Goal: Entertainment & Leisure: Browse casually

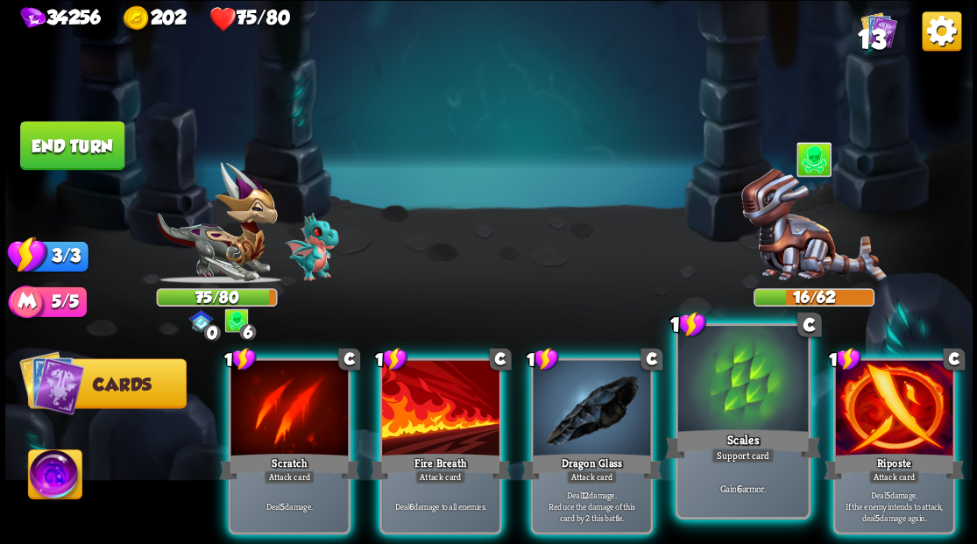
click at [725, 421] on div at bounding box center [742, 381] width 130 height 110
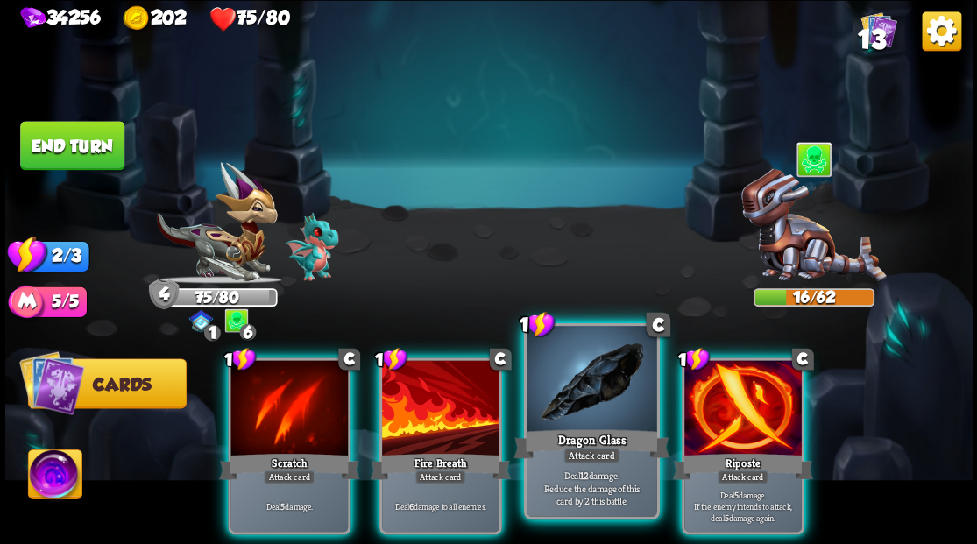
click at [613, 399] on div at bounding box center [591, 381] width 130 height 110
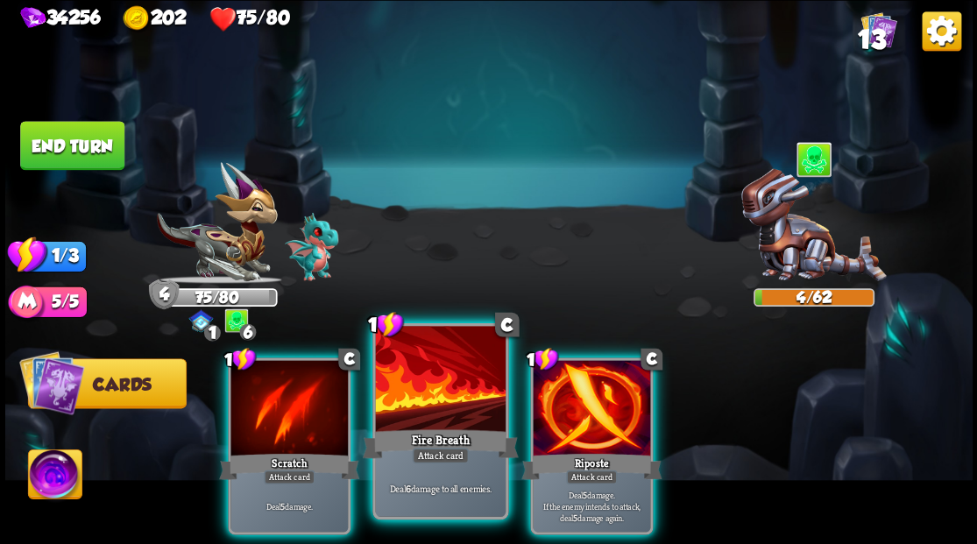
click at [475, 401] on div at bounding box center [440, 381] width 130 height 110
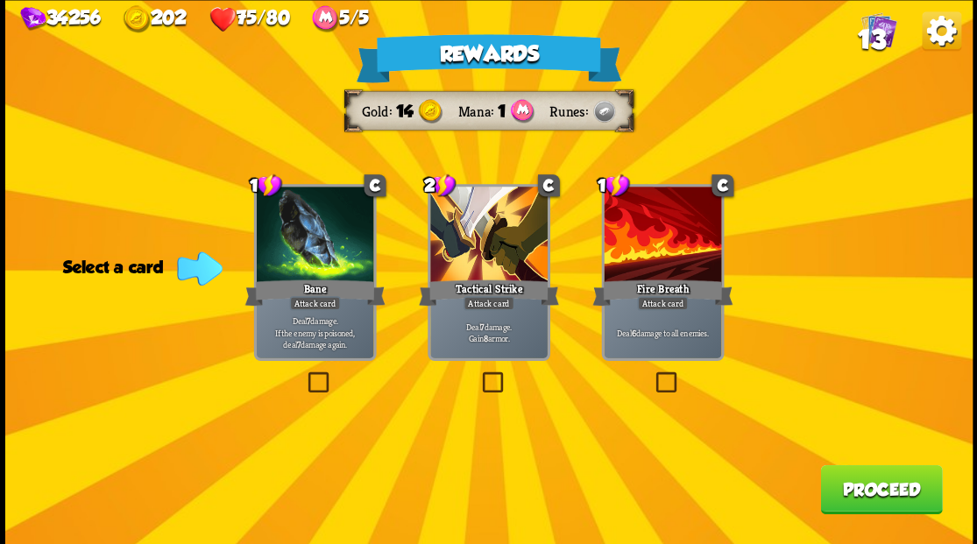
drag, startPoint x: 314, startPoint y: 385, endPoint x: 381, endPoint y: 386, distance: 67.5
click at [304, 374] on label at bounding box center [304, 374] width 0 height 0
click at [0, 0] on input "checkbox" at bounding box center [0, 0] width 0 height 0
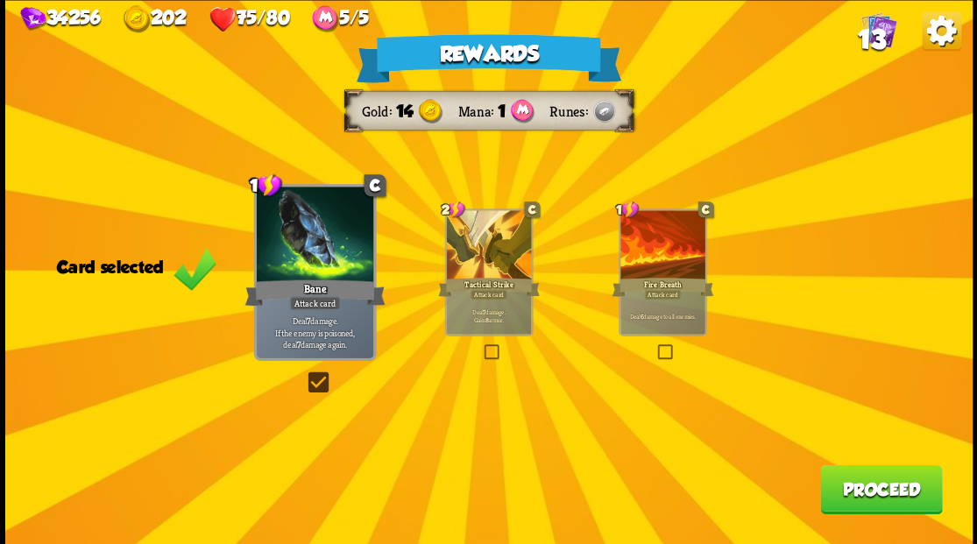
click at [847, 477] on button "Proceed" at bounding box center [881, 488] width 122 height 49
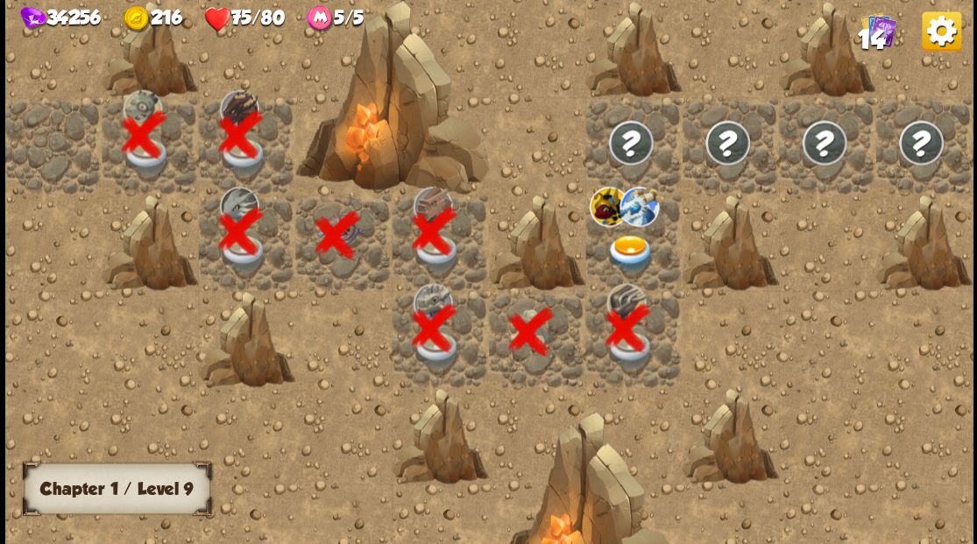
click at [625, 237] on img at bounding box center [630, 253] width 48 height 38
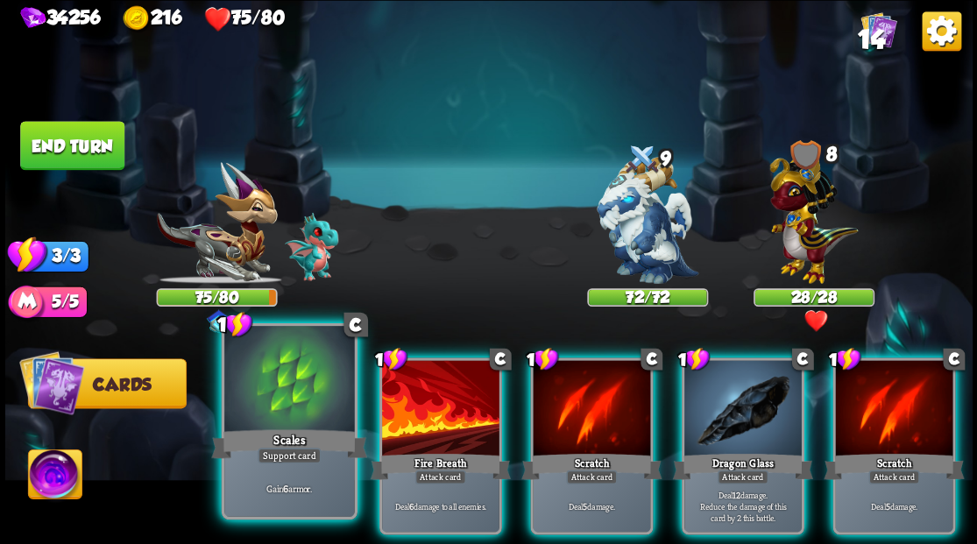
click at [277, 398] on div at bounding box center [289, 381] width 130 height 110
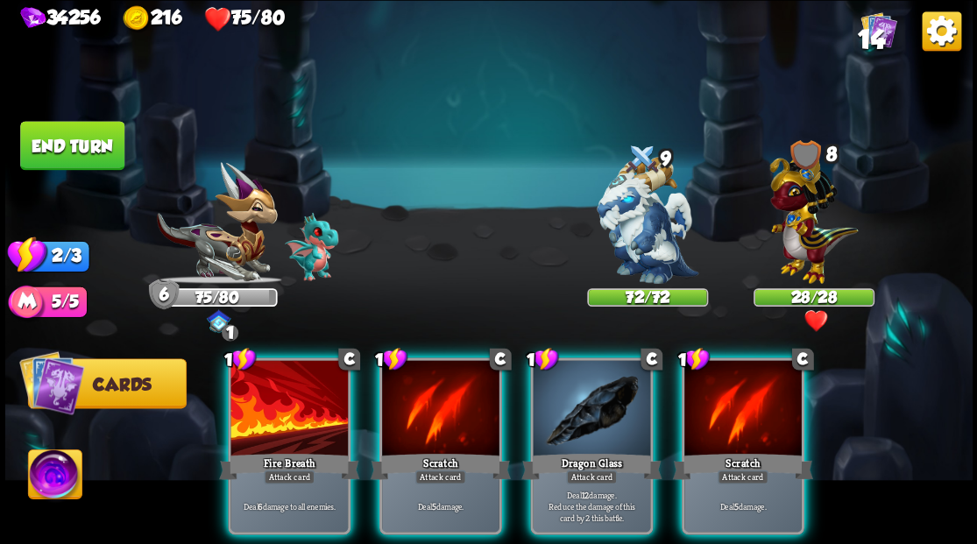
click at [60, 472] on img at bounding box center [54, 476] width 53 height 54
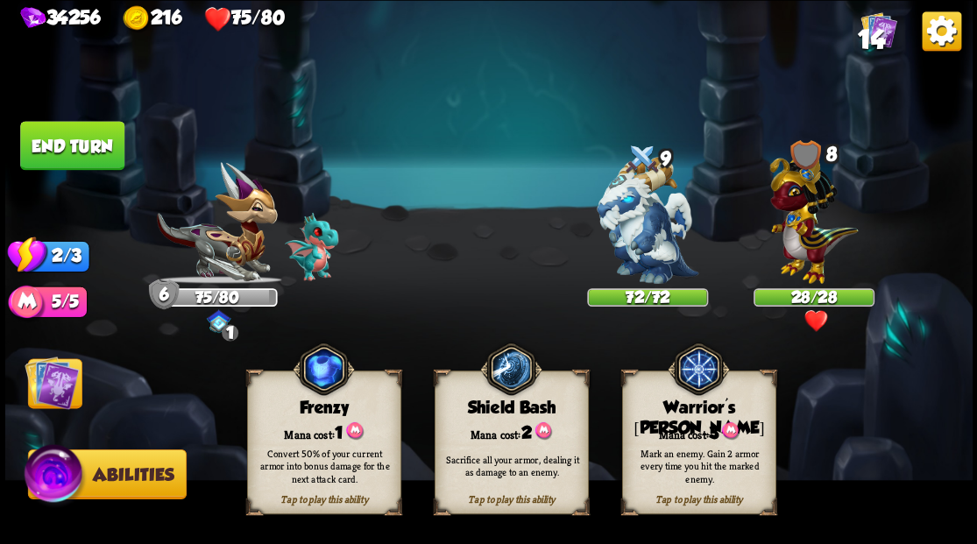
drag, startPoint x: 675, startPoint y: 425, endPoint x: 662, endPoint y: 414, distance: 16.8
click at [671, 423] on div "Mana cost: 3" at bounding box center [698, 431] width 152 height 22
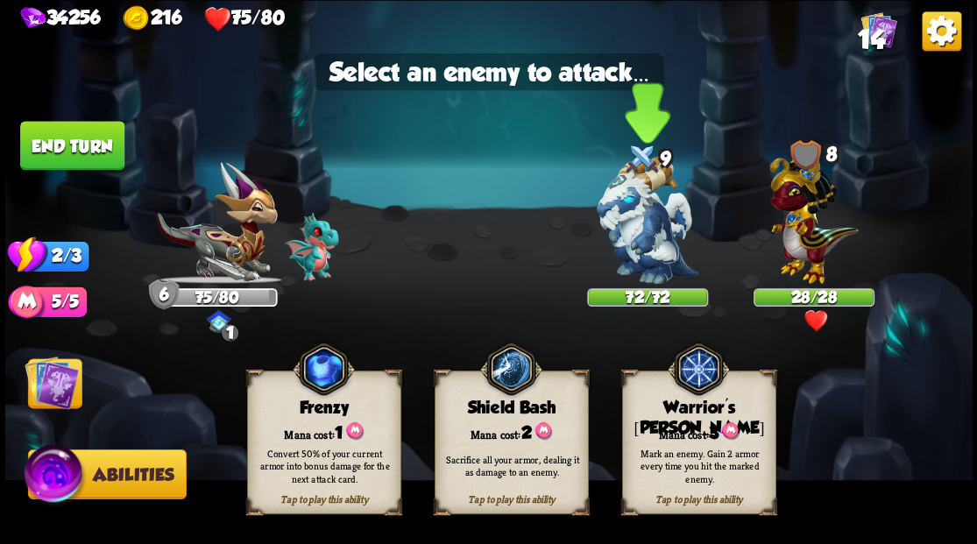
drag, startPoint x: 632, startPoint y: 238, endPoint x: 598, endPoint y: 268, distance: 44.7
click at [632, 239] on img at bounding box center [648, 220] width 102 height 127
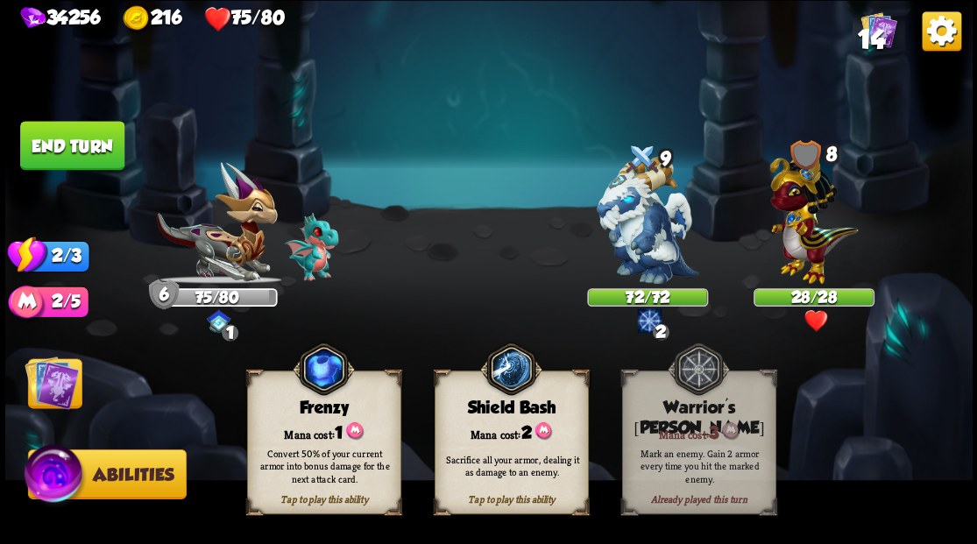
click at [55, 399] on img at bounding box center [52, 382] width 54 height 54
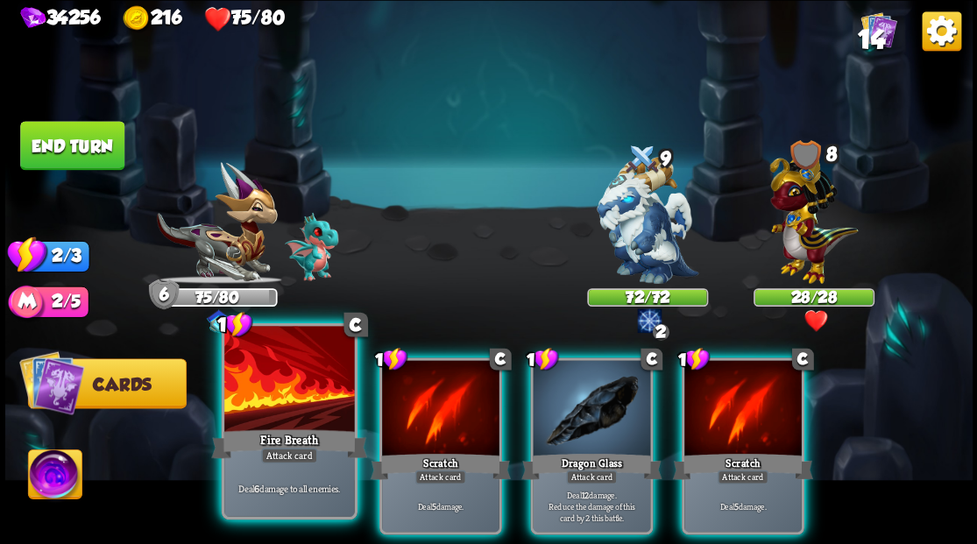
click at [286, 421] on div at bounding box center [289, 381] width 130 height 110
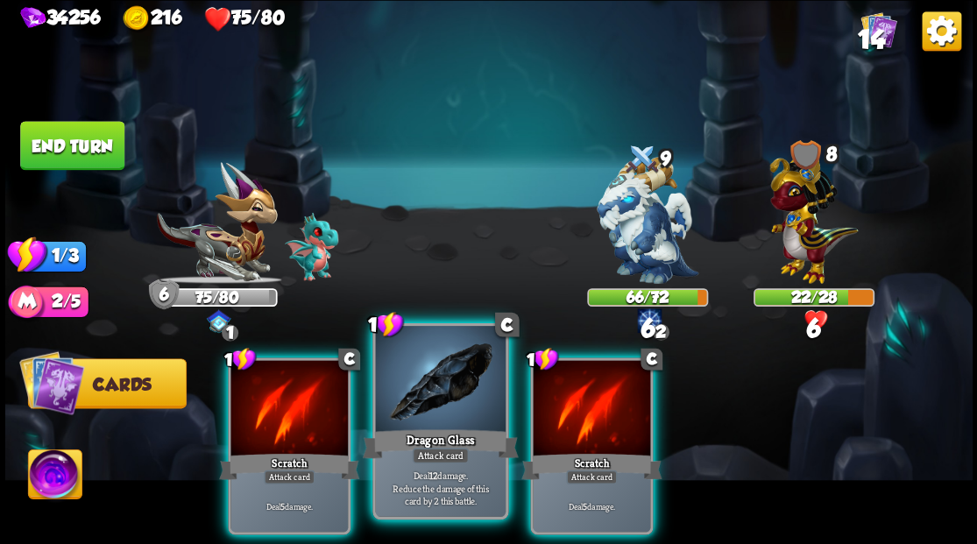
click at [435, 415] on div at bounding box center [440, 381] width 130 height 110
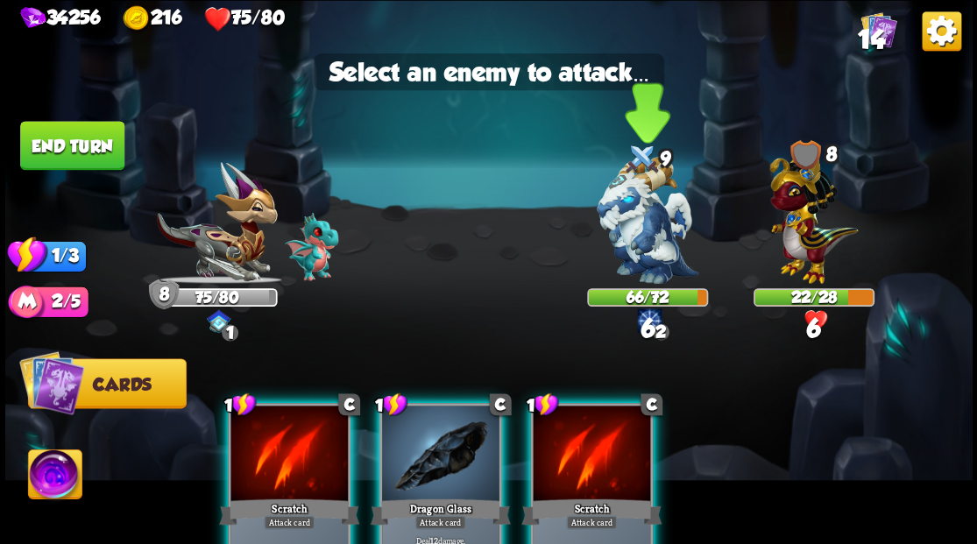
click at [621, 261] on img at bounding box center [648, 220] width 102 height 127
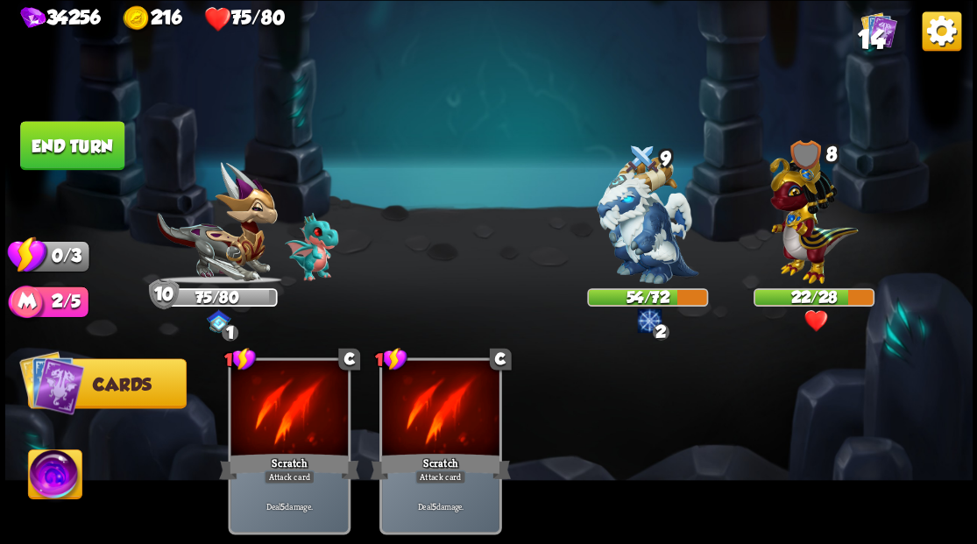
click at [96, 144] on button "End turn" at bounding box center [72, 145] width 104 height 49
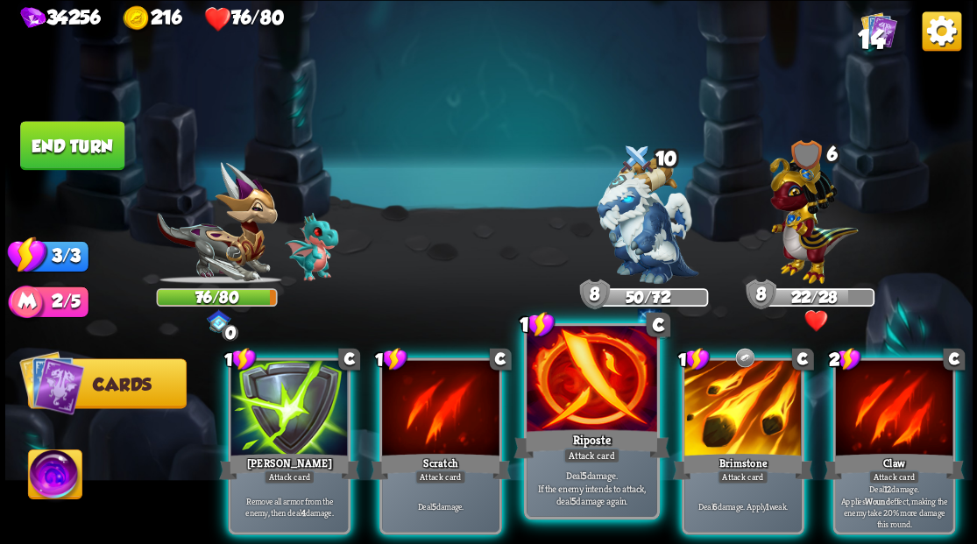
click at [590, 419] on div at bounding box center [591, 381] width 130 height 110
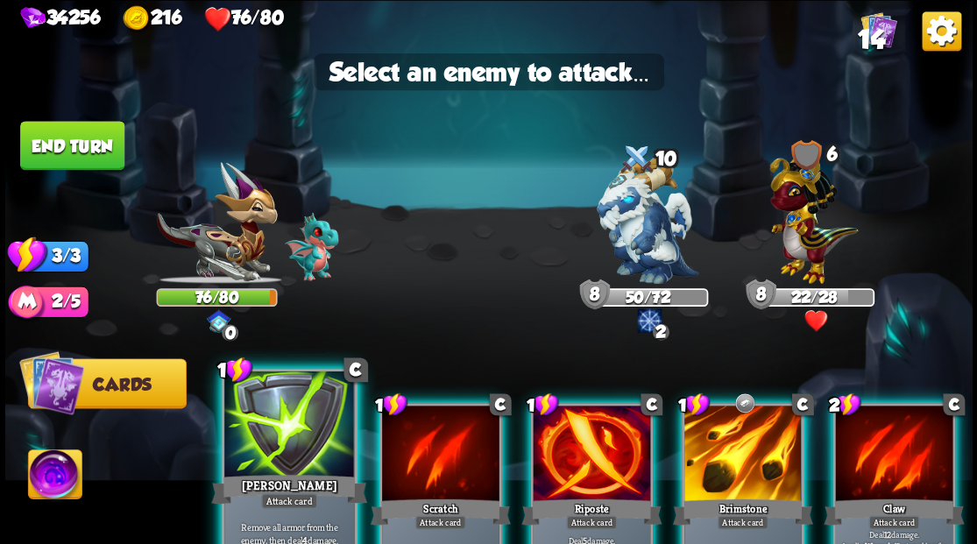
click at [292, 428] on div at bounding box center [289, 426] width 130 height 110
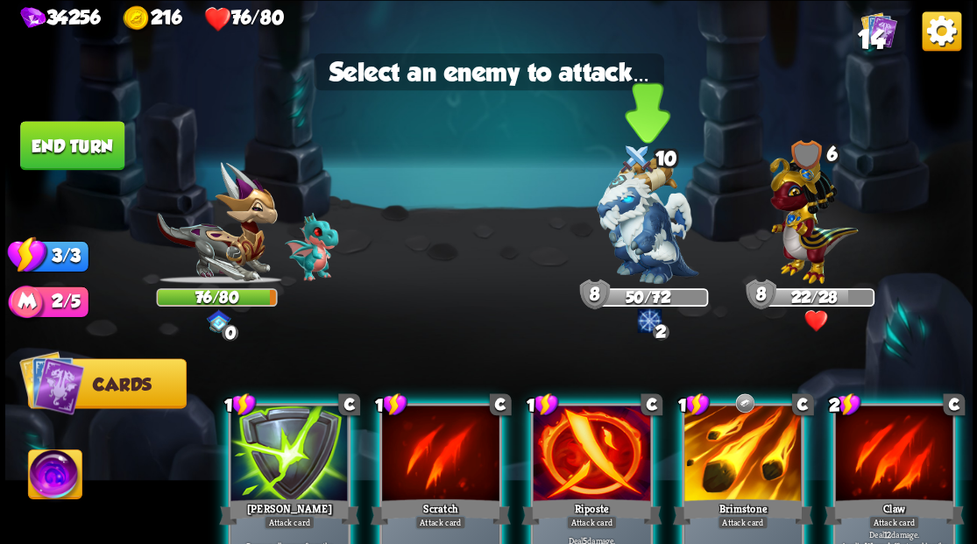
click at [626, 223] on img at bounding box center [648, 220] width 102 height 127
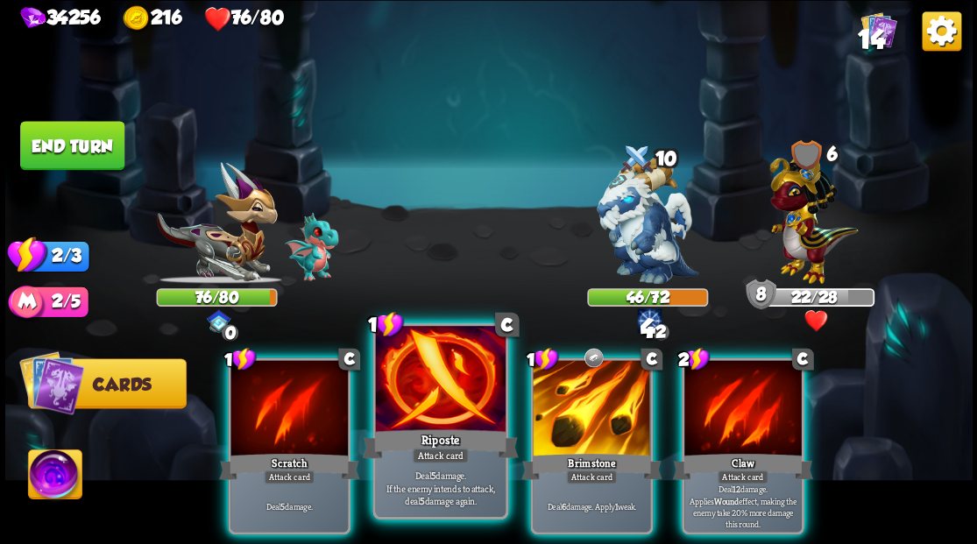
click at [456, 402] on div at bounding box center [440, 381] width 130 height 110
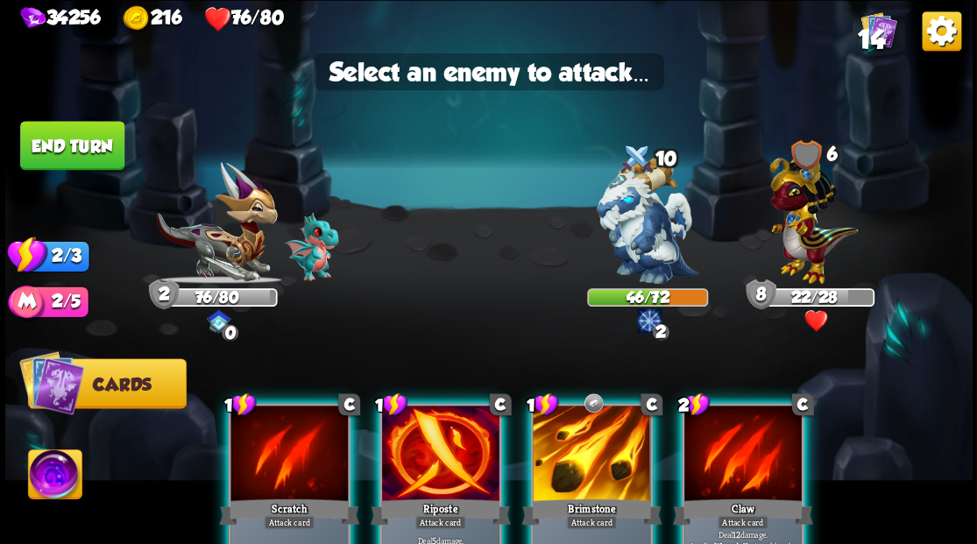
click at [428, 457] on div at bounding box center [440, 455] width 117 height 99
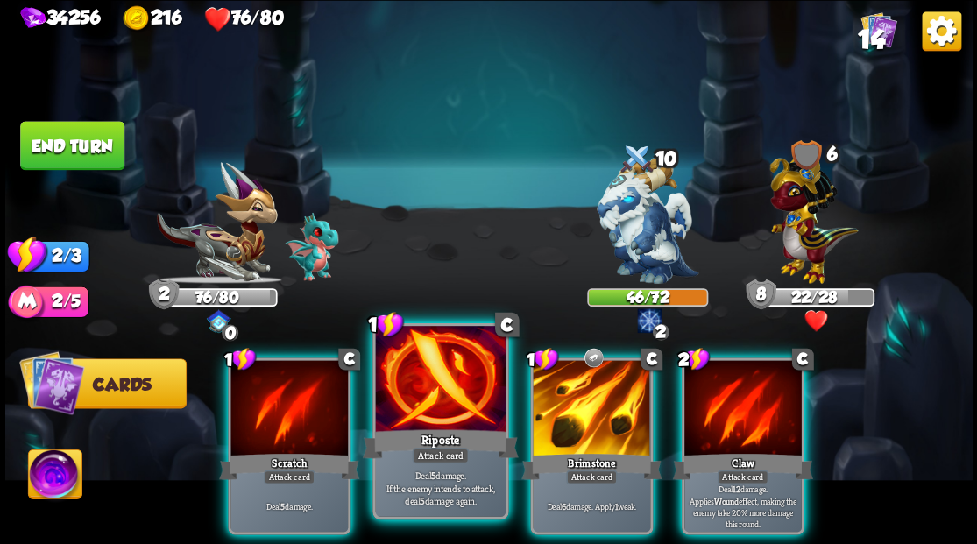
click at [438, 399] on div at bounding box center [440, 381] width 130 height 110
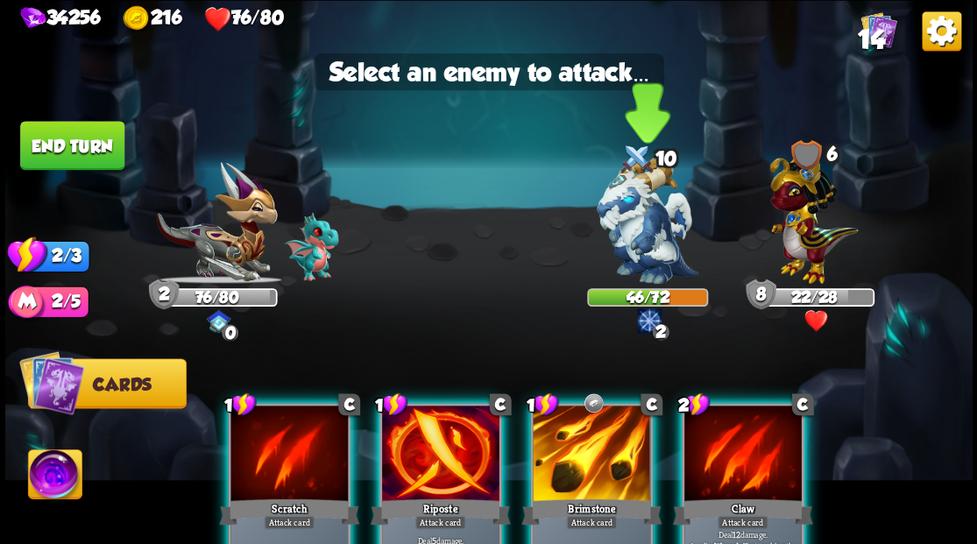
click at [631, 223] on img at bounding box center [648, 220] width 102 height 127
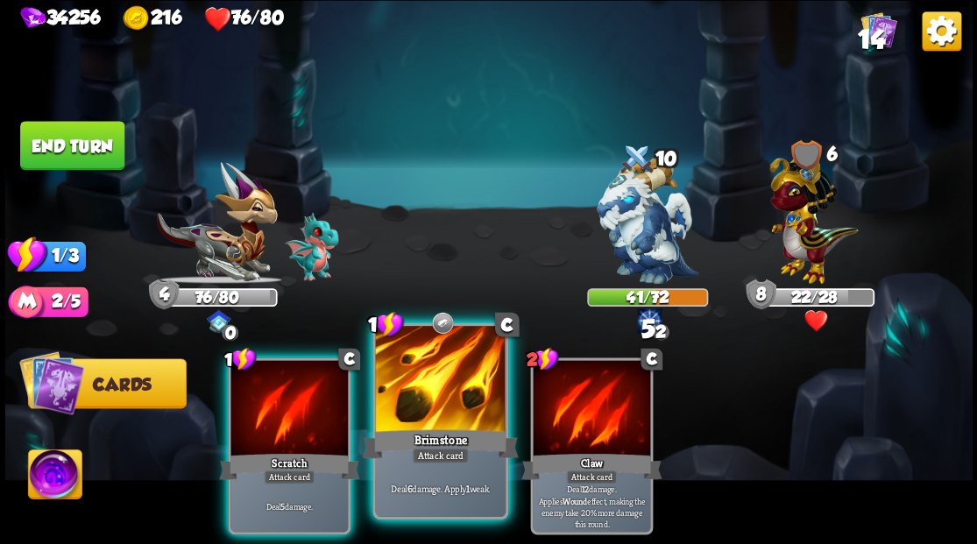
click at [428, 406] on div at bounding box center [440, 381] width 130 height 110
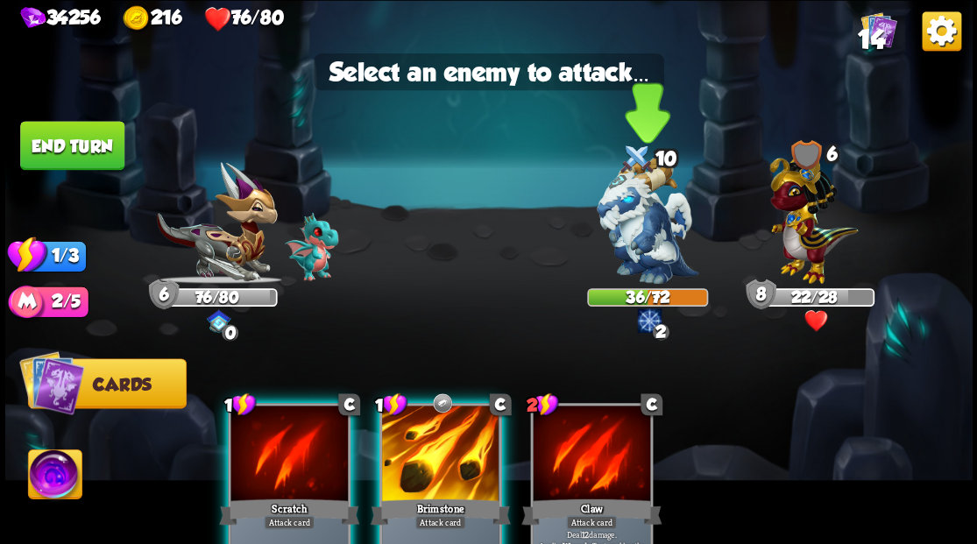
click at [622, 222] on img at bounding box center [648, 220] width 102 height 127
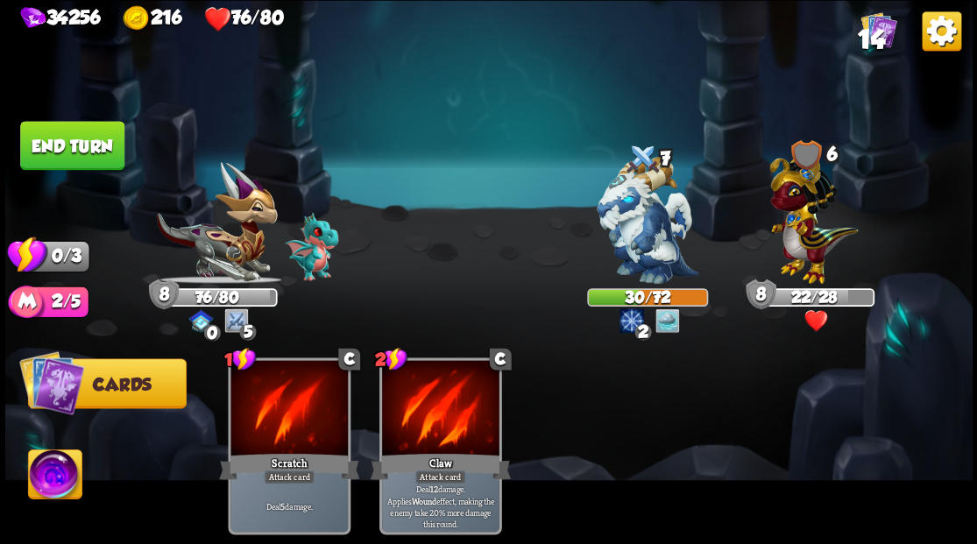
click at [61, 152] on button "End turn" at bounding box center [72, 145] width 104 height 49
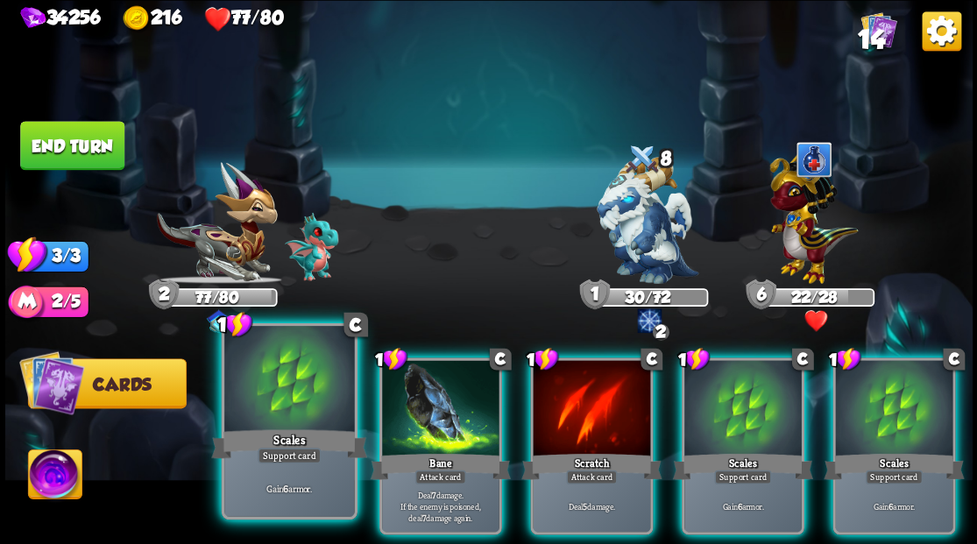
click at [293, 438] on div "Scales" at bounding box center [289, 443] width 156 height 35
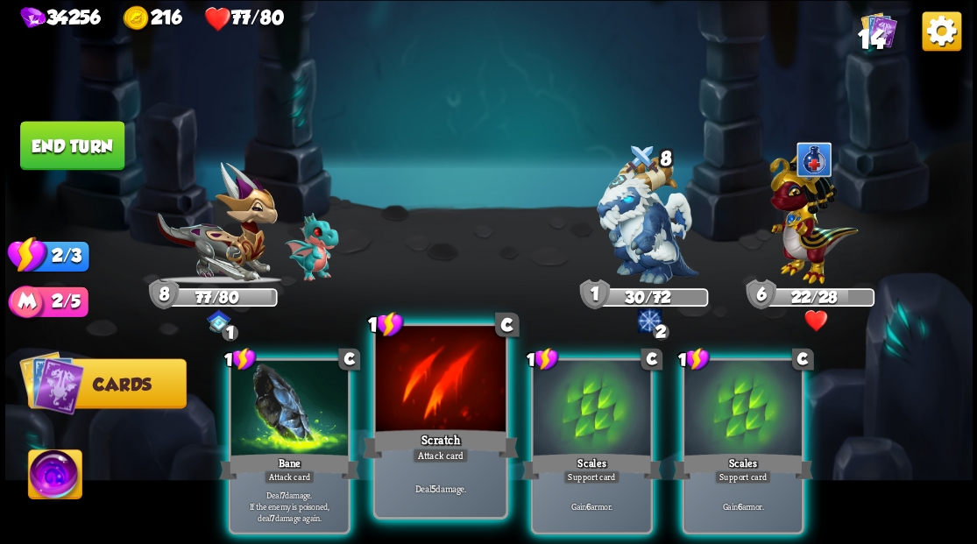
click at [394, 417] on div at bounding box center [440, 381] width 130 height 110
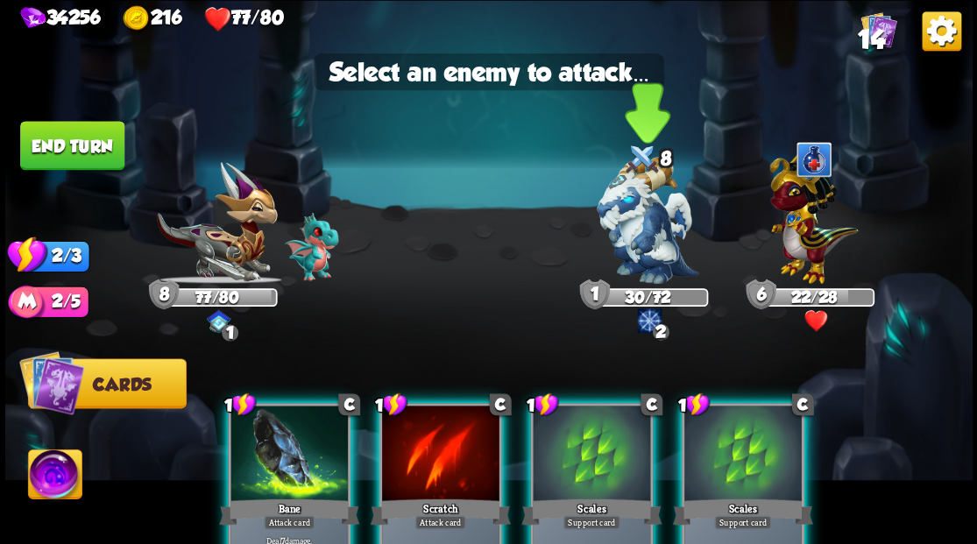
click at [636, 240] on img at bounding box center [648, 220] width 102 height 127
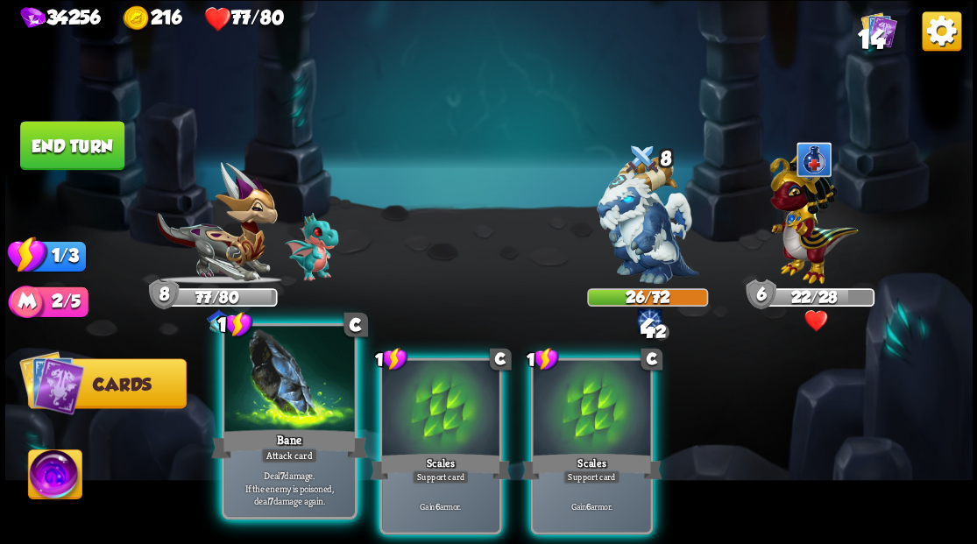
click at [273, 416] on div at bounding box center [289, 381] width 130 height 110
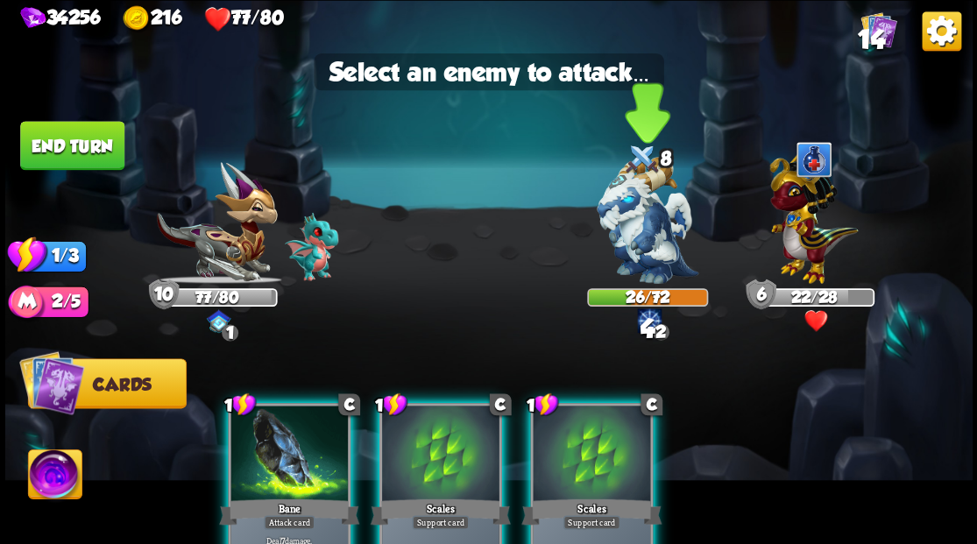
drag, startPoint x: 623, startPoint y: 228, endPoint x: 596, endPoint y: 272, distance: 51.5
click at [623, 228] on img at bounding box center [648, 220] width 102 height 127
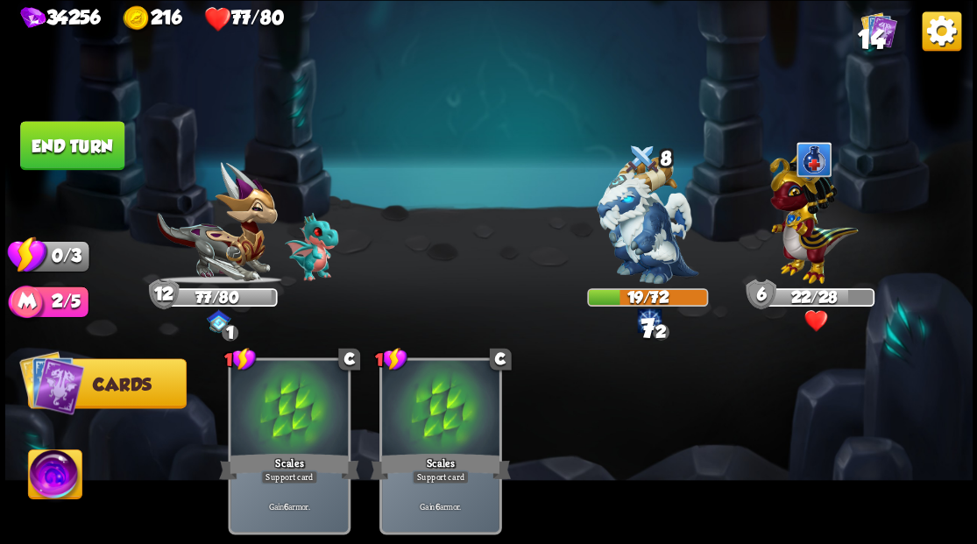
drag, startPoint x: 95, startPoint y: 147, endPoint x: 590, endPoint y: 297, distance: 517.1
click at [95, 147] on button "End turn" at bounding box center [72, 145] width 104 height 49
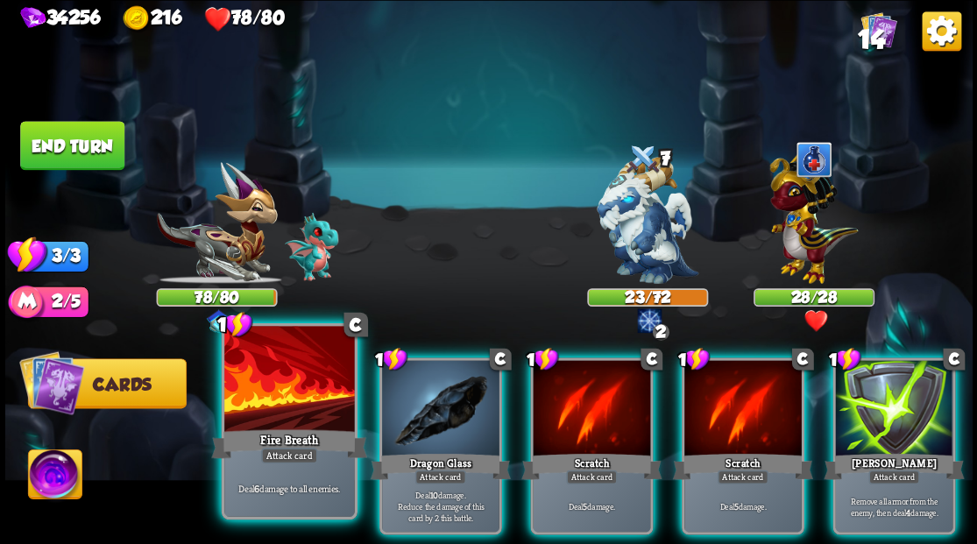
click at [301, 387] on div at bounding box center [289, 381] width 130 height 110
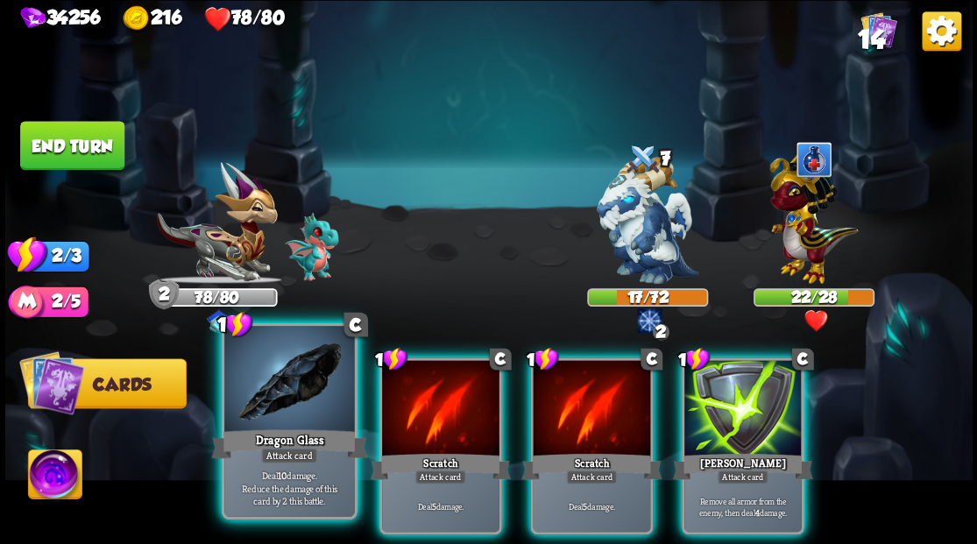
click at [300, 388] on div at bounding box center [289, 381] width 130 height 110
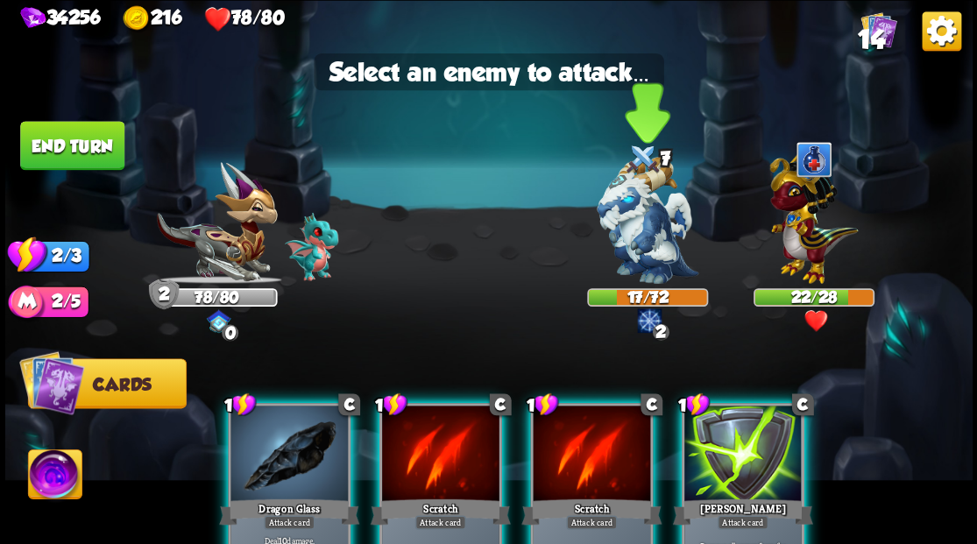
click at [630, 246] on img at bounding box center [648, 220] width 102 height 127
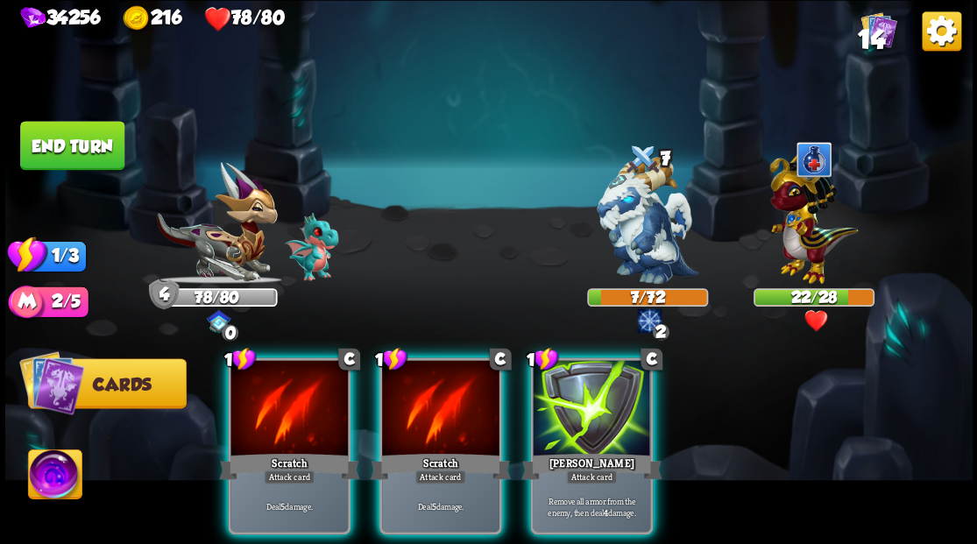
drag, startPoint x: 459, startPoint y: 398, endPoint x: 555, endPoint y: 319, distance: 124.5
click at [459, 393] on div at bounding box center [440, 409] width 117 height 99
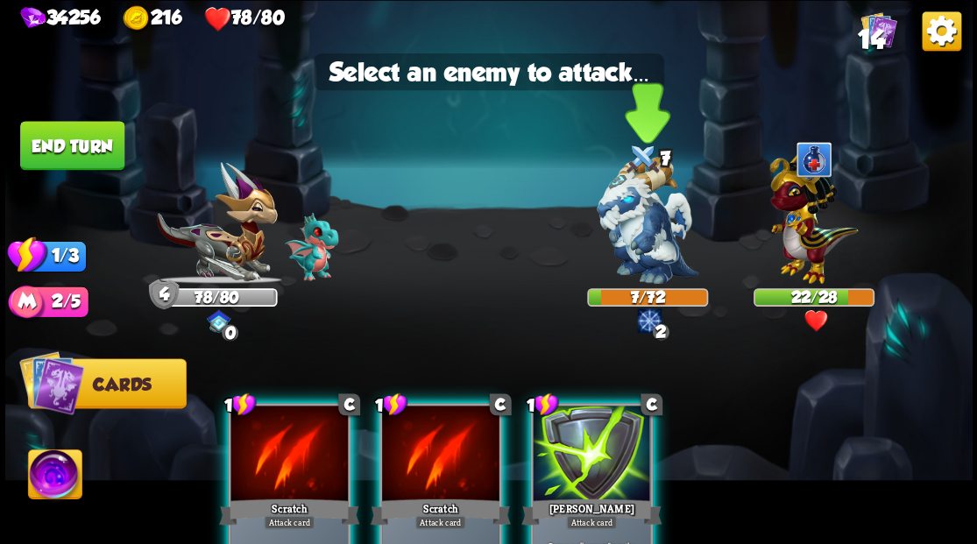
click at [632, 232] on img at bounding box center [648, 220] width 102 height 127
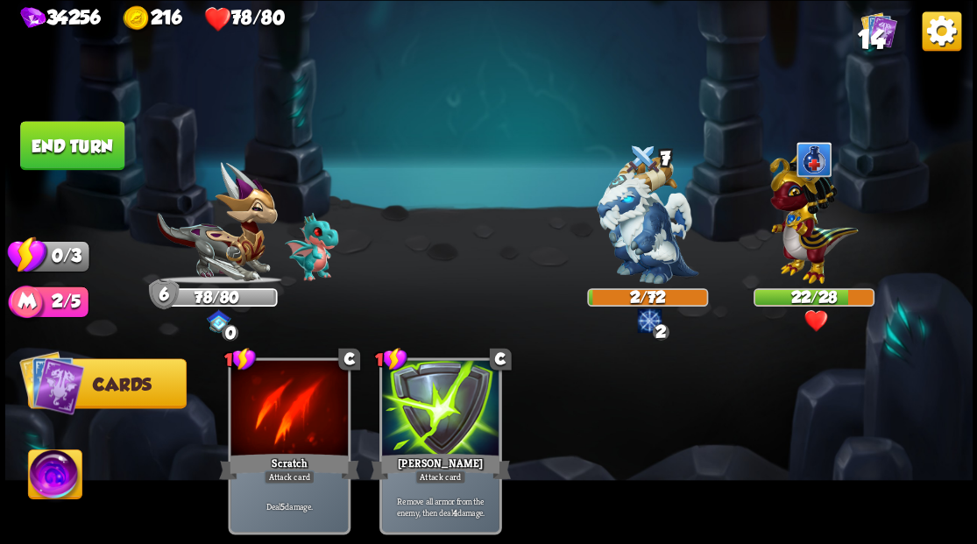
click at [87, 149] on button "End turn" at bounding box center [72, 145] width 104 height 49
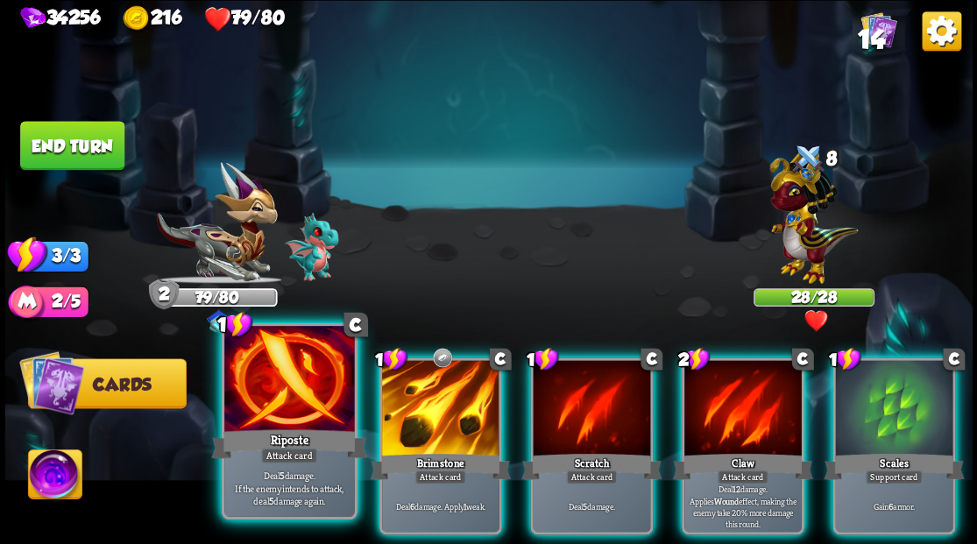
click at [268, 430] on div "Riposte" at bounding box center [289, 443] width 156 height 35
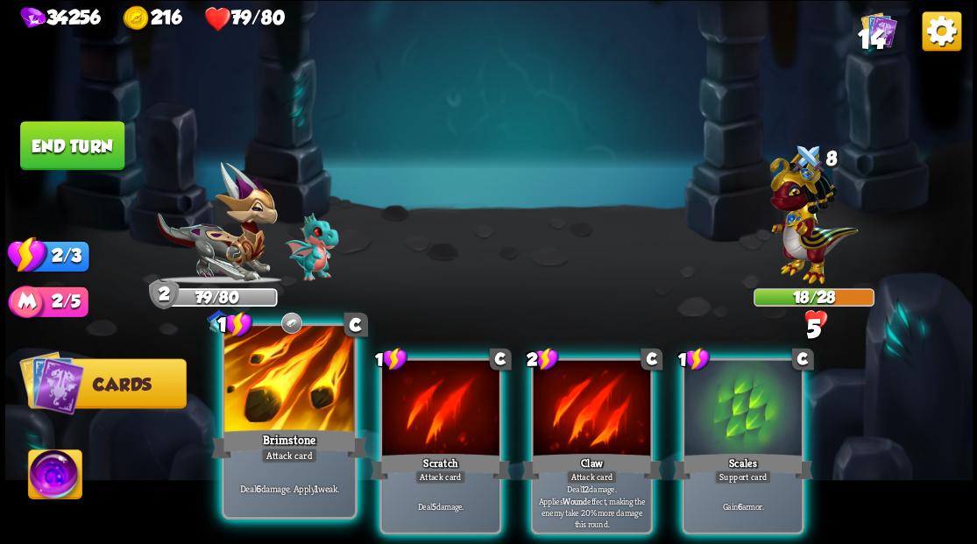
click at [270, 410] on div at bounding box center [289, 381] width 130 height 110
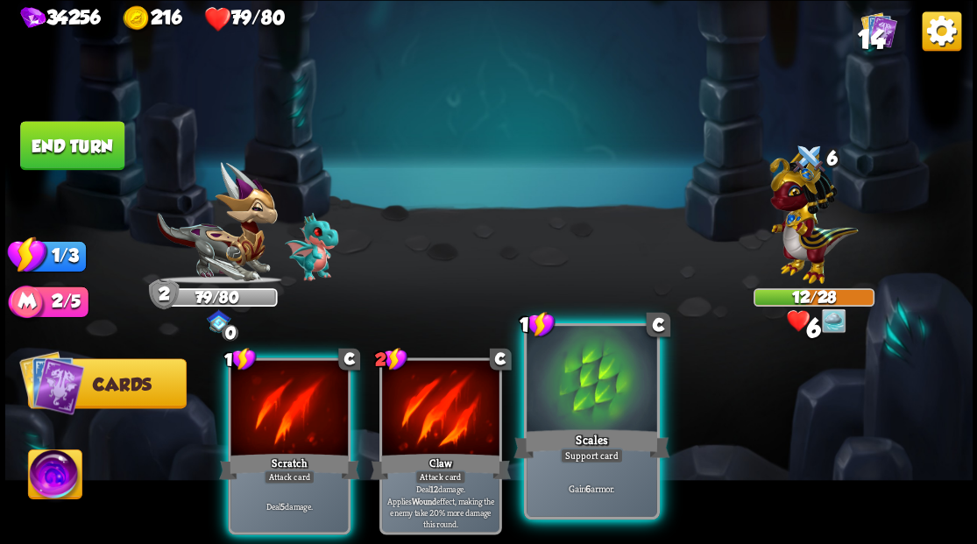
click at [579, 387] on div at bounding box center [591, 381] width 130 height 110
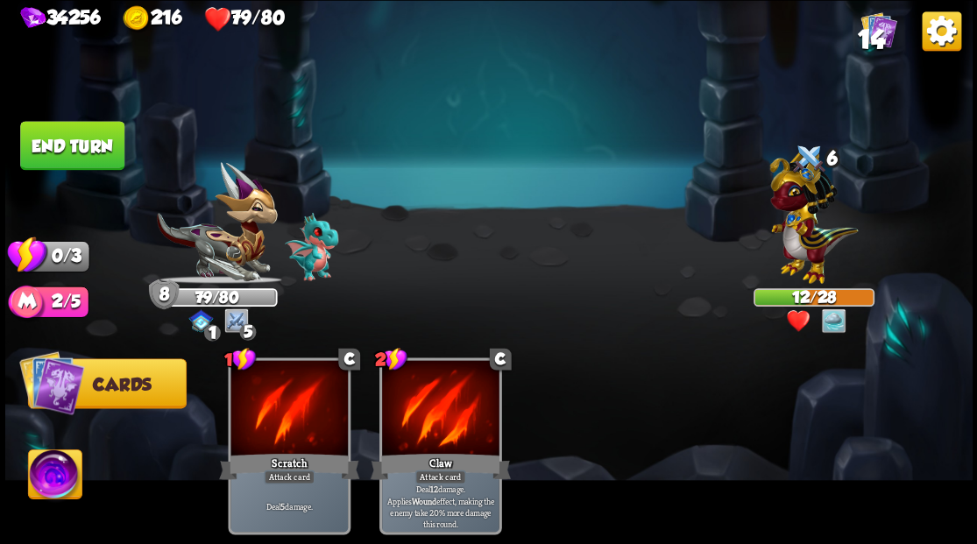
click at [111, 156] on button "End turn" at bounding box center [72, 145] width 104 height 49
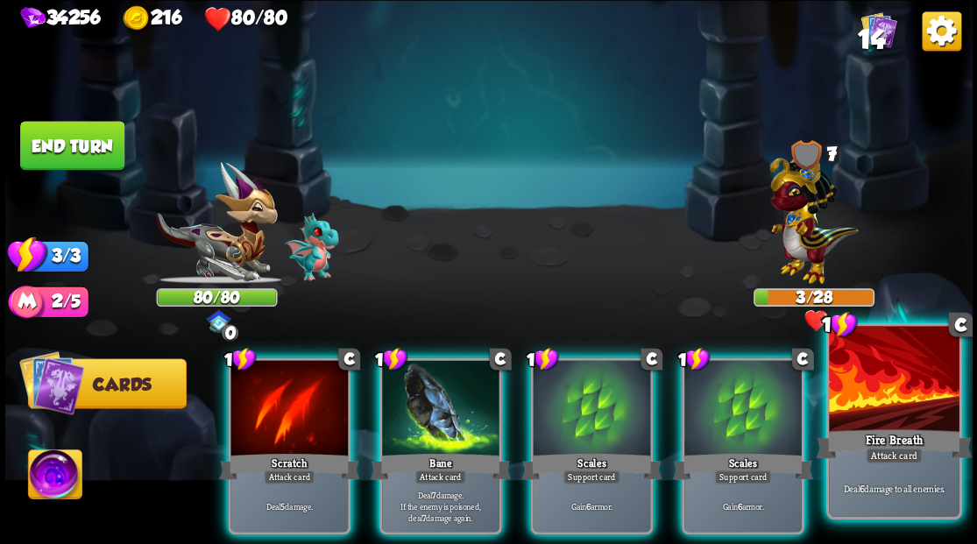
click at [884, 424] on div at bounding box center [894, 381] width 130 height 110
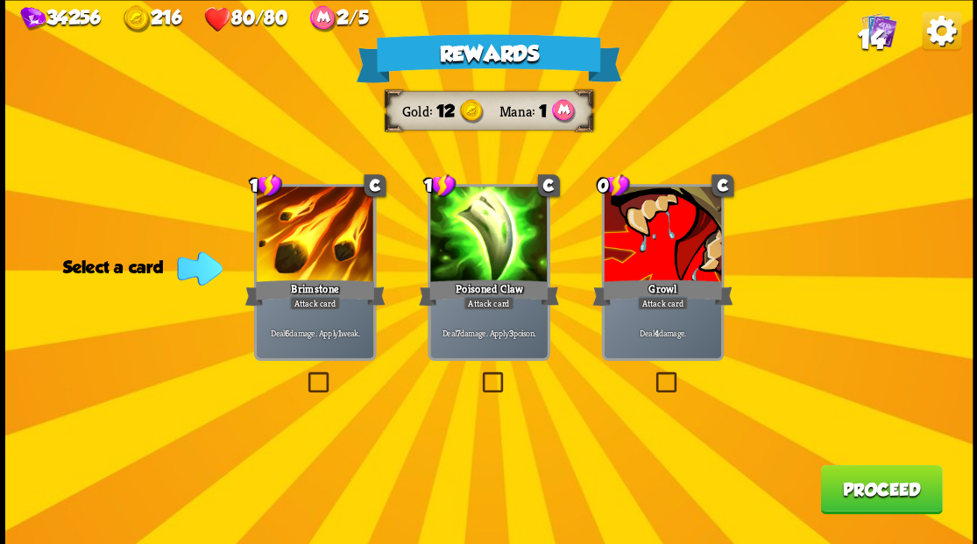
click at [652, 374] on label at bounding box center [652, 374] width 0 height 0
click at [0, 0] on input "checkbox" at bounding box center [0, 0] width 0 height 0
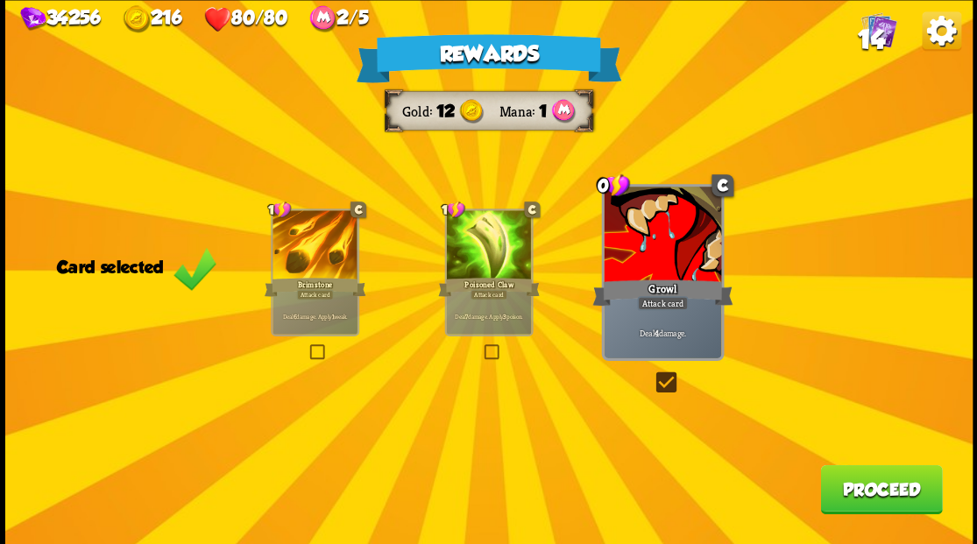
click at [858, 494] on button "Proceed" at bounding box center [881, 488] width 122 height 49
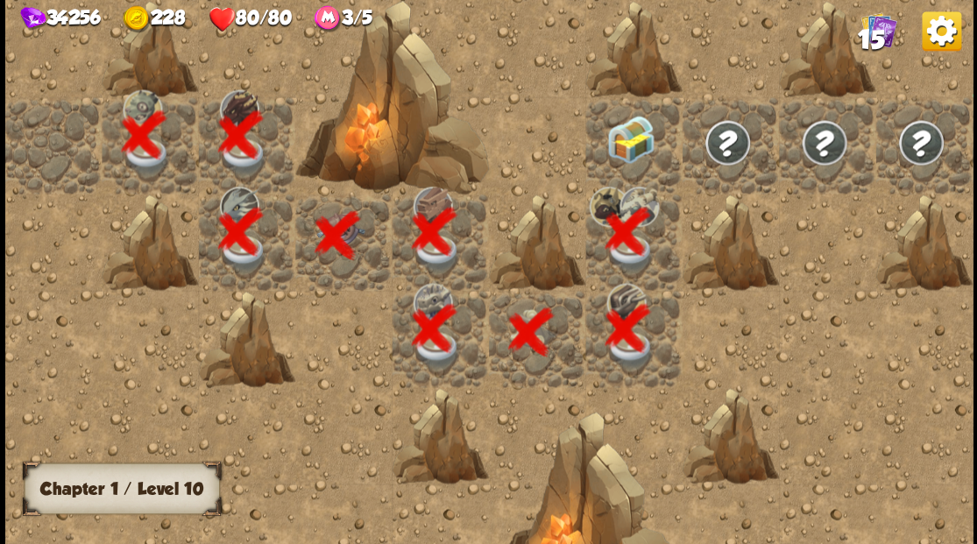
click at [609, 121] on div at bounding box center [633, 144] width 96 height 96
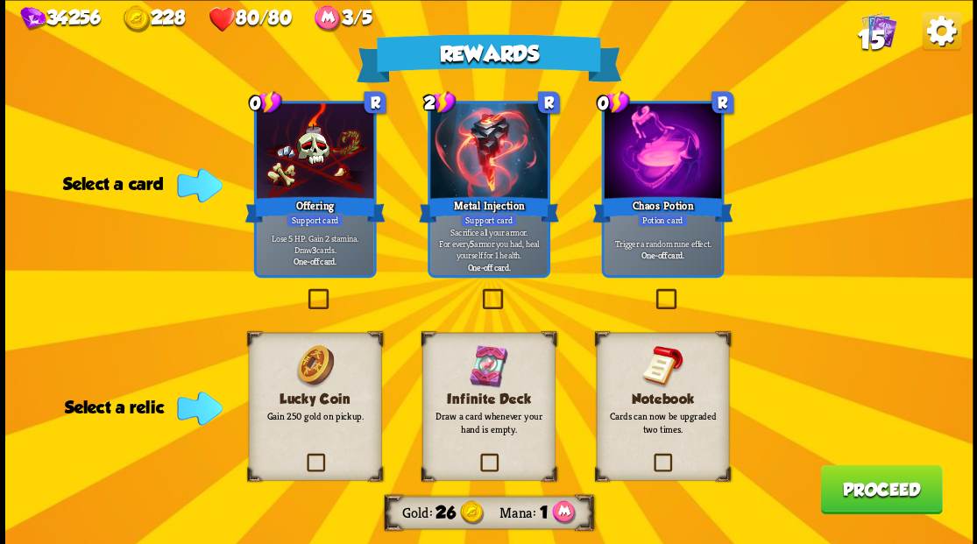
click at [652, 291] on label at bounding box center [652, 291] width 0 height 0
click at [0, 0] on input "checkbox" at bounding box center [0, 0] width 0 height 0
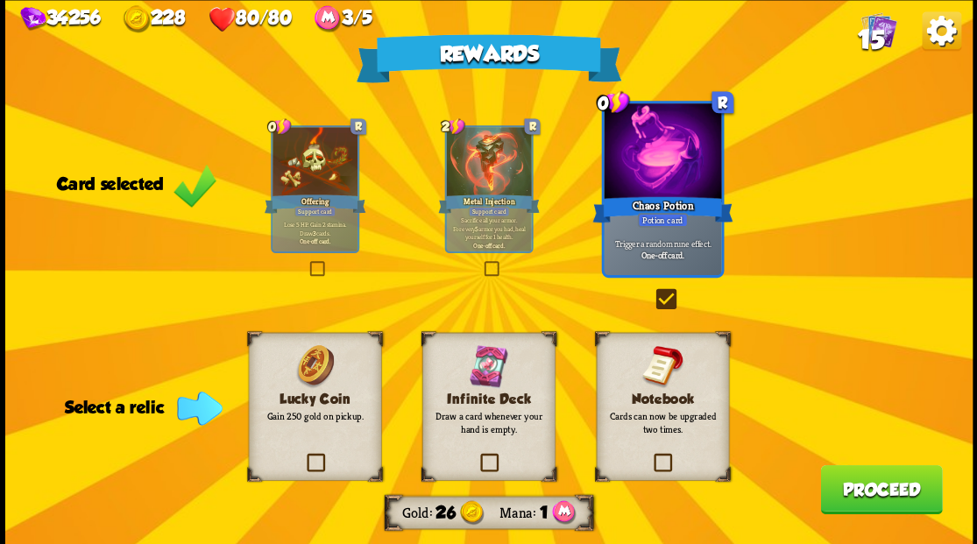
click at [303, 456] on label at bounding box center [303, 456] width 0 height 0
click at [0, 0] on input "checkbox" at bounding box center [0, 0] width 0 height 0
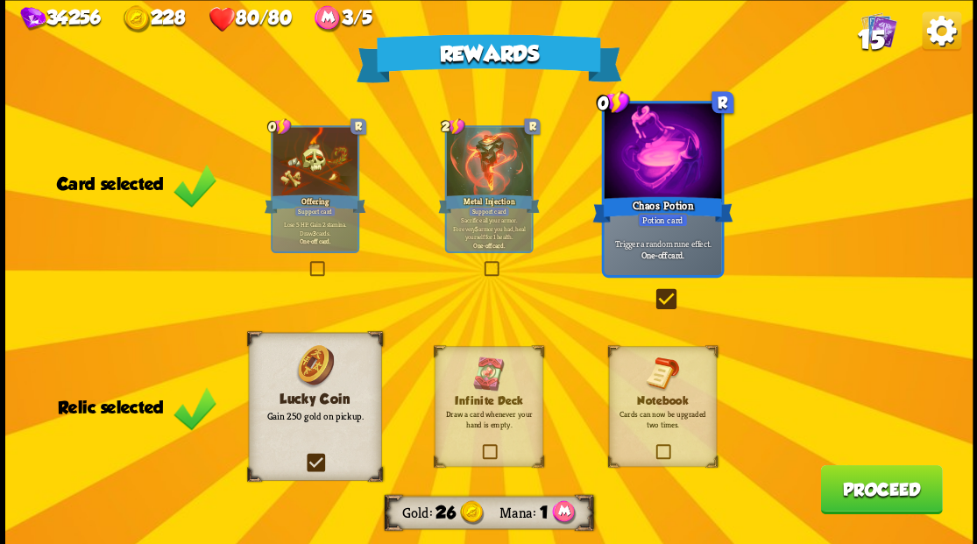
click at [855, 499] on button "Proceed" at bounding box center [881, 488] width 122 height 49
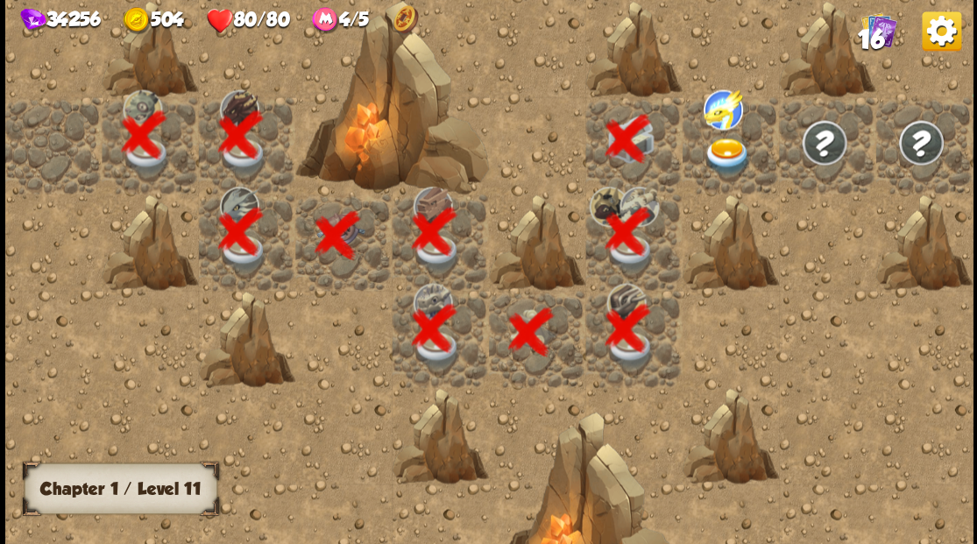
scroll to position [0, 336]
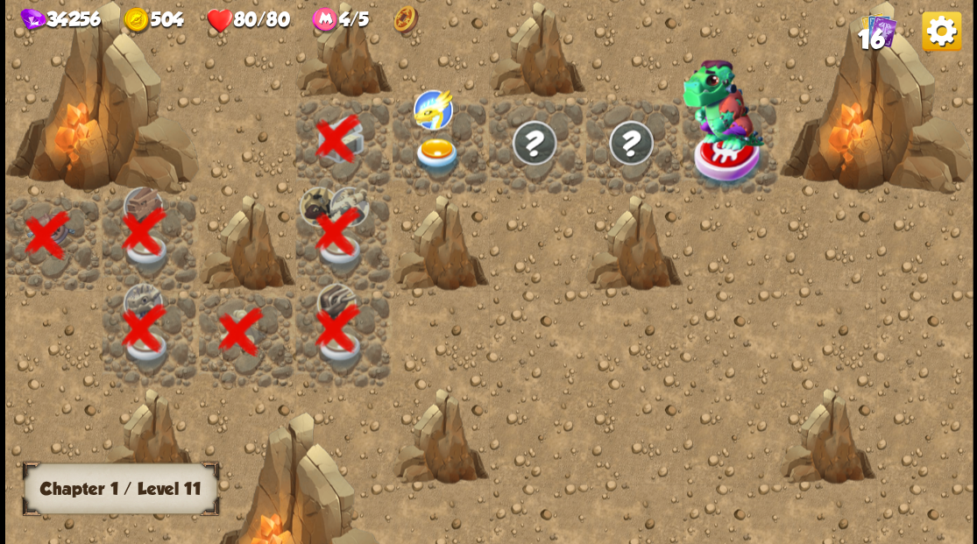
click at [437, 152] on img at bounding box center [437, 157] width 48 height 38
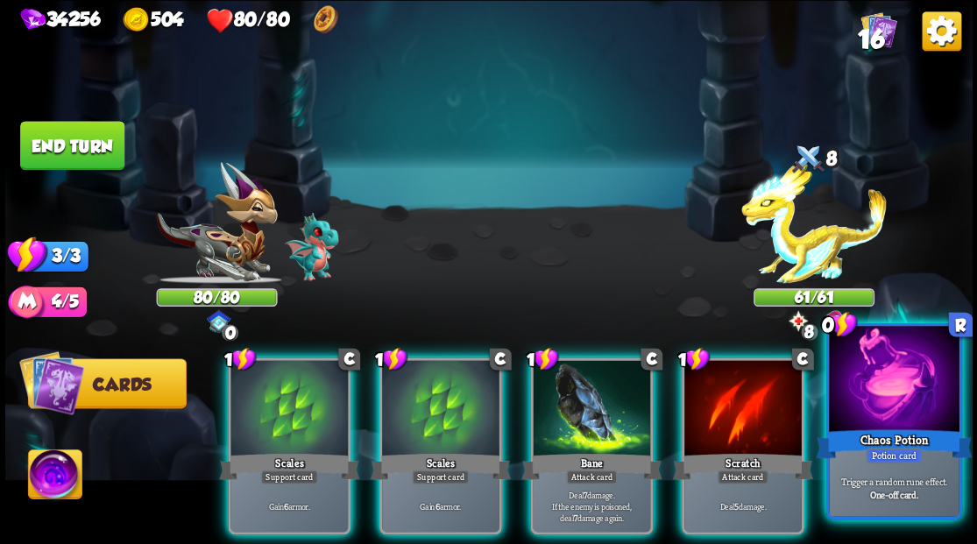
click at [907, 385] on div at bounding box center [894, 381] width 130 height 110
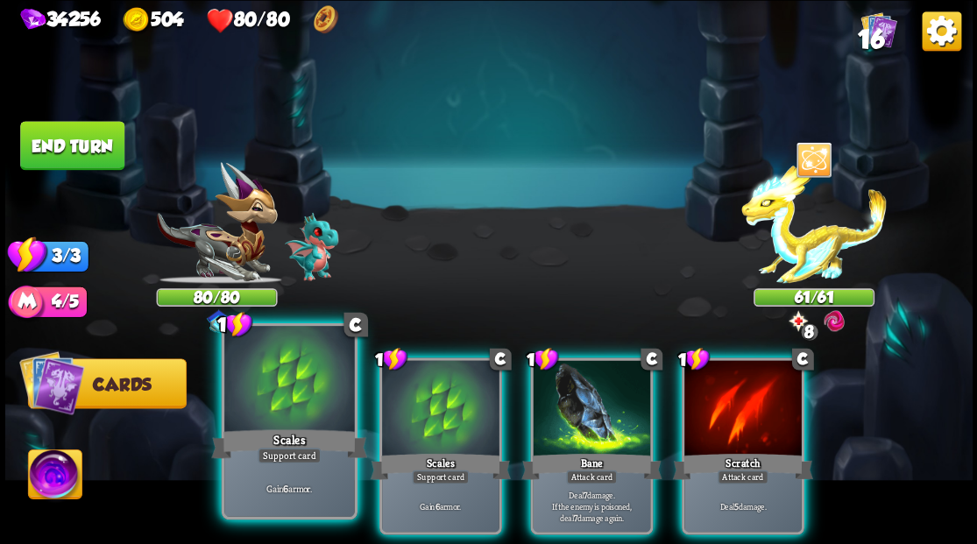
click at [297, 394] on div at bounding box center [289, 381] width 130 height 110
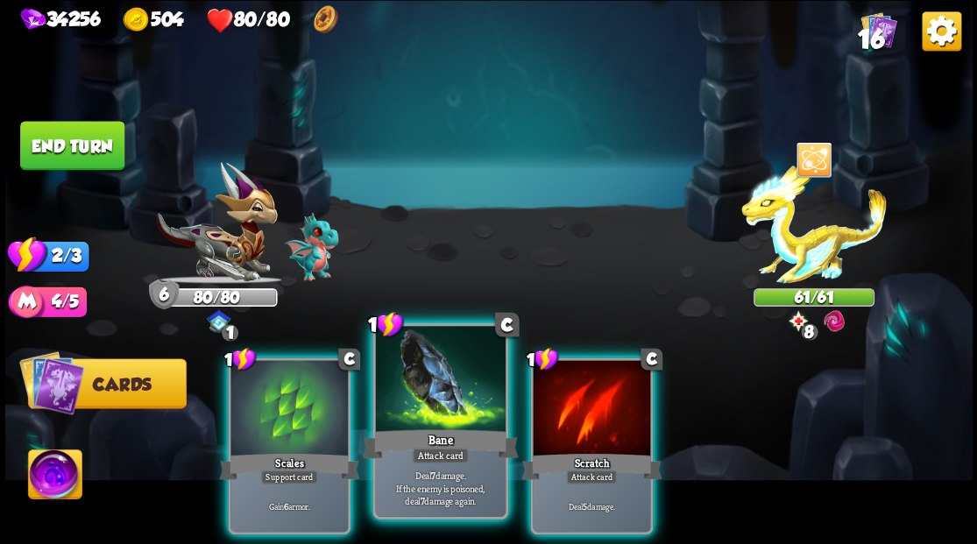
click at [420, 394] on div at bounding box center [440, 381] width 130 height 110
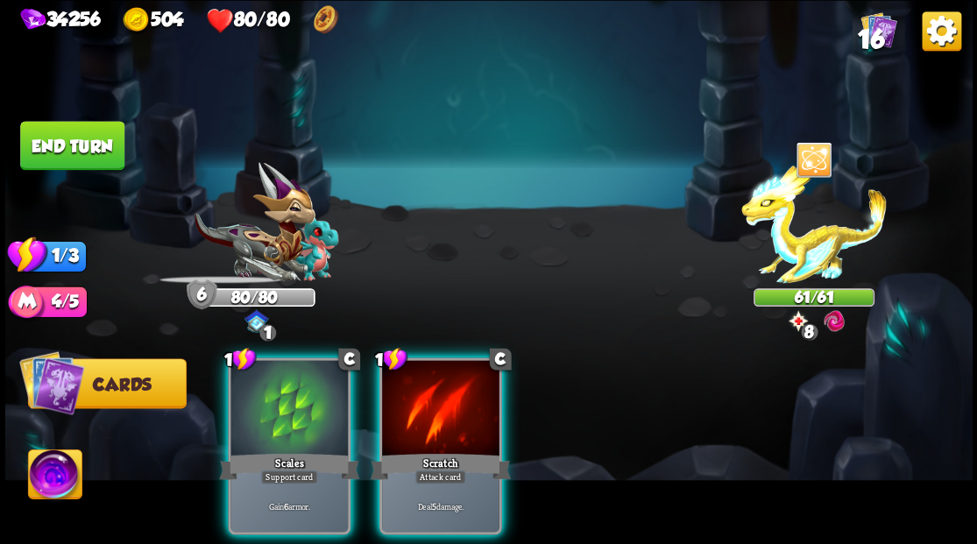
click at [420, 394] on div at bounding box center [440, 409] width 117 height 99
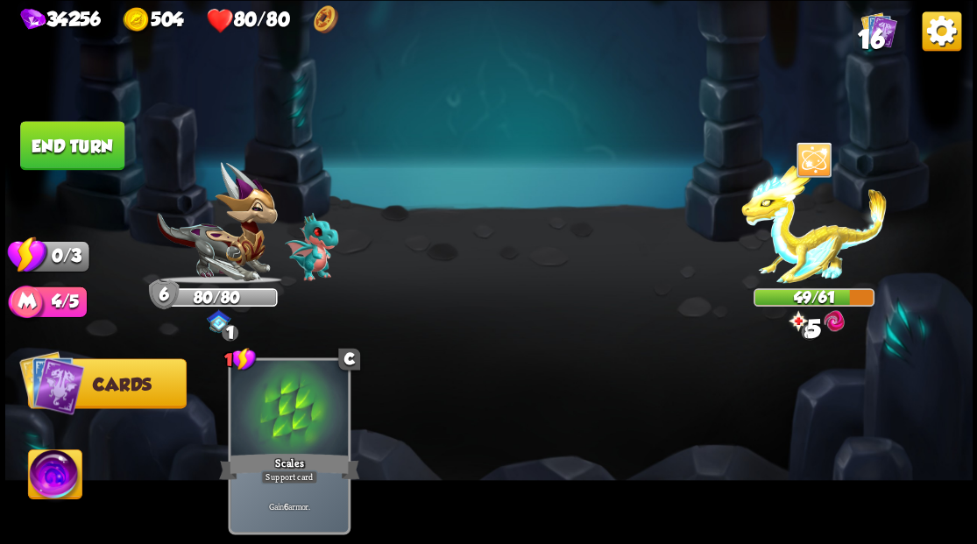
drag, startPoint x: 95, startPoint y: 145, endPoint x: 520, endPoint y: 275, distance: 445.3
click at [102, 145] on button "End turn" at bounding box center [72, 145] width 104 height 49
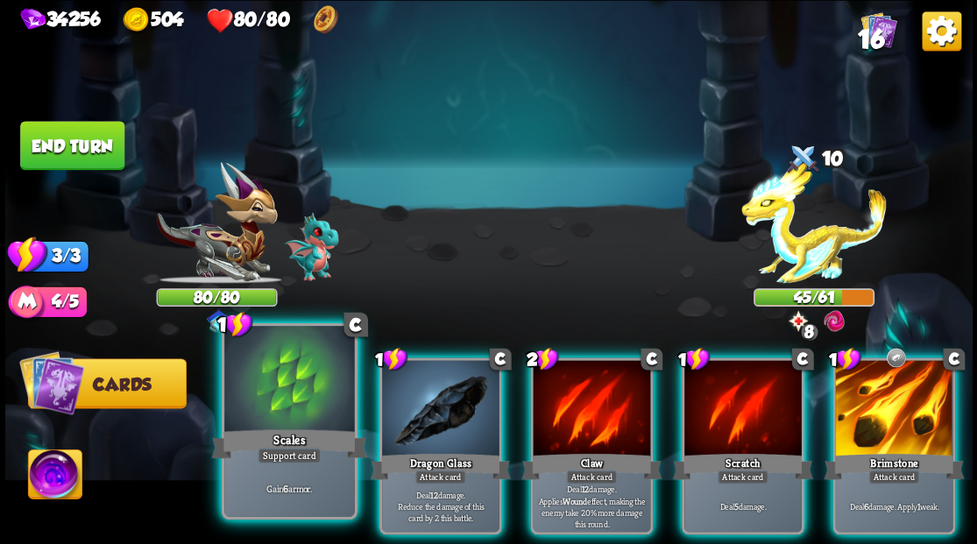
click at [268, 408] on div at bounding box center [289, 381] width 130 height 110
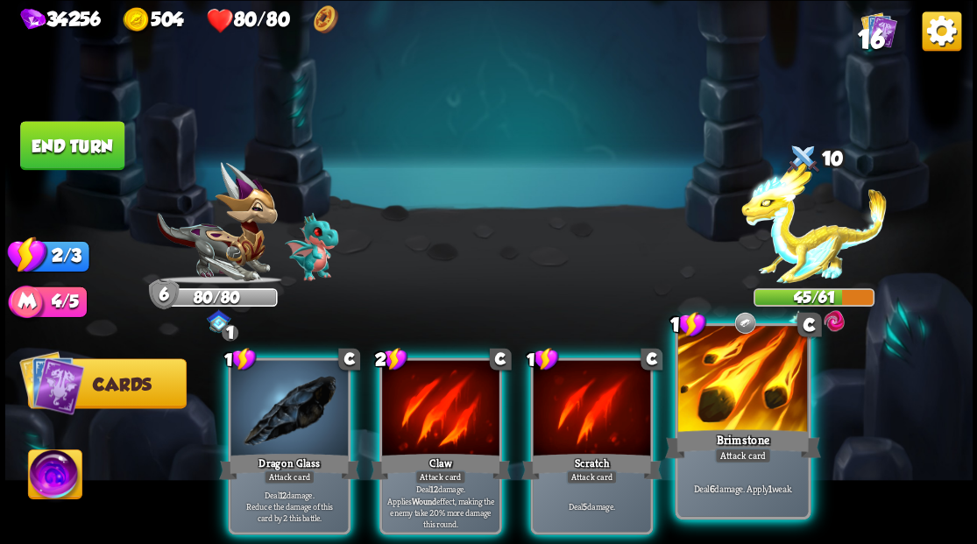
click at [730, 411] on div at bounding box center [742, 381] width 130 height 110
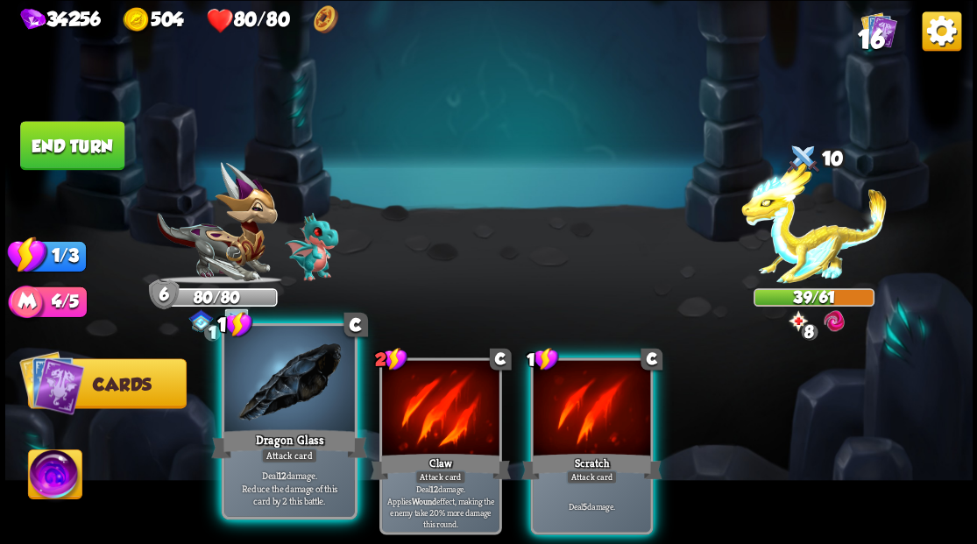
click at [299, 383] on div at bounding box center [289, 381] width 130 height 110
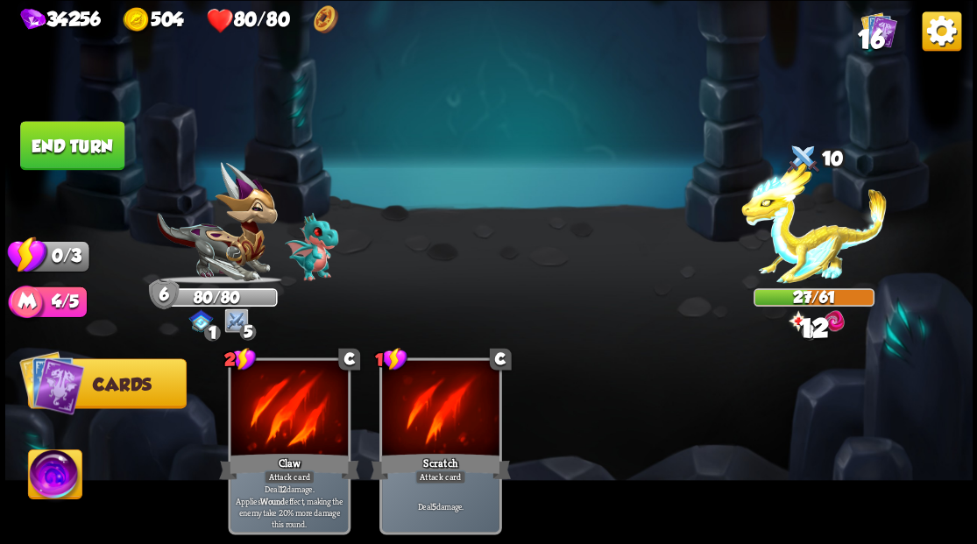
click at [95, 149] on button "End turn" at bounding box center [72, 145] width 104 height 49
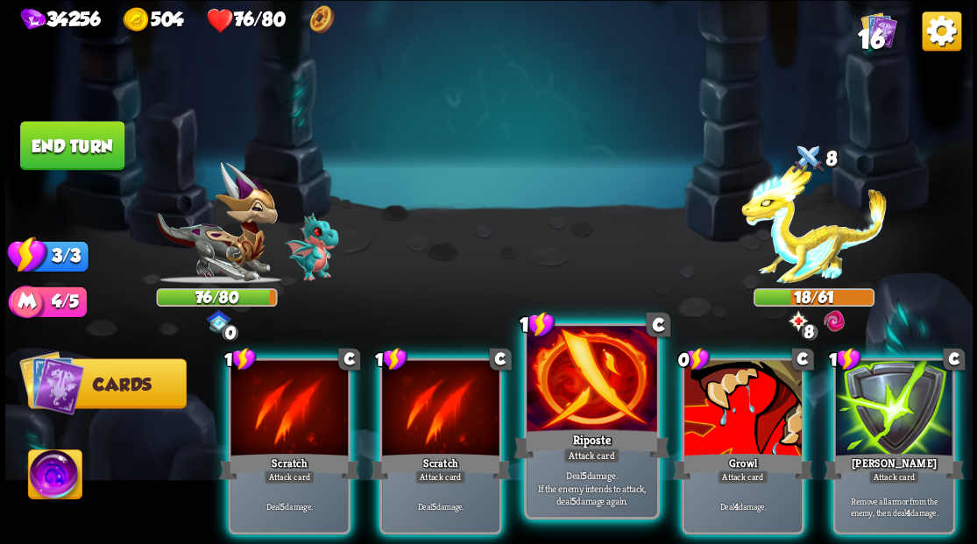
click at [598, 394] on div at bounding box center [591, 381] width 130 height 110
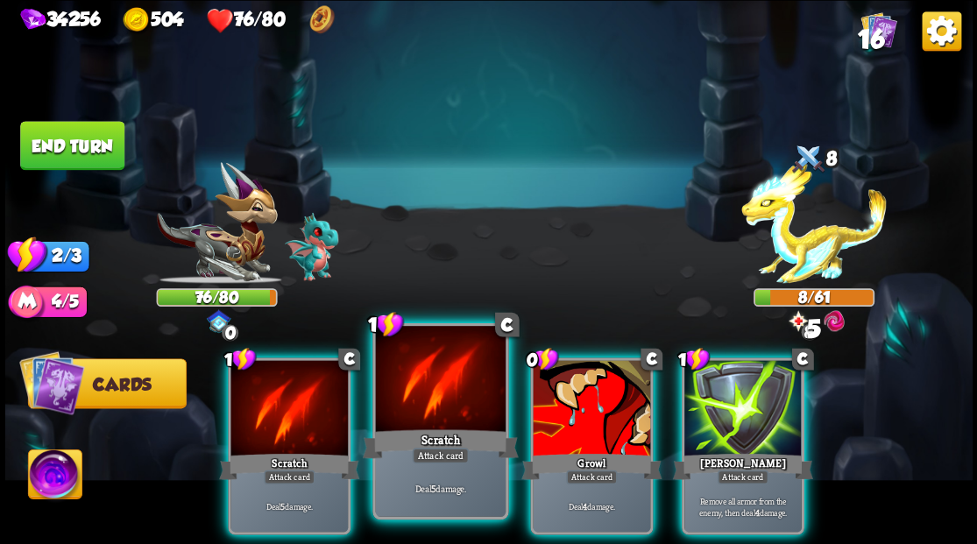
click at [428, 392] on div at bounding box center [440, 381] width 130 height 110
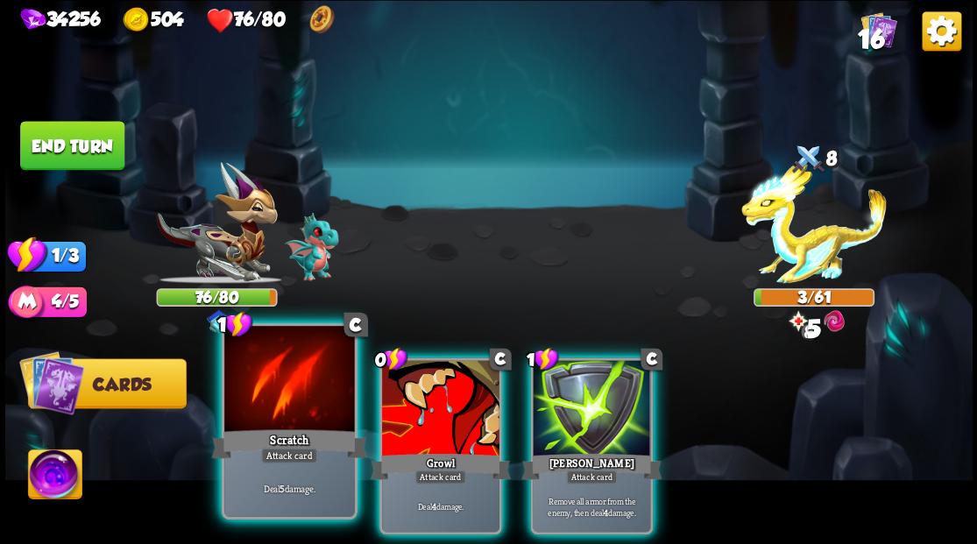
click at [288, 382] on div at bounding box center [289, 381] width 130 height 110
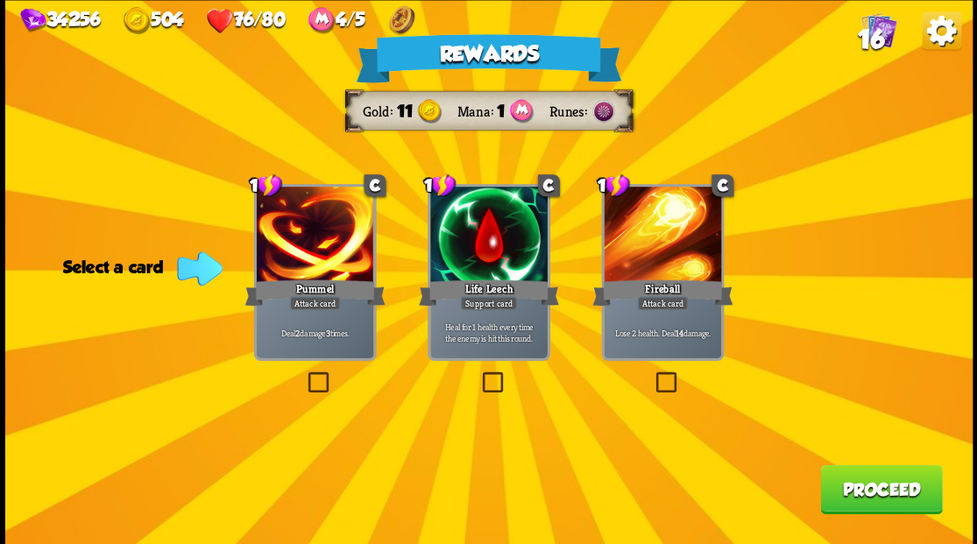
click at [304, 374] on label at bounding box center [304, 374] width 0 height 0
click at [0, 0] on input "checkbox" at bounding box center [0, 0] width 0 height 0
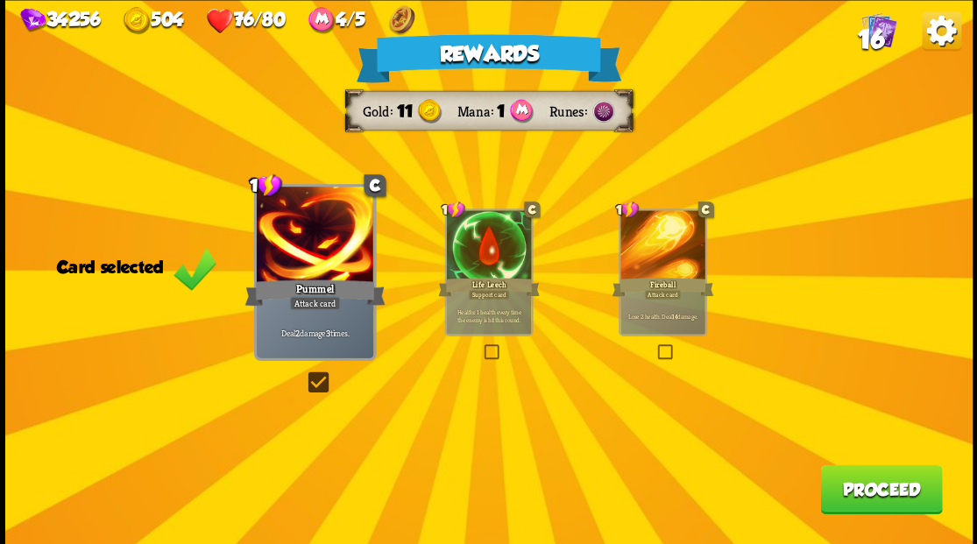
click at [888, 494] on button "Proceed" at bounding box center [881, 488] width 122 height 49
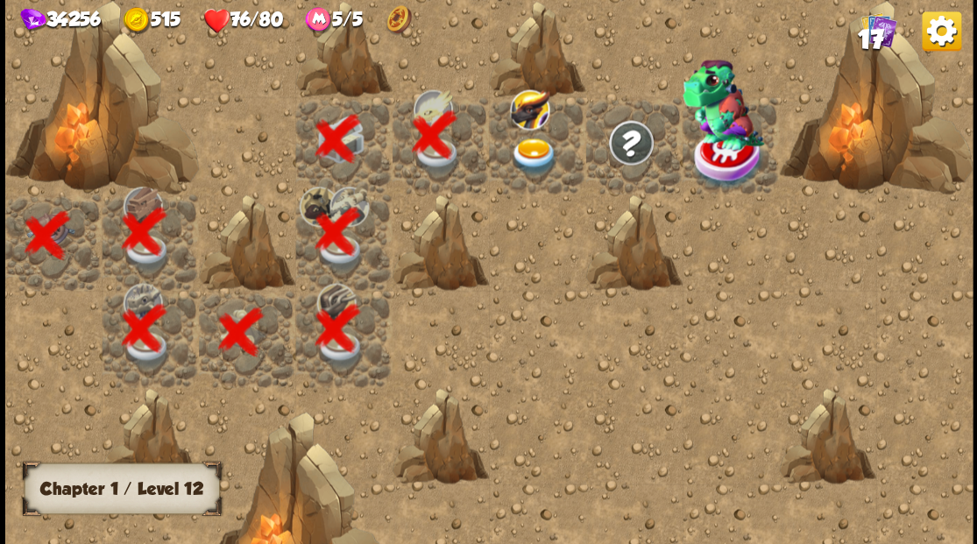
click at [529, 149] on img at bounding box center [534, 157] width 48 height 38
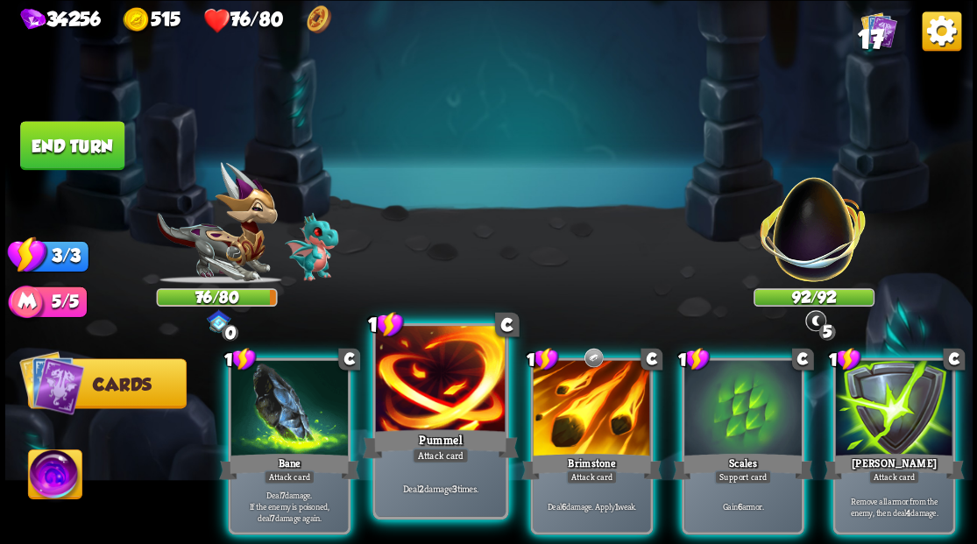
click at [406, 397] on div at bounding box center [440, 381] width 130 height 110
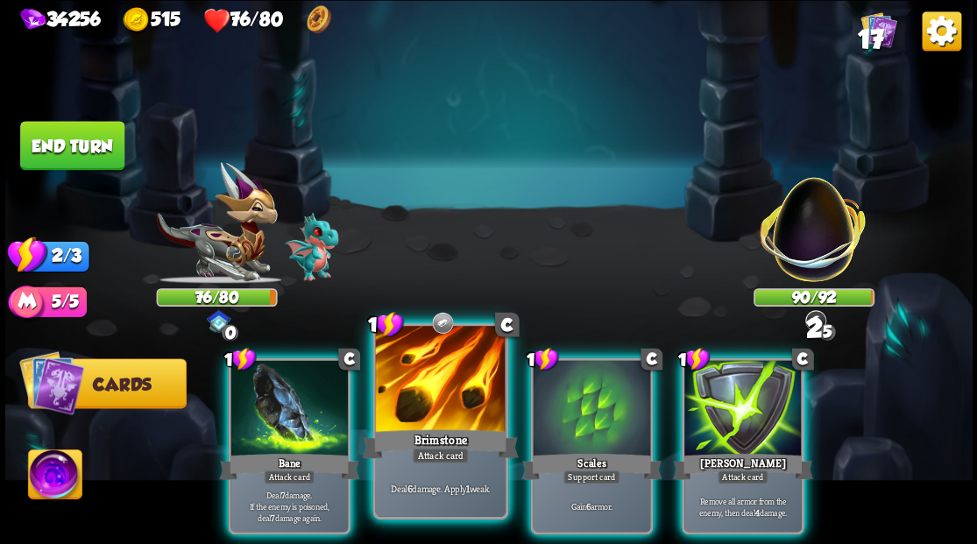
click at [406, 395] on div at bounding box center [440, 381] width 130 height 110
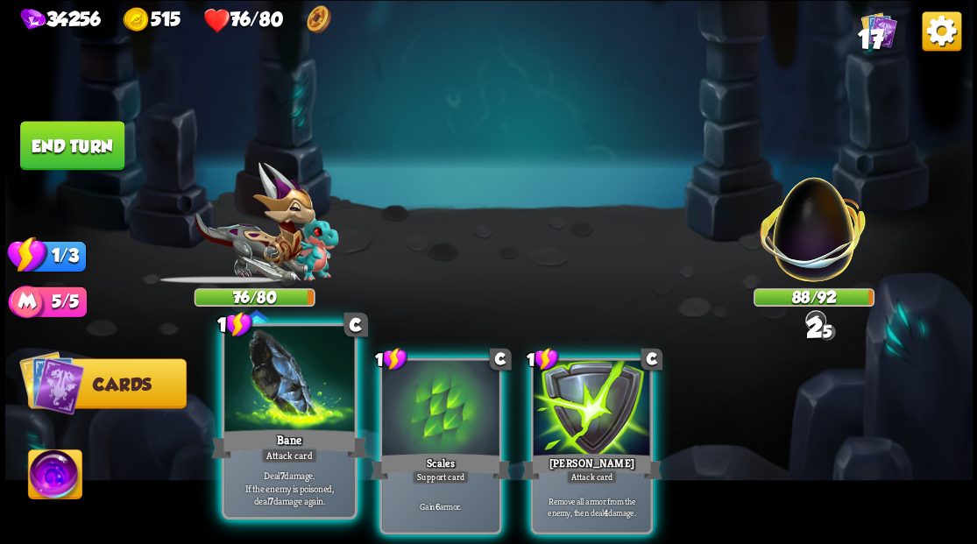
click at [290, 396] on div at bounding box center [289, 381] width 130 height 110
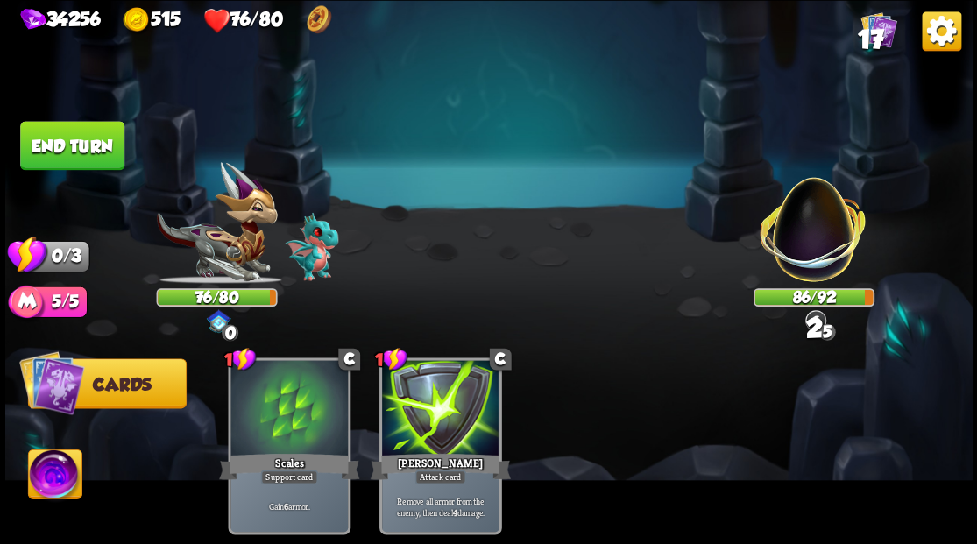
drag, startPoint x: 92, startPoint y: 153, endPoint x: 536, endPoint y: 165, distance: 444.3
click at [92, 152] on button "End turn" at bounding box center [72, 145] width 104 height 49
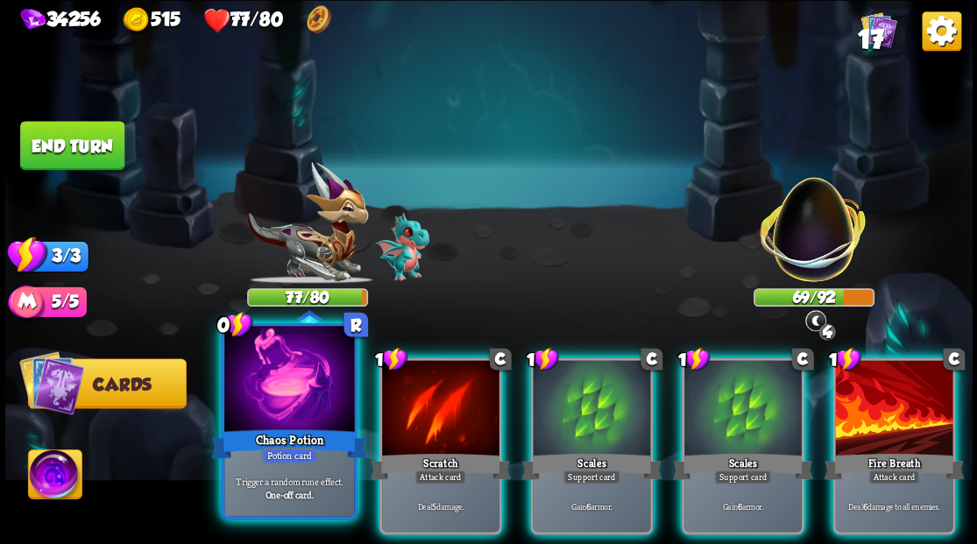
click at [298, 398] on div at bounding box center [289, 381] width 130 height 110
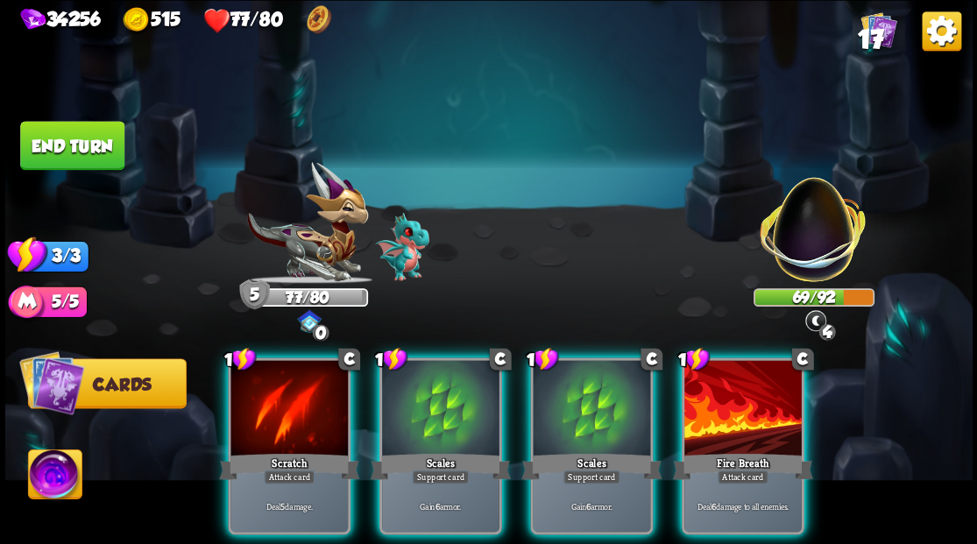
drag, startPoint x: 745, startPoint y: 398, endPoint x: 685, endPoint y: 340, distance: 83.0
click at [745, 396] on div at bounding box center [742, 409] width 117 height 99
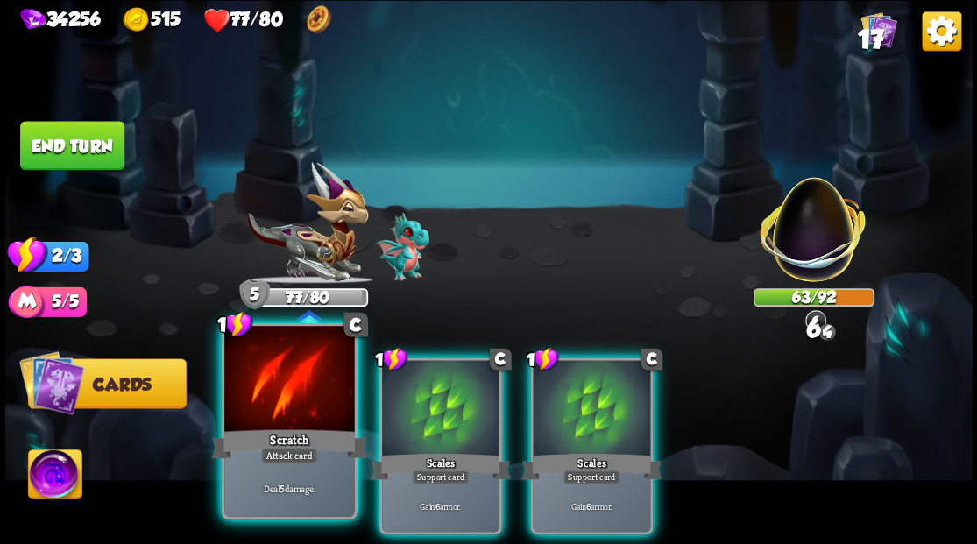
click at [287, 396] on div at bounding box center [289, 381] width 130 height 110
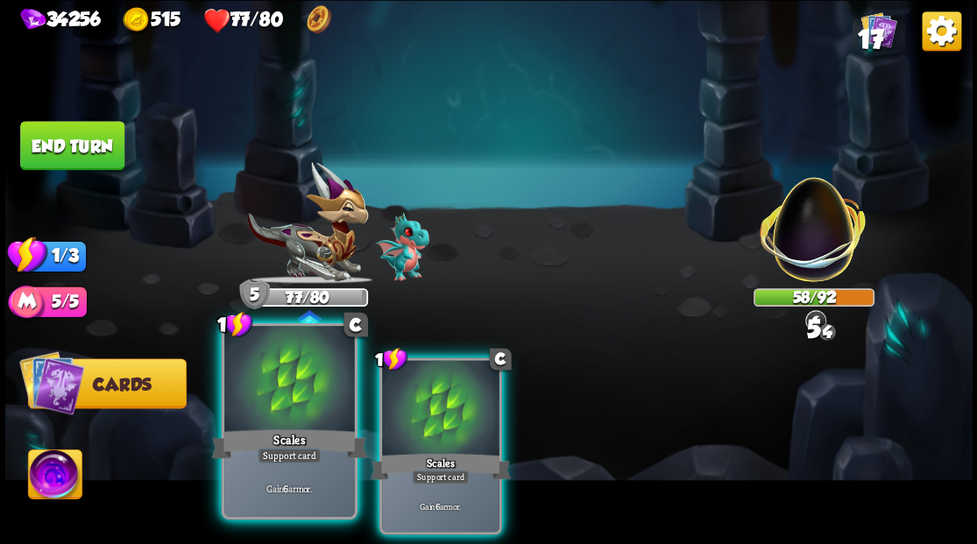
click at [261, 383] on div at bounding box center [289, 381] width 130 height 110
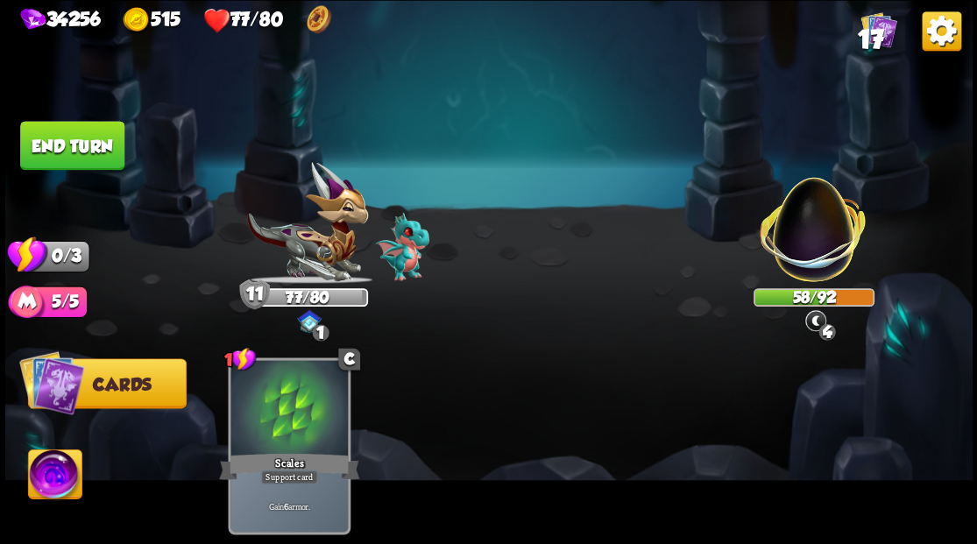
click at [101, 147] on button "End turn" at bounding box center [72, 145] width 104 height 49
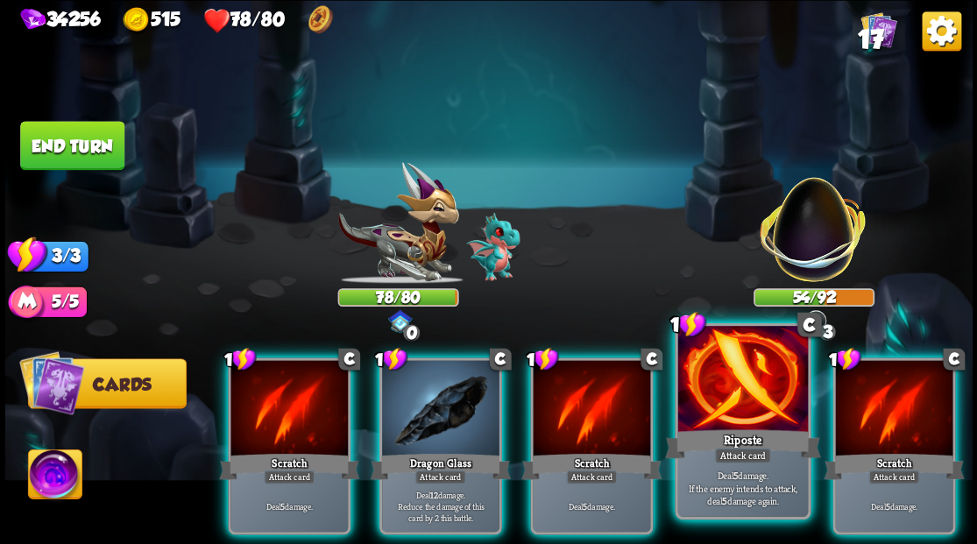
click at [722, 412] on div at bounding box center [742, 381] width 130 height 110
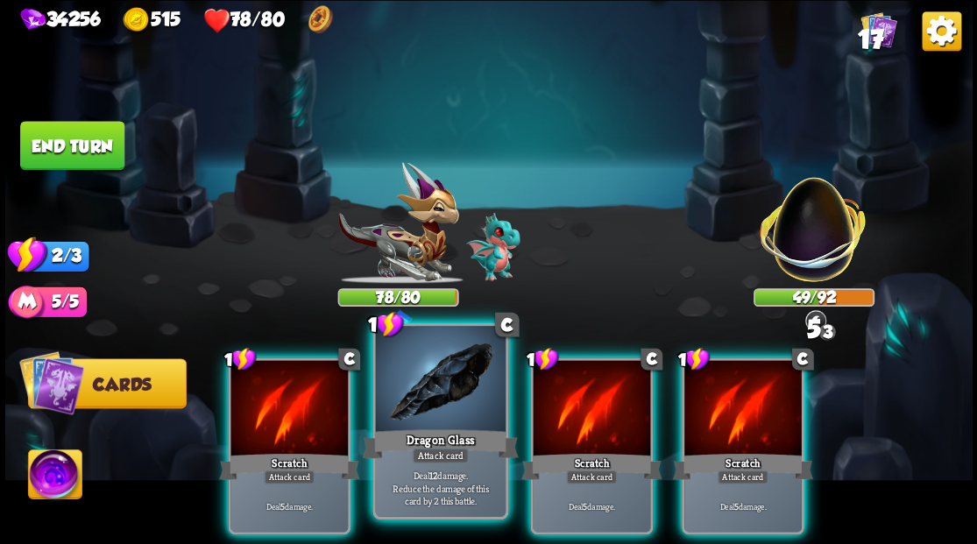
click at [449, 379] on div at bounding box center [440, 381] width 130 height 110
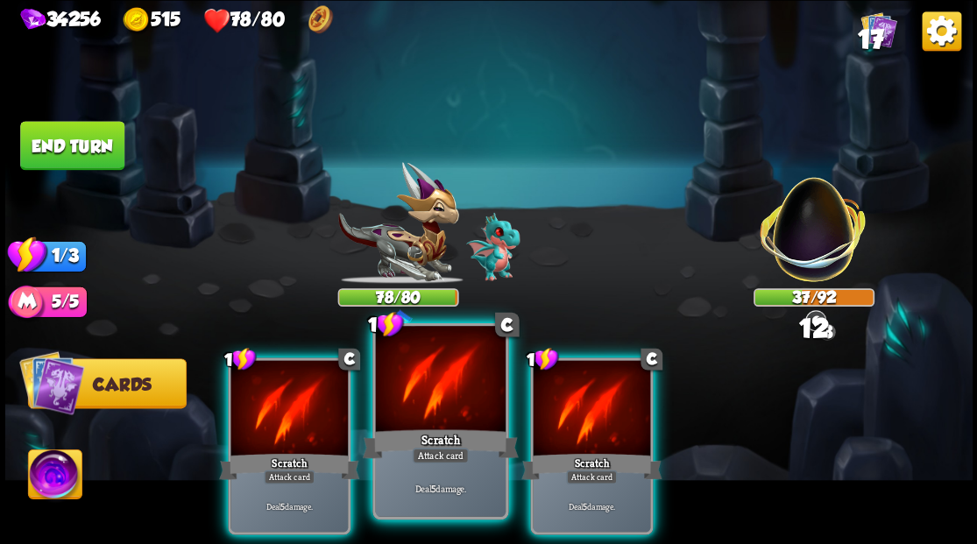
click at [447, 379] on div at bounding box center [440, 381] width 130 height 110
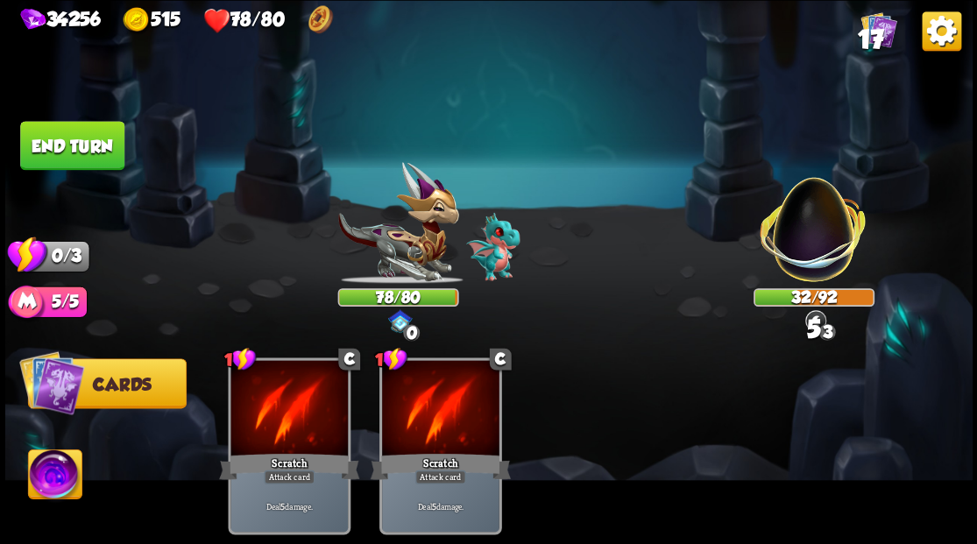
click at [88, 129] on button "End turn" at bounding box center [72, 145] width 104 height 49
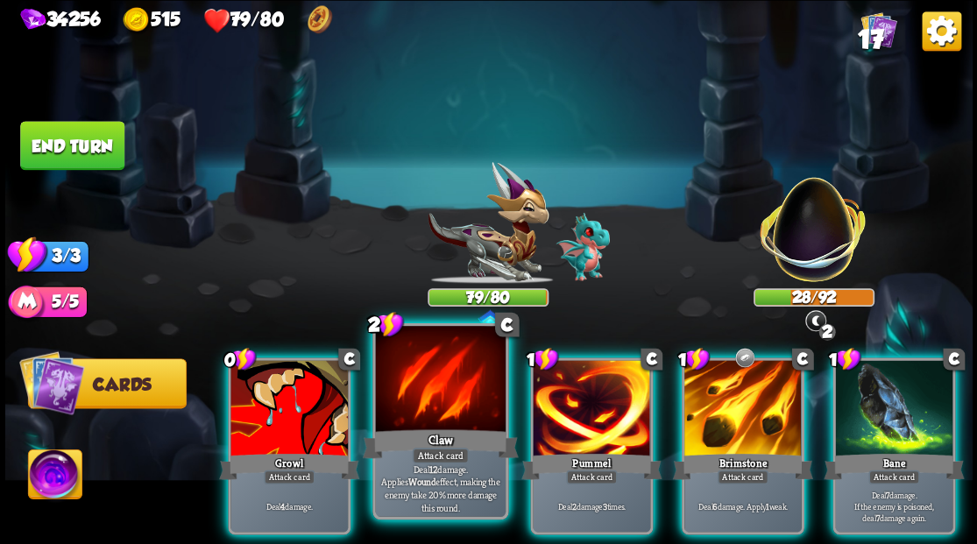
click at [435, 357] on div at bounding box center [440, 381] width 130 height 110
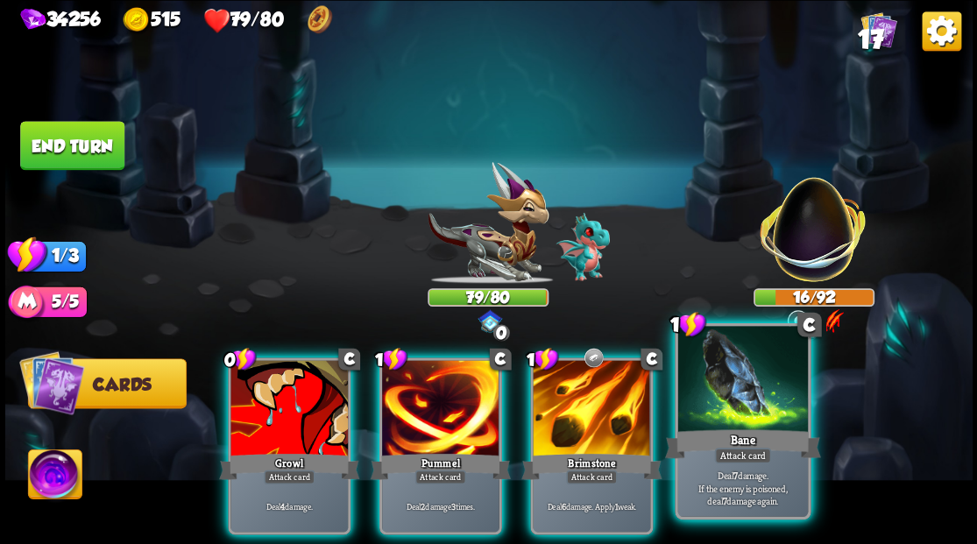
click at [737, 416] on div at bounding box center [742, 381] width 130 height 110
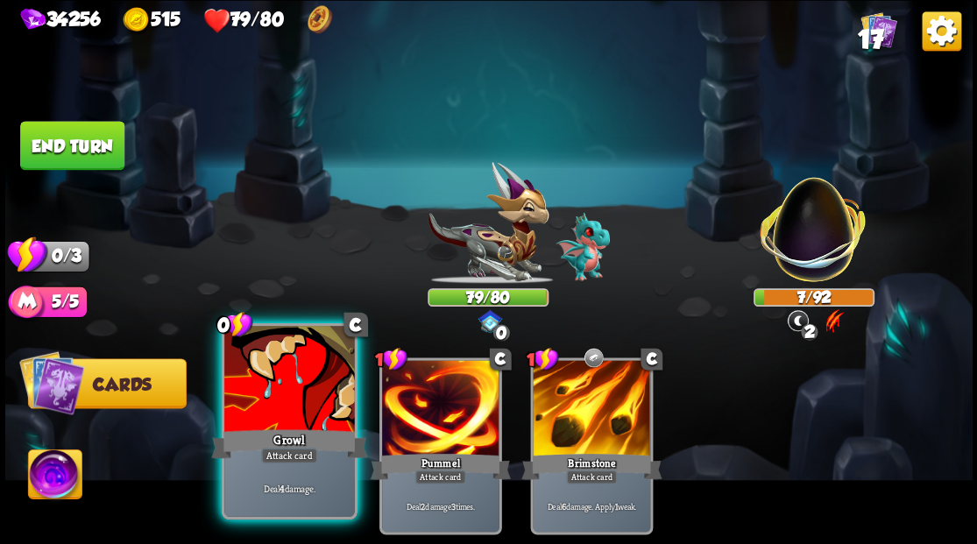
click at [300, 413] on div at bounding box center [289, 381] width 130 height 110
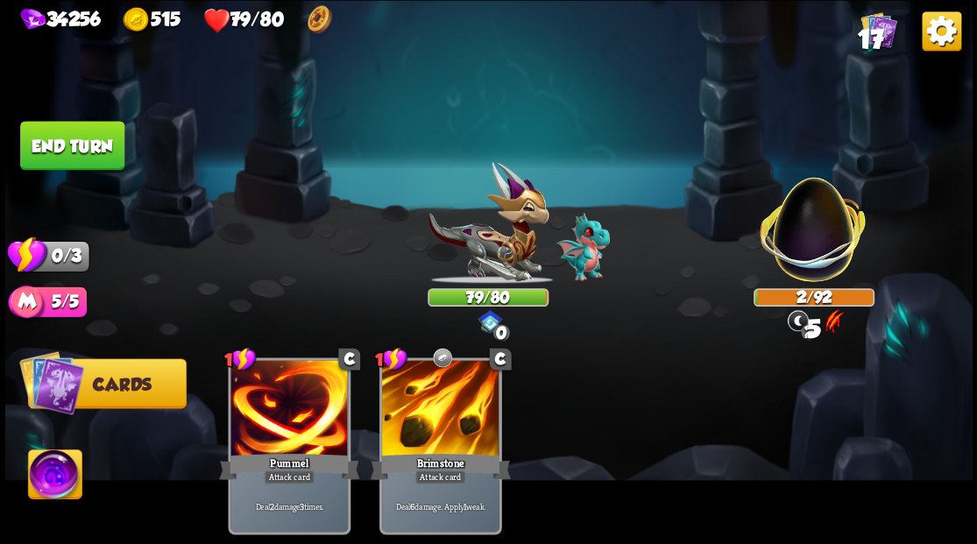
drag, startPoint x: 110, startPoint y: 140, endPoint x: 272, endPoint y: 144, distance: 161.2
click at [110, 140] on button "End turn" at bounding box center [72, 145] width 104 height 49
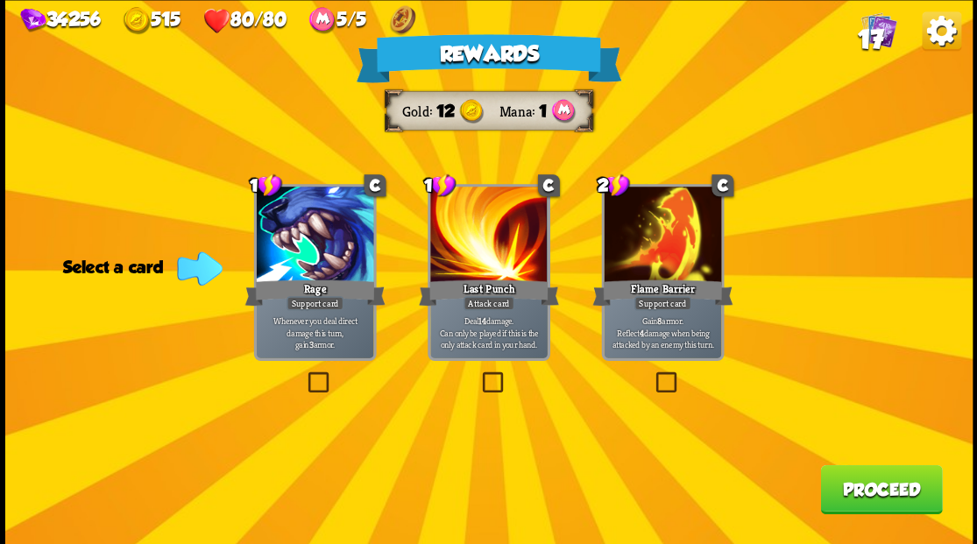
click at [862, 496] on button "Proceed" at bounding box center [881, 488] width 122 height 49
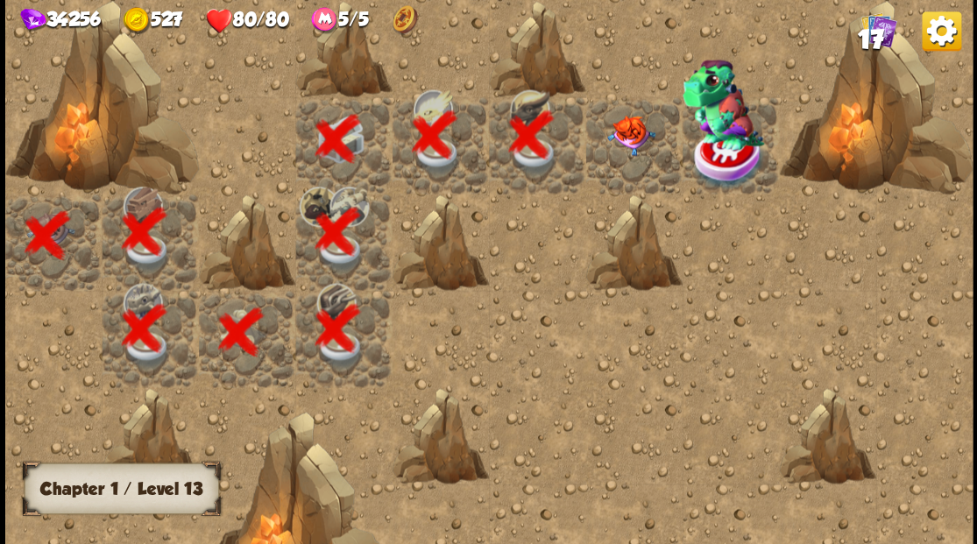
click at [625, 133] on img at bounding box center [630, 135] width 48 height 40
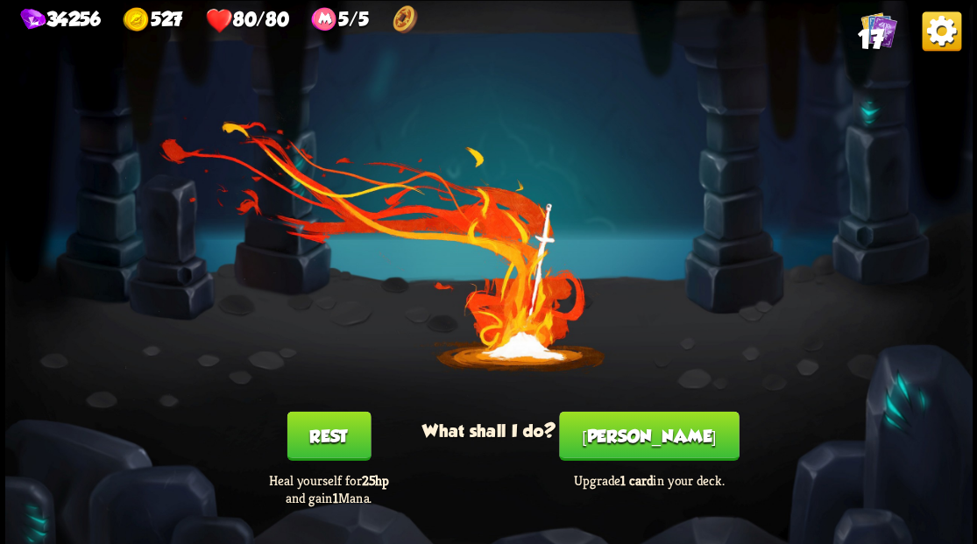
click at [658, 442] on button "[PERSON_NAME]" at bounding box center [649, 435] width 180 height 49
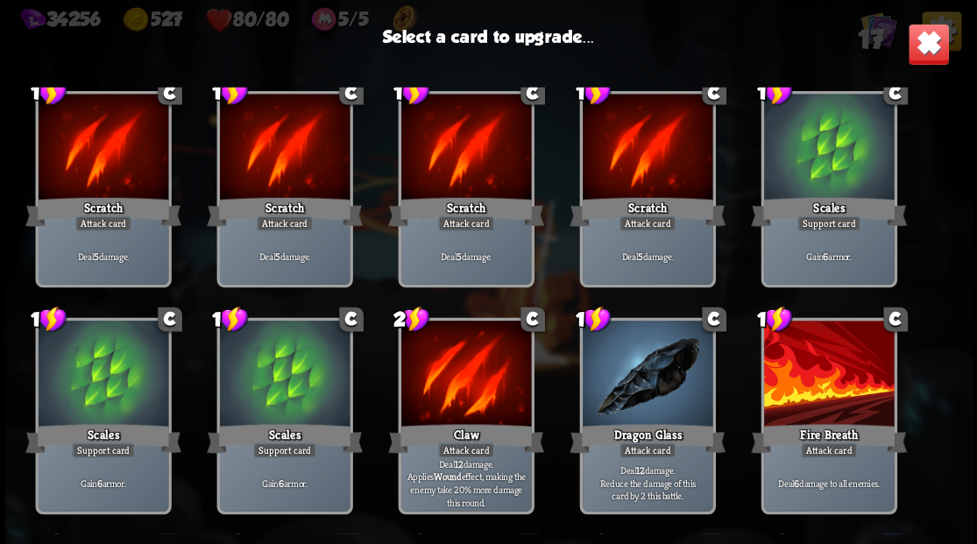
scroll to position [0, 0]
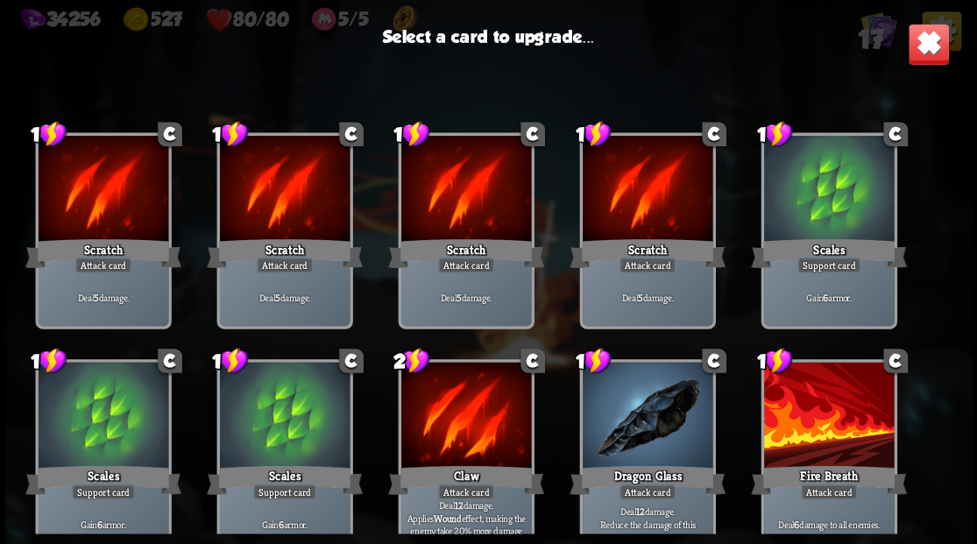
click at [920, 52] on img at bounding box center [928, 44] width 42 height 42
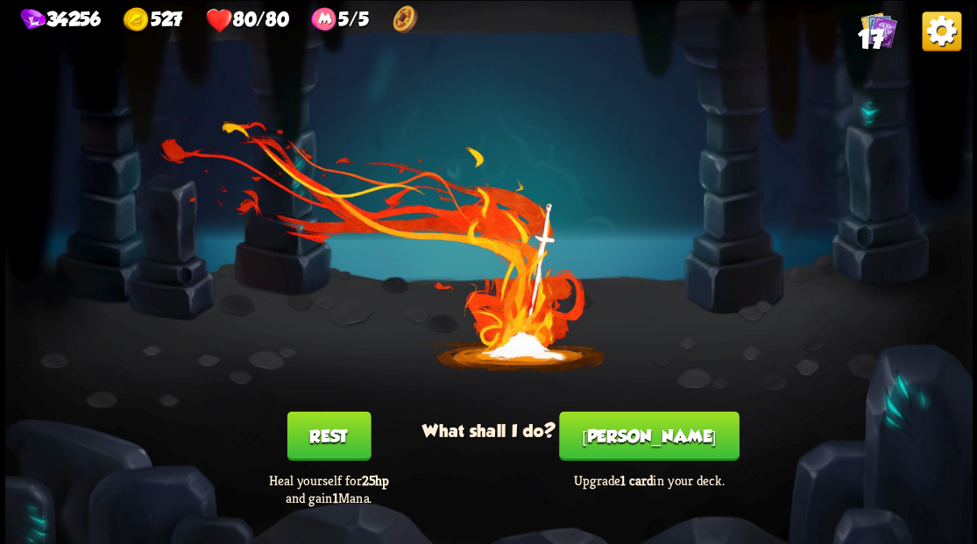
click at [873, 29] on span "17" at bounding box center [869, 40] width 25 height 30
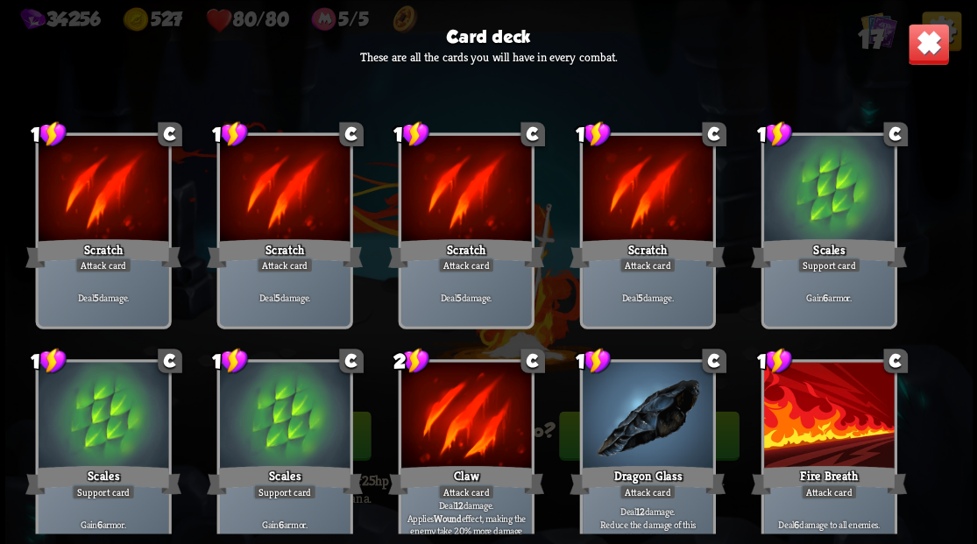
click at [934, 39] on img at bounding box center [928, 44] width 42 height 42
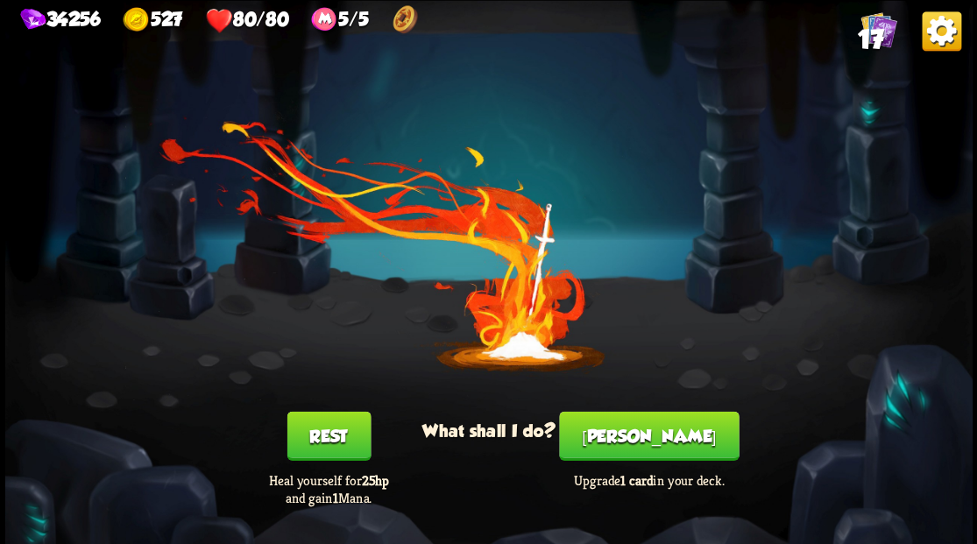
click at [653, 433] on button "[PERSON_NAME]" at bounding box center [649, 435] width 180 height 49
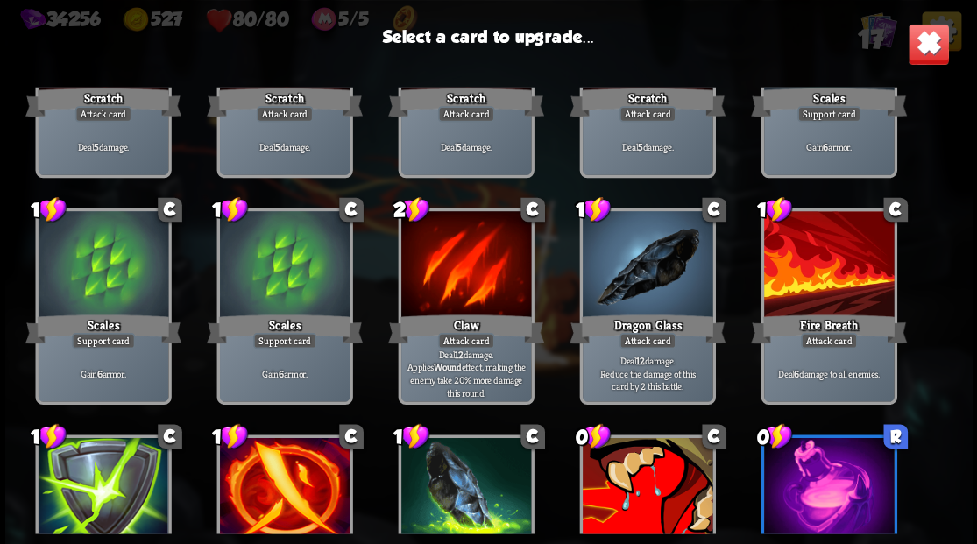
scroll to position [175, 0]
click at [287, 259] on div at bounding box center [284, 266] width 130 height 110
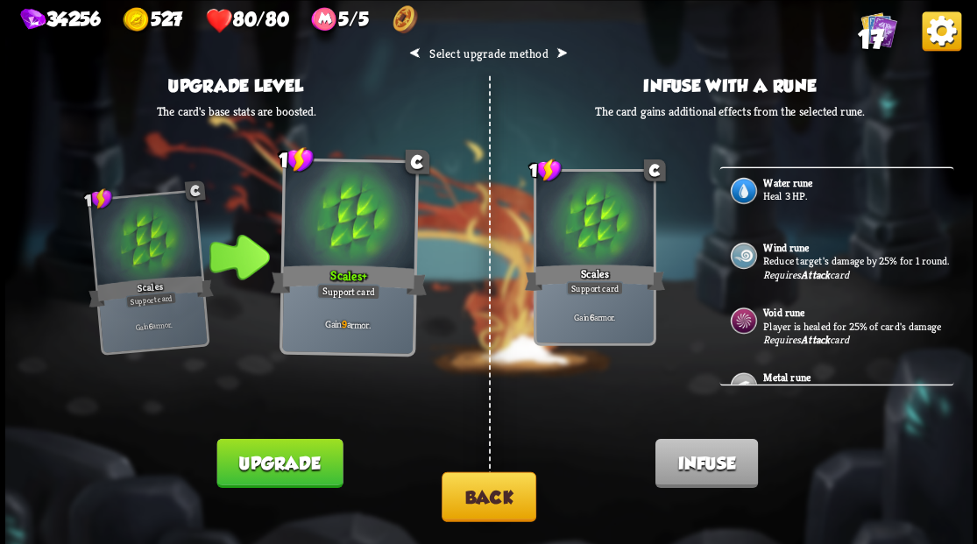
scroll to position [0, 0]
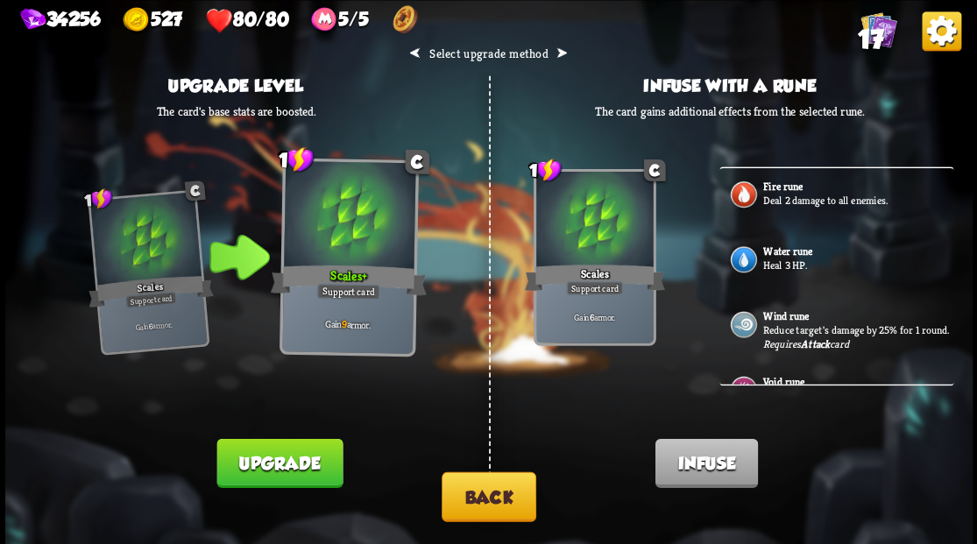
click at [498, 515] on button "Back" at bounding box center [489, 496] width 95 height 50
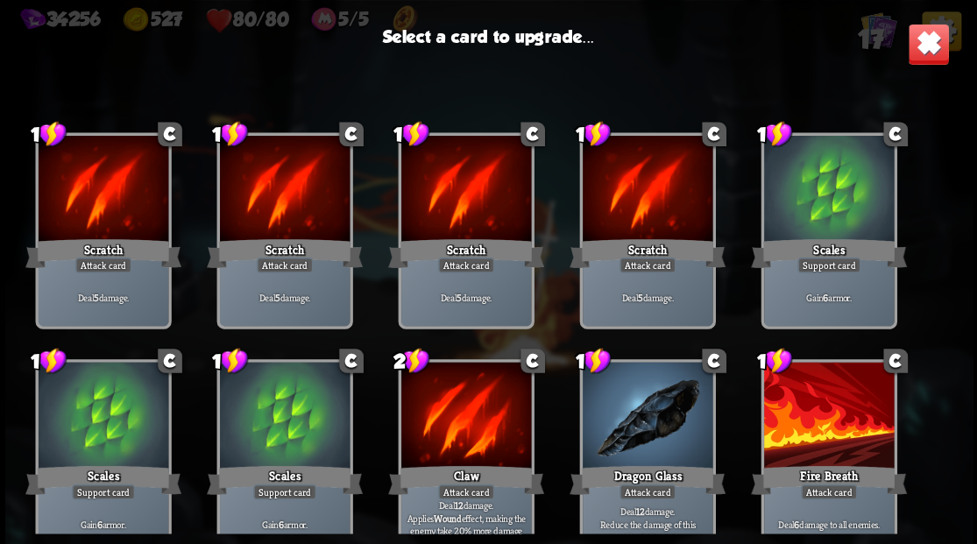
scroll to position [175, 0]
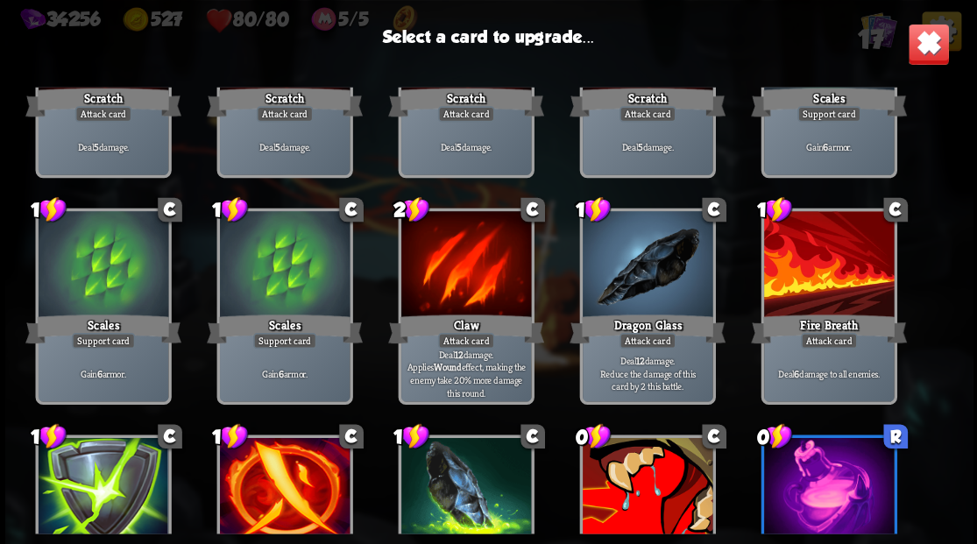
drag, startPoint x: 449, startPoint y: 278, endPoint x: 518, endPoint y: 302, distance: 72.6
click at [450, 278] on div at bounding box center [465, 266] width 130 height 110
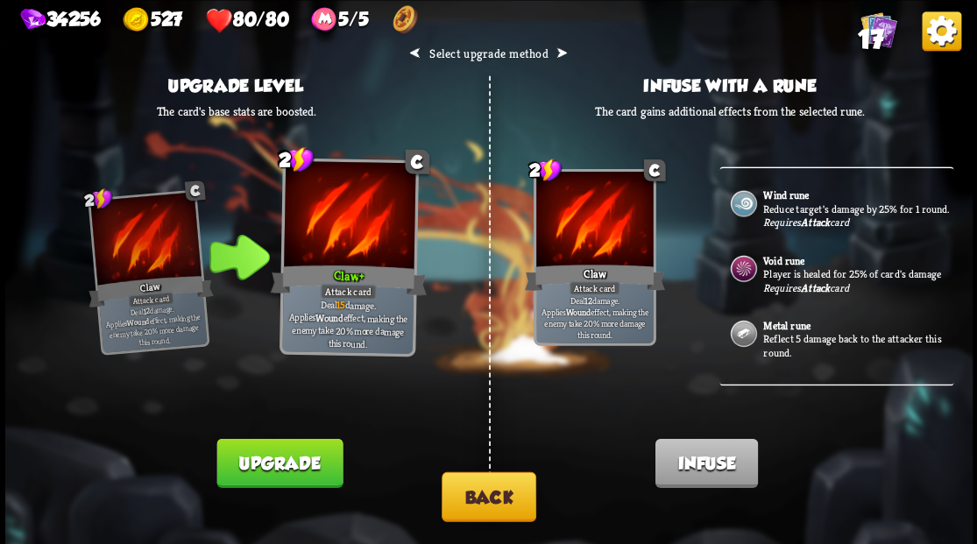
scroll to position [138, 0]
click at [795, 282] on p "Player is healed for 25% of card's damage" at bounding box center [856, 275] width 187 height 14
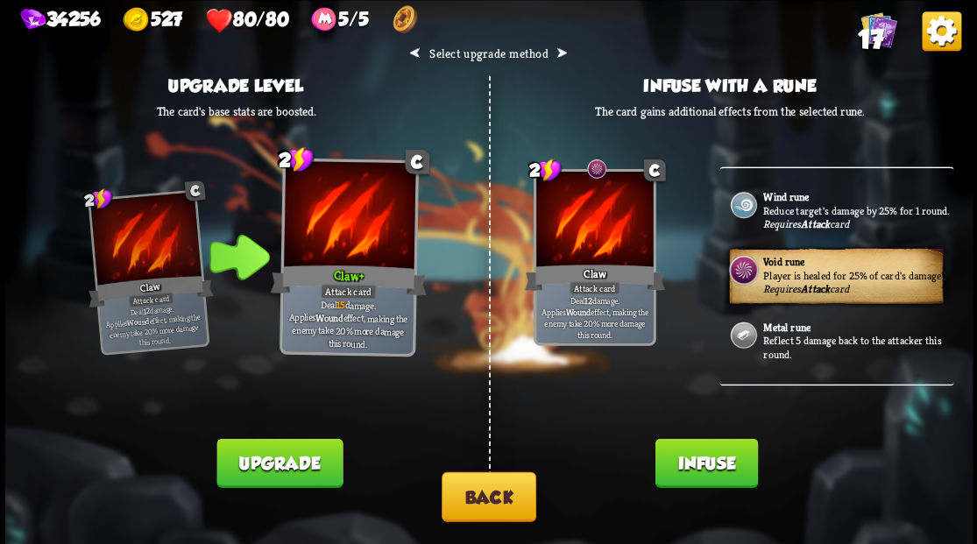
click at [699, 461] on button "Infuse" at bounding box center [705, 462] width 102 height 49
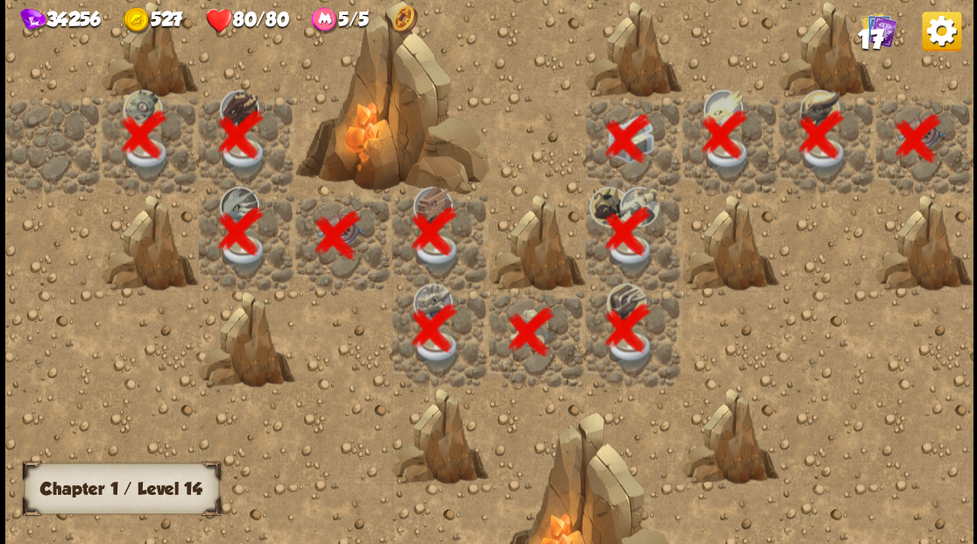
scroll to position [0, 336]
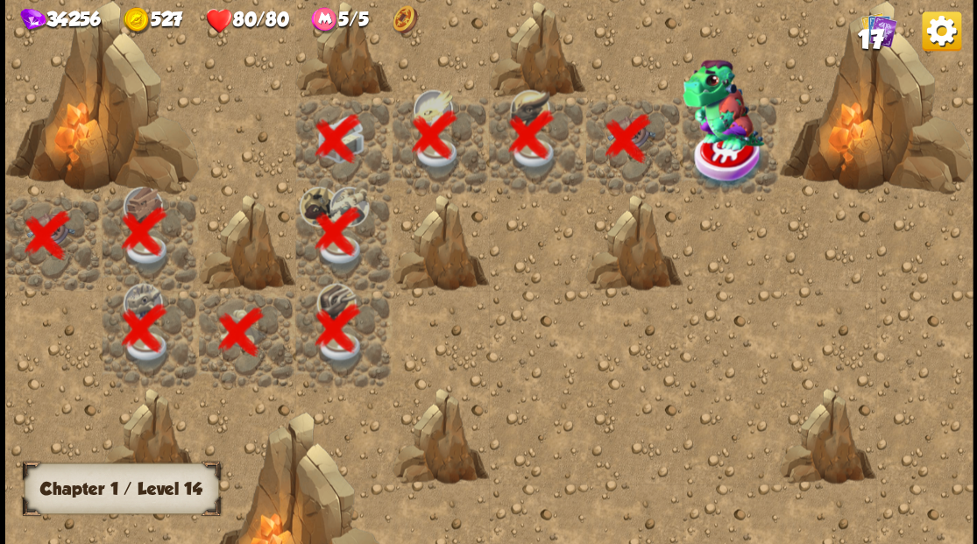
click at [713, 145] on img at bounding box center [722, 104] width 81 height 91
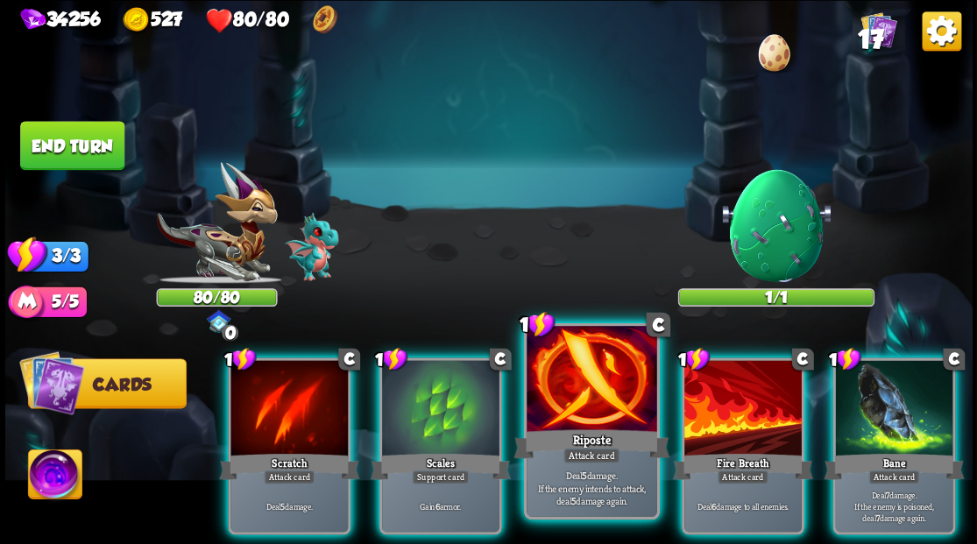
click at [597, 399] on div at bounding box center [591, 381] width 130 height 110
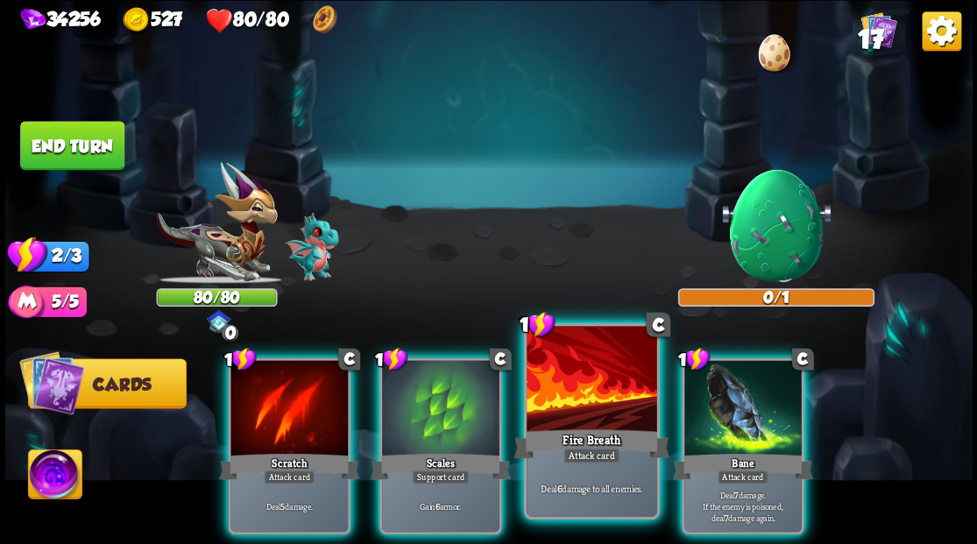
click at [592, 399] on div at bounding box center [591, 381] width 130 height 110
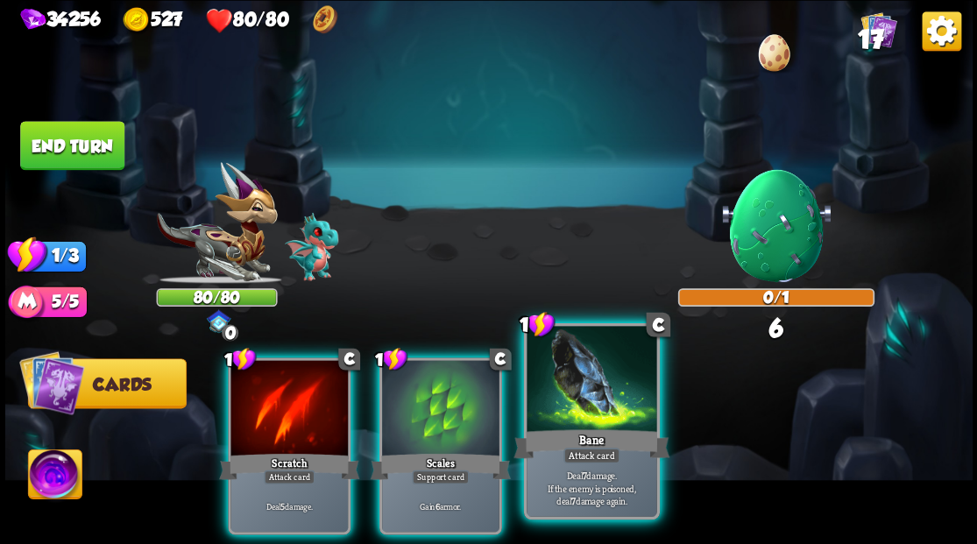
click at [599, 399] on div at bounding box center [591, 381] width 130 height 110
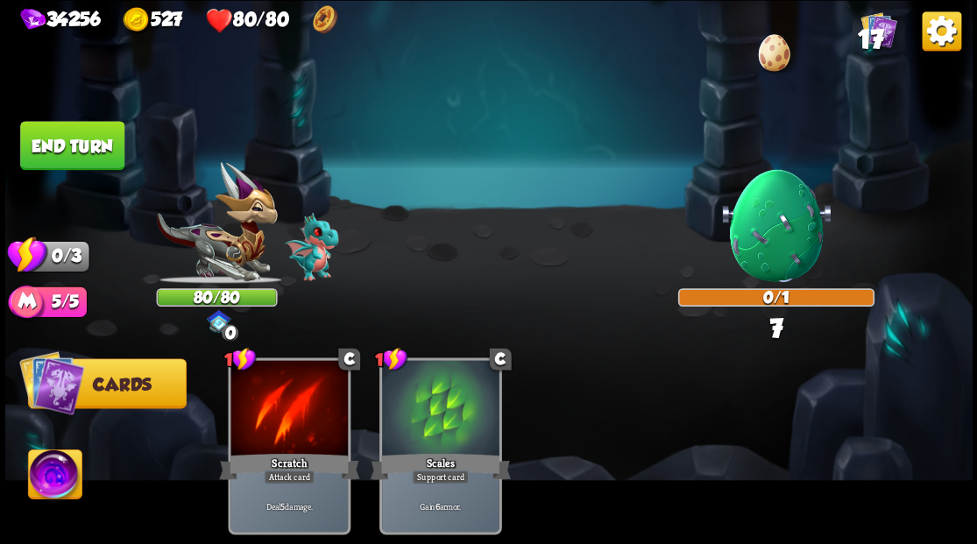
drag, startPoint x: 51, startPoint y: 132, endPoint x: 608, endPoint y: 122, distance: 557.3
click at [67, 133] on button "End turn" at bounding box center [72, 145] width 104 height 49
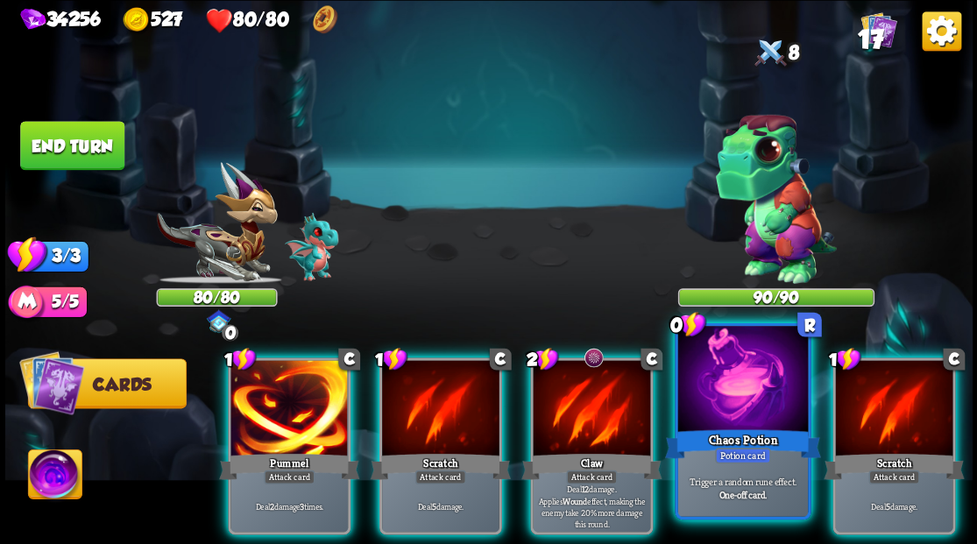
click at [741, 412] on div at bounding box center [742, 381] width 130 height 110
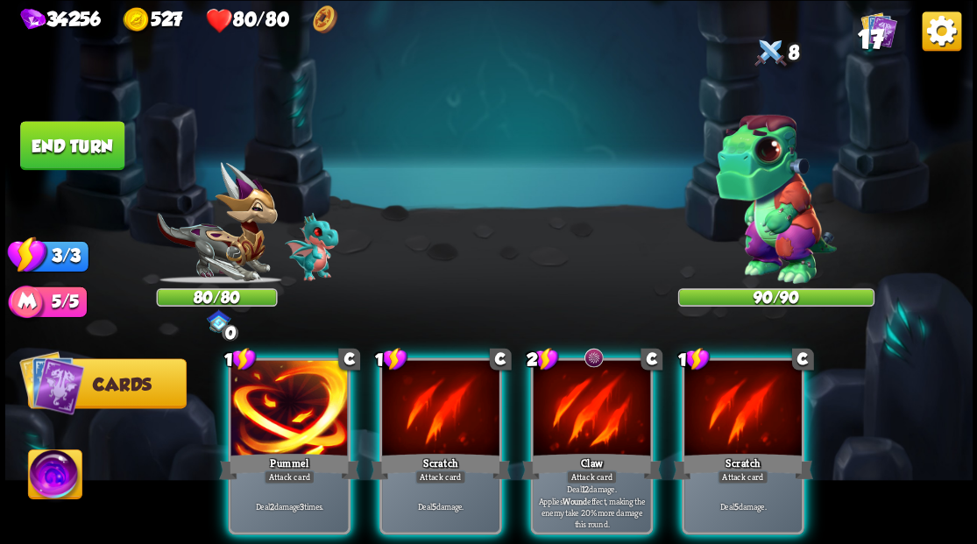
click at [58, 477] on img at bounding box center [54, 476] width 53 height 54
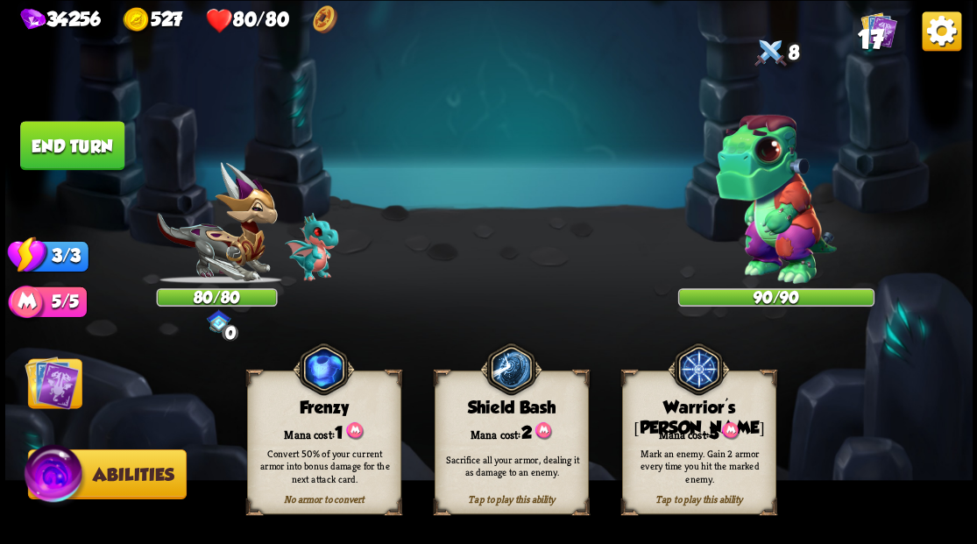
drag, startPoint x: 673, startPoint y: 410, endPoint x: 668, endPoint y: 398, distance: 13.3
click at [675, 411] on div "Warrior's [PERSON_NAME]" at bounding box center [698, 418] width 152 height 40
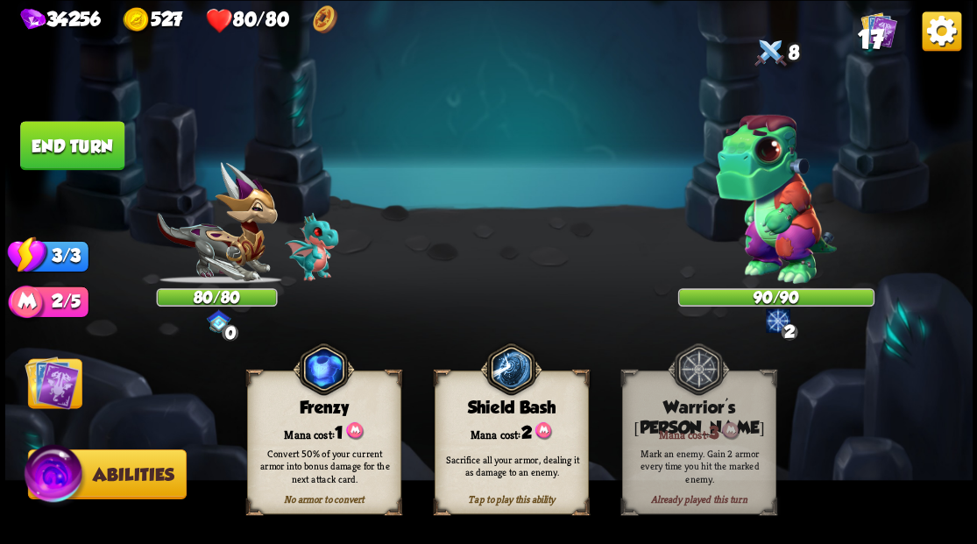
click at [53, 381] on img at bounding box center [52, 382] width 54 height 54
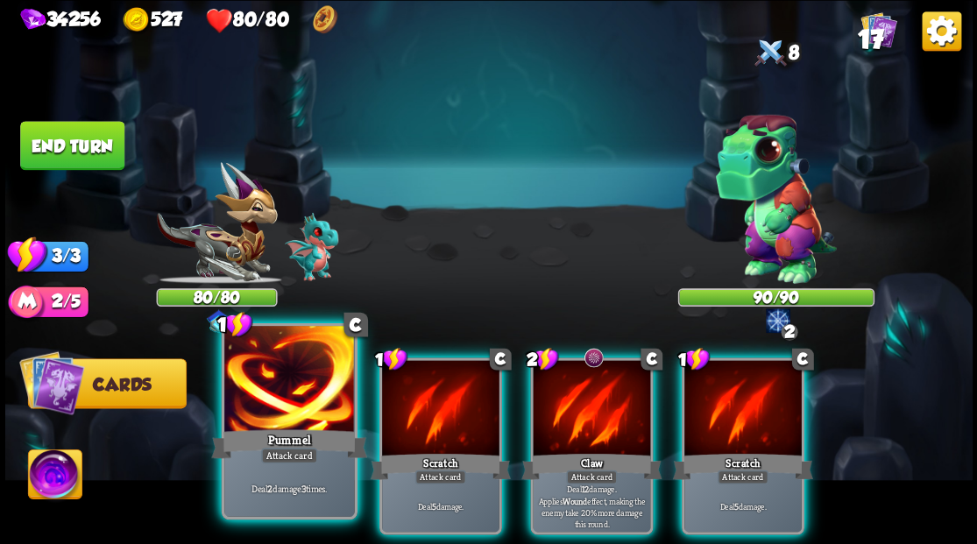
click at [289, 408] on div at bounding box center [289, 381] width 130 height 110
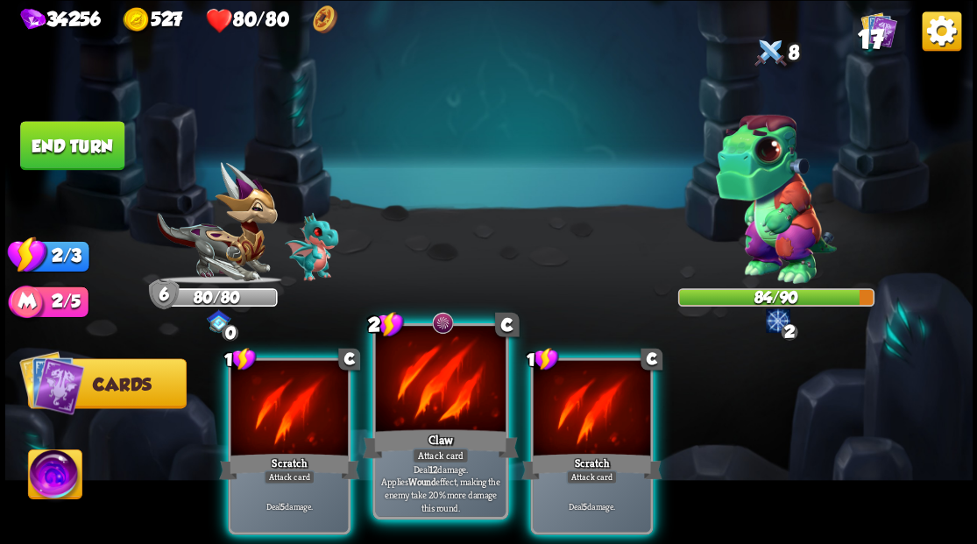
click at [428, 389] on div at bounding box center [440, 381] width 130 height 110
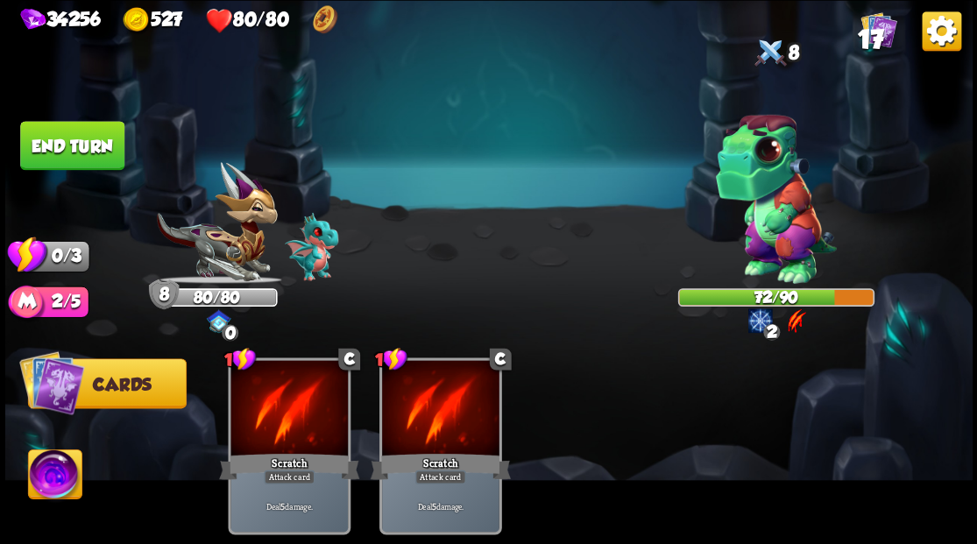
drag, startPoint x: 76, startPoint y: 149, endPoint x: 409, endPoint y: 268, distance: 353.6
click at [80, 149] on button "End turn" at bounding box center [72, 146] width 106 height 50
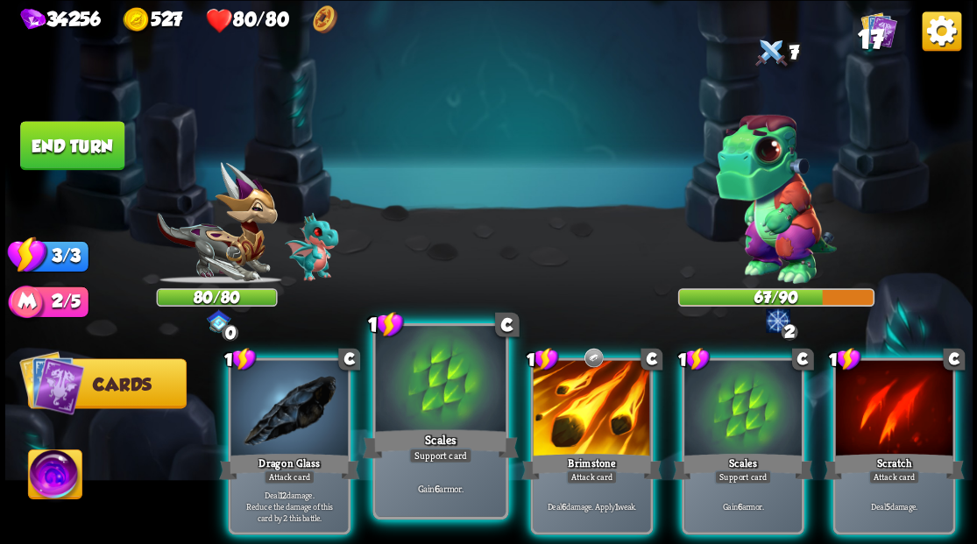
click at [442, 417] on div at bounding box center [440, 381] width 130 height 110
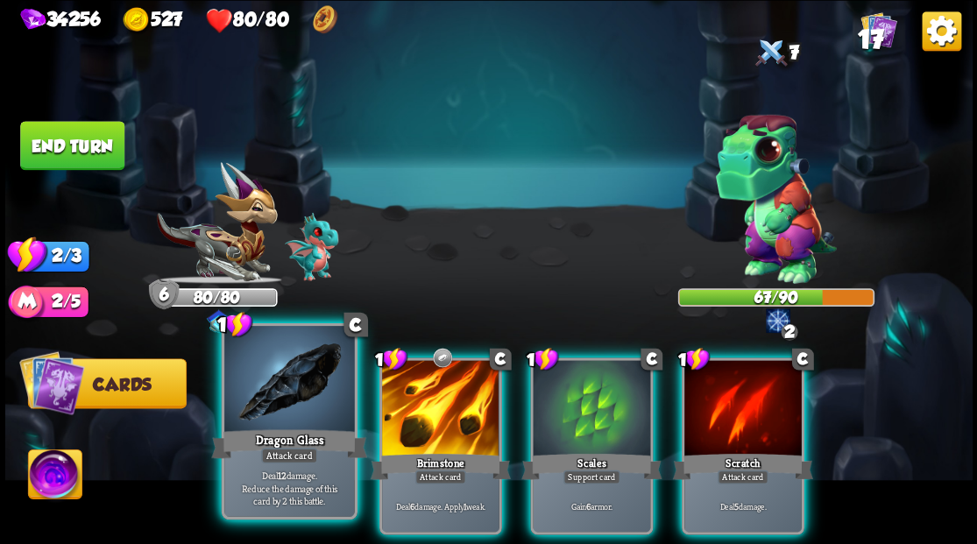
click at [283, 385] on div at bounding box center [289, 381] width 130 height 110
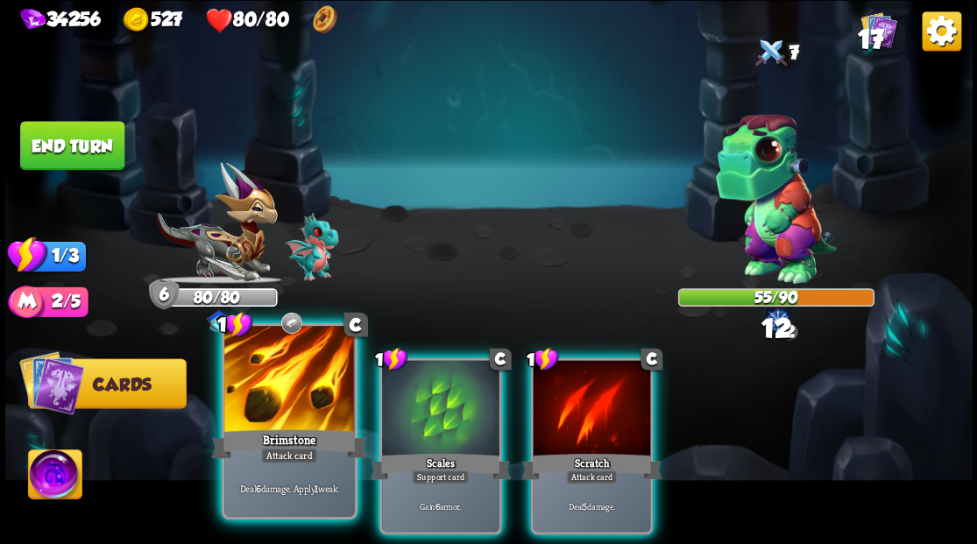
click at [328, 378] on div at bounding box center [289, 381] width 130 height 110
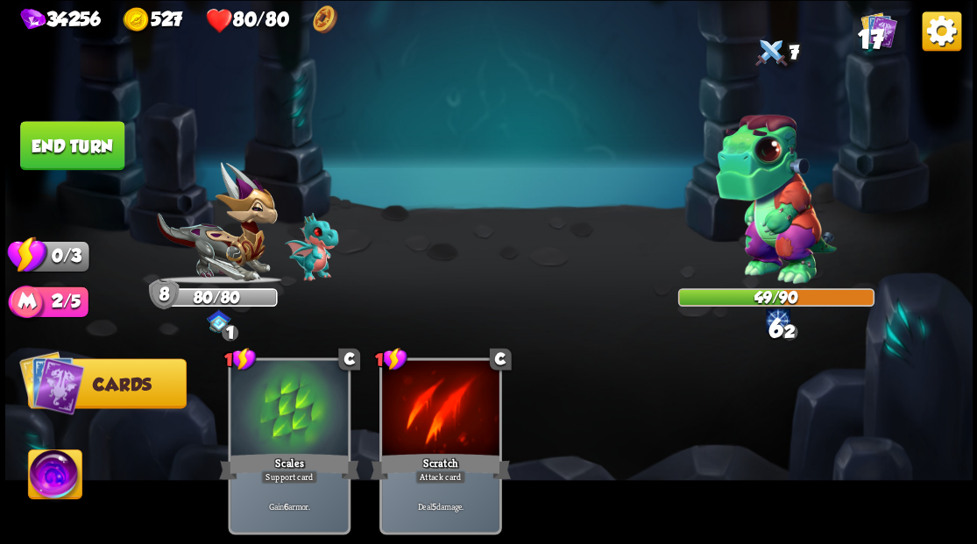
drag, startPoint x: 110, startPoint y: 152, endPoint x: 314, endPoint y: 205, distance: 210.8
click at [109, 152] on button "End turn" at bounding box center [72, 145] width 104 height 49
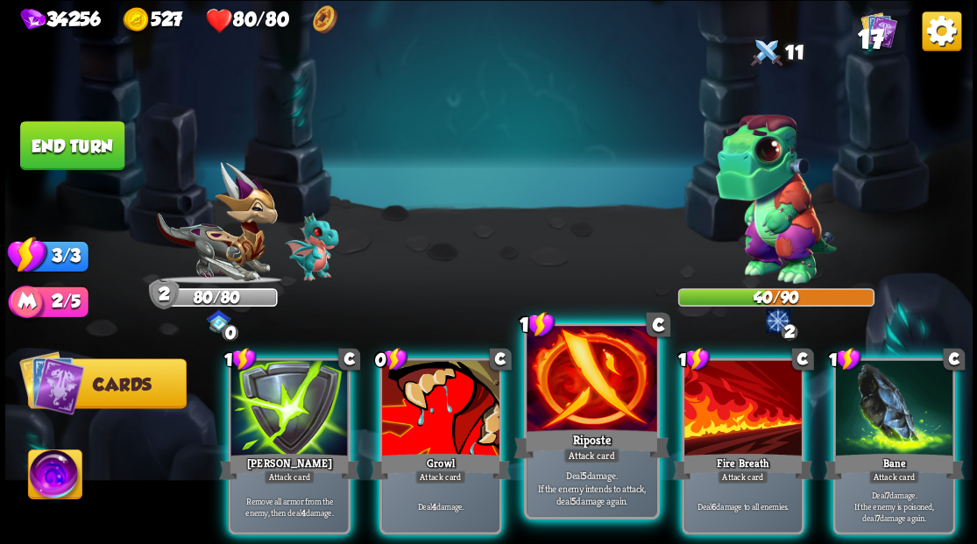
click at [575, 411] on div at bounding box center [591, 381] width 130 height 110
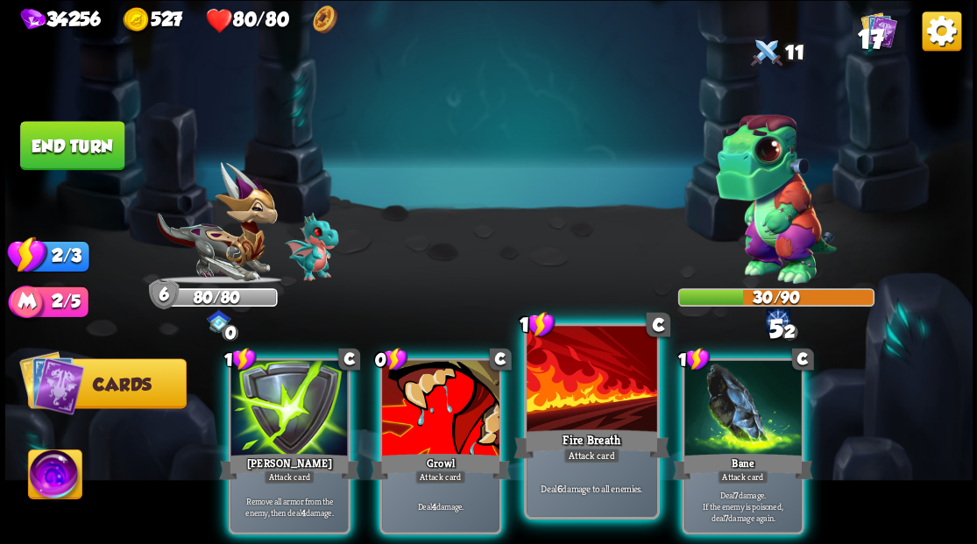
click at [575, 414] on div at bounding box center [591, 381] width 130 height 110
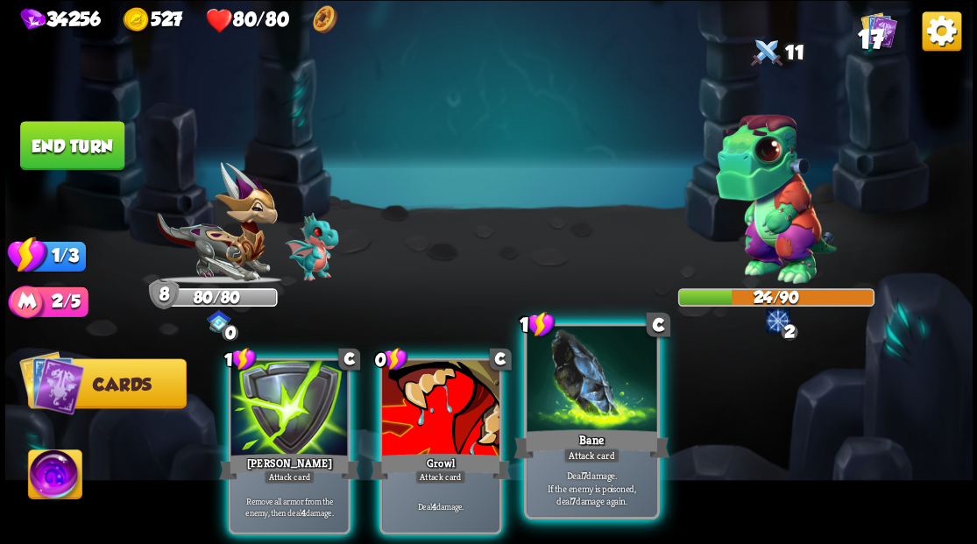
click at [582, 387] on div at bounding box center [591, 381] width 130 height 110
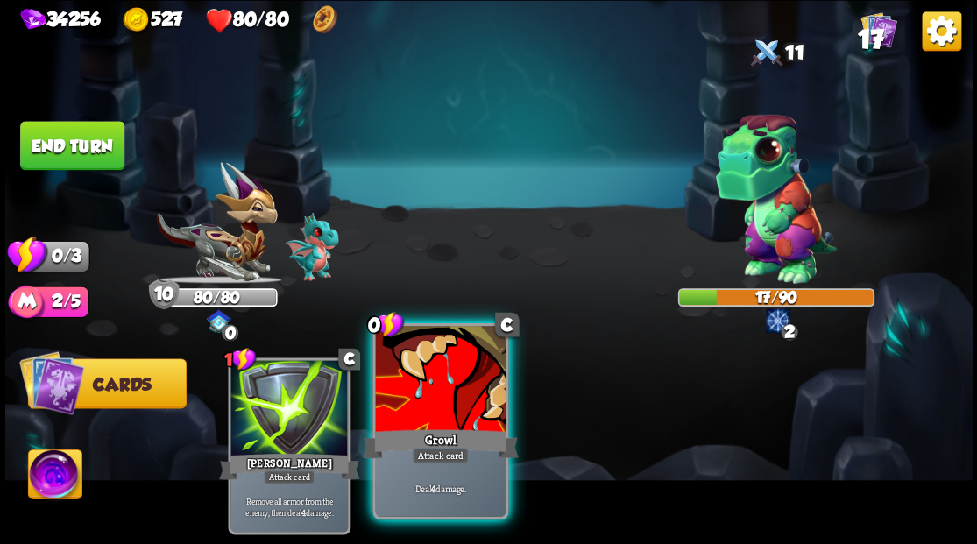
click at [437, 413] on div at bounding box center [440, 381] width 130 height 110
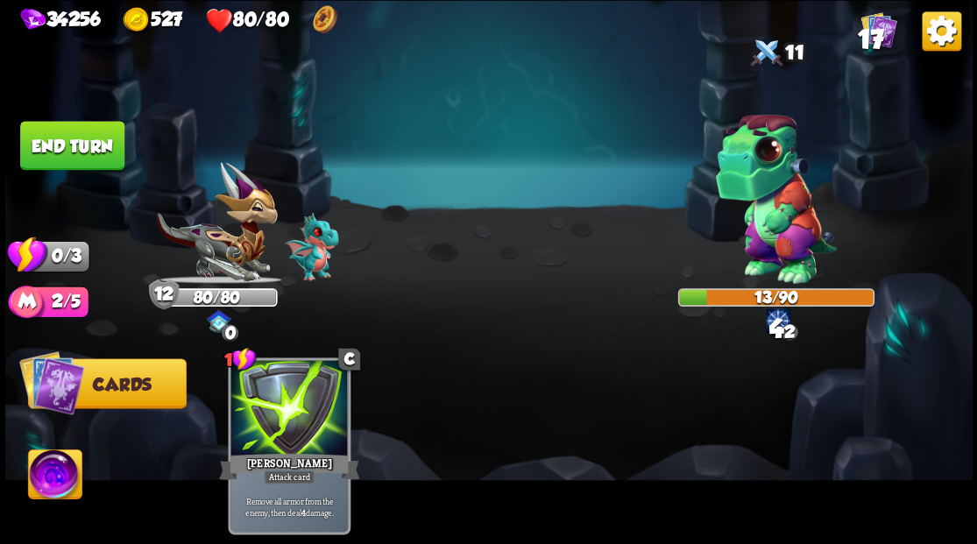
click at [58, 143] on button "End turn" at bounding box center [72, 145] width 104 height 49
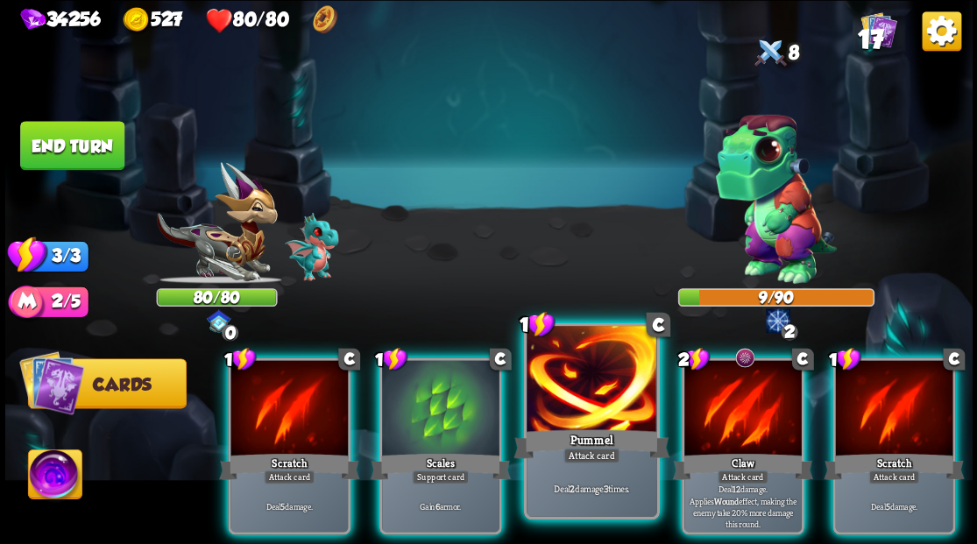
click at [580, 417] on div at bounding box center [591, 381] width 130 height 110
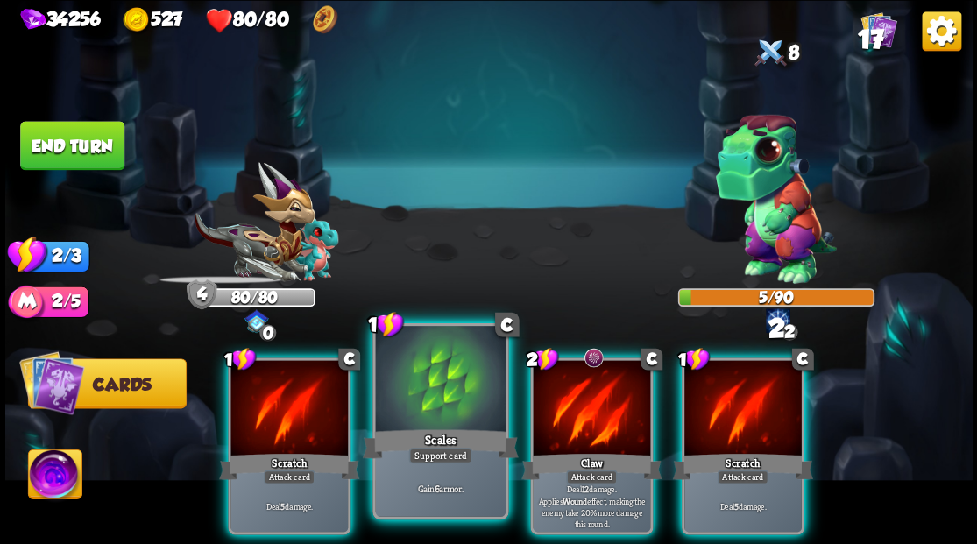
click at [459, 410] on div at bounding box center [440, 381] width 130 height 110
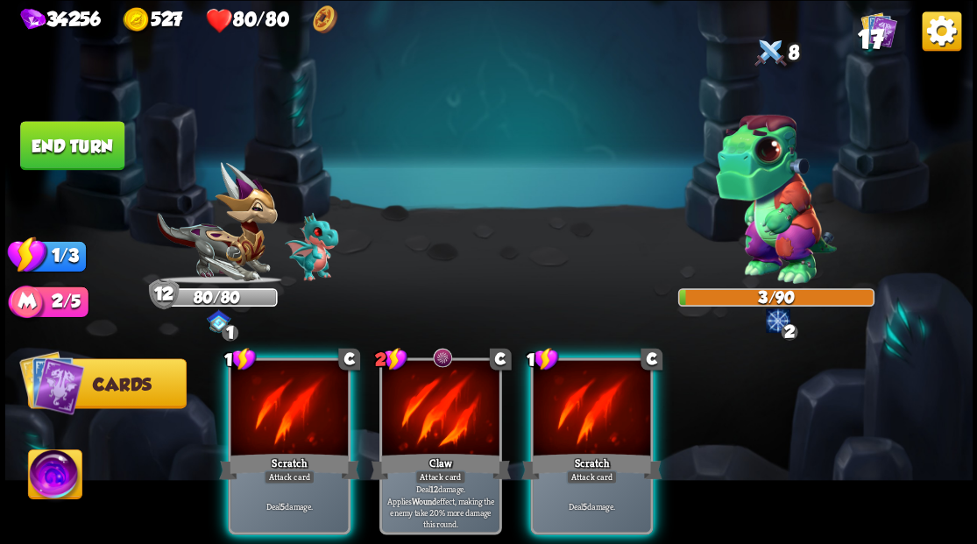
drag, startPoint x: 603, startPoint y: 381, endPoint x: 590, endPoint y: 379, distance: 12.4
click at [594, 380] on div at bounding box center [591, 409] width 117 height 99
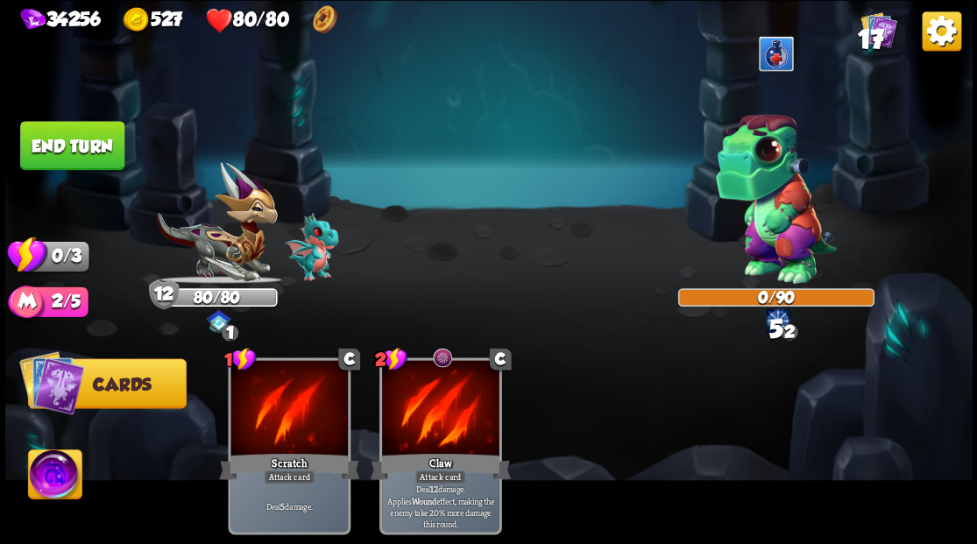
click at [102, 156] on button "End turn" at bounding box center [71, 146] width 105 height 50
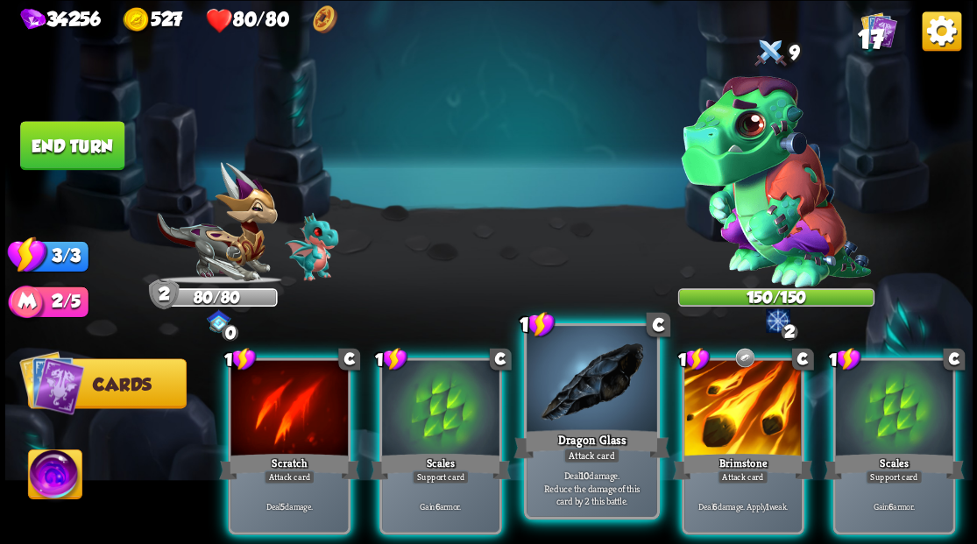
click at [636, 392] on div at bounding box center [591, 381] width 130 height 110
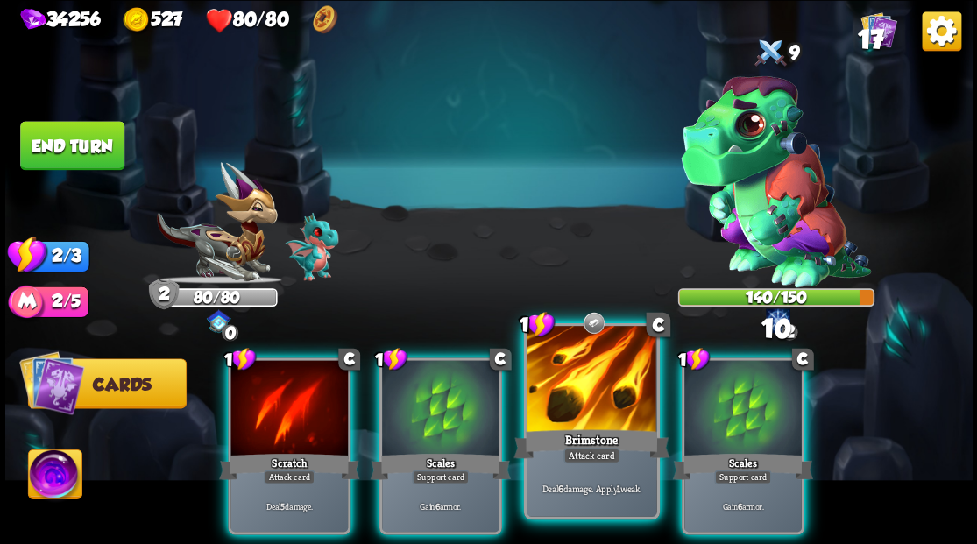
click at [585, 385] on div at bounding box center [591, 381] width 130 height 110
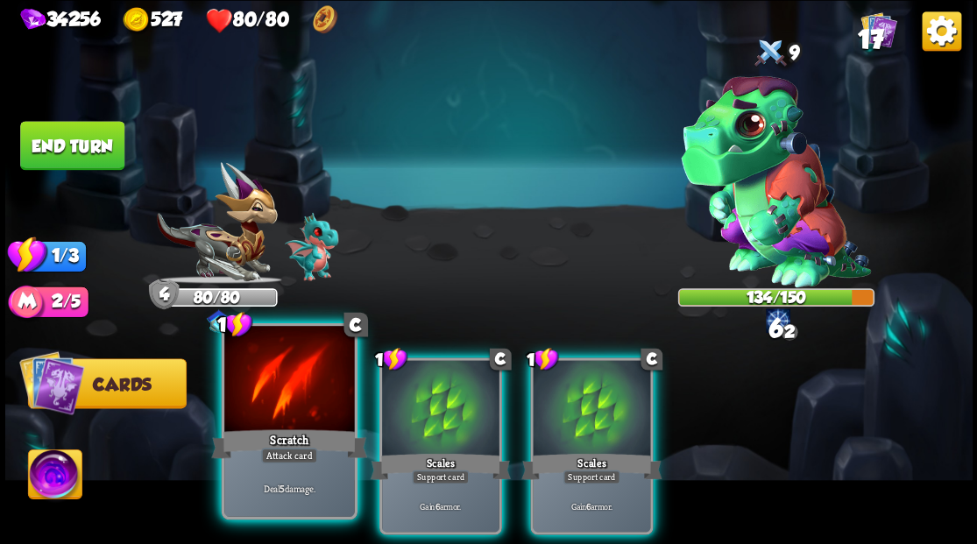
click at [256, 413] on div at bounding box center [289, 381] width 130 height 110
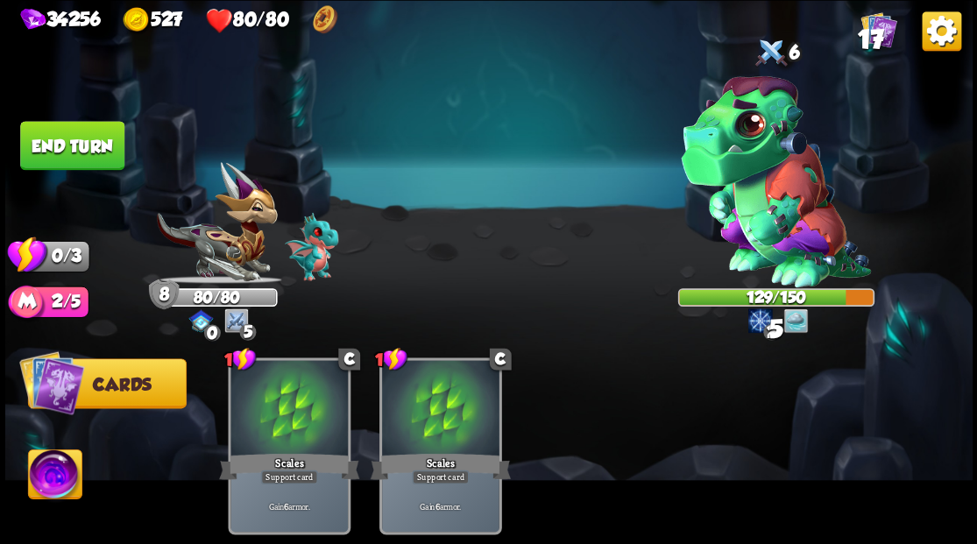
drag, startPoint x: 94, startPoint y: 143, endPoint x: 543, endPoint y: 291, distance: 473.2
click at [94, 142] on button "End turn" at bounding box center [72, 145] width 104 height 49
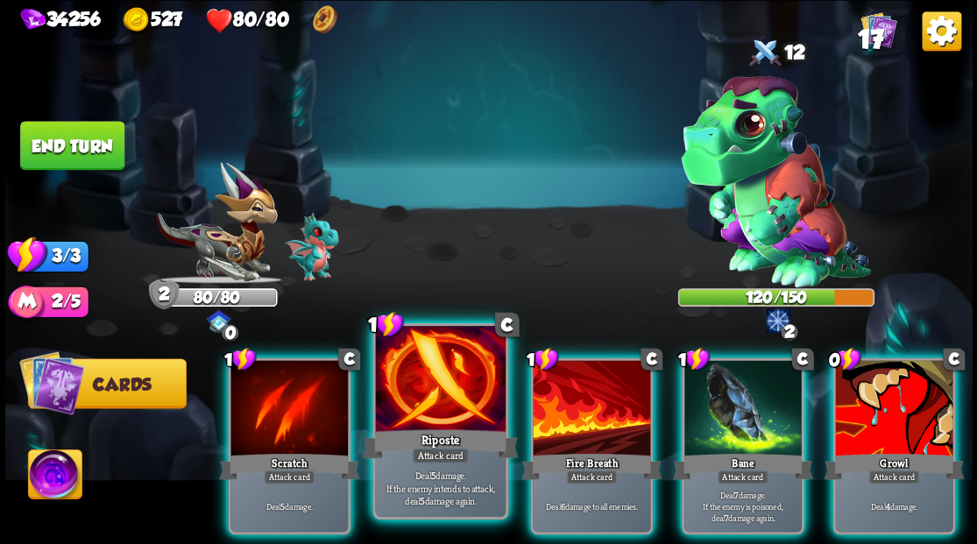
click at [442, 402] on div at bounding box center [440, 381] width 130 height 110
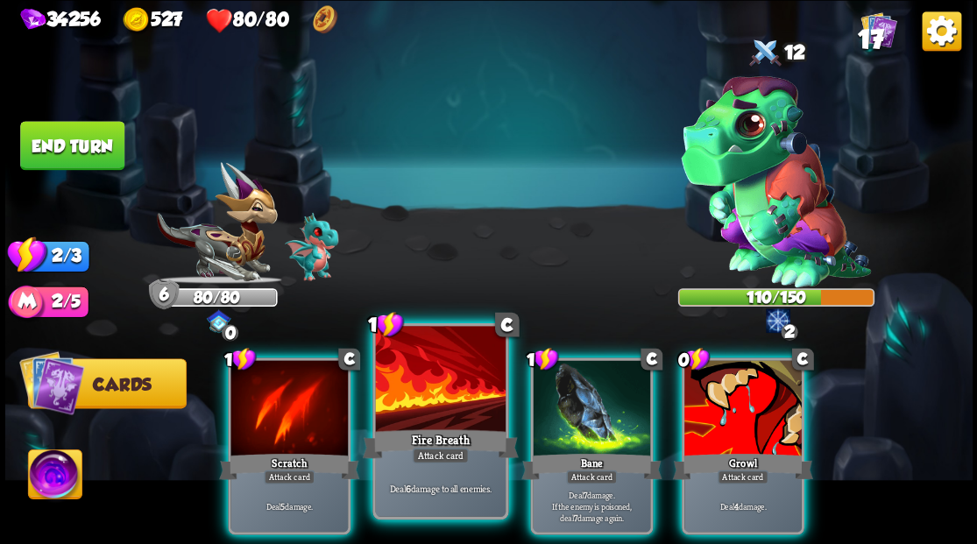
click at [442, 402] on div at bounding box center [440, 381] width 130 height 110
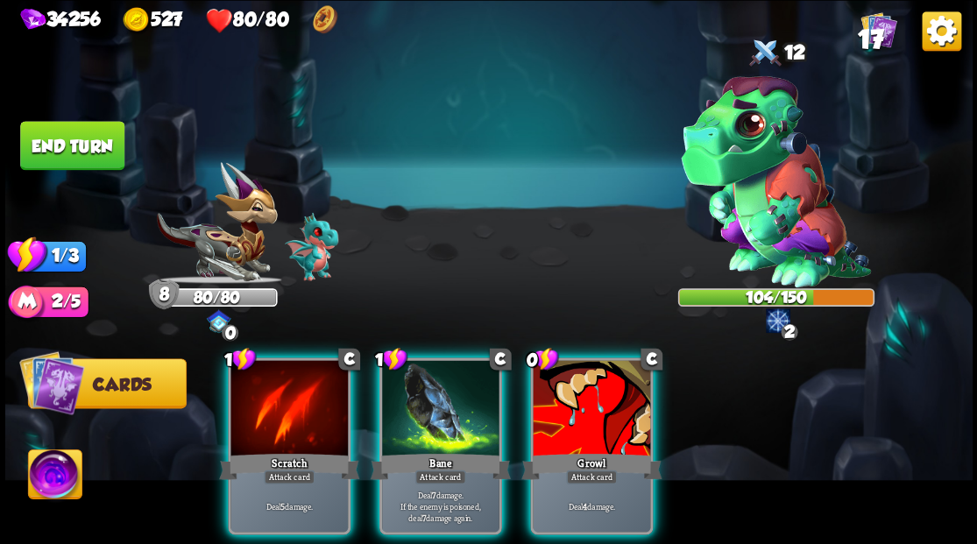
click at [442, 402] on div at bounding box center [440, 409] width 117 height 99
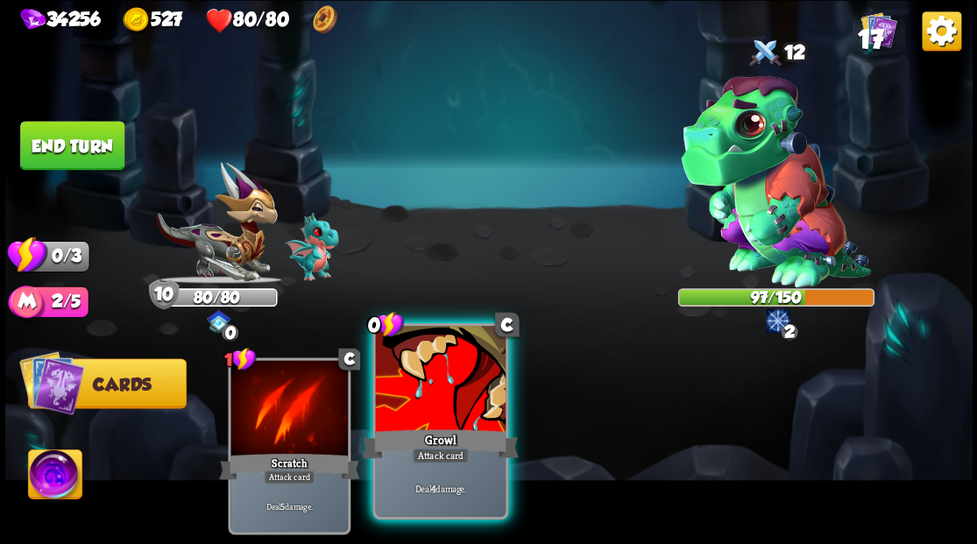
click at [430, 389] on div at bounding box center [440, 381] width 130 height 110
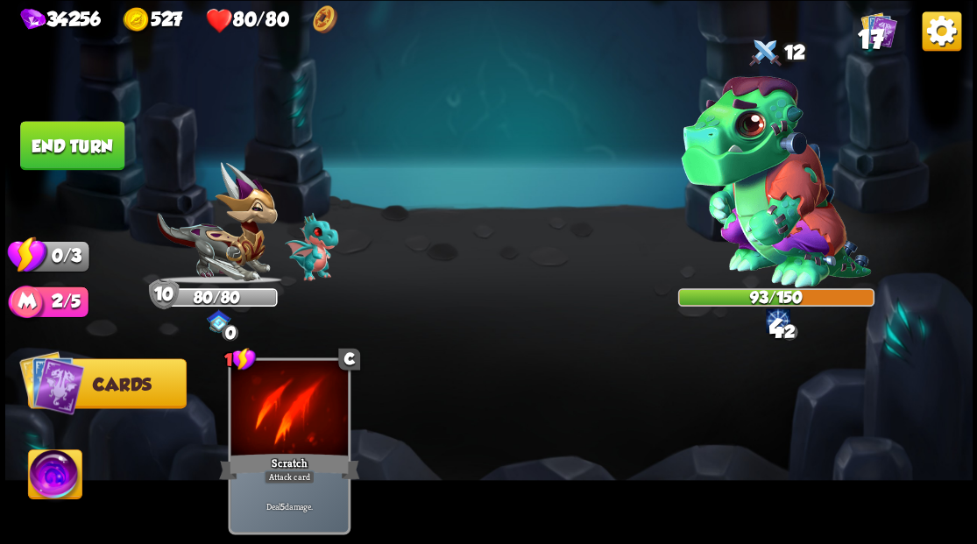
click at [73, 133] on button "End turn" at bounding box center [72, 145] width 104 height 49
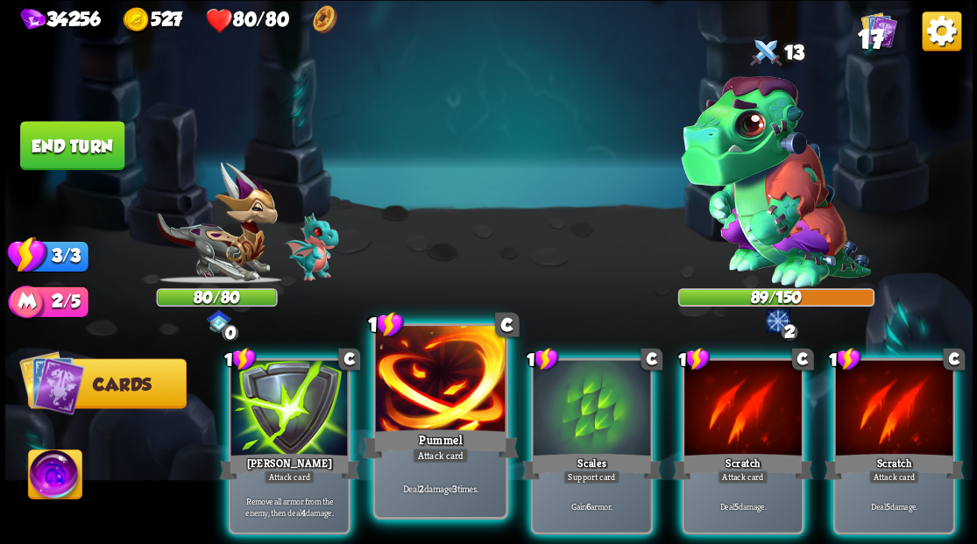
click at [444, 403] on div at bounding box center [440, 381] width 130 height 110
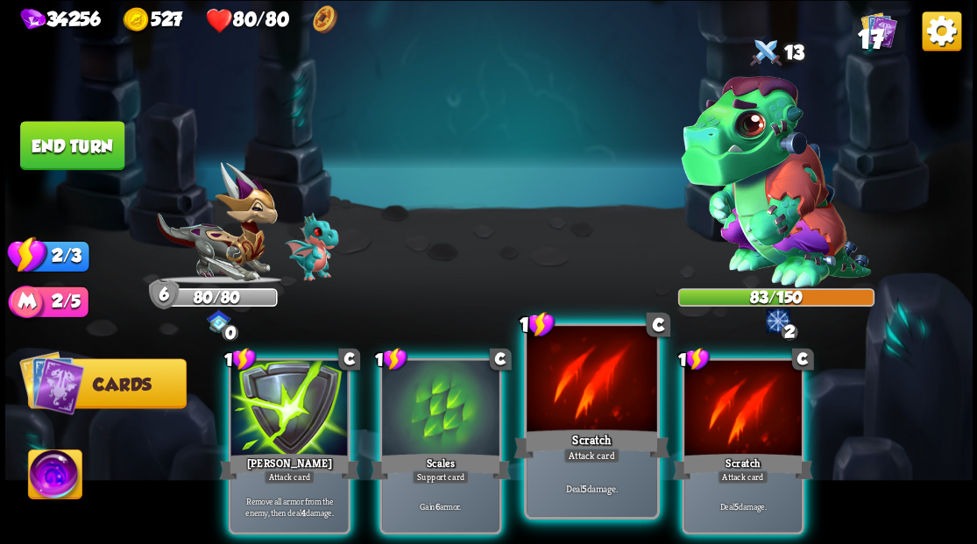
click at [583, 423] on div at bounding box center [591, 381] width 130 height 110
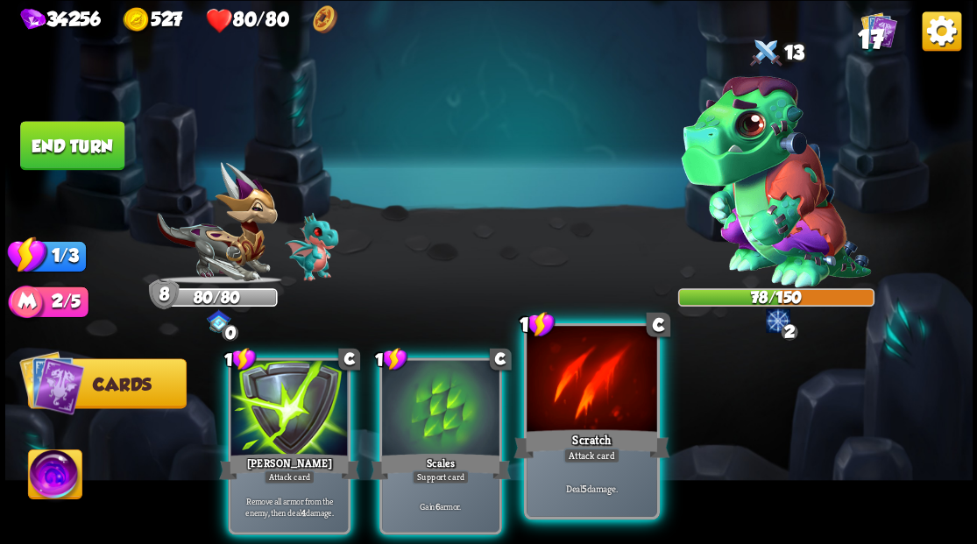
click at [580, 401] on div at bounding box center [591, 381] width 130 height 110
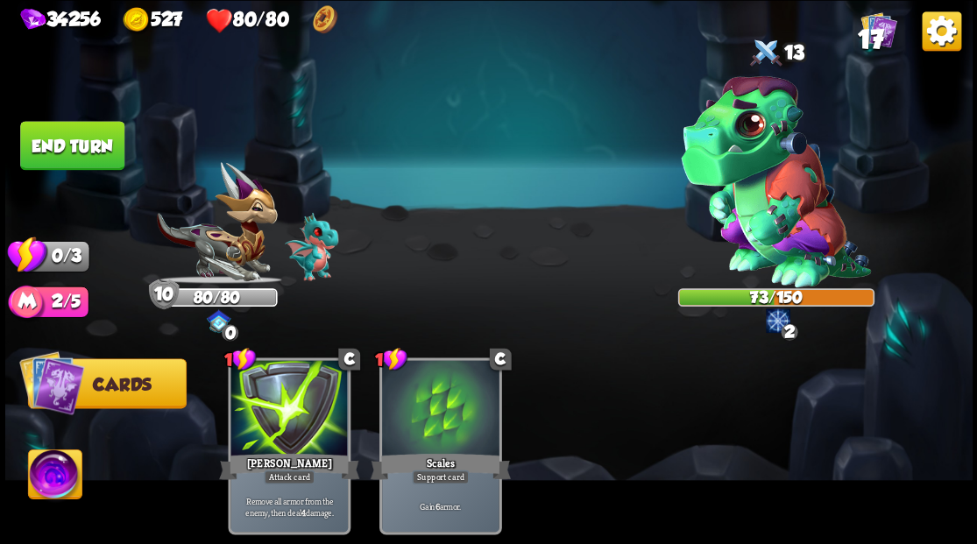
click at [65, 136] on button "End turn" at bounding box center [72, 145] width 104 height 49
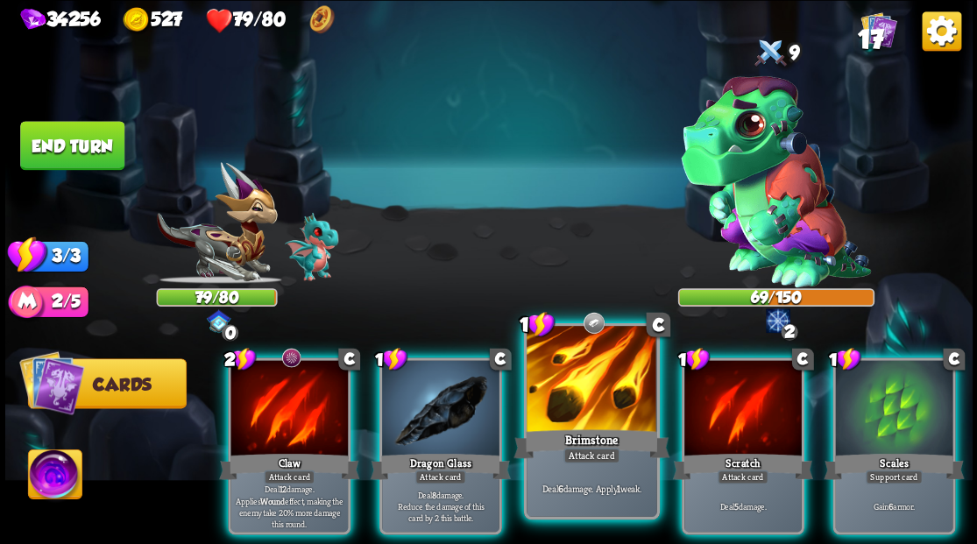
click at [582, 395] on div at bounding box center [591, 381] width 130 height 110
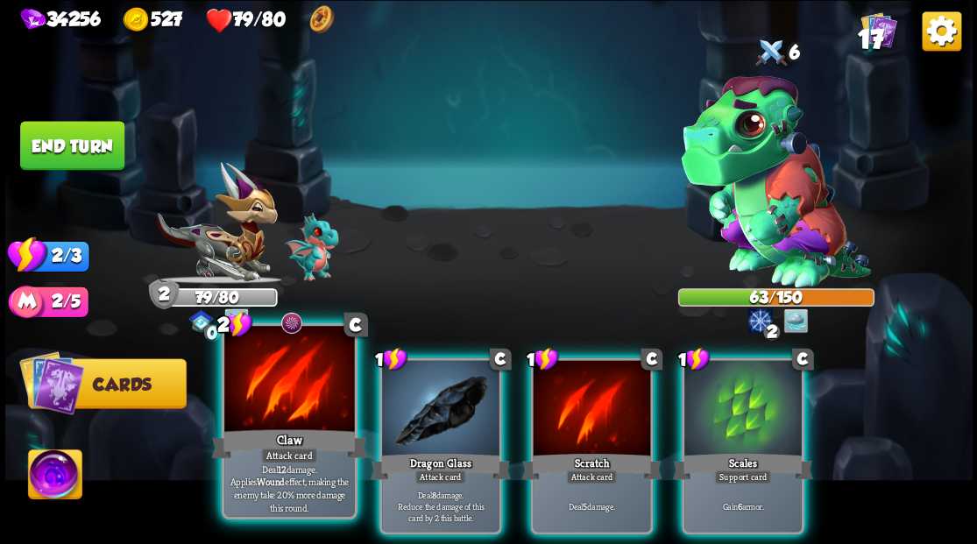
click at [308, 401] on div at bounding box center [289, 381] width 130 height 110
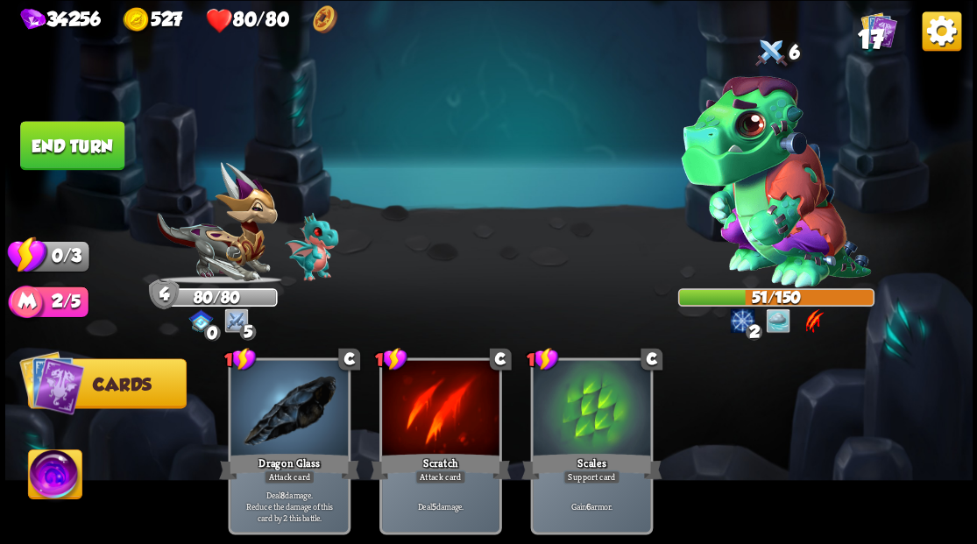
click at [68, 145] on button "End turn" at bounding box center [72, 145] width 104 height 49
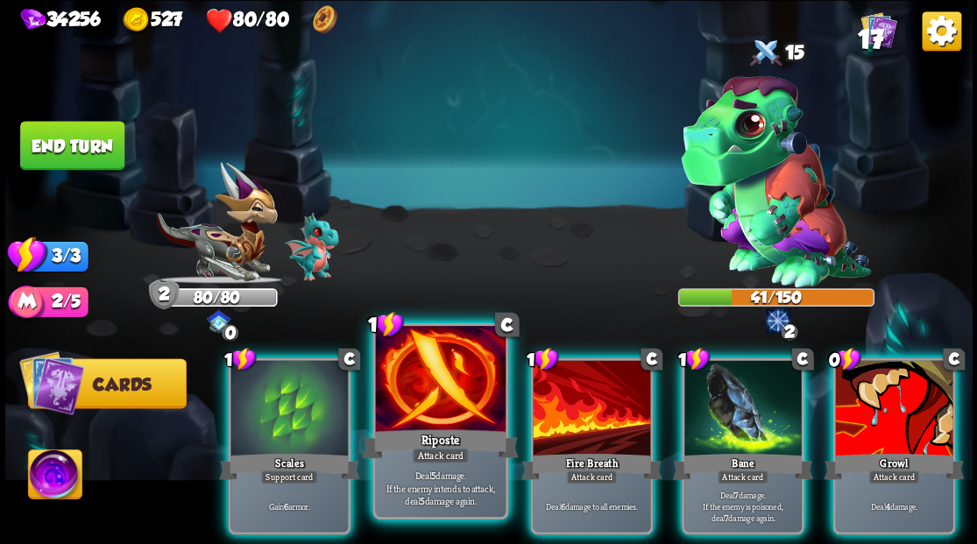
click at [424, 390] on div at bounding box center [440, 381] width 130 height 110
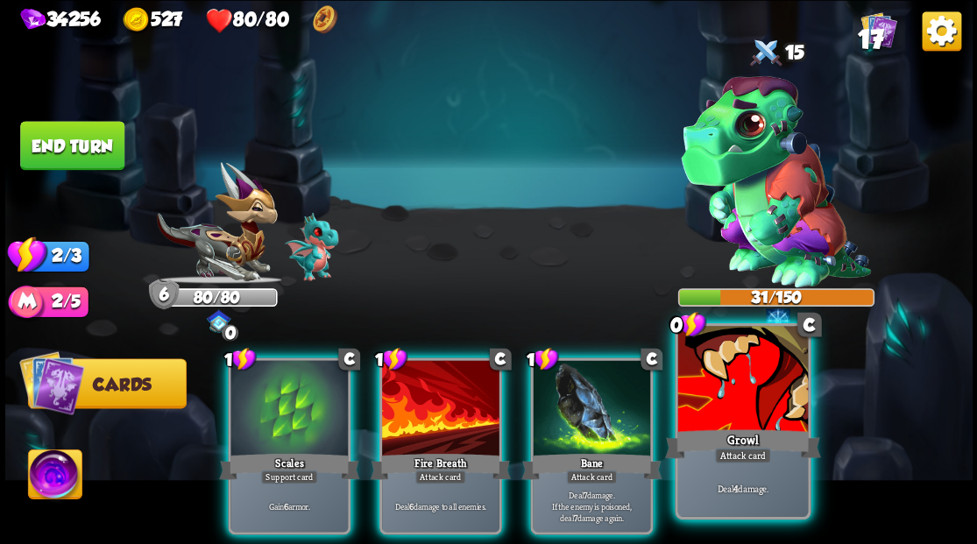
click at [732, 395] on div at bounding box center [742, 381] width 130 height 110
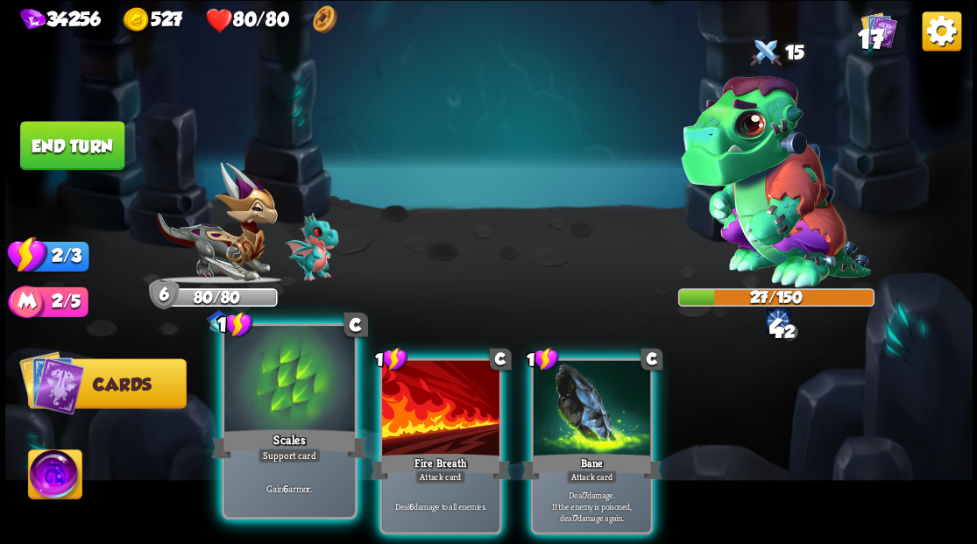
click at [260, 410] on div at bounding box center [289, 381] width 130 height 110
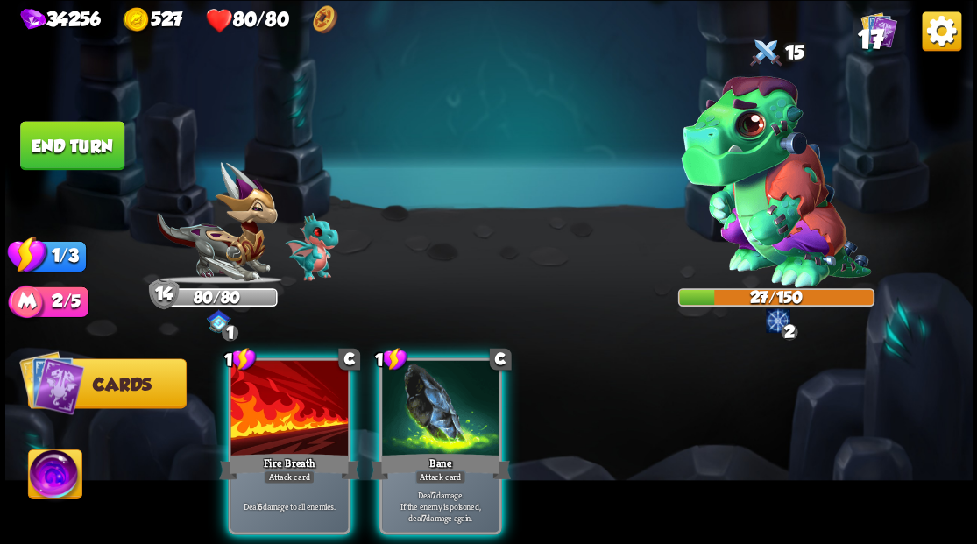
click at [417, 415] on div at bounding box center [440, 409] width 117 height 99
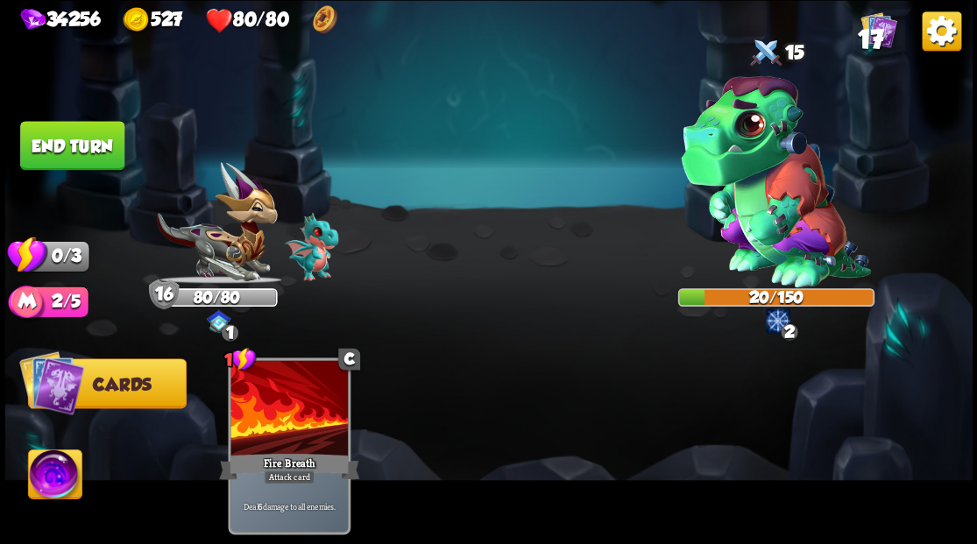
click at [75, 134] on button "End turn" at bounding box center [72, 145] width 106 height 50
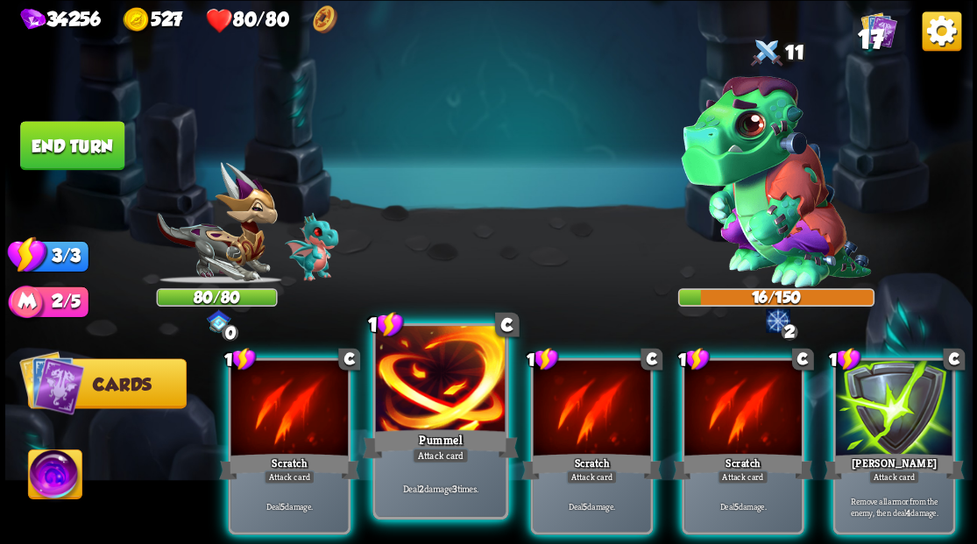
click at [433, 415] on div at bounding box center [440, 381] width 130 height 110
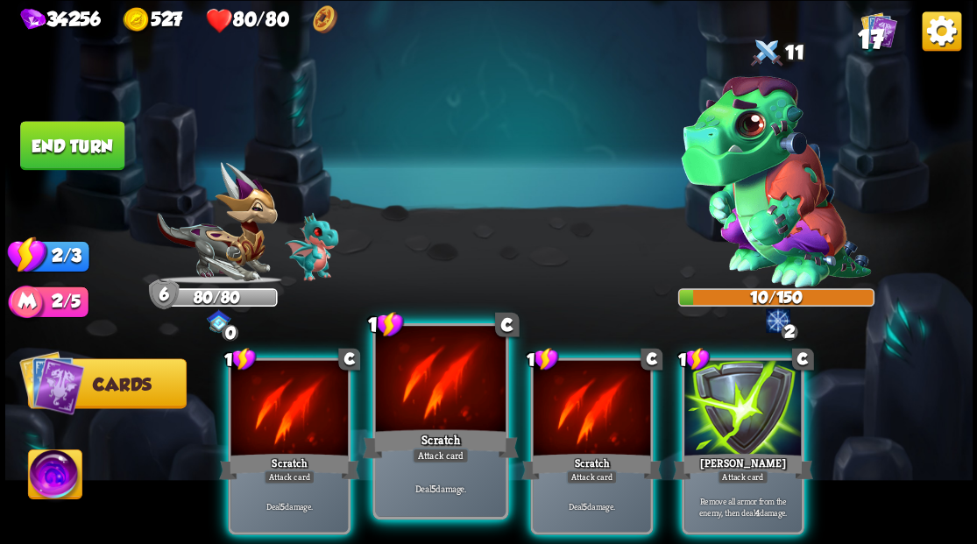
click at [433, 414] on div at bounding box center [440, 381] width 130 height 110
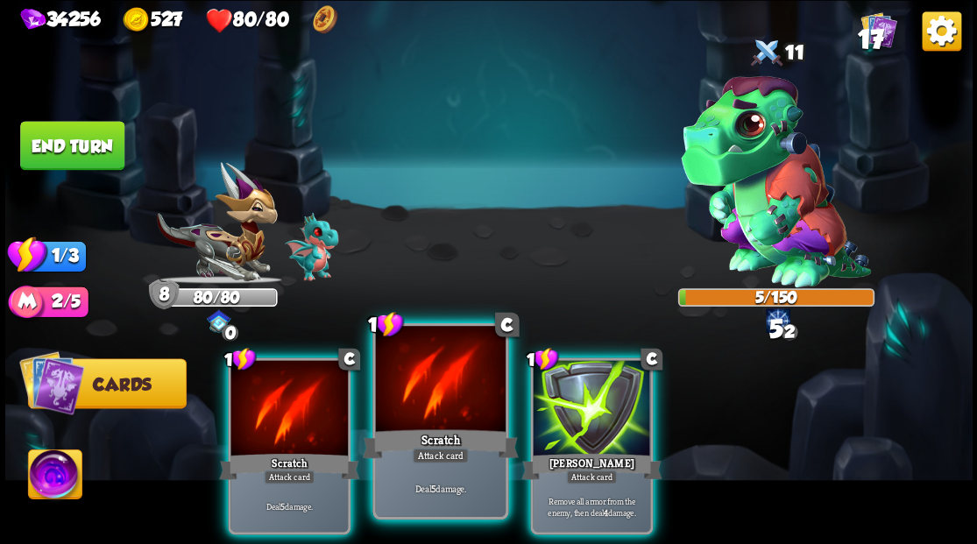
click at [433, 414] on div at bounding box center [440, 381] width 130 height 110
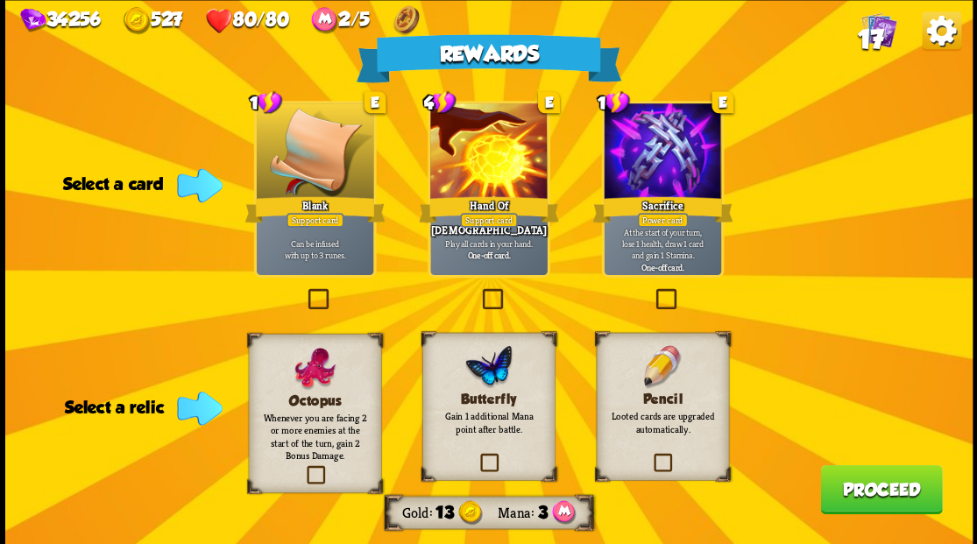
click at [477, 456] on label at bounding box center [477, 456] width 0 height 0
click at [0, 0] on input "checkbox" at bounding box center [0, 0] width 0 height 0
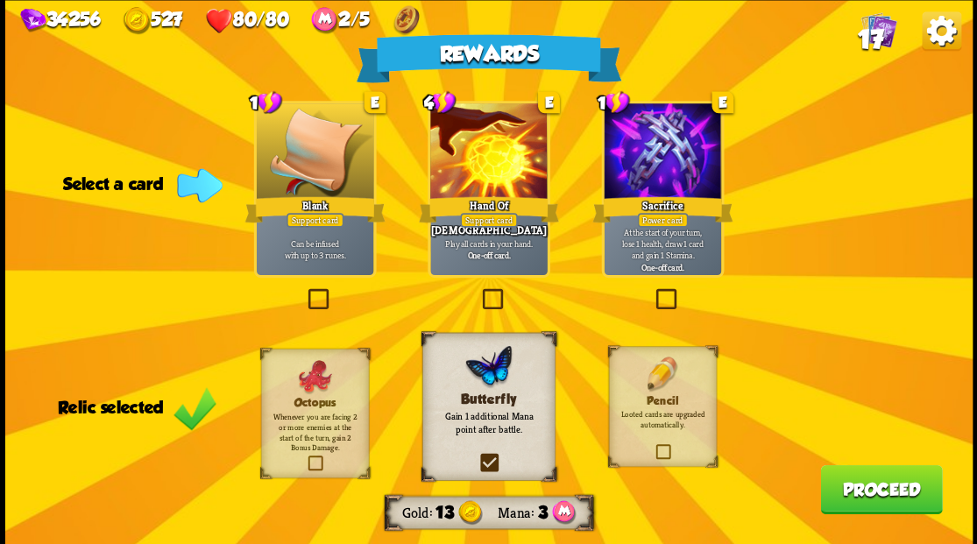
click at [860, 491] on button "Proceed" at bounding box center [881, 488] width 122 height 49
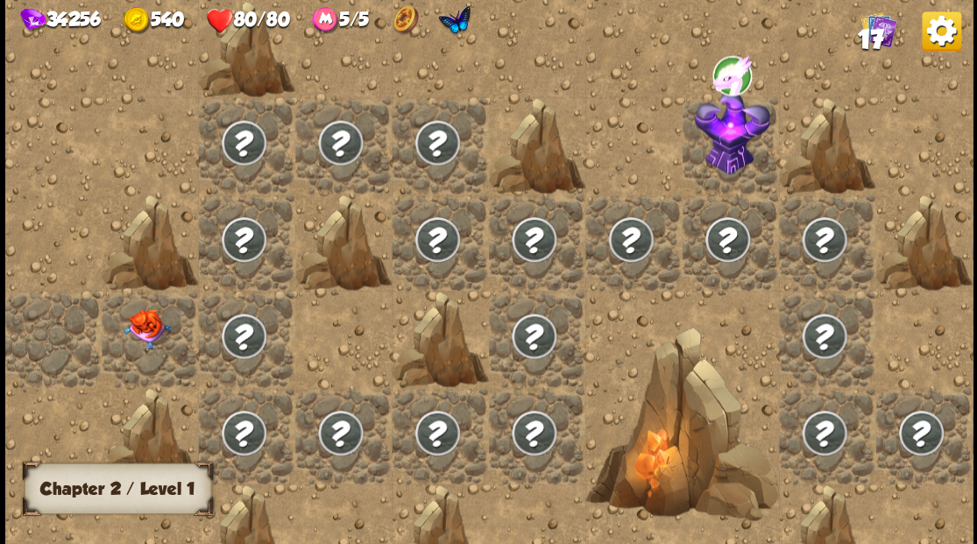
click at [145, 328] on img at bounding box center [147, 328] width 48 height 40
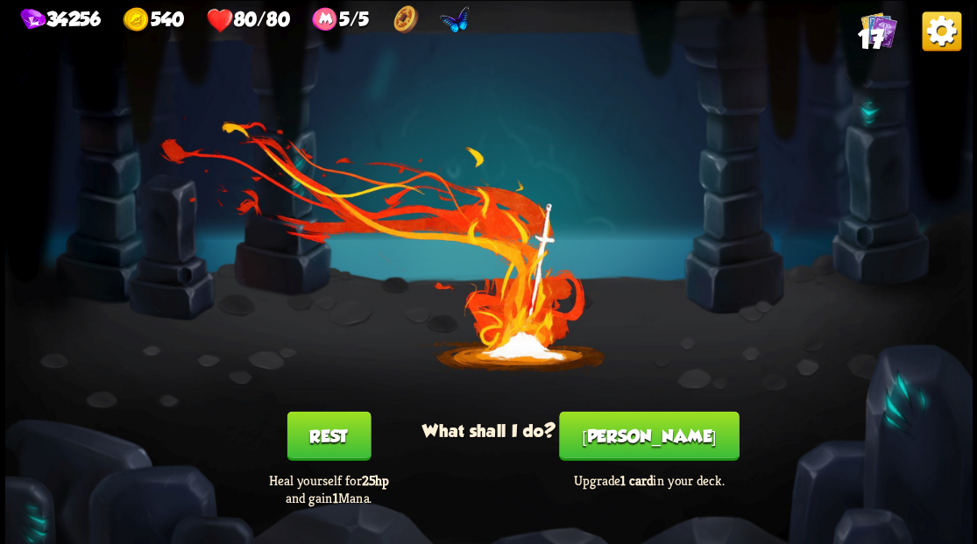
click at [656, 437] on button "[PERSON_NAME]" at bounding box center [649, 435] width 180 height 49
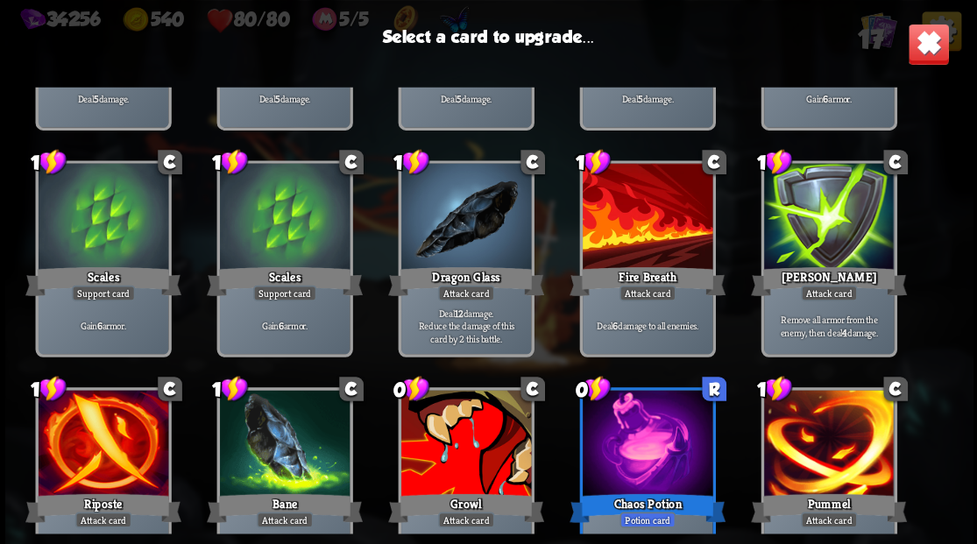
scroll to position [288, 0]
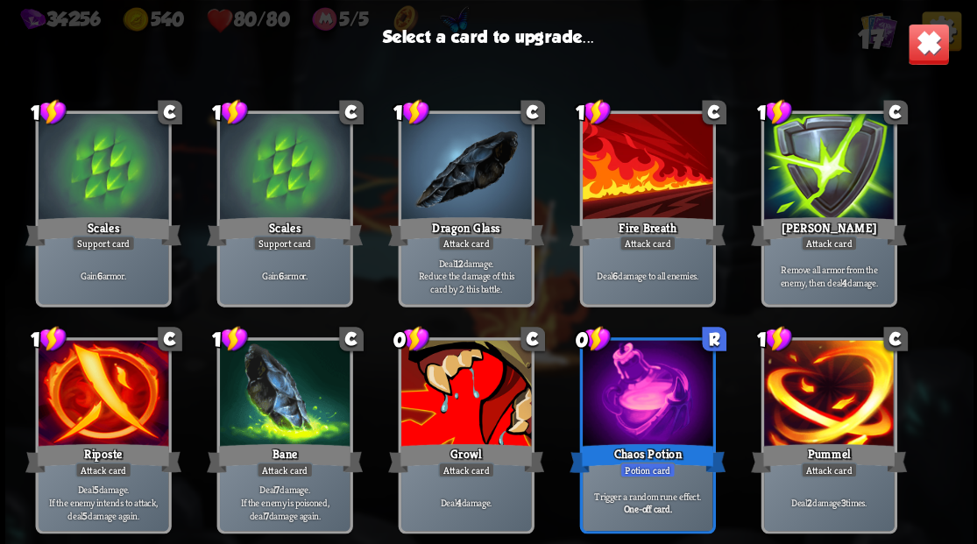
click at [487, 389] on div at bounding box center [465, 395] width 130 height 110
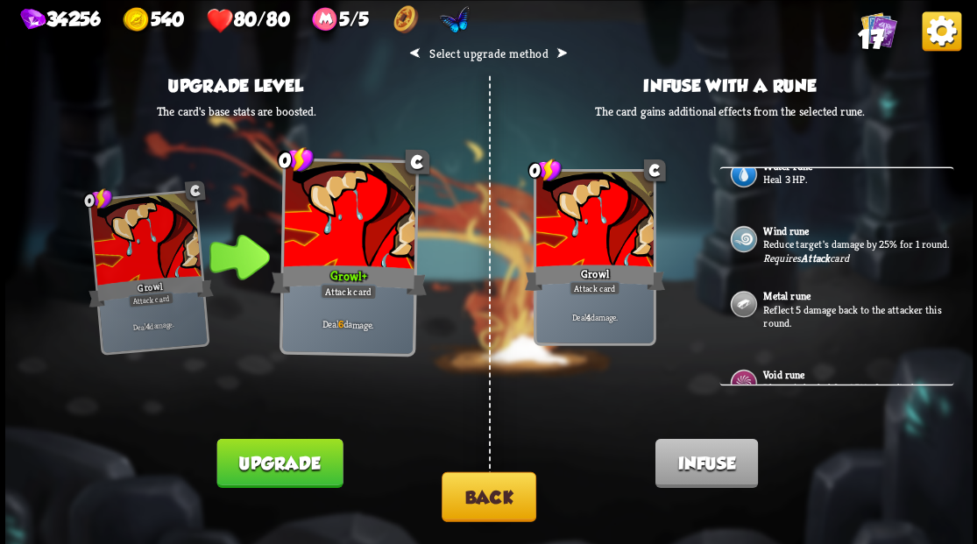
scroll to position [166, 0]
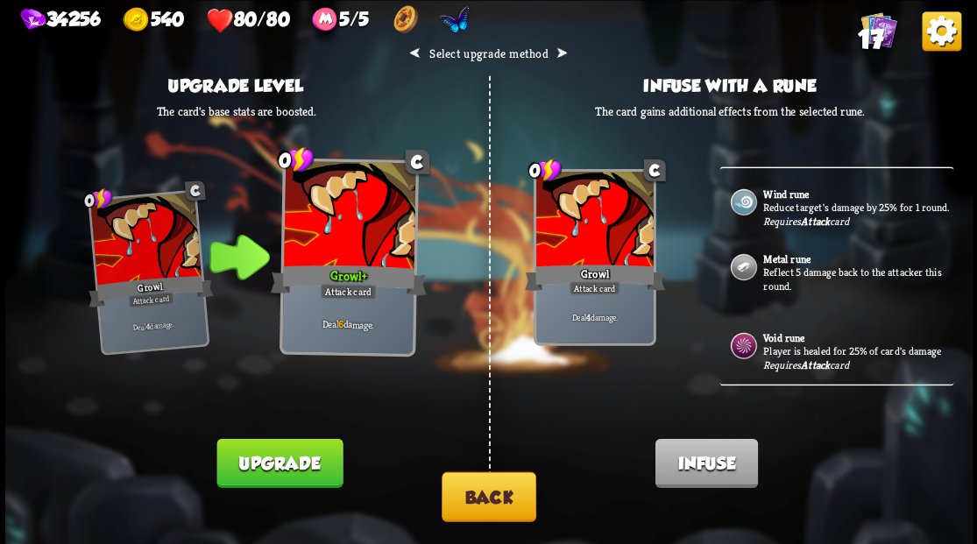
click at [485, 496] on button "Back" at bounding box center [489, 496] width 95 height 50
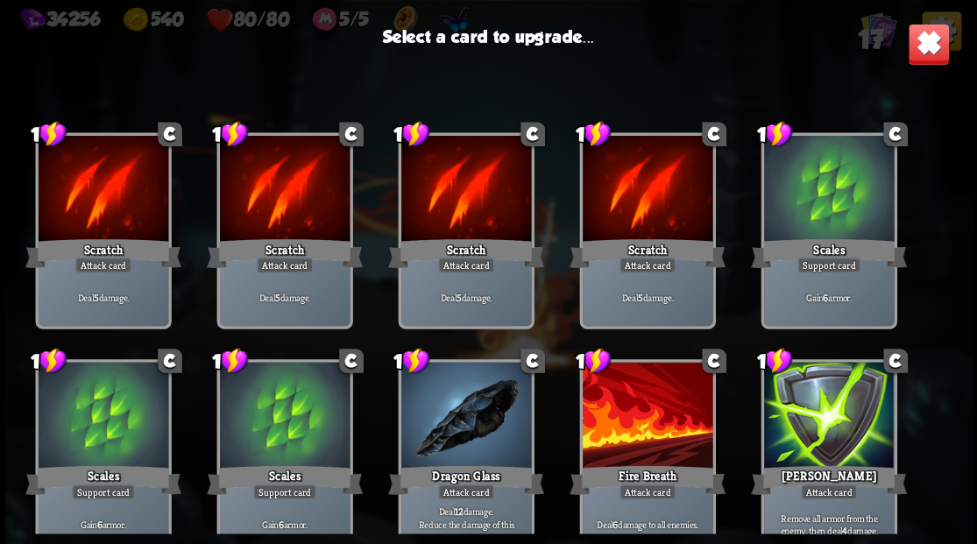
scroll to position [288, 0]
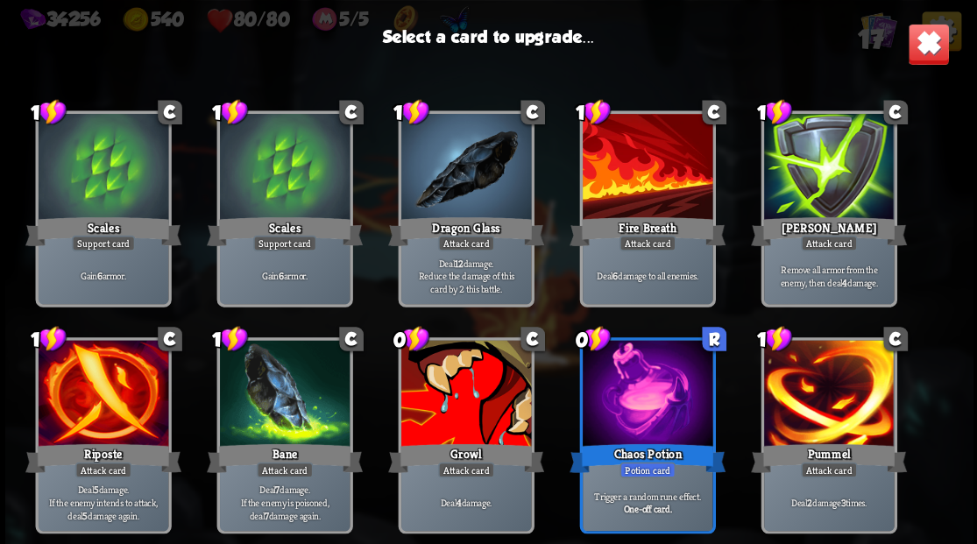
click at [636, 189] on div at bounding box center [647, 169] width 130 height 110
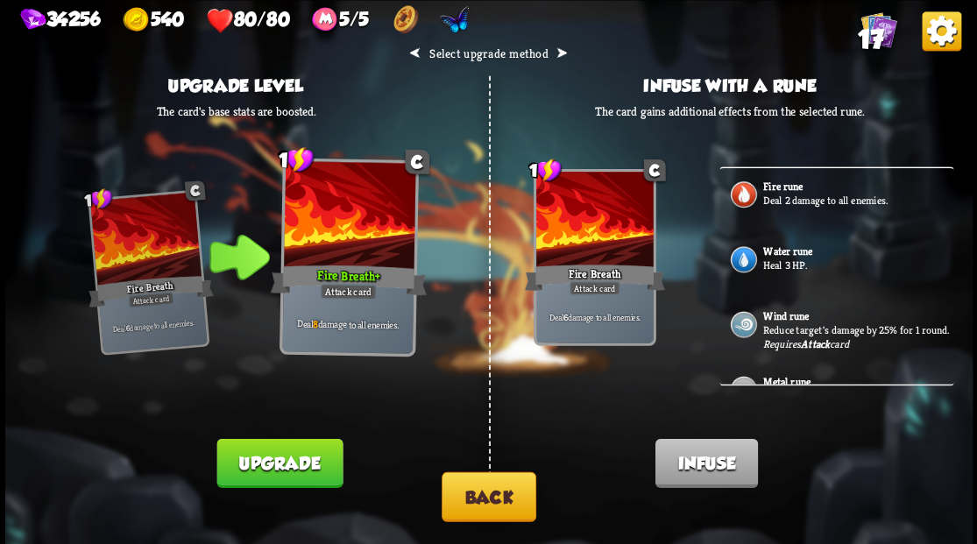
click at [272, 467] on button "Upgrade" at bounding box center [279, 462] width 126 height 49
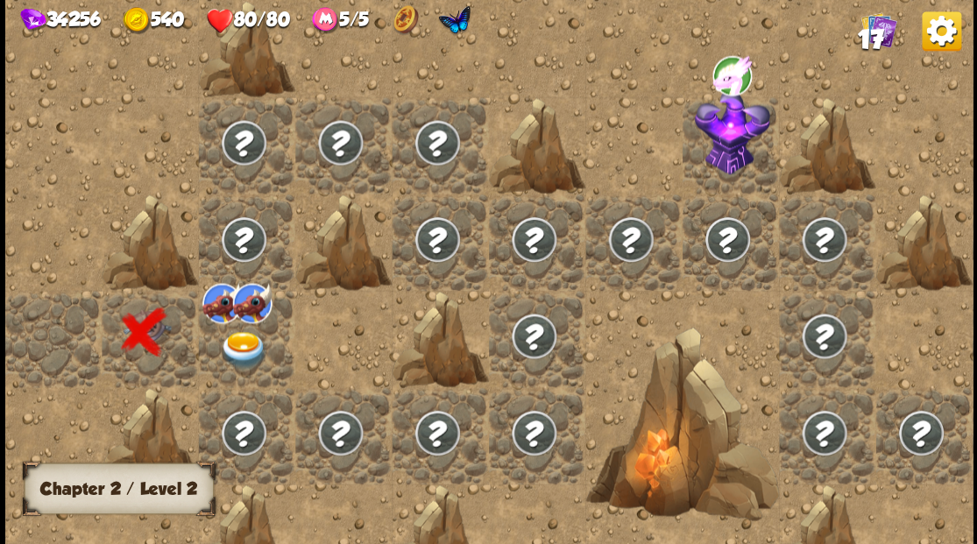
click at [241, 337] on img at bounding box center [243, 350] width 48 height 38
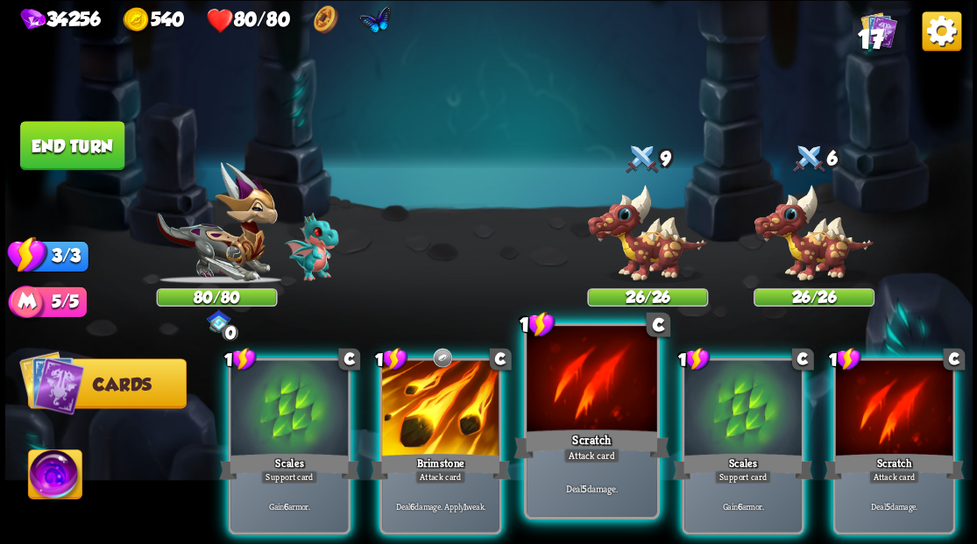
drag, startPoint x: 740, startPoint y: 399, endPoint x: 620, endPoint y: 397, distance: 120.0
click at [738, 399] on div at bounding box center [742, 409] width 117 height 99
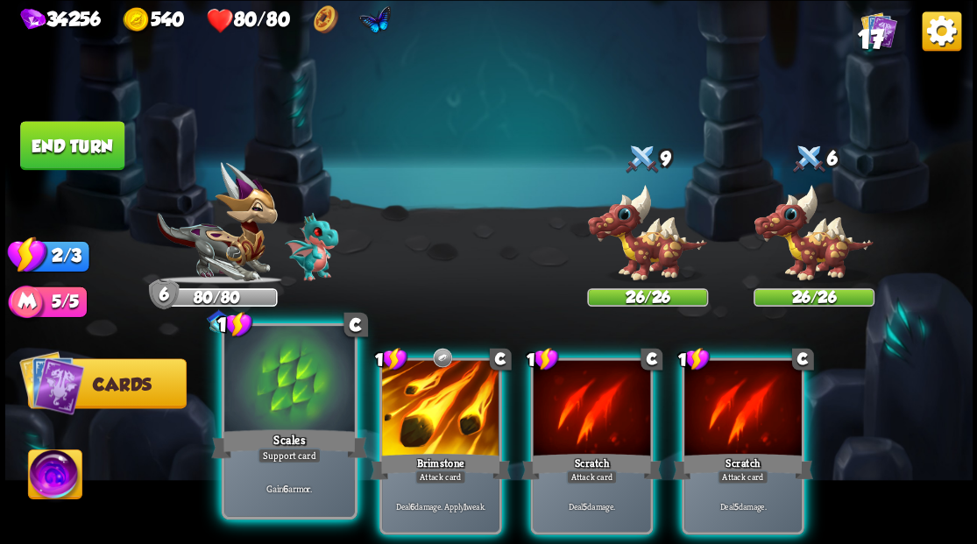
click at [287, 401] on div at bounding box center [289, 381] width 130 height 110
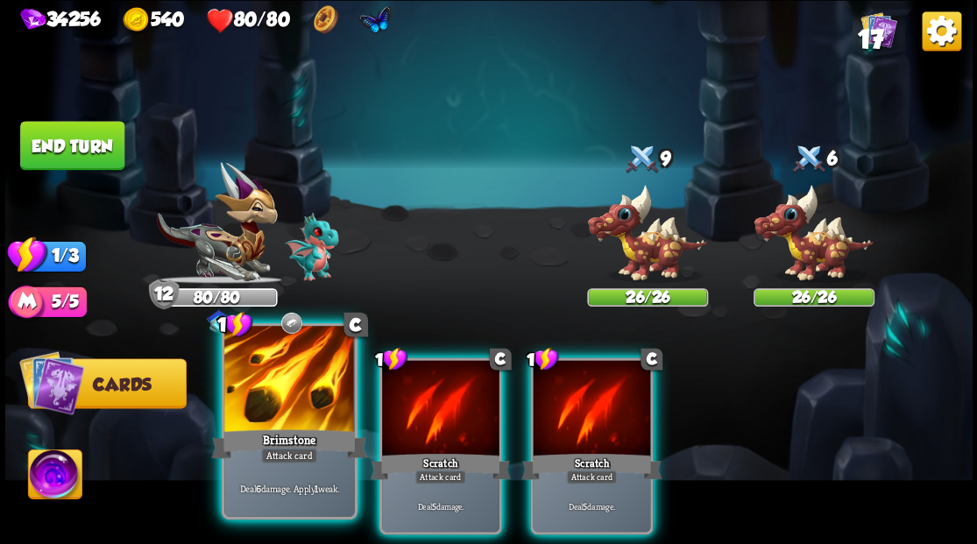
click at [293, 371] on div at bounding box center [289, 381] width 130 height 110
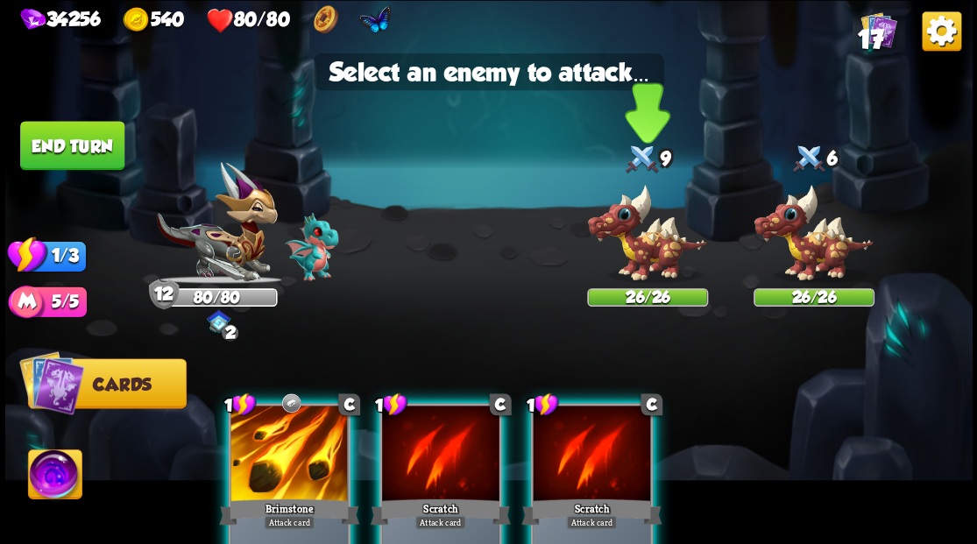
click at [630, 257] on img at bounding box center [647, 233] width 121 height 100
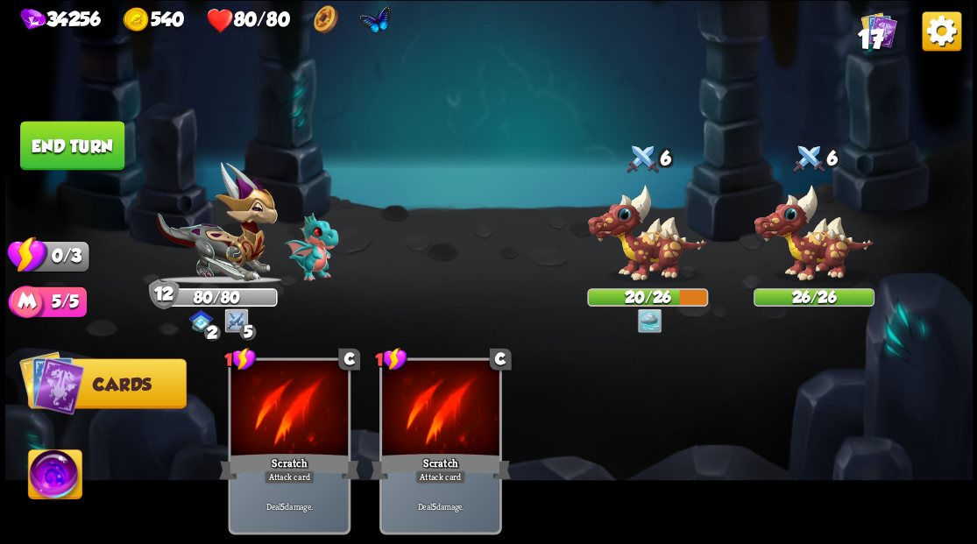
click at [89, 152] on button "End turn" at bounding box center [72, 145] width 104 height 49
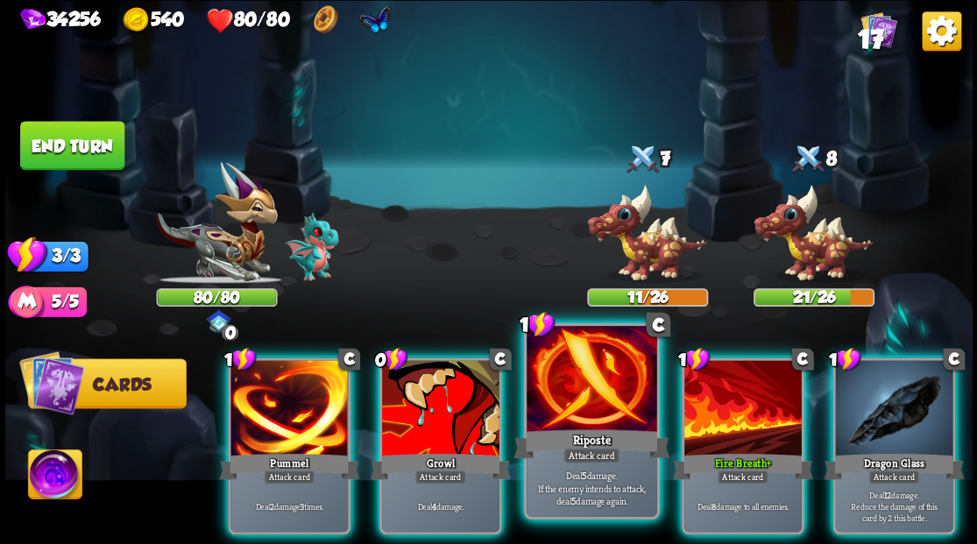
click at [581, 406] on div at bounding box center [591, 381] width 130 height 110
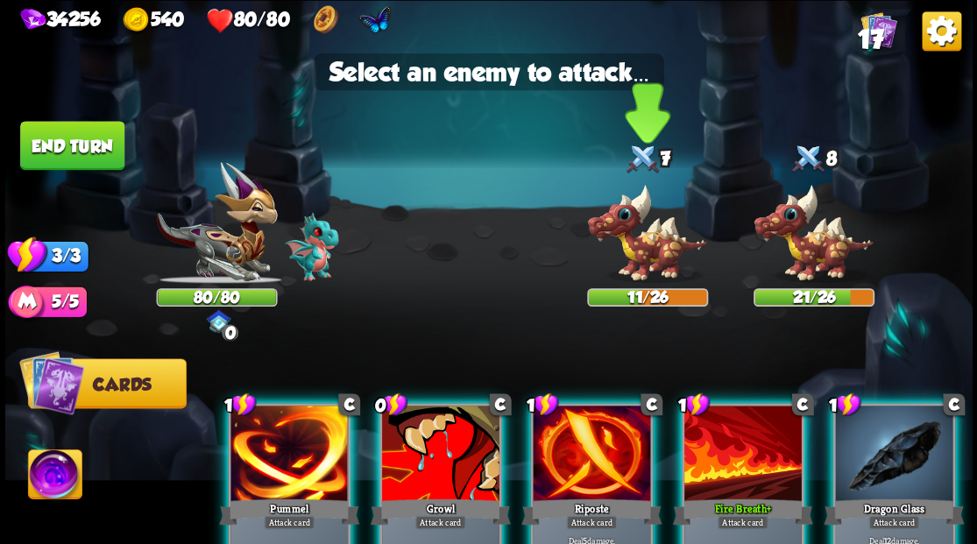
click at [641, 254] on img at bounding box center [647, 233] width 121 height 100
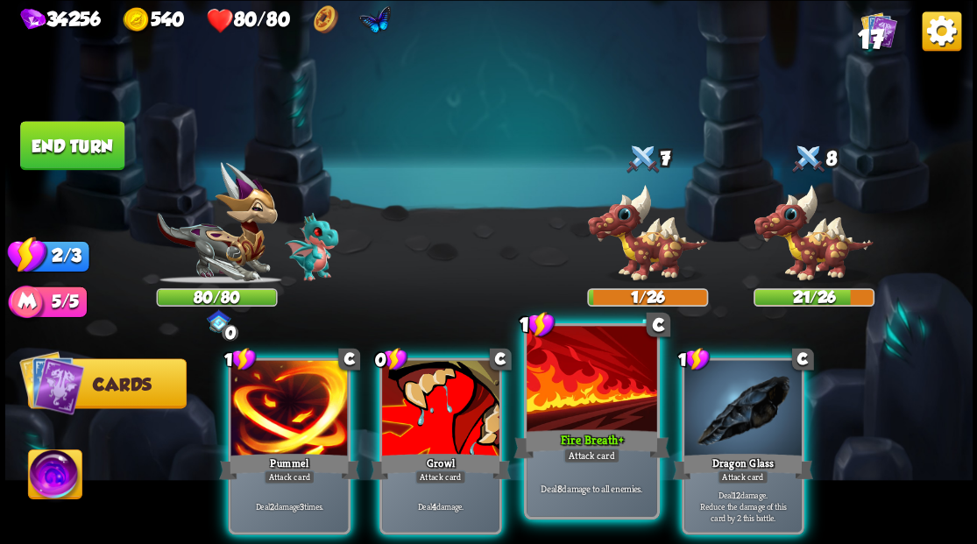
click at [588, 377] on div at bounding box center [591, 381] width 130 height 110
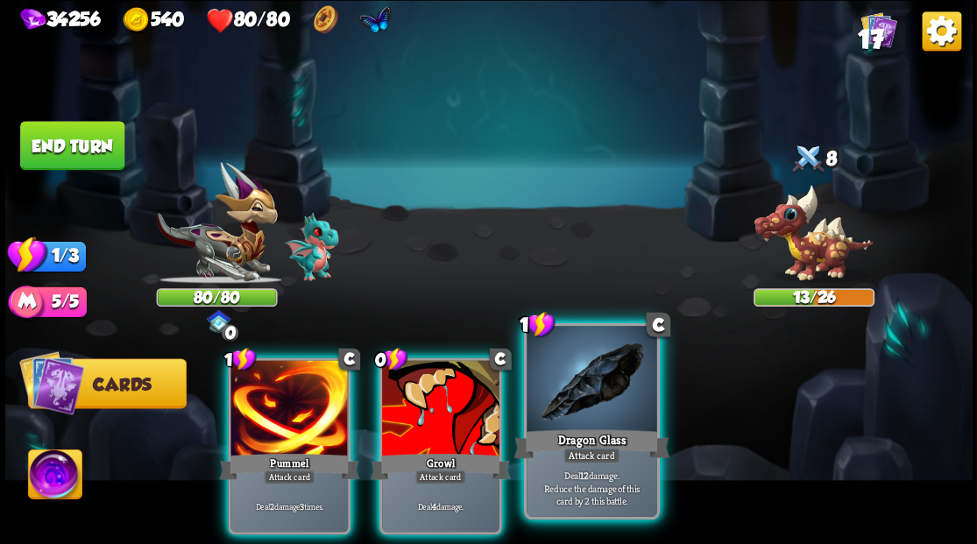
drag, startPoint x: 577, startPoint y: 394, endPoint x: 666, endPoint y: 335, distance: 106.7
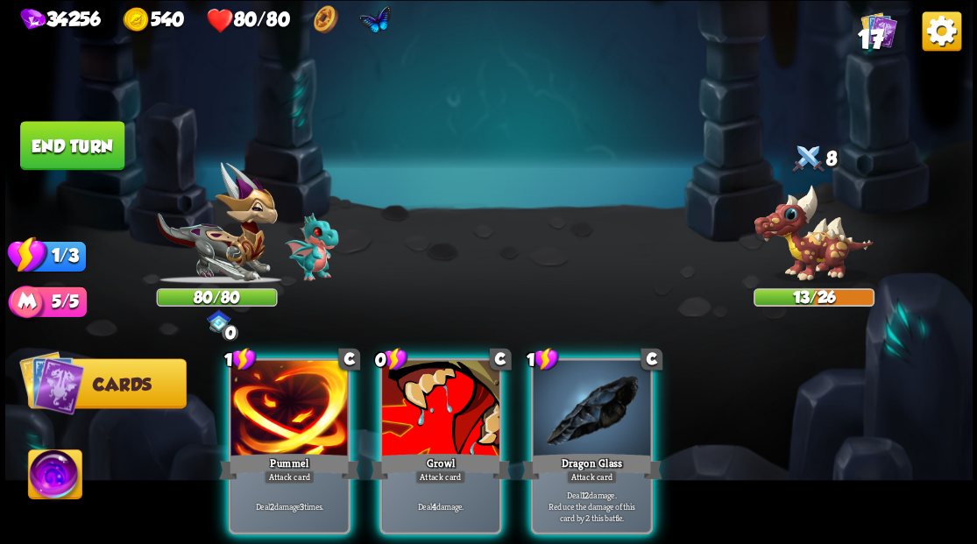
click at [581, 394] on div at bounding box center [591, 409] width 117 height 99
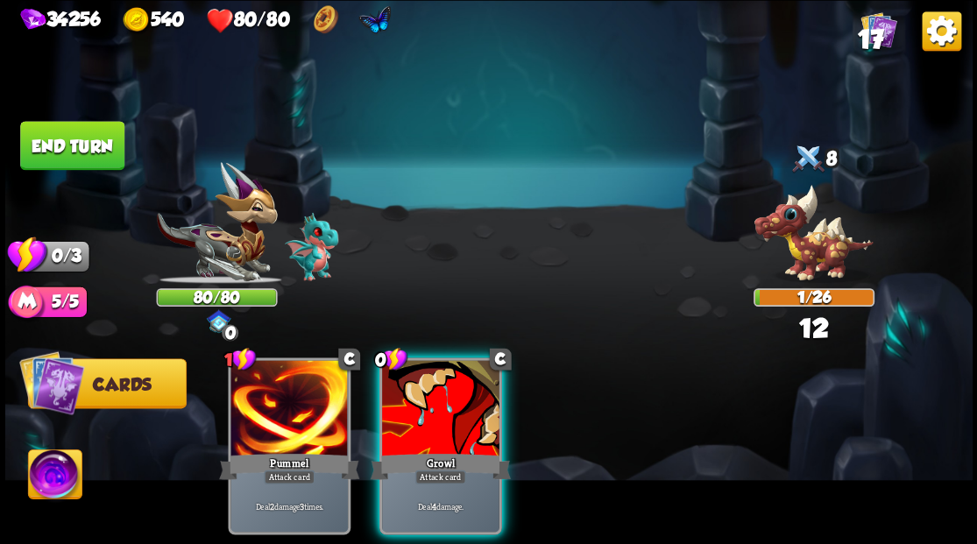
click at [828, 243] on img at bounding box center [813, 233] width 121 height 100
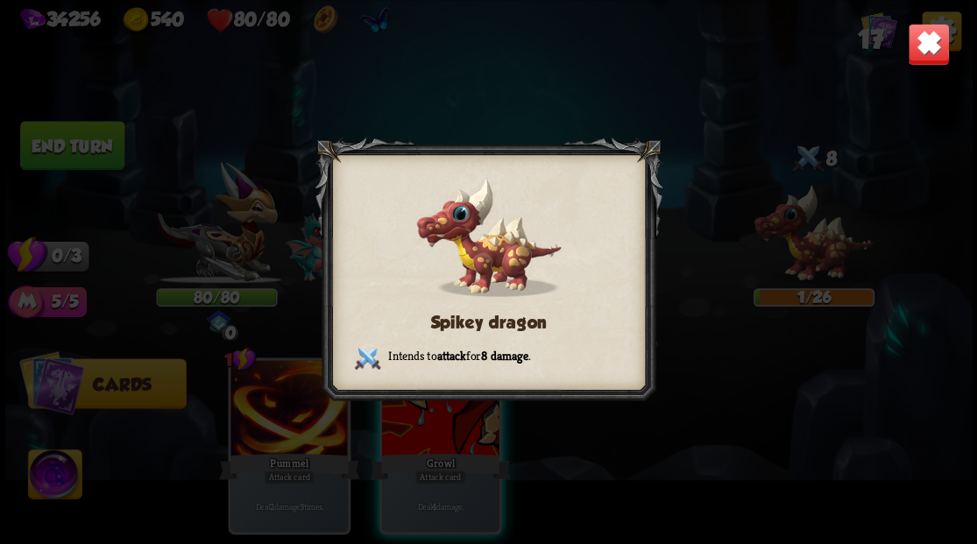
click at [930, 67] on div "Spikey dragon Intends to attack for 8 damage ." at bounding box center [488, 272] width 967 height 544
click at [930, 39] on img at bounding box center [928, 44] width 42 height 42
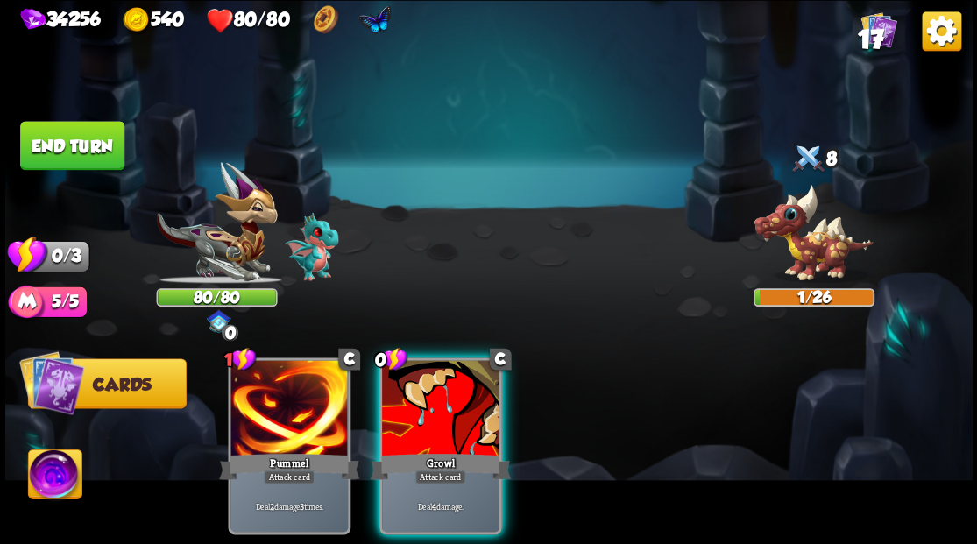
drag, startPoint x: 431, startPoint y: 425, endPoint x: 442, endPoint y: 410, distance: 18.2
click at [431, 426] on div "0 C Growl Attack card Deal 4 damage." at bounding box center [439, 445] width 123 height 177
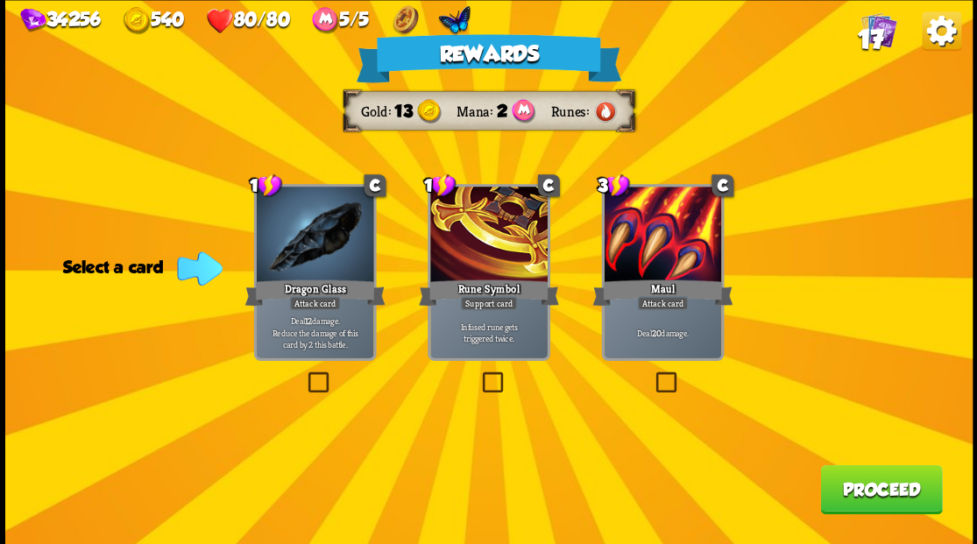
click at [903, 505] on button "Proceed" at bounding box center [881, 488] width 122 height 49
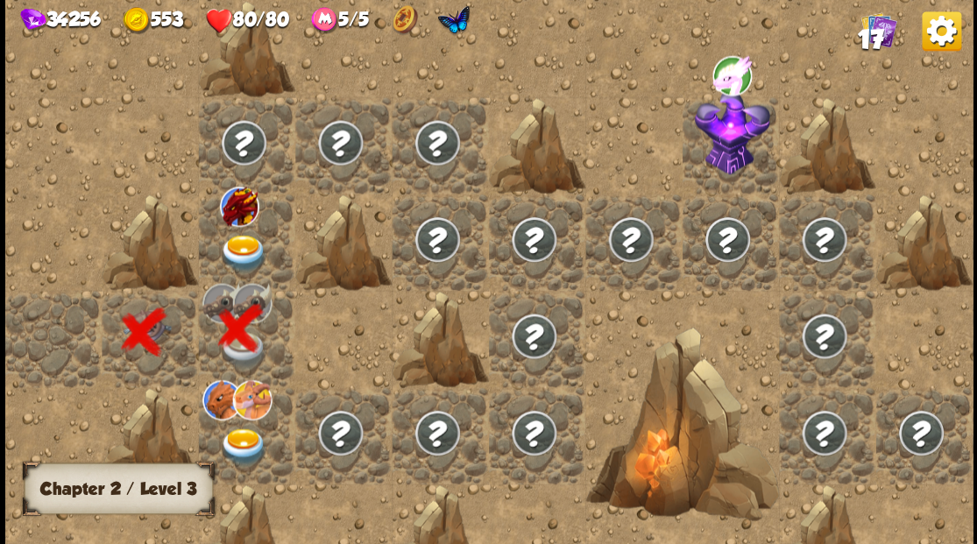
click at [231, 254] on img at bounding box center [243, 253] width 48 height 38
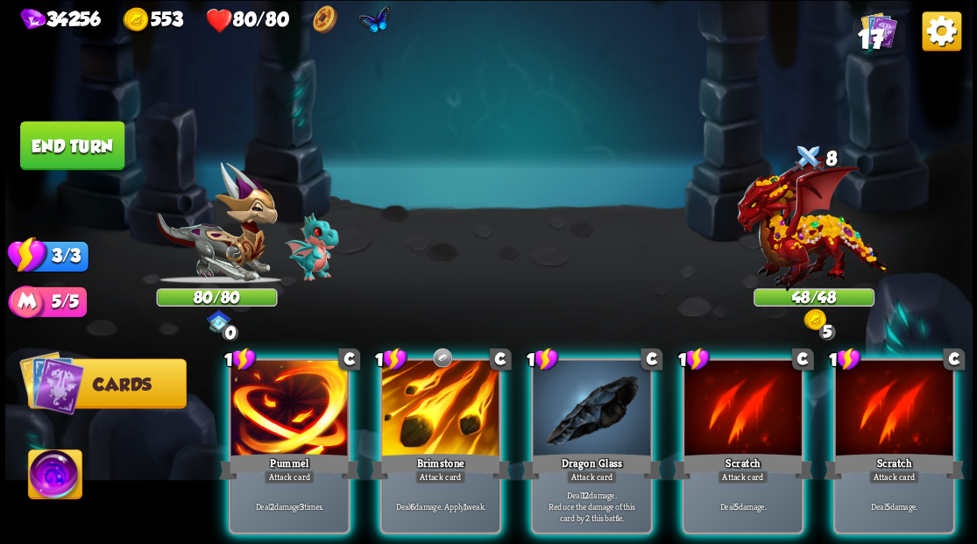
click at [56, 478] on img at bounding box center [54, 476] width 53 height 54
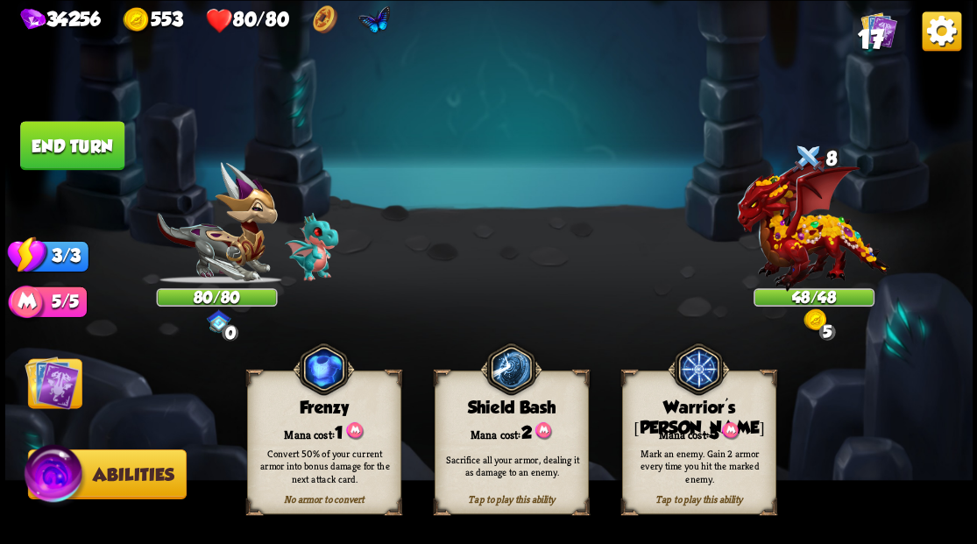
click at [704, 440] on div "Mark an enemy. Gain 2 armor every time you hit the marked enemy." at bounding box center [699, 465] width 154 height 60
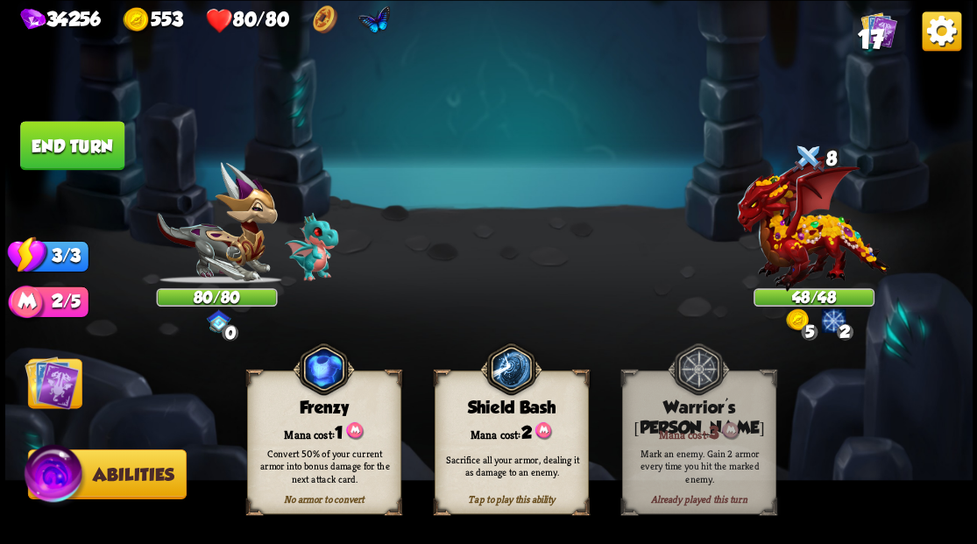
click at [47, 401] on img at bounding box center [52, 382] width 54 height 54
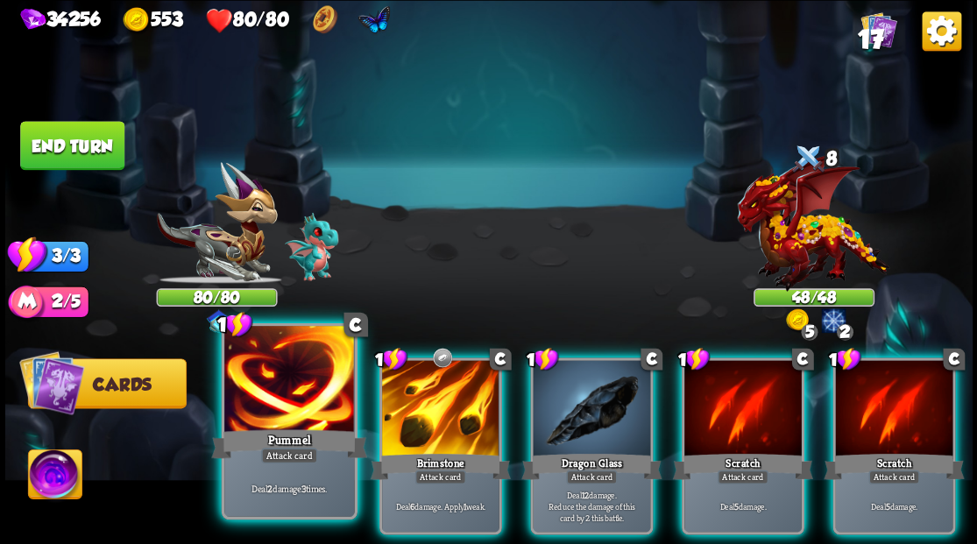
click at [283, 427] on div "1 C Pummel Attack card Deal 2 damage 3 times." at bounding box center [289, 420] width 136 height 196
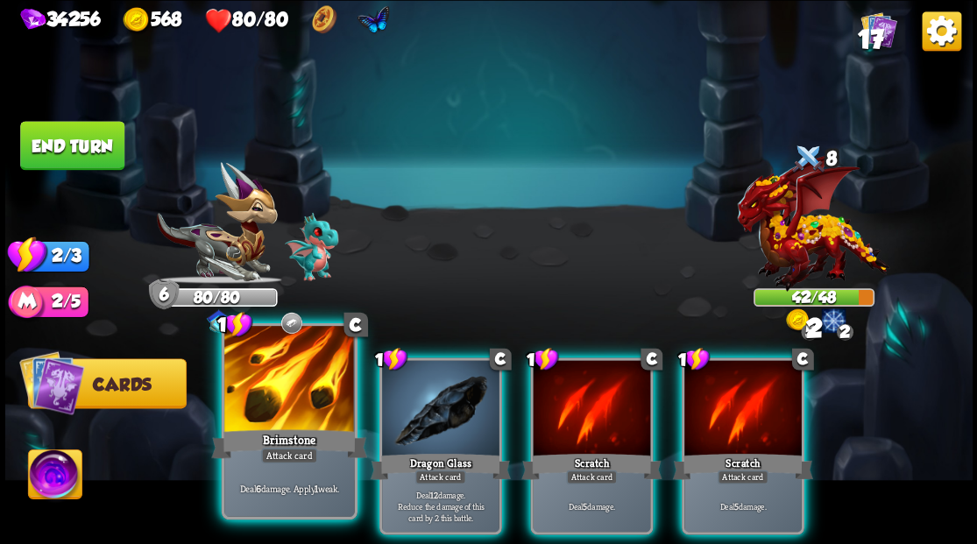
click at [251, 442] on div "Brimstone" at bounding box center [289, 443] width 156 height 35
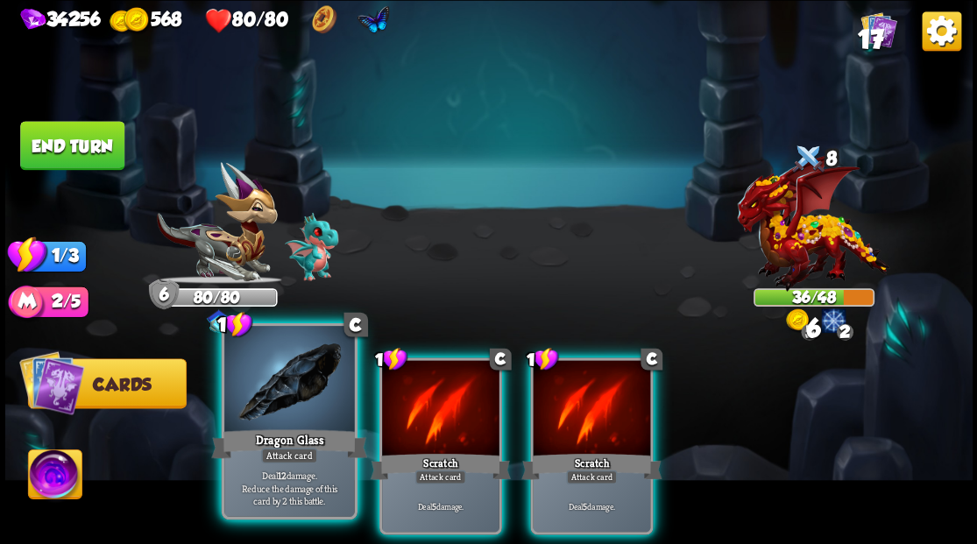
click at [293, 425] on div at bounding box center [289, 381] width 130 height 110
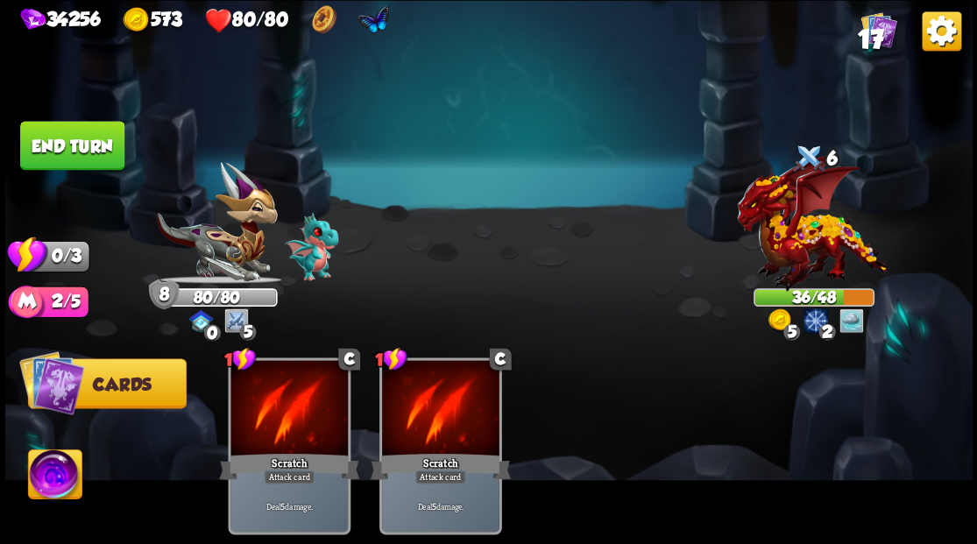
click at [79, 131] on button "End turn" at bounding box center [71, 145] width 105 height 49
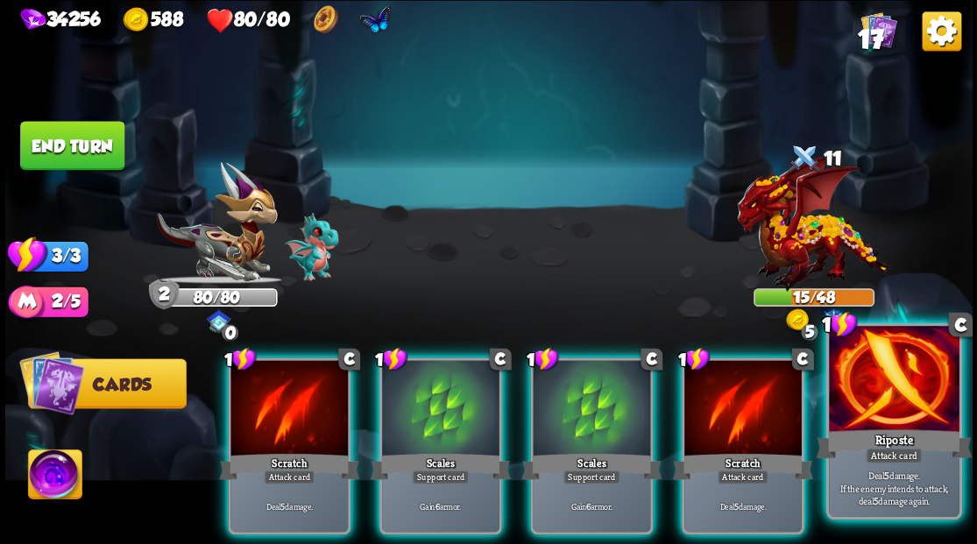
click at [904, 412] on div at bounding box center [894, 381] width 130 height 110
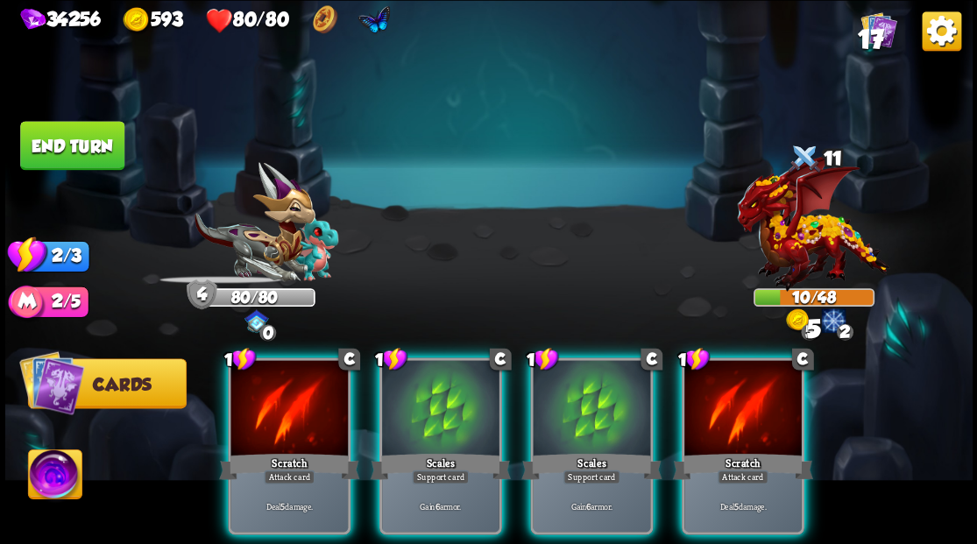
drag, startPoint x: 713, startPoint y: 424, endPoint x: 668, endPoint y: 419, distance: 45.9
click at [712, 426] on div "1 C Scratch Attack card Deal 5 damage." at bounding box center [742, 445] width 123 height 177
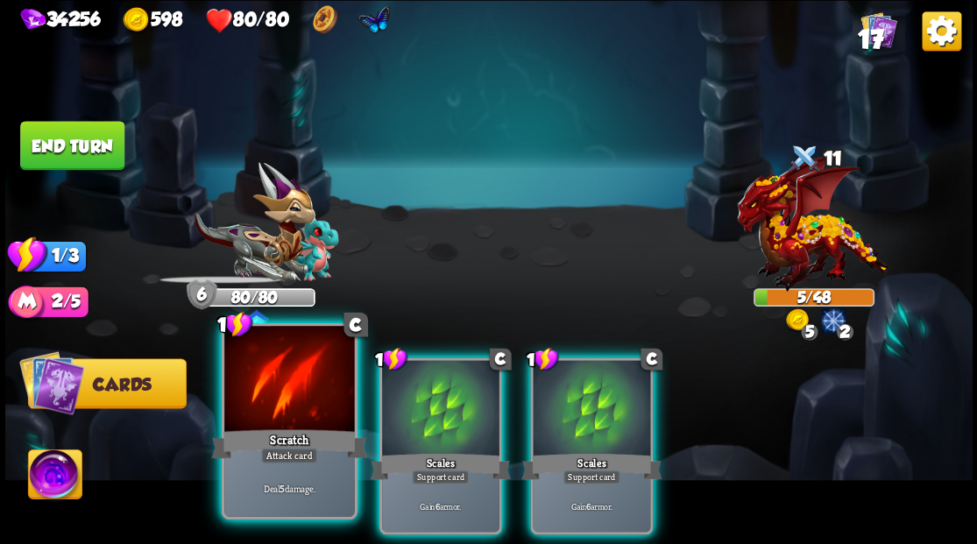
click at [286, 389] on div at bounding box center [289, 381] width 130 height 110
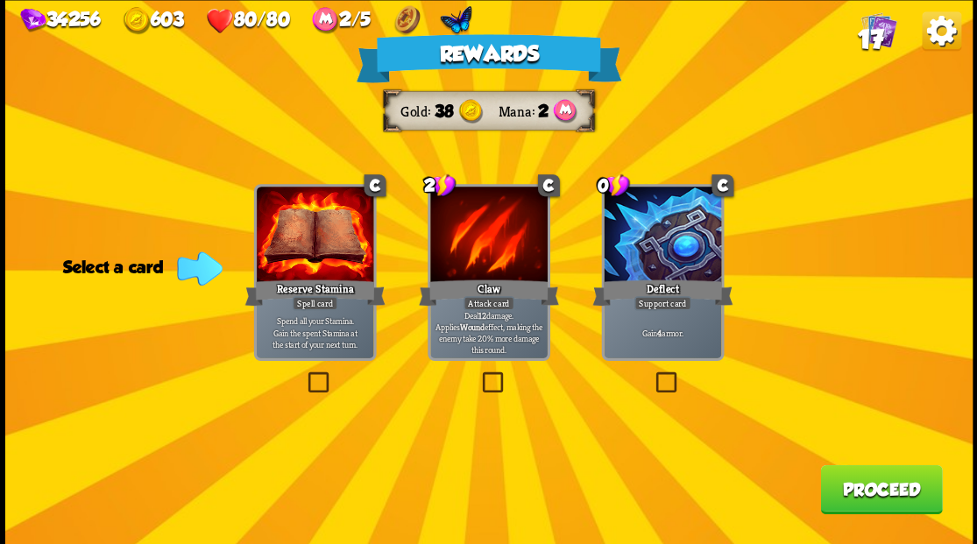
drag, startPoint x: 666, startPoint y: 377, endPoint x: 774, endPoint y: 413, distance: 113.9
click at [652, 374] on label at bounding box center [652, 374] width 0 height 0
click at [0, 0] on input "checkbox" at bounding box center [0, 0] width 0 height 0
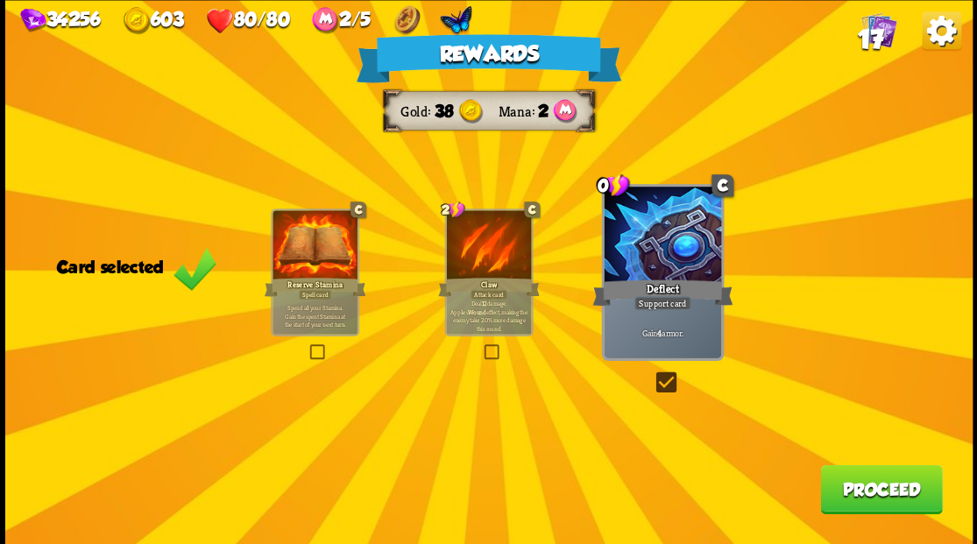
click at [829, 501] on button "Proceed" at bounding box center [881, 488] width 122 height 49
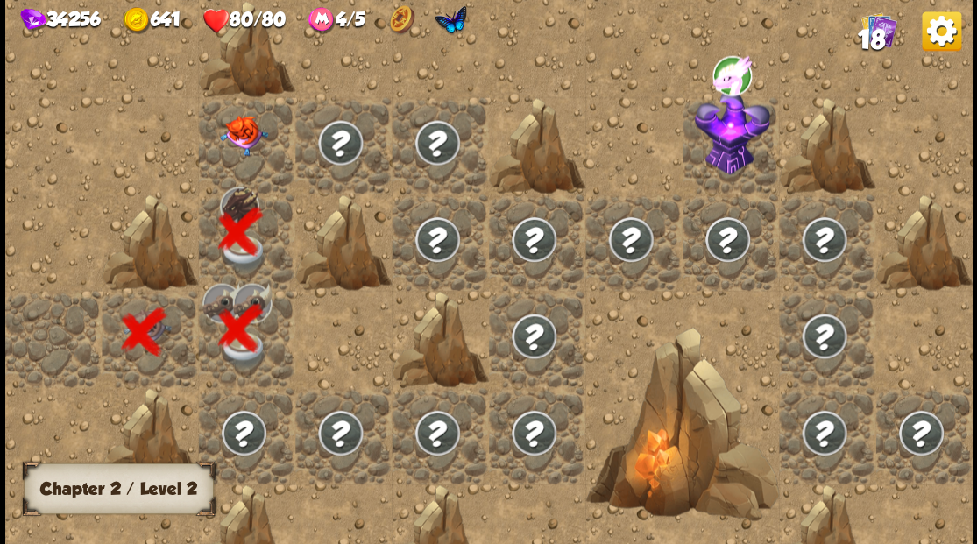
click at [208, 116] on div at bounding box center [246, 144] width 96 height 96
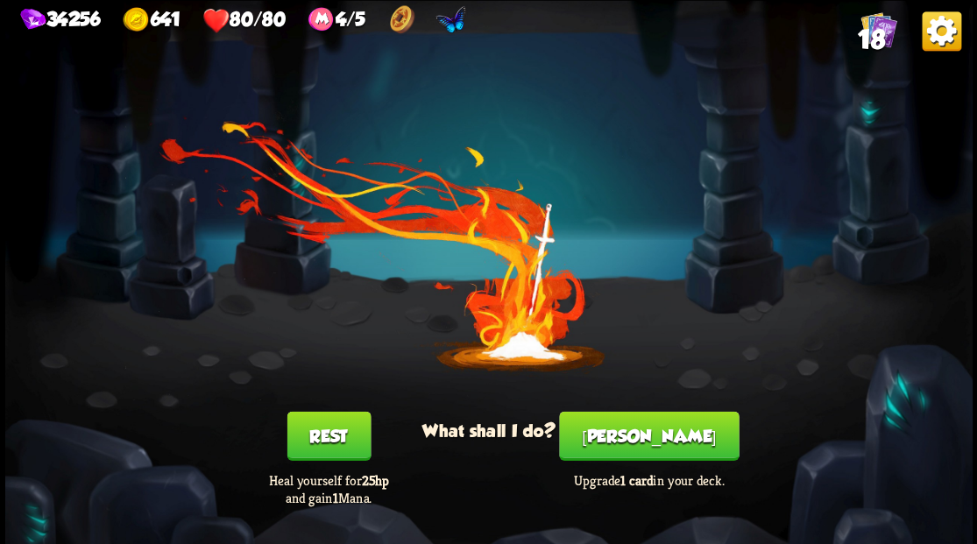
click at [242, 131] on div "You feel rested! What shall I do? Rest Heal yourself for 25hp and gain 1 Mana. …" at bounding box center [488, 272] width 967 height 544
click at [664, 424] on button "[PERSON_NAME]" at bounding box center [649, 435] width 180 height 49
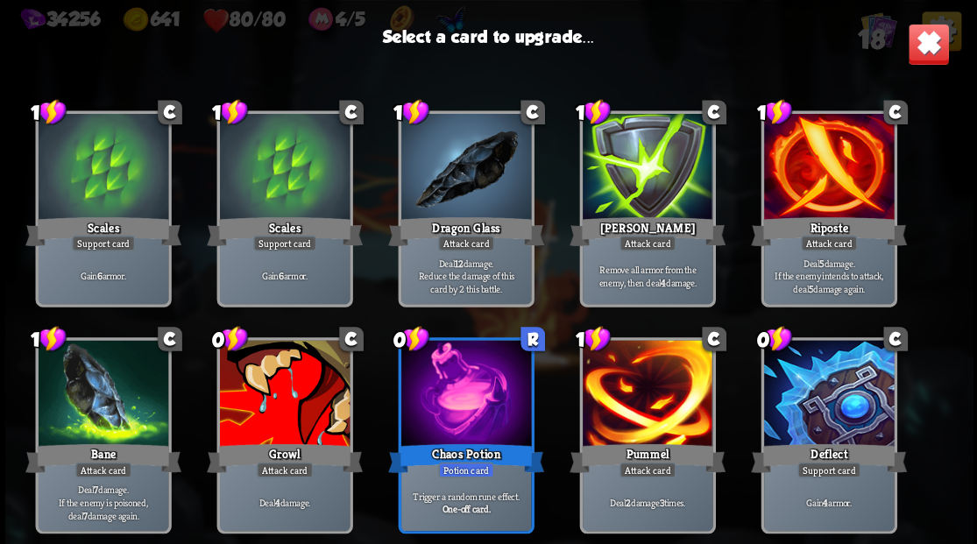
click at [291, 364] on div at bounding box center [284, 395] width 130 height 110
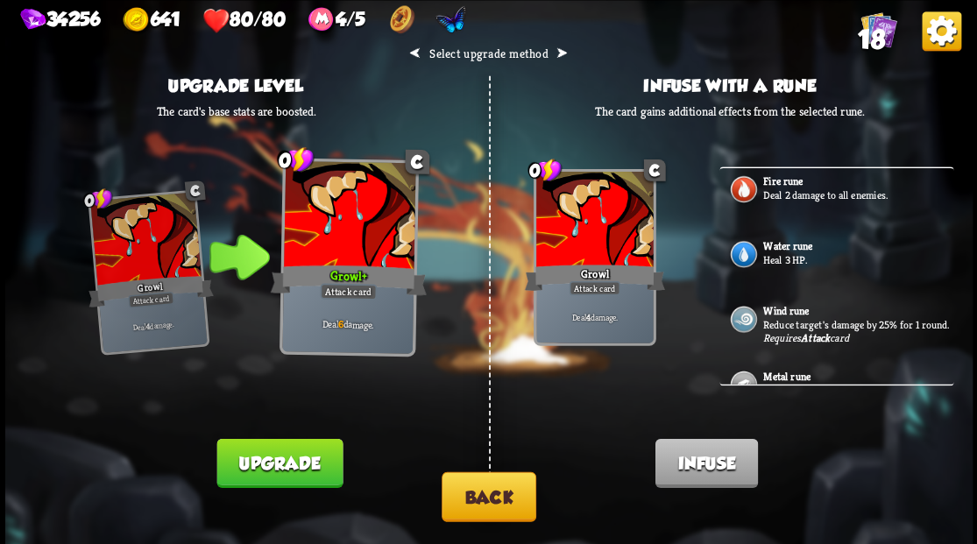
scroll to position [0, 0]
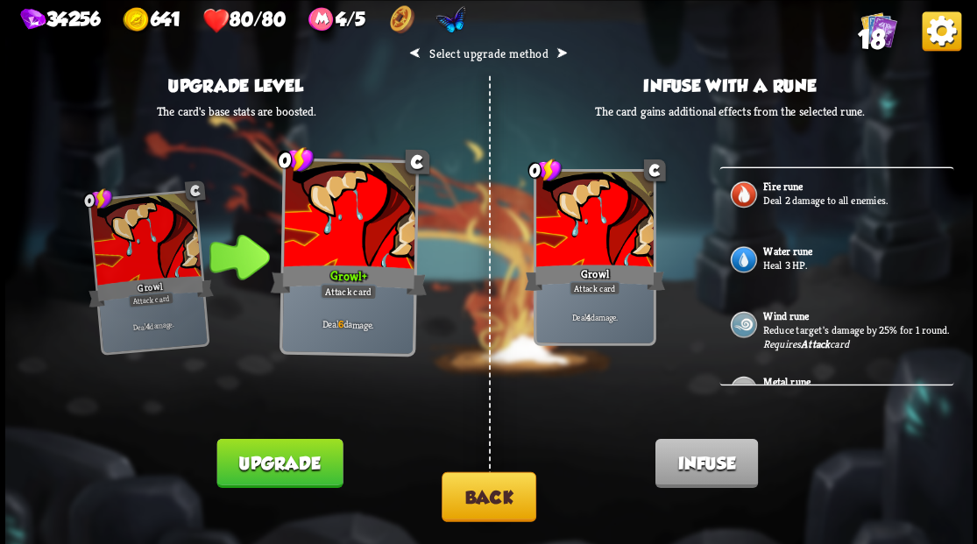
click at [491, 498] on button "Back" at bounding box center [489, 496] width 95 height 50
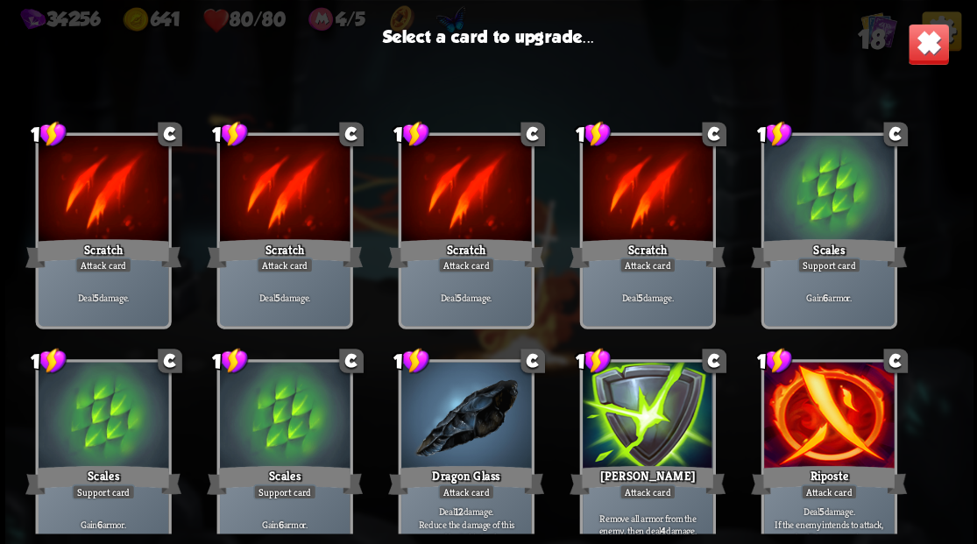
click at [638, 410] on div at bounding box center [647, 417] width 130 height 110
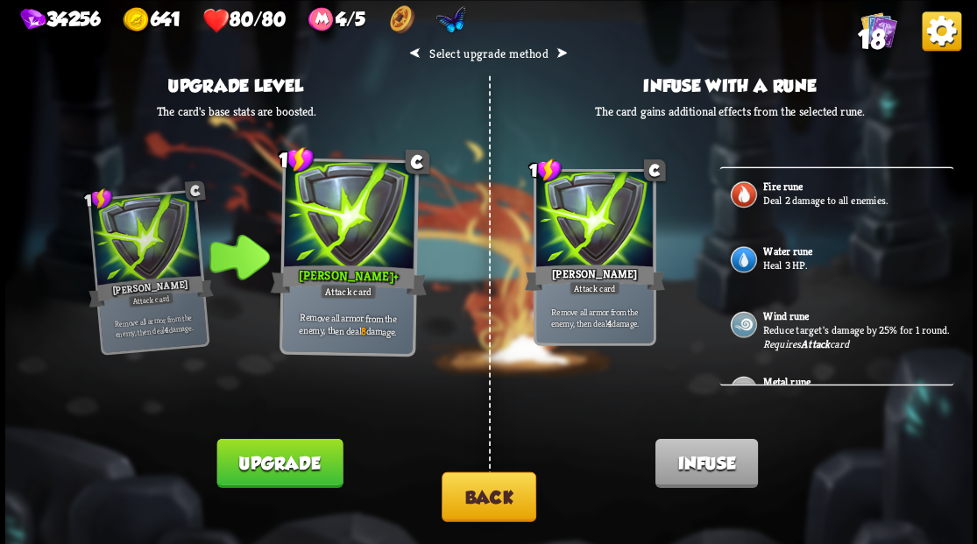
click at [280, 470] on button "Upgrade" at bounding box center [279, 462] width 126 height 49
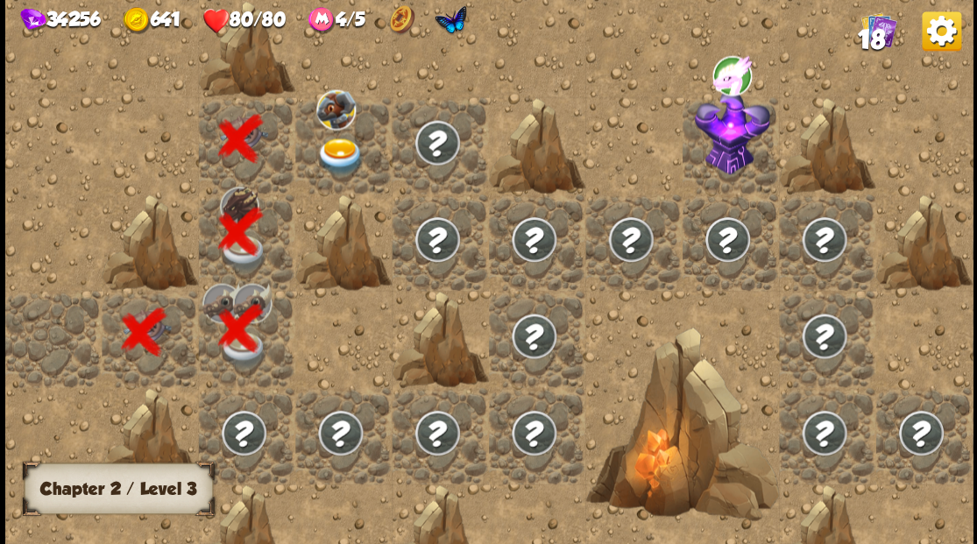
click at [334, 176] on div at bounding box center [343, 144] width 96 height 96
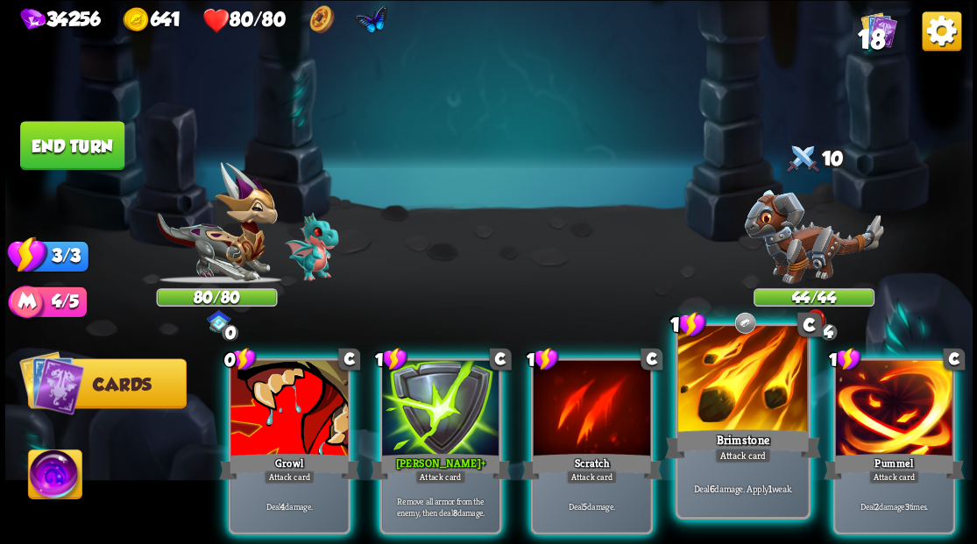
click at [720, 374] on div at bounding box center [742, 381] width 130 height 110
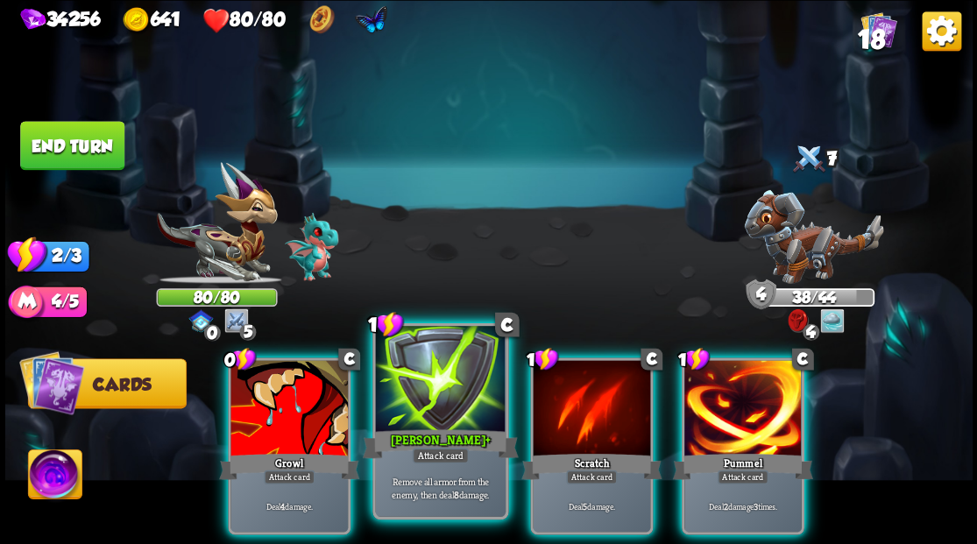
click at [460, 375] on div at bounding box center [440, 381] width 130 height 110
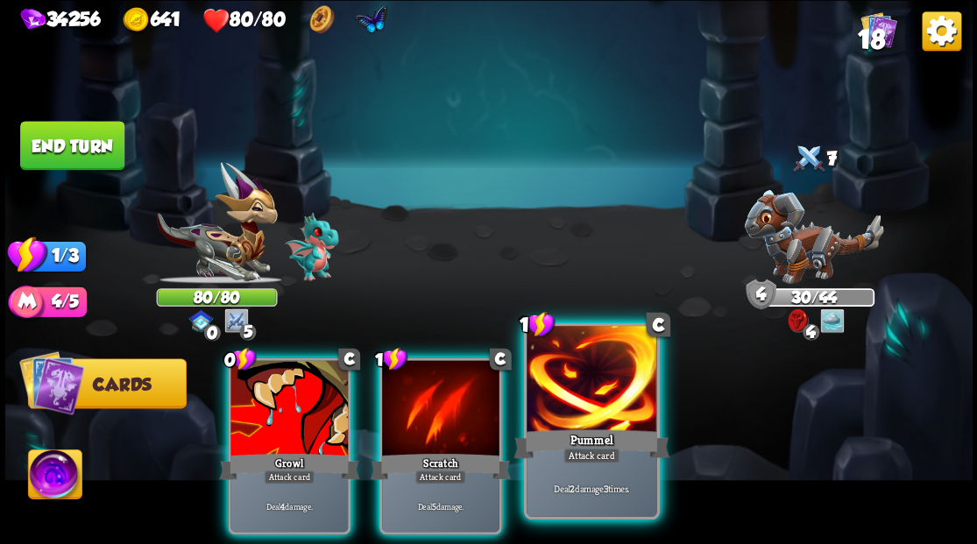
click at [588, 391] on div at bounding box center [591, 381] width 130 height 110
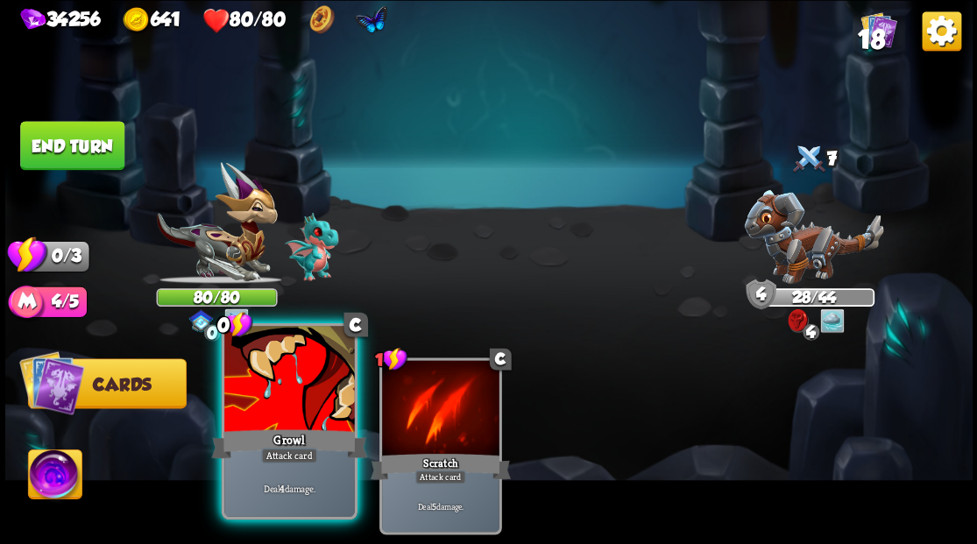
drag, startPoint x: 359, startPoint y: 389, endPoint x: 329, endPoint y: 361, distance: 41.5
click at [357, 389] on div "0 C Growl Attack card Deal 4 damage. 1 C Scratch Attack card Deal 5 damage." at bounding box center [585, 423] width 774 height 242
click at [286, 419] on div at bounding box center [289, 381] width 130 height 110
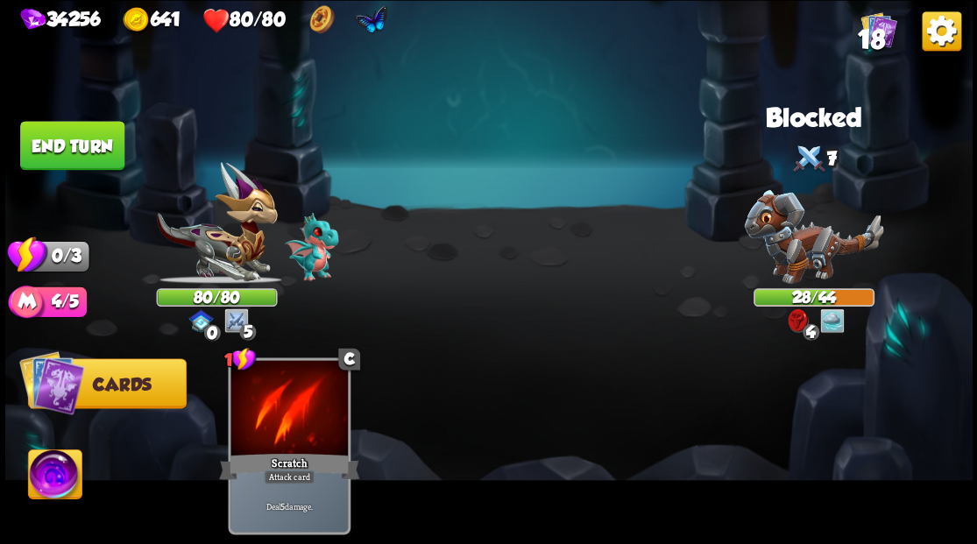
click at [67, 150] on button "End turn" at bounding box center [72, 145] width 104 height 49
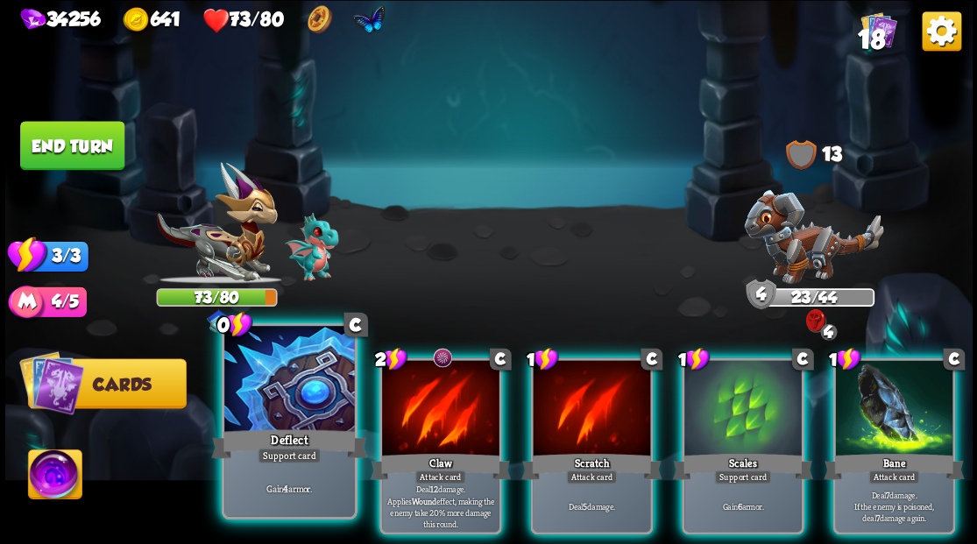
click at [267, 415] on div at bounding box center [289, 381] width 130 height 110
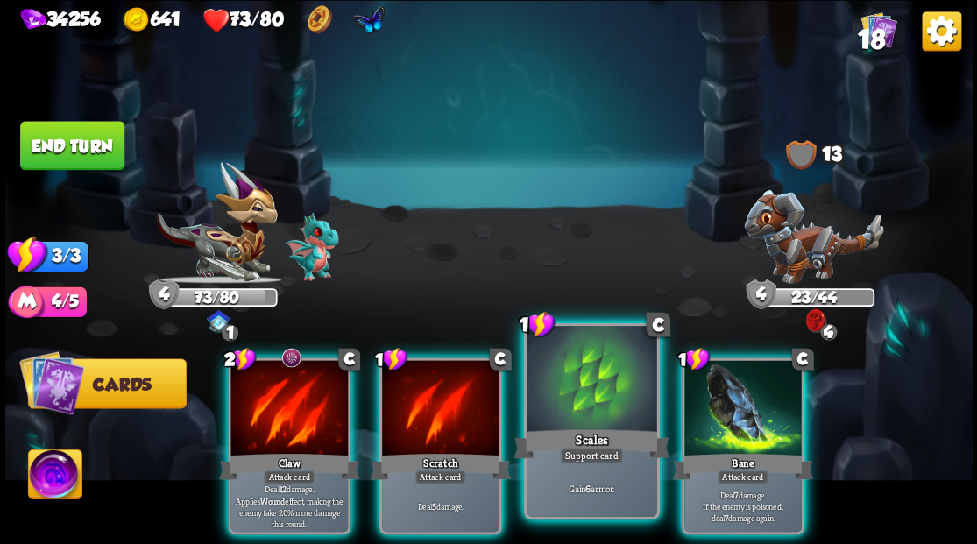
click at [581, 399] on div at bounding box center [591, 381] width 130 height 110
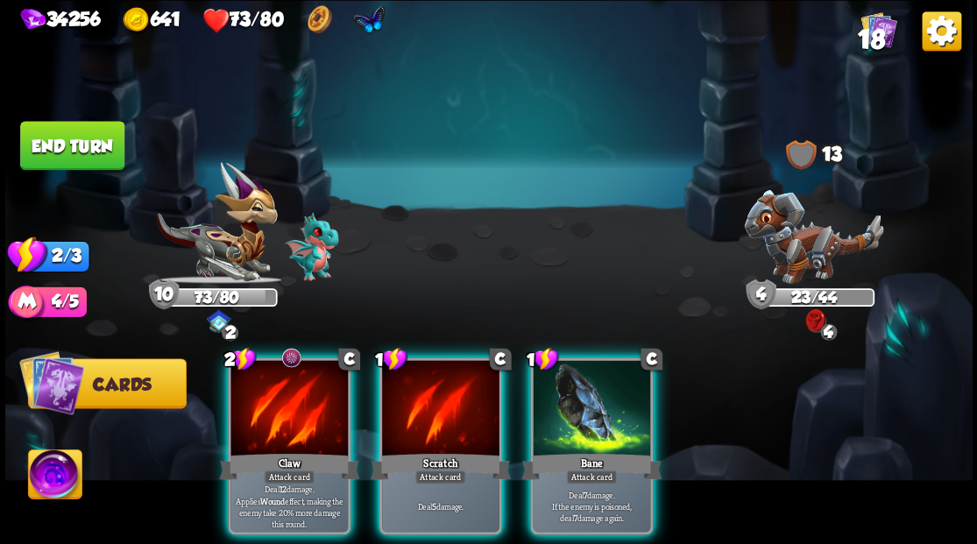
click at [582, 403] on div at bounding box center [591, 409] width 117 height 99
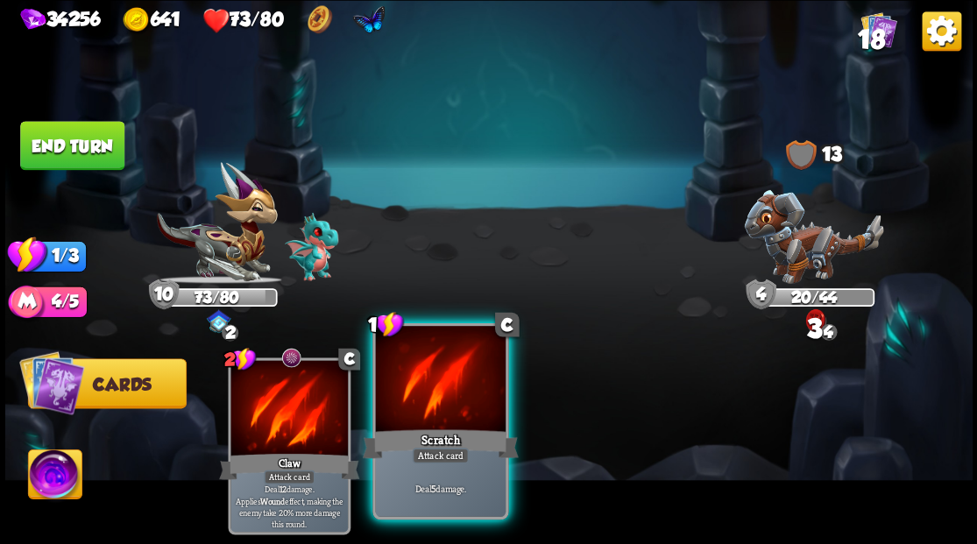
click at [419, 417] on div at bounding box center [440, 381] width 130 height 110
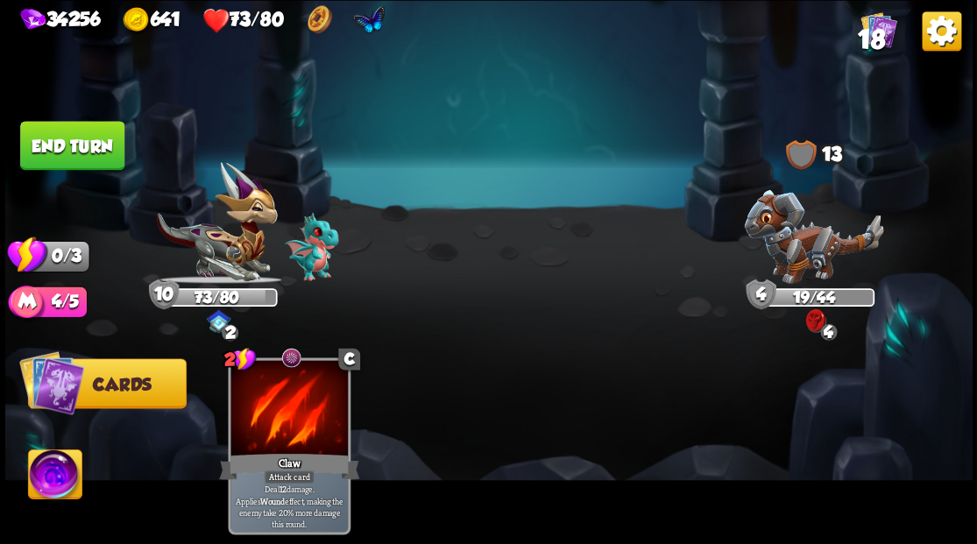
click at [79, 145] on button "End turn" at bounding box center [72, 145] width 104 height 49
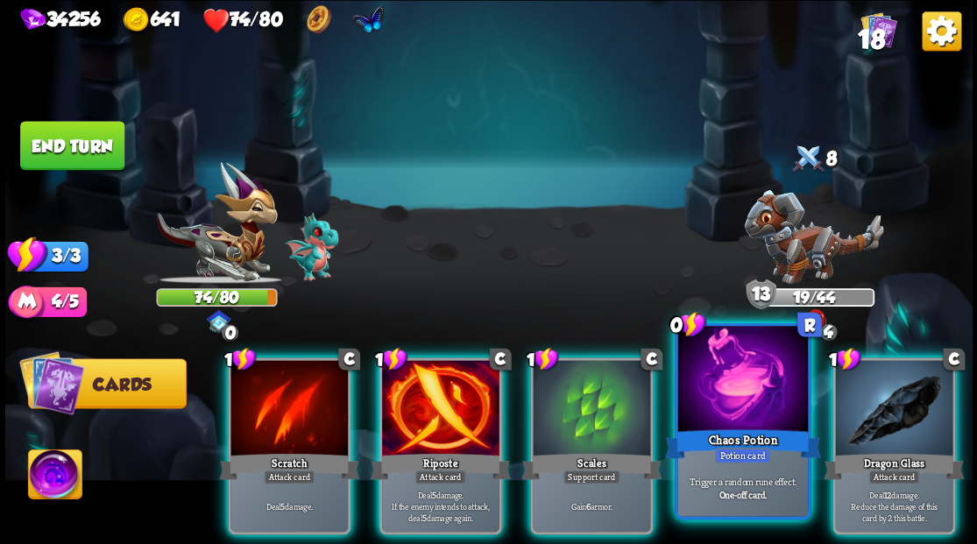
click at [715, 398] on div at bounding box center [742, 381] width 130 height 110
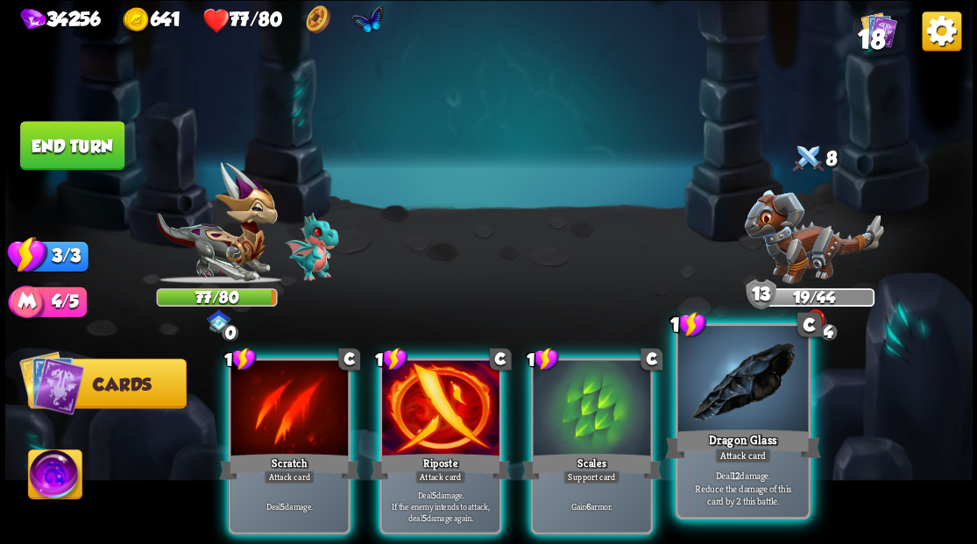
click at [732, 381] on div at bounding box center [742, 381] width 130 height 110
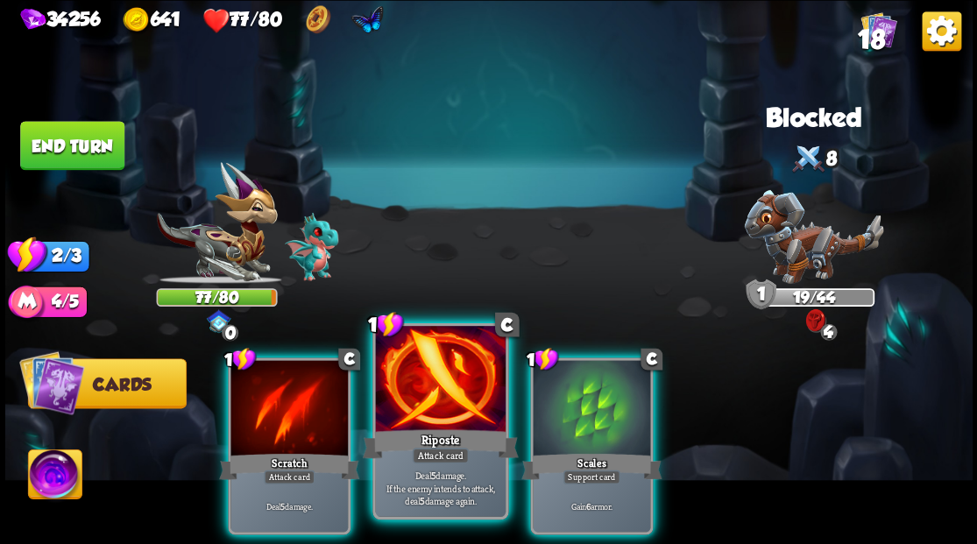
click at [425, 391] on div at bounding box center [440, 381] width 130 height 110
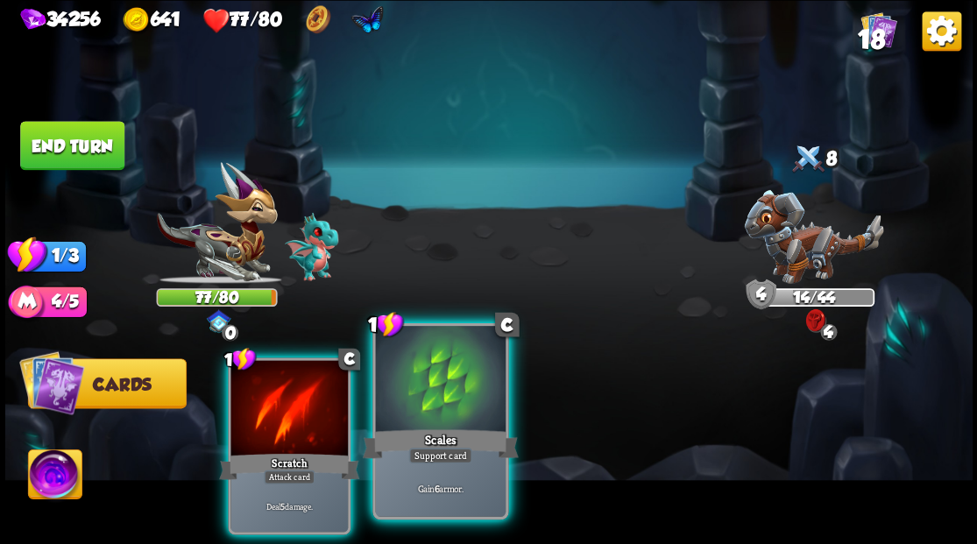
click at [427, 396] on div at bounding box center [440, 381] width 130 height 110
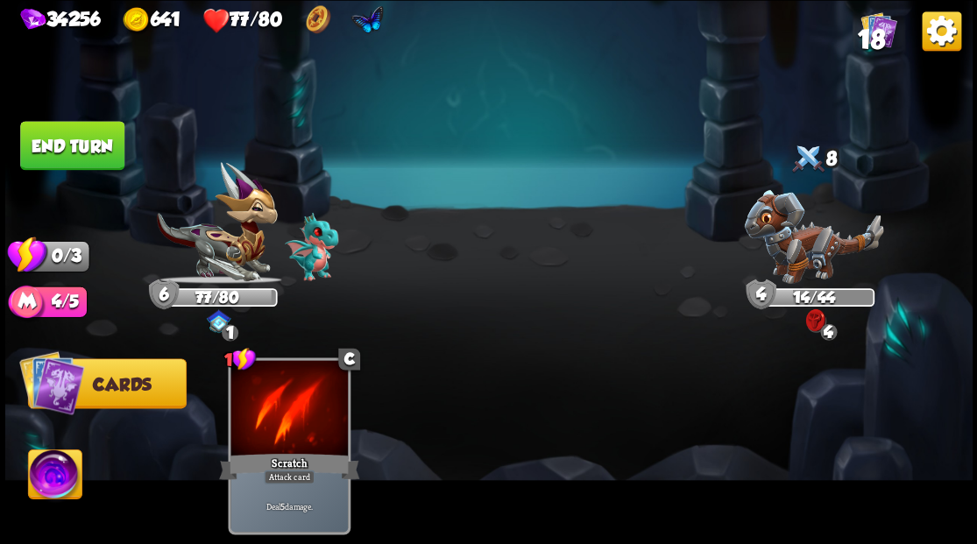
click at [79, 138] on button "End turn" at bounding box center [72, 145] width 104 height 49
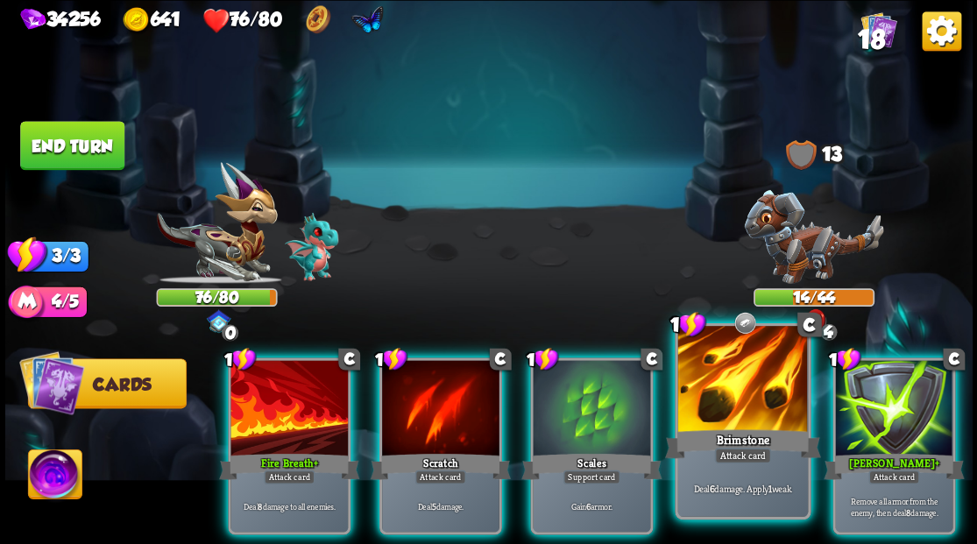
click at [741, 399] on div at bounding box center [742, 381] width 130 height 110
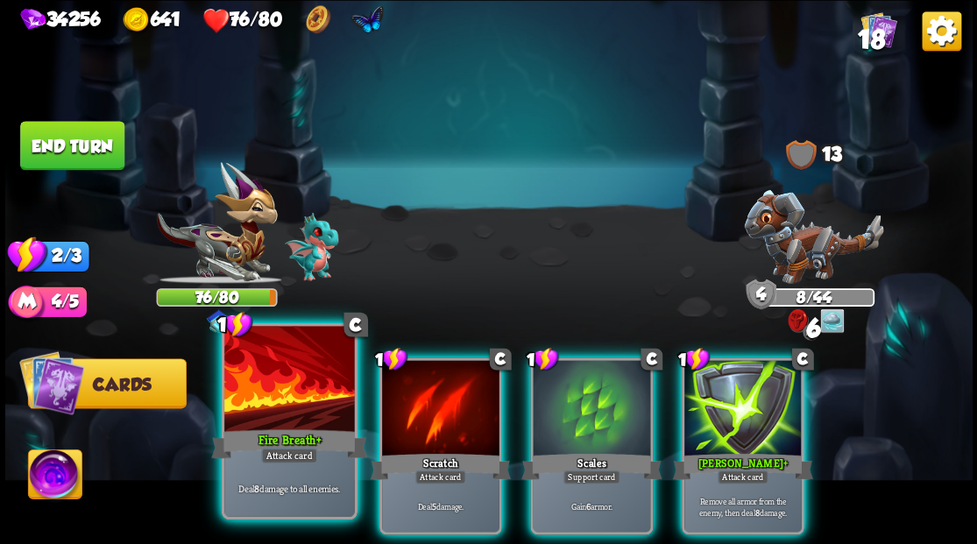
click at [298, 406] on div at bounding box center [289, 381] width 130 height 110
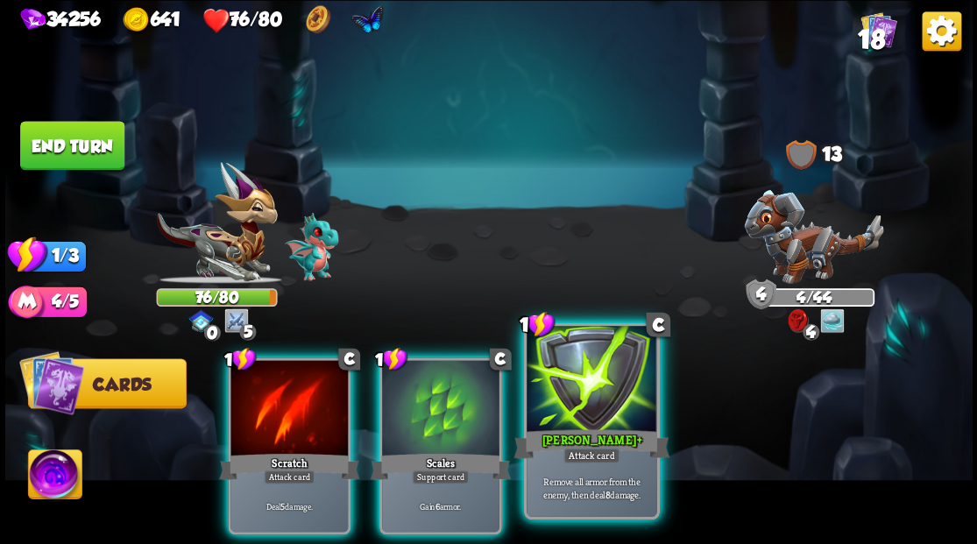
click at [606, 386] on div at bounding box center [591, 381] width 130 height 110
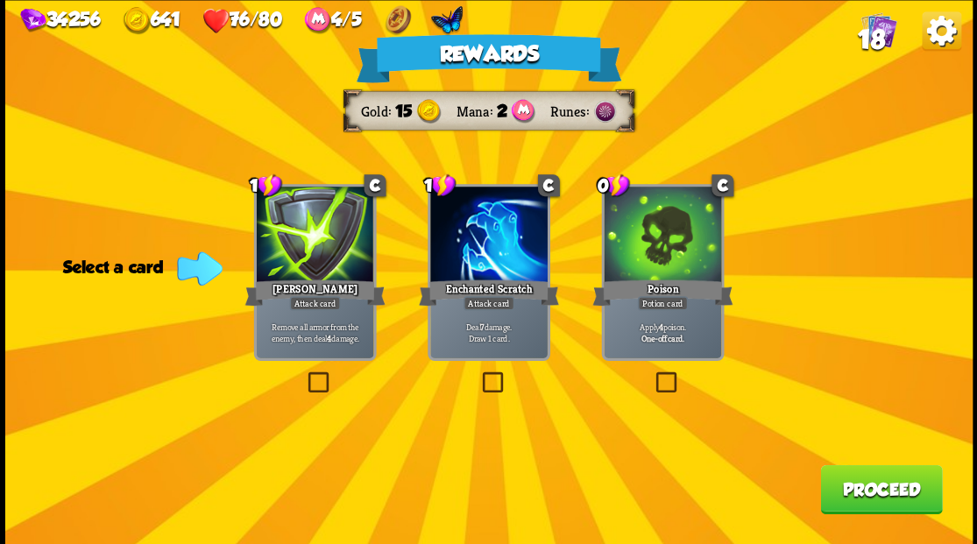
click at [478, 374] on label at bounding box center [478, 374] width 0 height 0
click at [0, 0] on input "checkbox" at bounding box center [0, 0] width 0 height 0
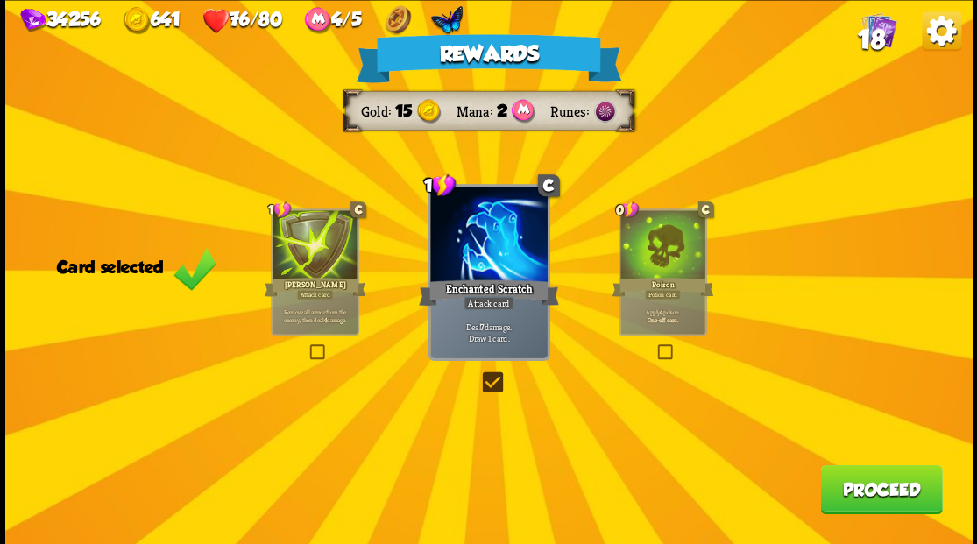
click at [897, 494] on button "Proceed" at bounding box center [881, 488] width 122 height 49
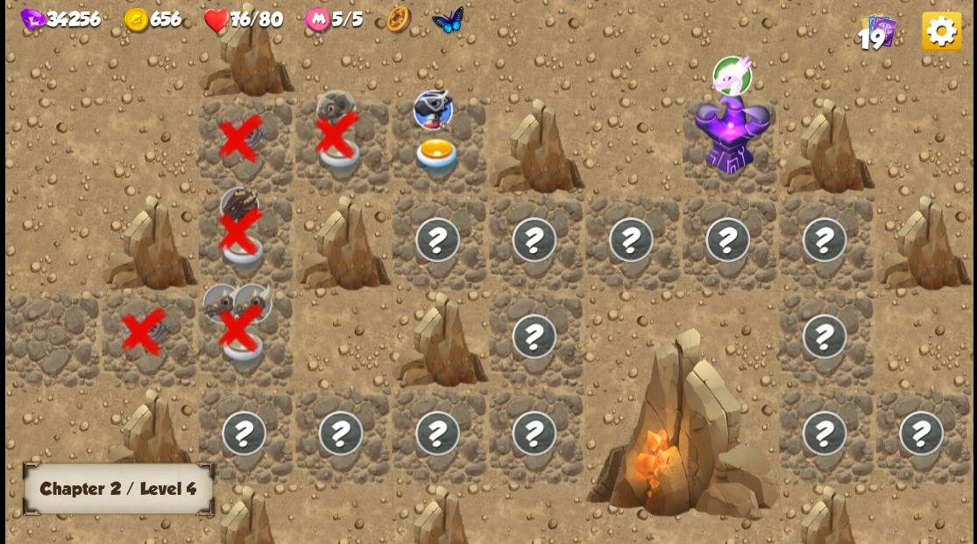
click at [435, 151] on img at bounding box center [437, 157] width 48 height 38
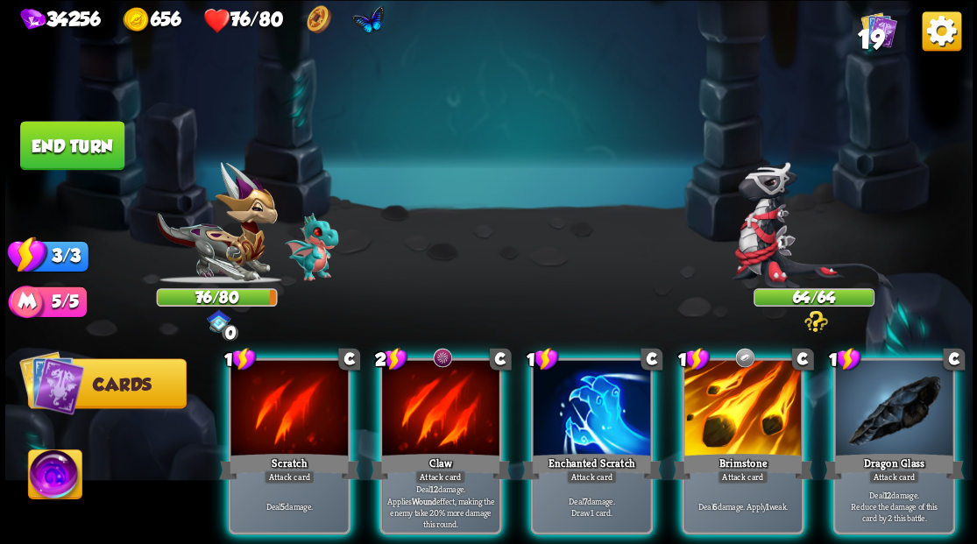
click at [63, 470] on img at bounding box center [54, 476] width 53 height 54
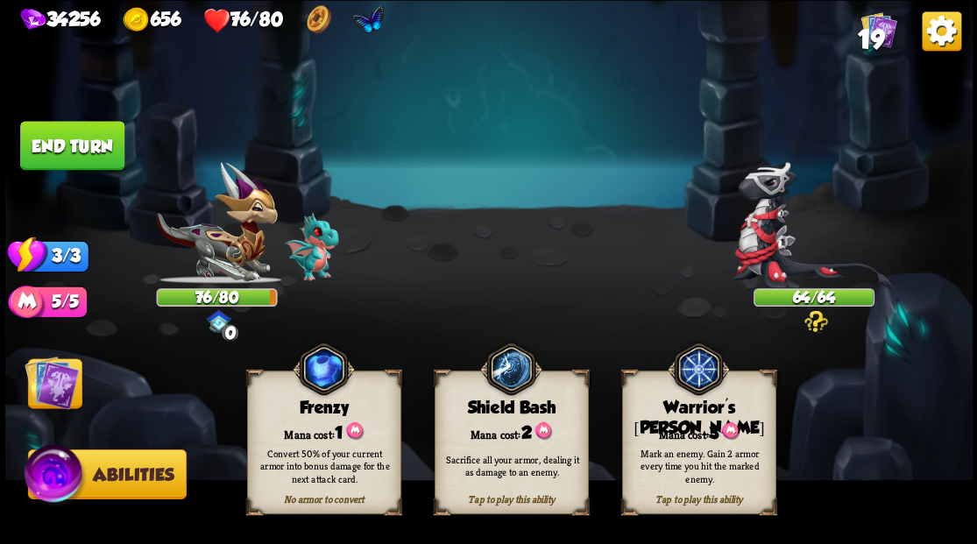
click at [683, 431] on div "Mana cost: 3" at bounding box center [698, 431] width 152 height 22
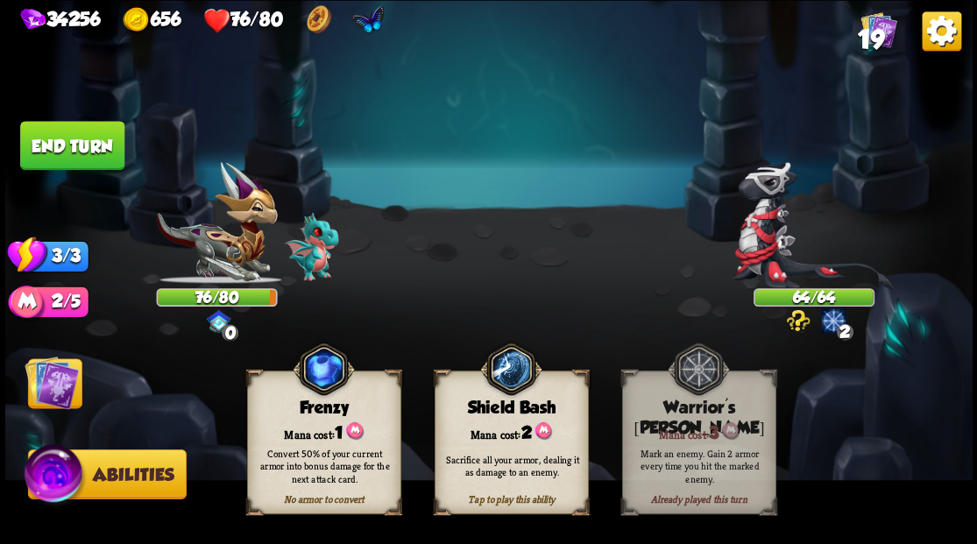
click at [49, 385] on img at bounding box center [52, 382] width 54 height 54
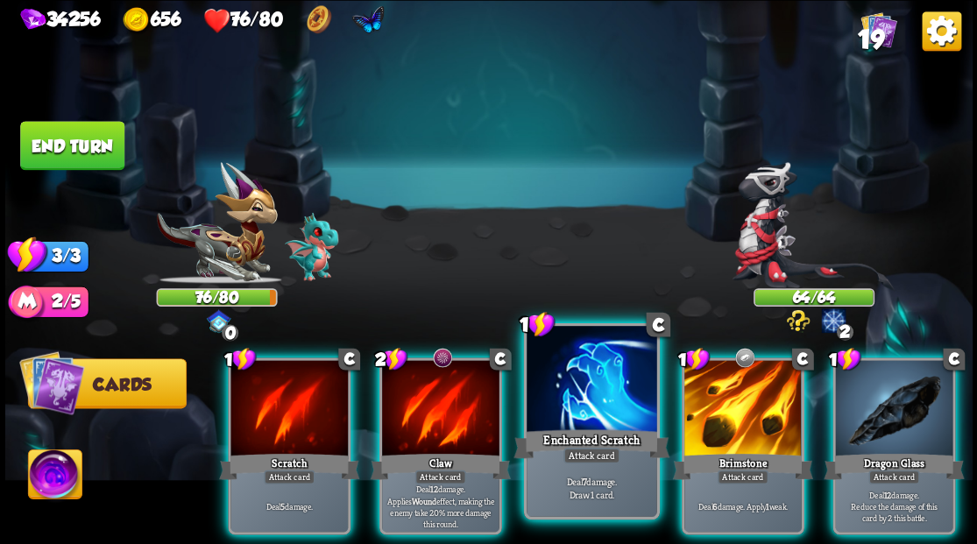
click at [573, 383] on div at bounding box center [591, 381] width 130 height 110
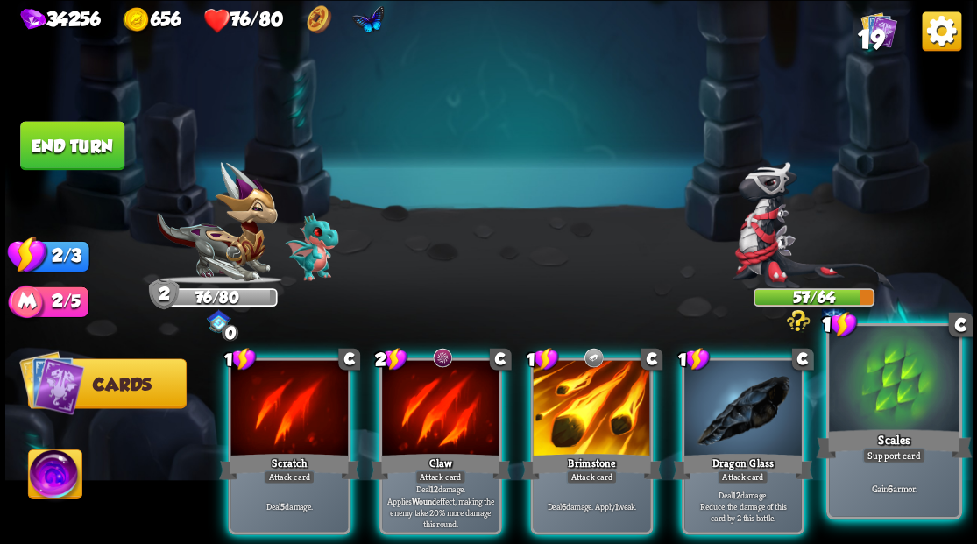
drag, startPoint x: 908, startPoint y: 419, endPoint x: 913, endPoint y: 429, distance: 11.4
click at [913, 429] on div "1 C Scales Support card Gain 6 armor." at bounding box center [893, 420] width 136 height 196
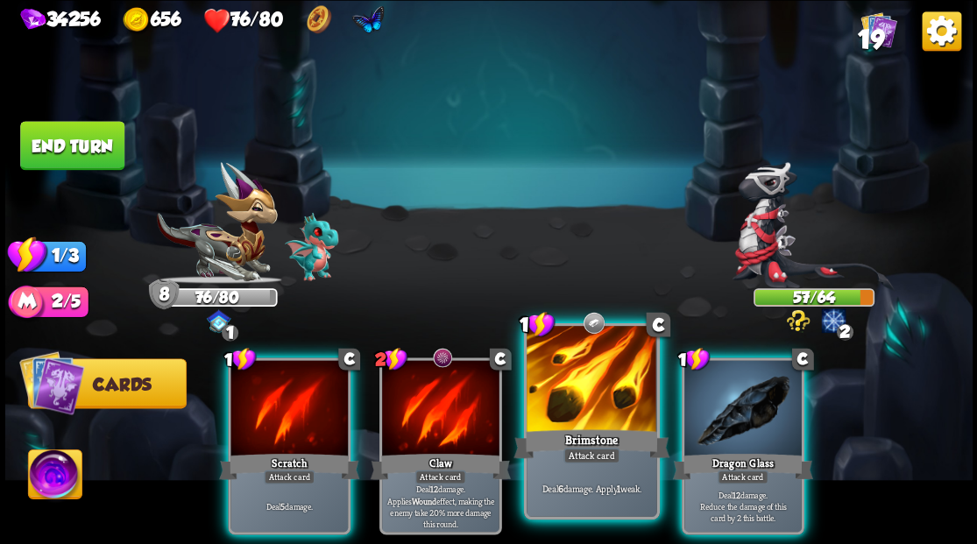
click at [590, 405] on div at bounding box center [591, 381] width 130 height 110
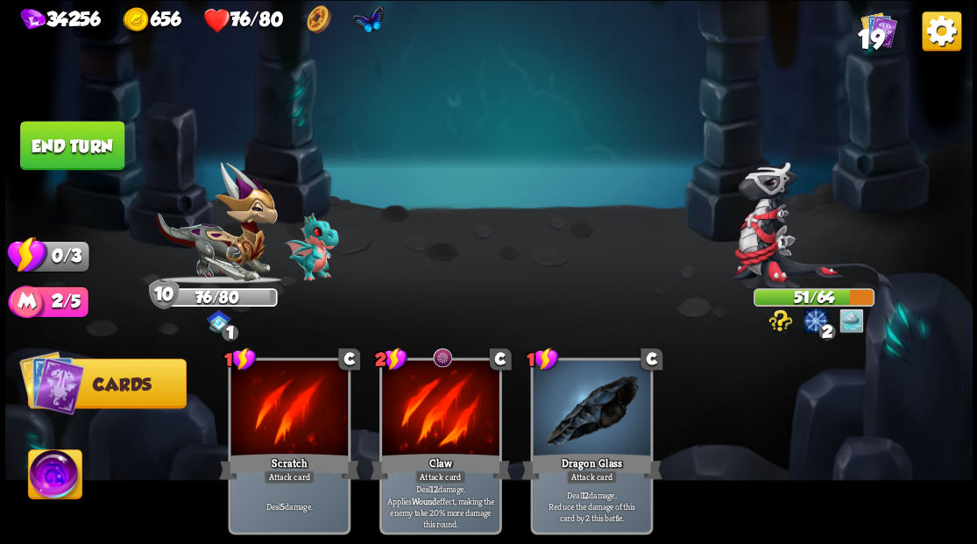
click at [50, 139] on button "End turn" at bounding box center [72, 145] width 104 height 49
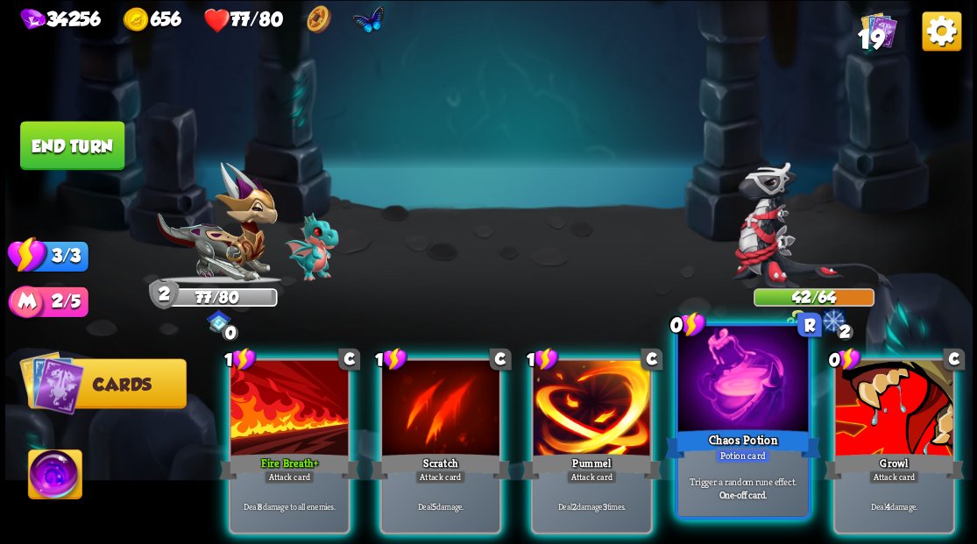
click at [750, 371] on div at bounding box center [742, 381] width 130 height 110
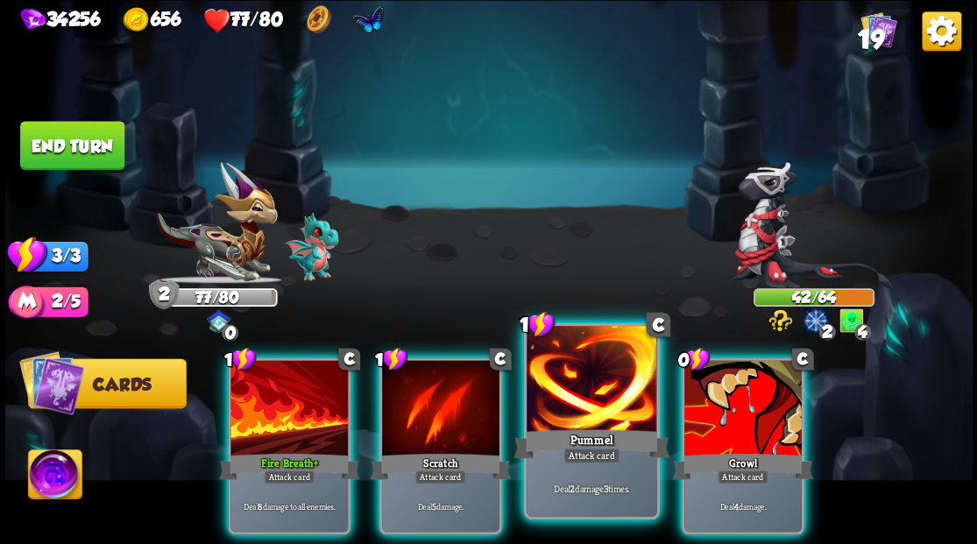
click at [604, 393] on div at bounding box center [591, 381] width 130 height 110
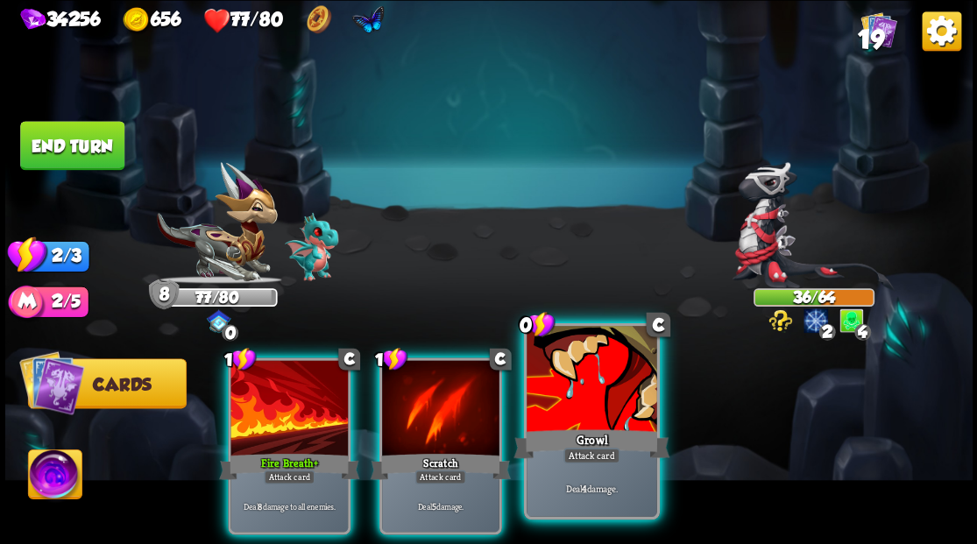
click at [602, 386] on div at bounding box center [591, 381] width 130 height 110
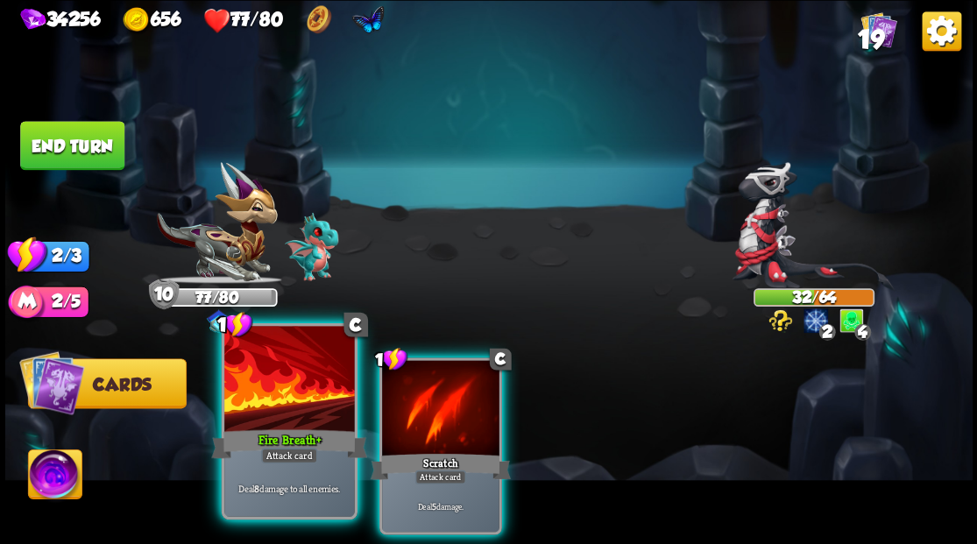
click at [308, 377] on div at bounding box center [289, 381] width 130 height 110
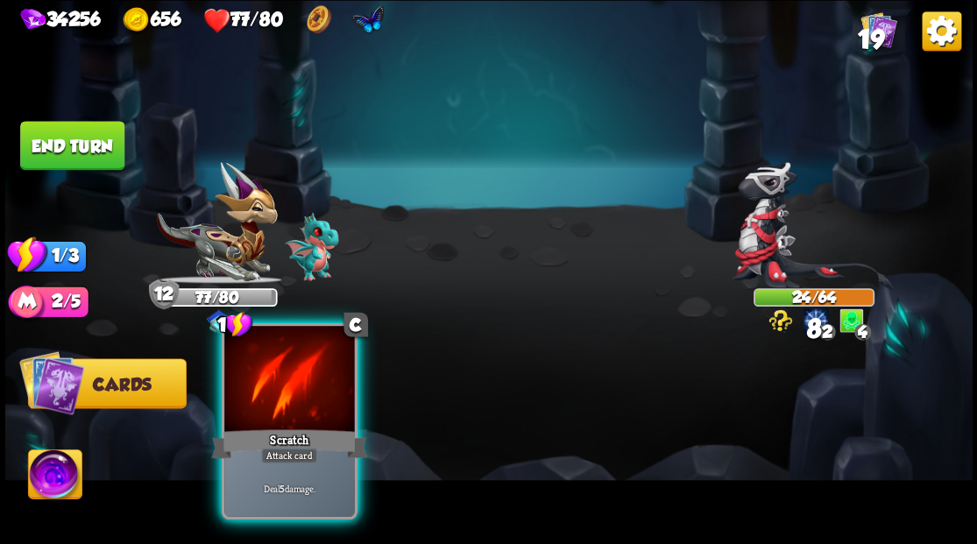
click at [281, 368] on div at bounding box center [289, 381] width 130 height 110
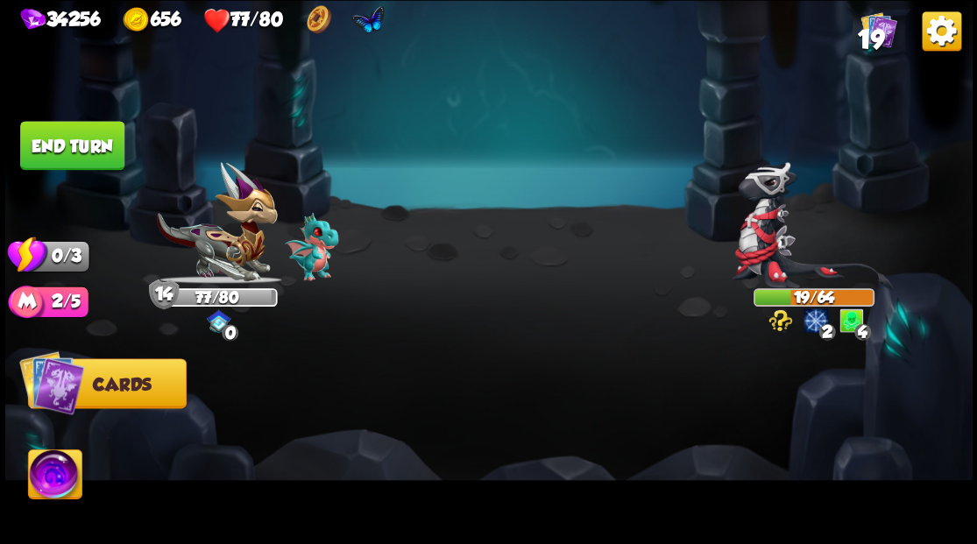
click at [71, 149] on button "End turn" at bounding box center [72, 145] width 104 height 49
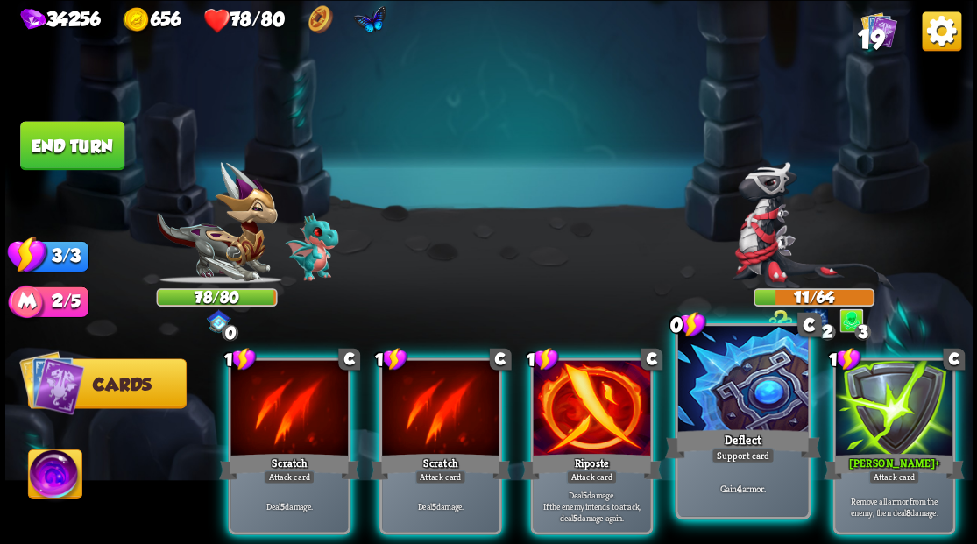
click at [712, 414] on div at bounding box center [742, 381] width 130 height 110
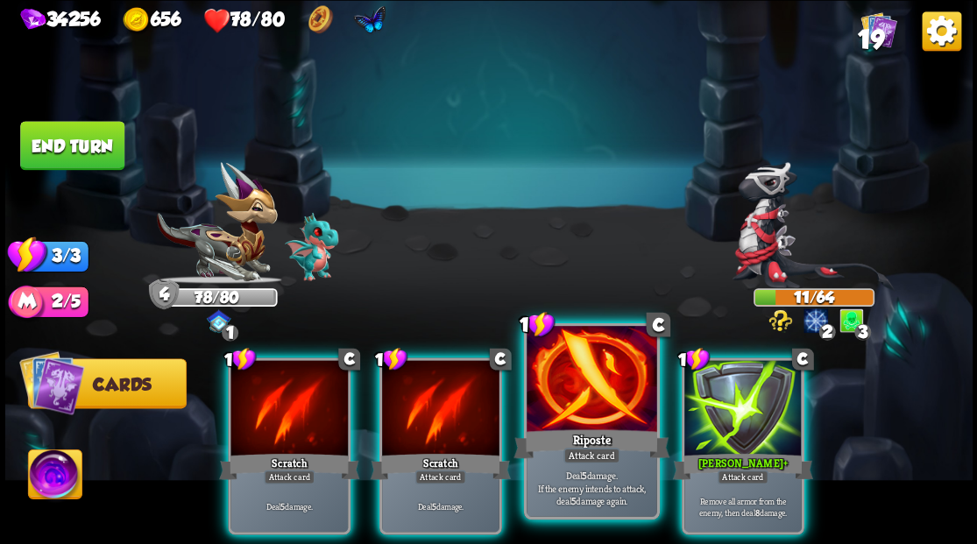
click at [605, 384] on div at bounding box center [591, 381] width 130 height 110
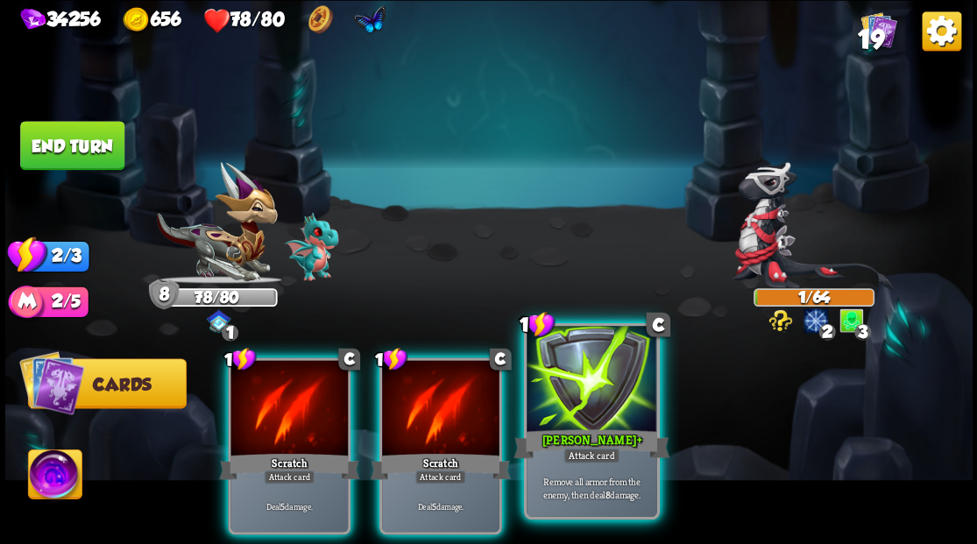
click at [589, 398] on div at bounding box center [591, 381] width 130 height 110
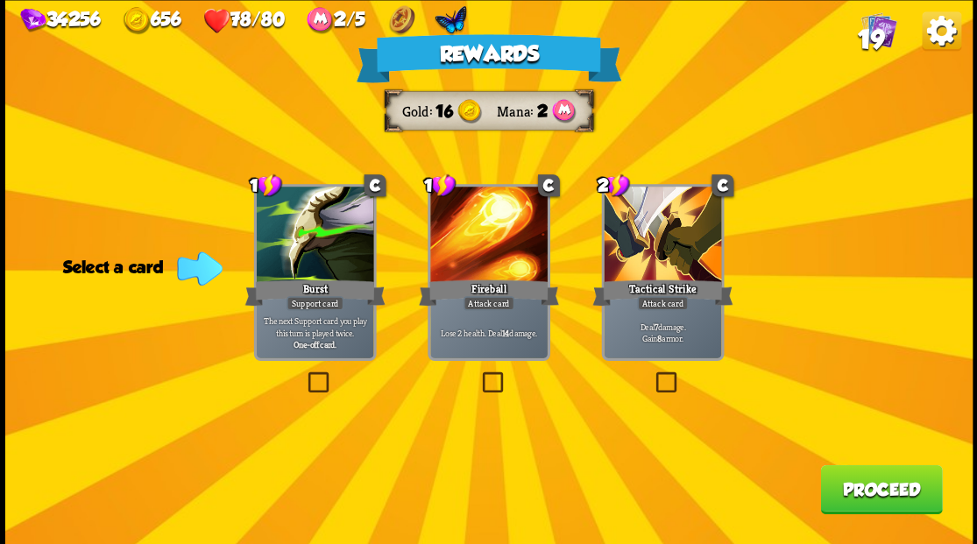
click at [888, 499] on button "Proceed" at bounding box center [881, 488] width 122 height 49
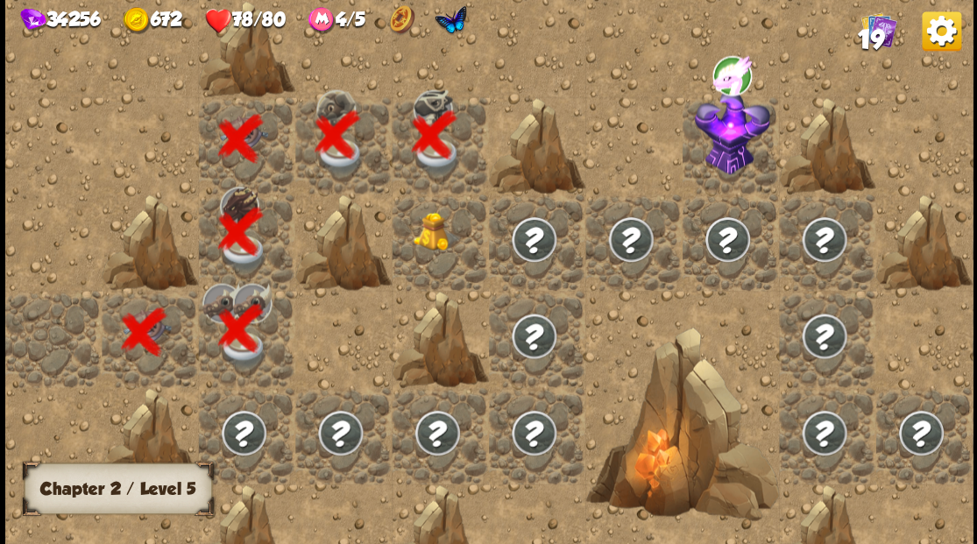
click at [444, 245] on img at bounding box center [437, 231] width 48 height 39
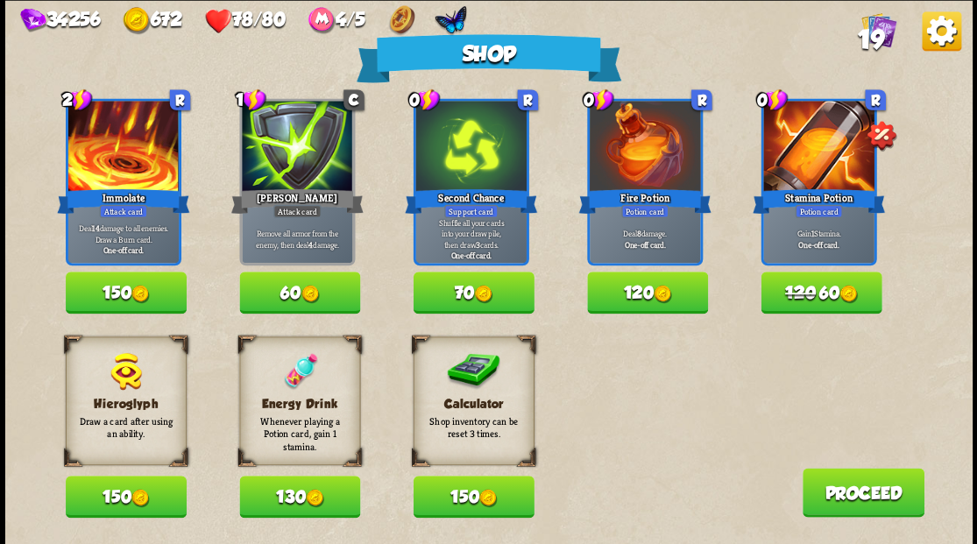
click at [465, 502] on button "150" at bounding box center [473, 497] width 121 height 42
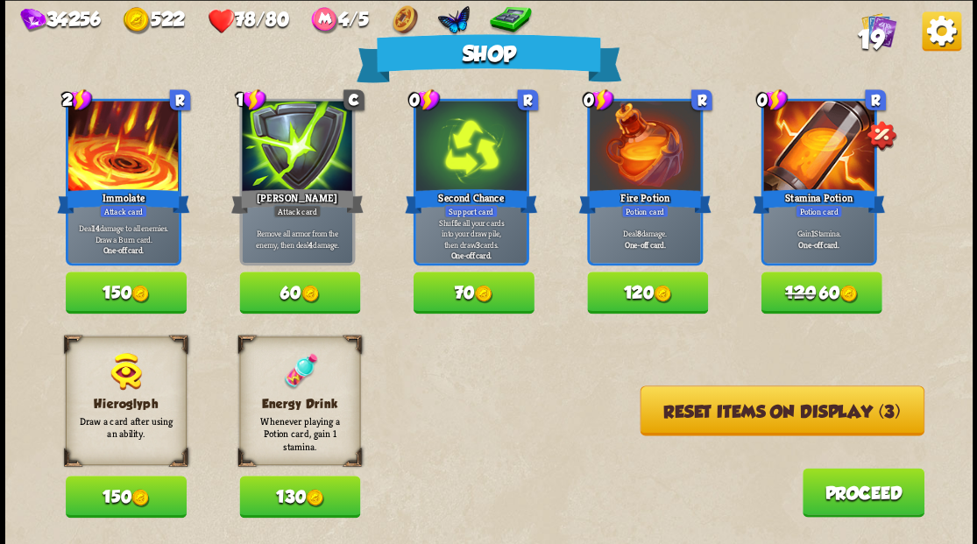
click at [313, 499] on img at bounding box center [315, 498] width 18 height 18
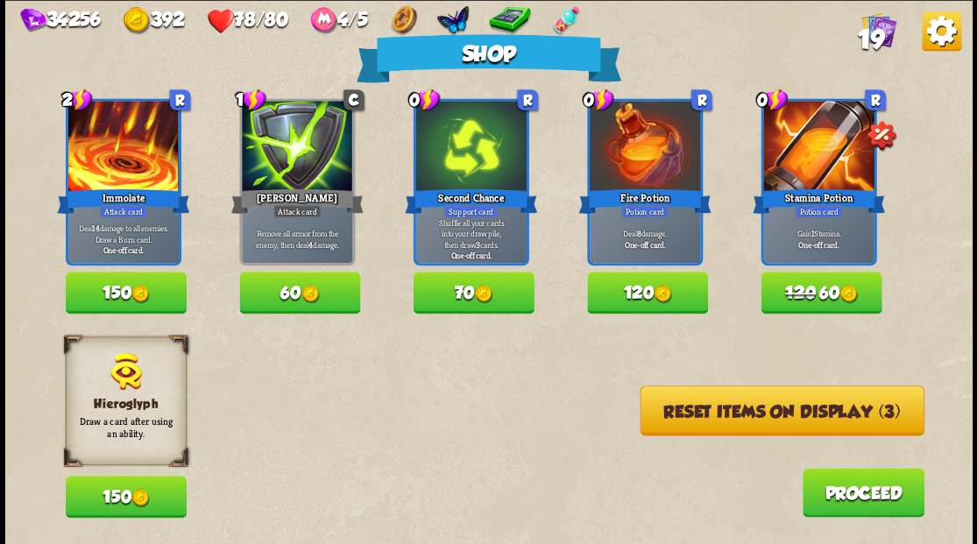
click at [724, 410] on button "Reset items on display (3)" at bounding box center [782, 410] width 284 height 50
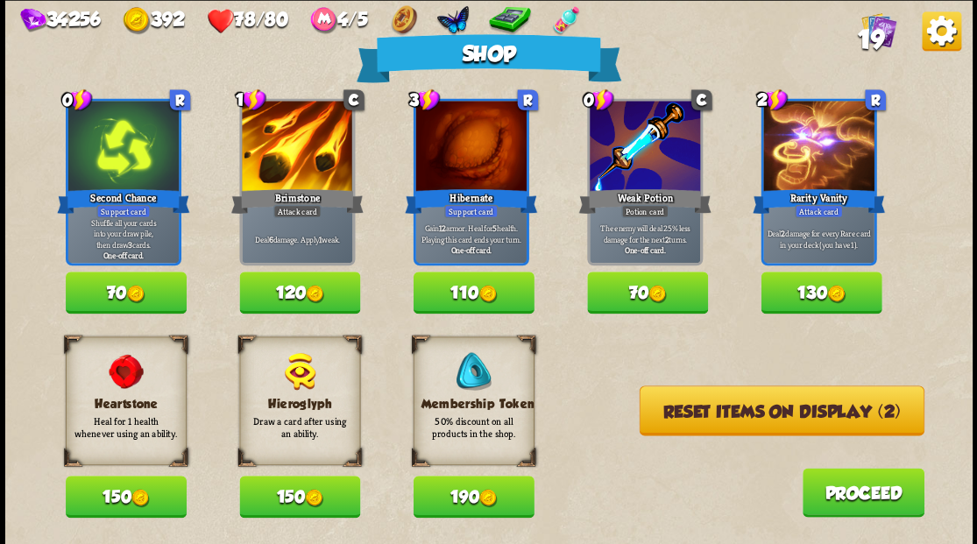
click at [724, 412] on button "Reset items on display (2)" at bounding box center [781, 410] width 285 height 50
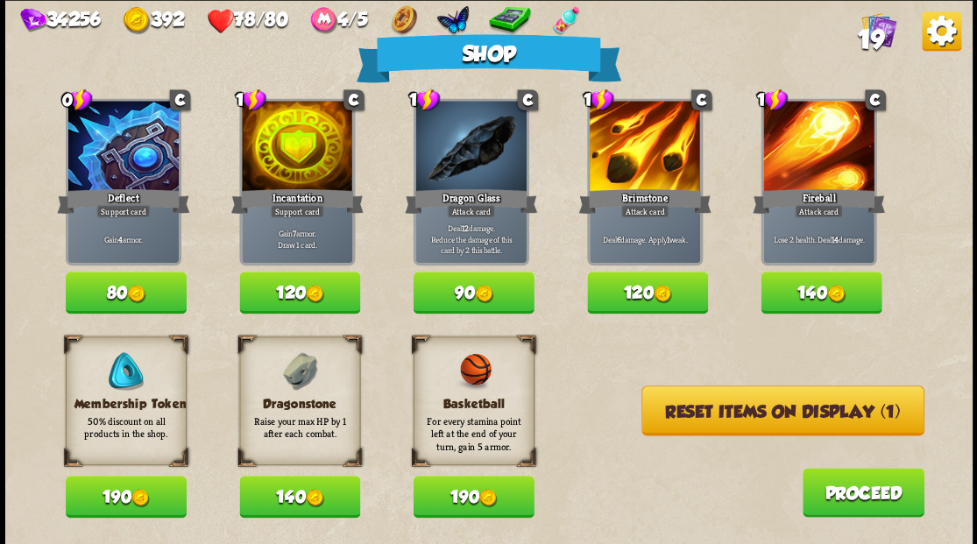
click at [115, 498] on button "190" at bounding box center [126, 497] width 121 height 42
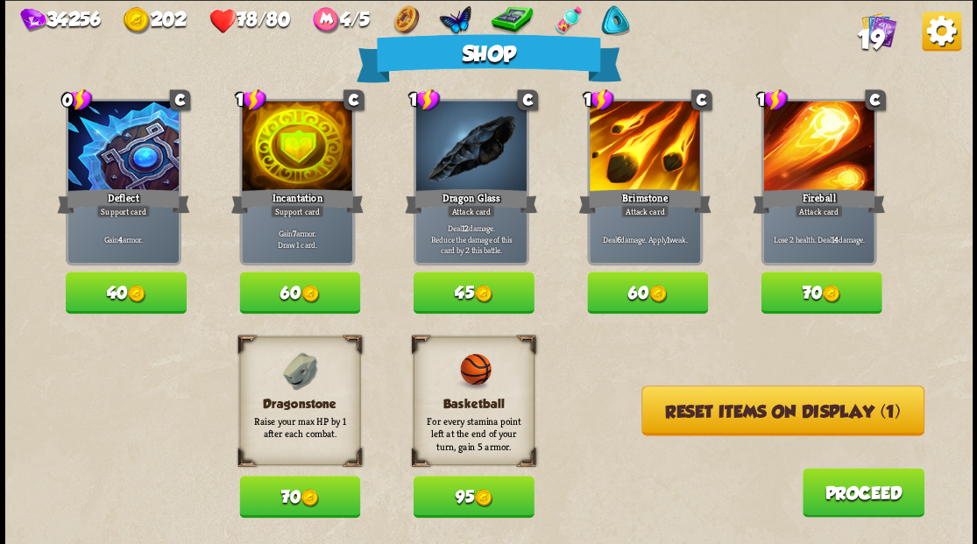
click at [788, 412] on button "Reset items on display (1)" at bounding box center [782, 410] width 283 height 50
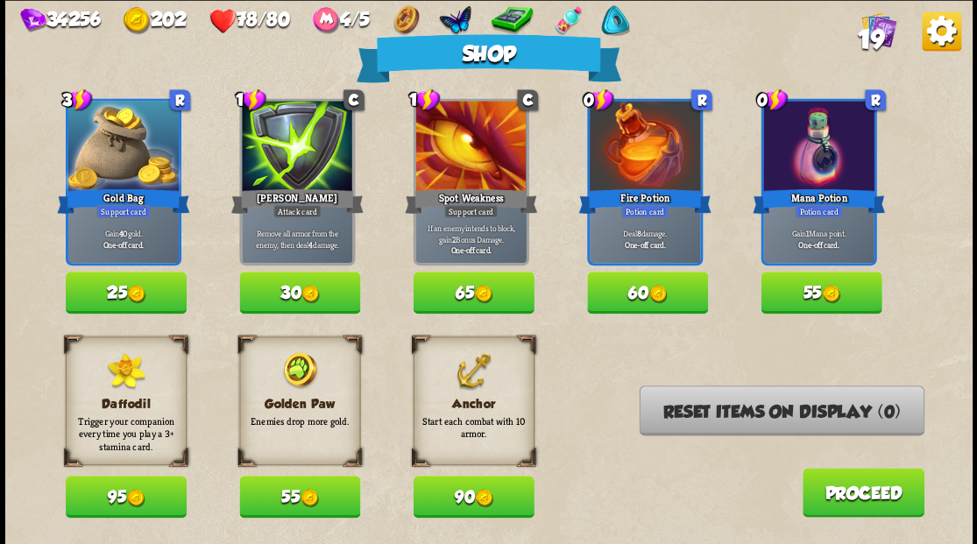
click at [462, 505] on button "90" at bounding box center [473, 497] width 121 height 42
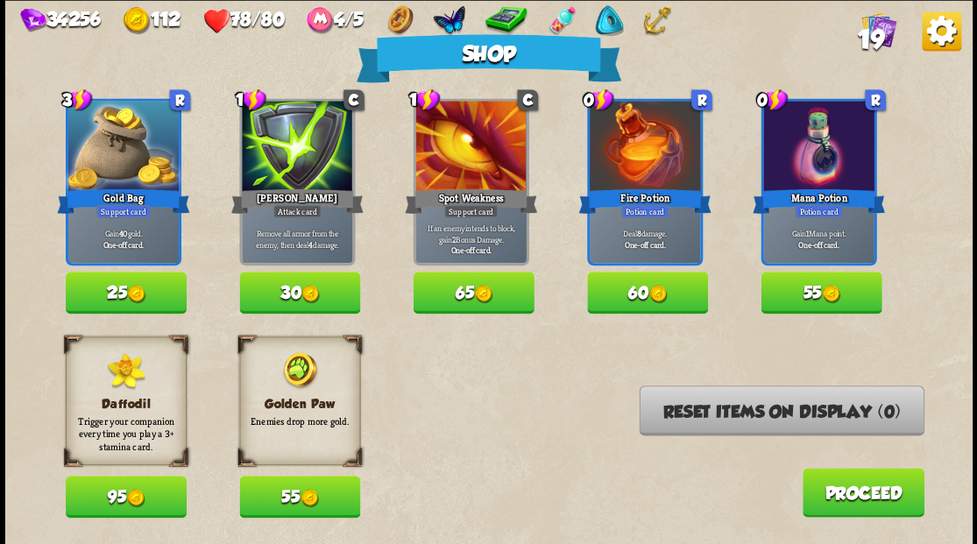
click at [301, 502] on img at bounding box center [309, 498] width 18 height 18
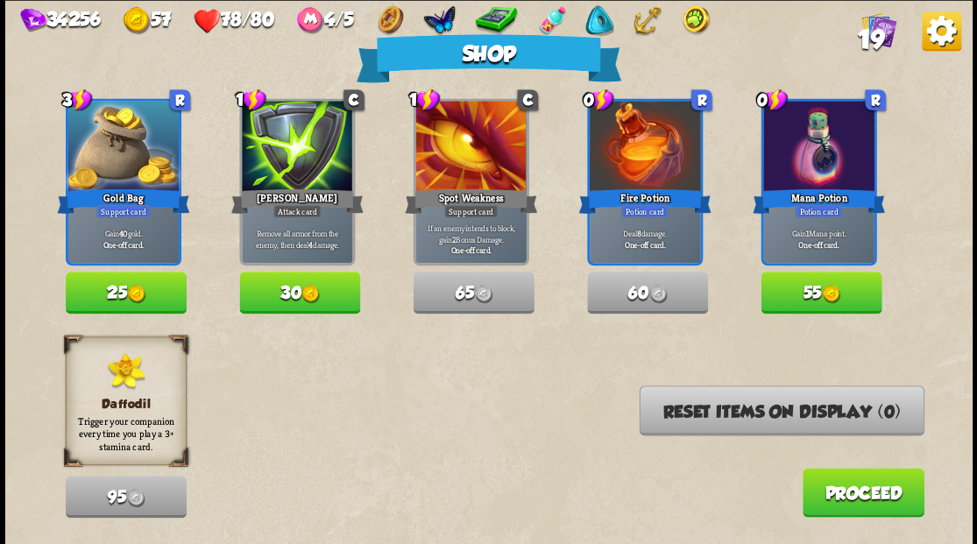
click at [831, 294] on img at bounding box center [830, 294] width 18 height 18
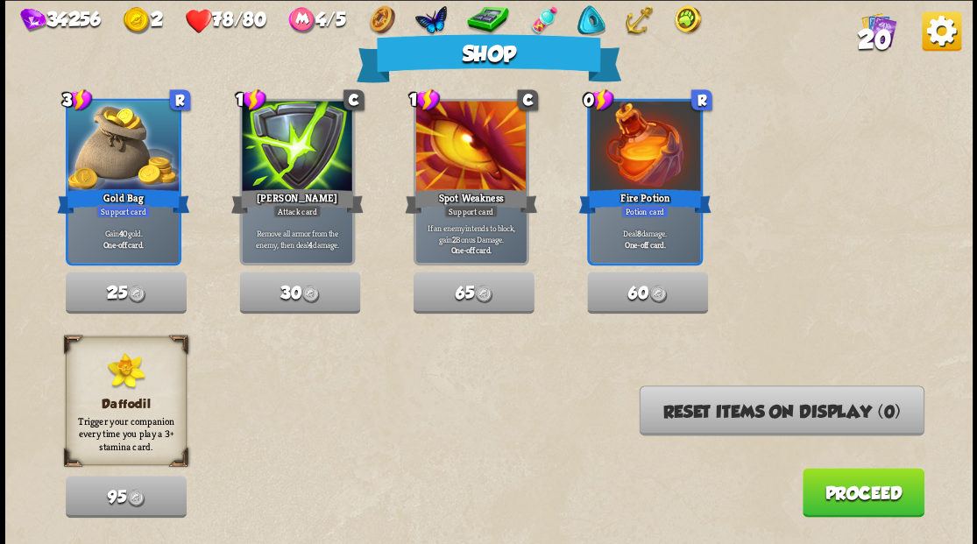
click at [830, 503] on button "Proceed" at bounding box center [863, 492] width 122 height 49
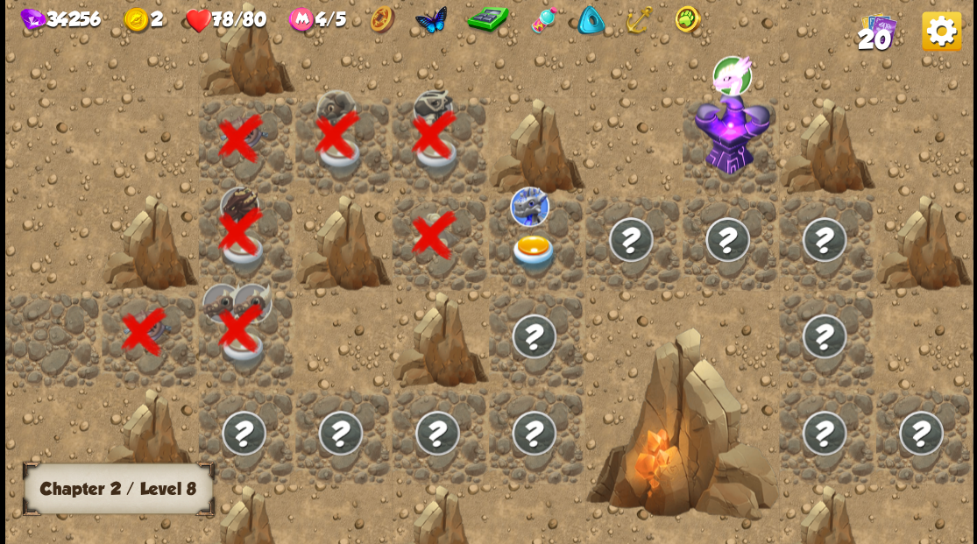
click at [522, 261] on img at bounding box center [534, 253] width 48 height 38
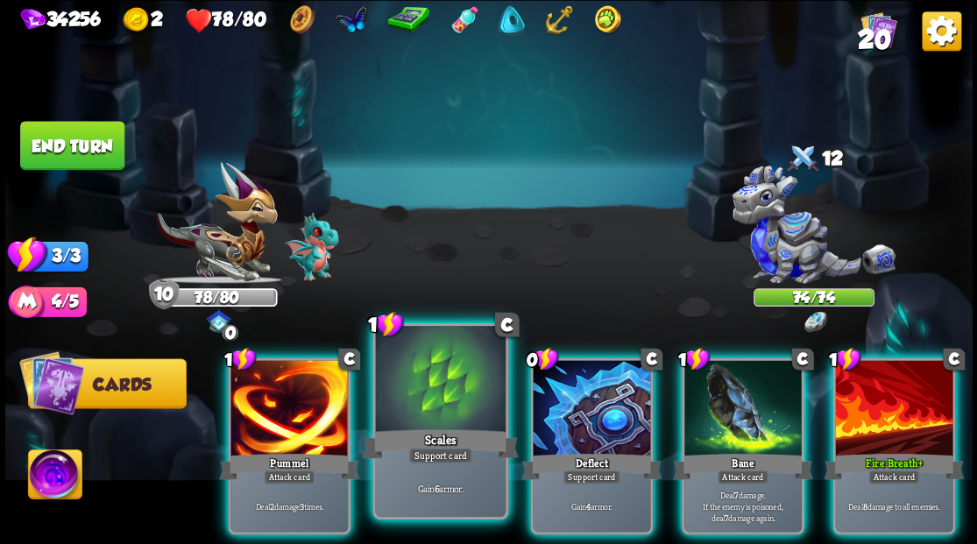
click at [454, 407] on div at bounding box center [440, 381] width 130 height 110
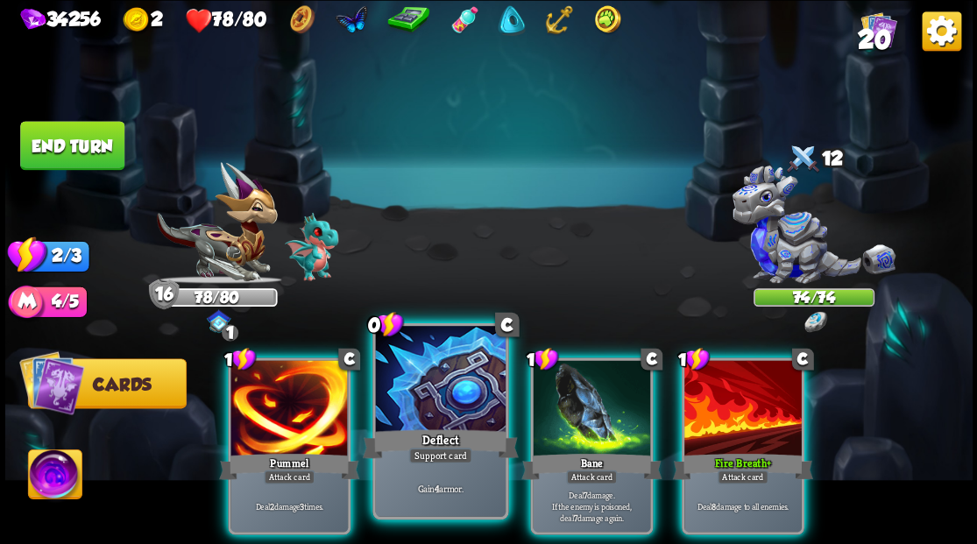
click at [431, 378] on div at bounding box center [440, 381] width 130 height 110
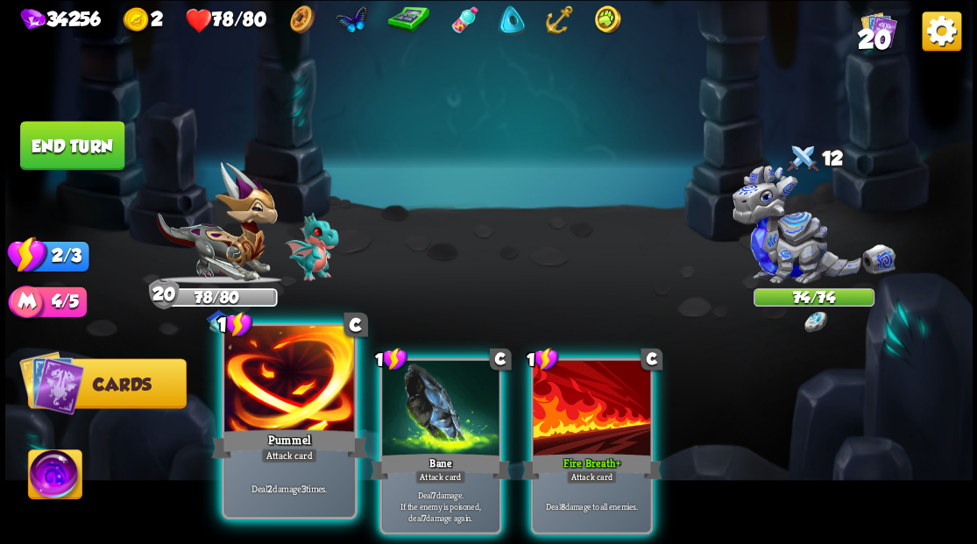
click at [292, 415] on div at bounding box center [289, 381] width 130 height 110
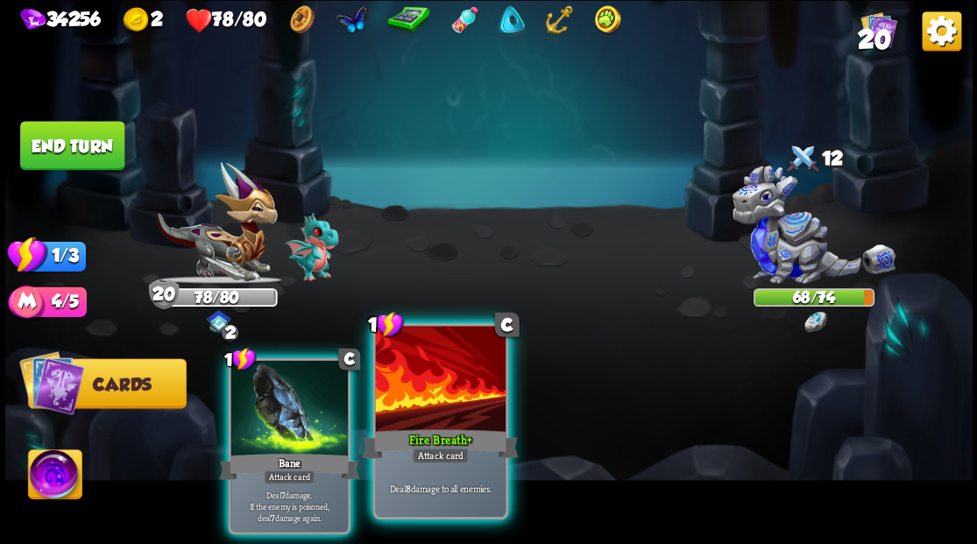
drag, startPoint x: 419, startPoint y: 446, endPoint x: 391, endPoint y: 439, distance: 28.9
click at [418, 446] on div "Fire Breath +" at bounding box center [440, 443] width 156 height 35
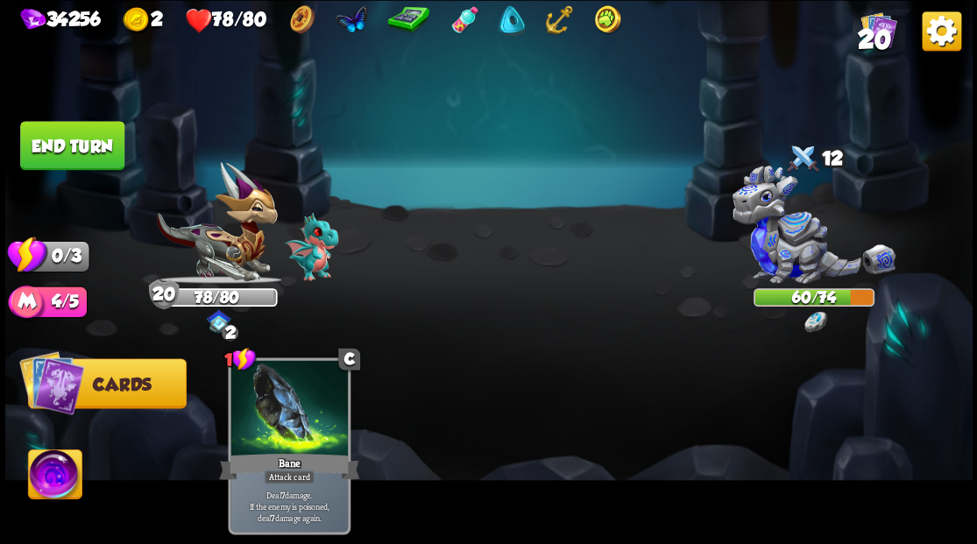
drag, startPoint x: 109, startPoint y: 138, endPoint x: 138, endPoint y: 216, distance: 83.5
click at [109, 138] on button "End turn" at bounding box center [72, 145] width 104 height 49
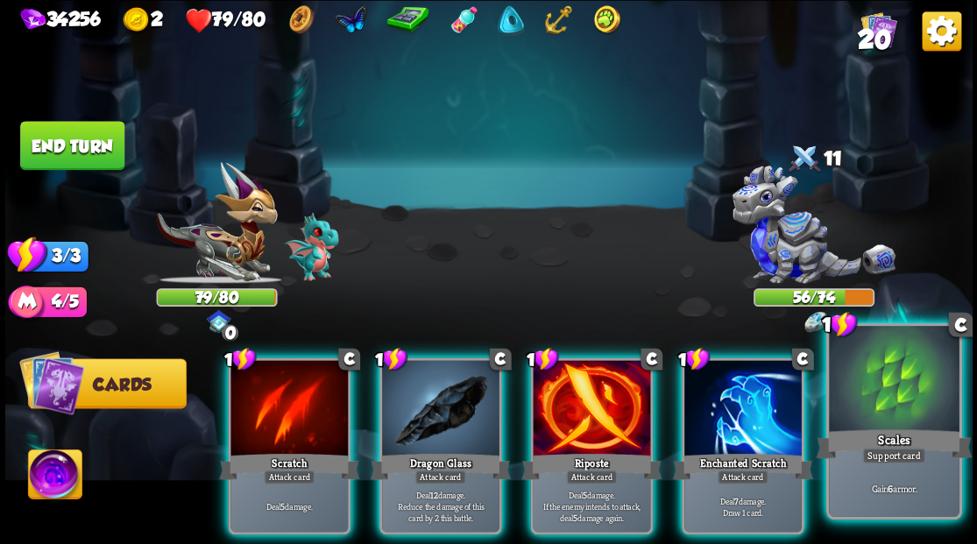
click at [850, 427] on div "Scales" at bounding box center [894, 443] width 156 height 35
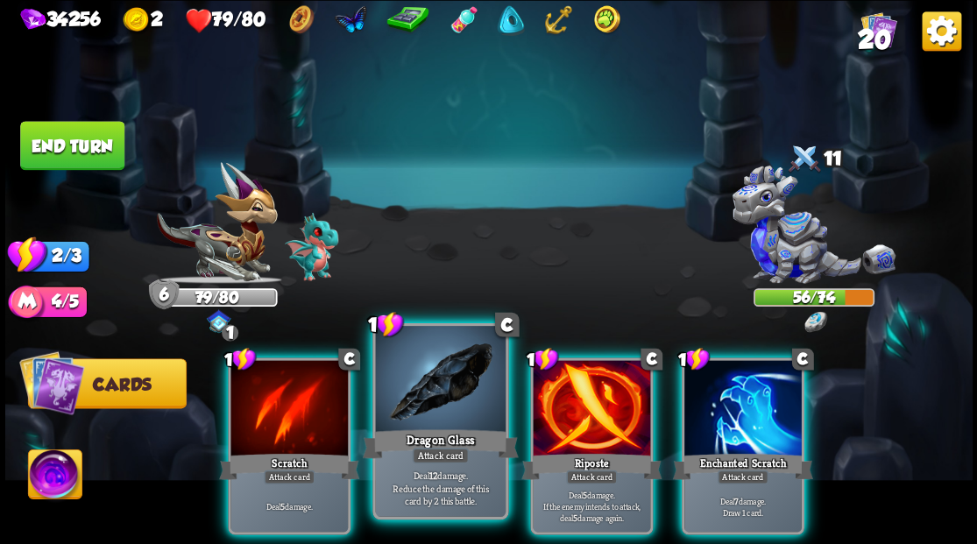
click at [448, 388] on div at bounding box center [440, 381] width 130 height 110
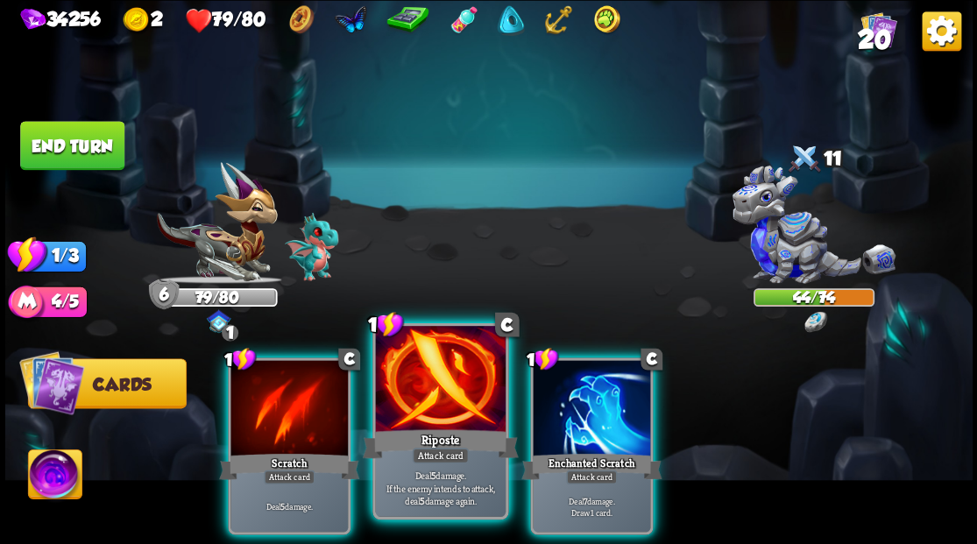
click at [412, 412] on div at bounding box center [440, 381] width 130 height 110
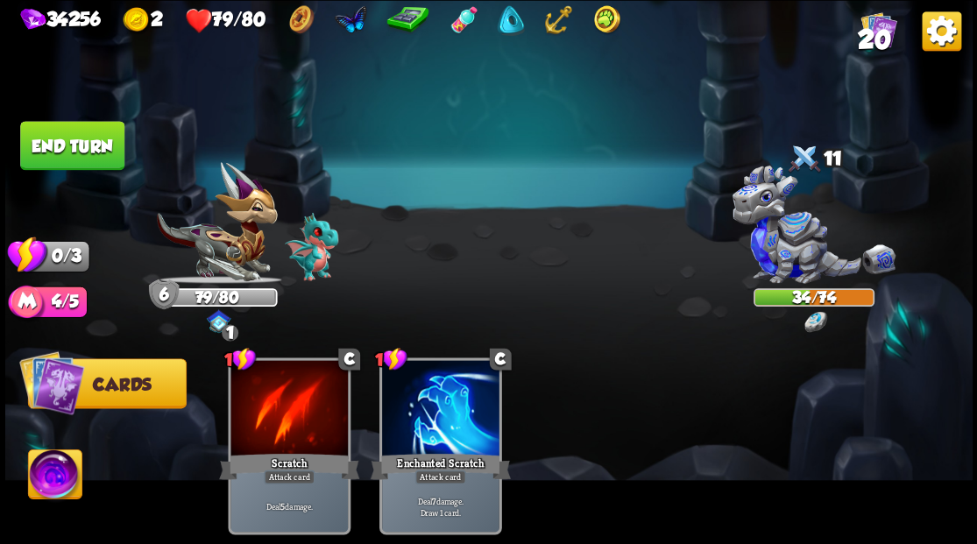
click at [98, 147] on button "End turn" at bounding box center [72, 145] width 104 height 49
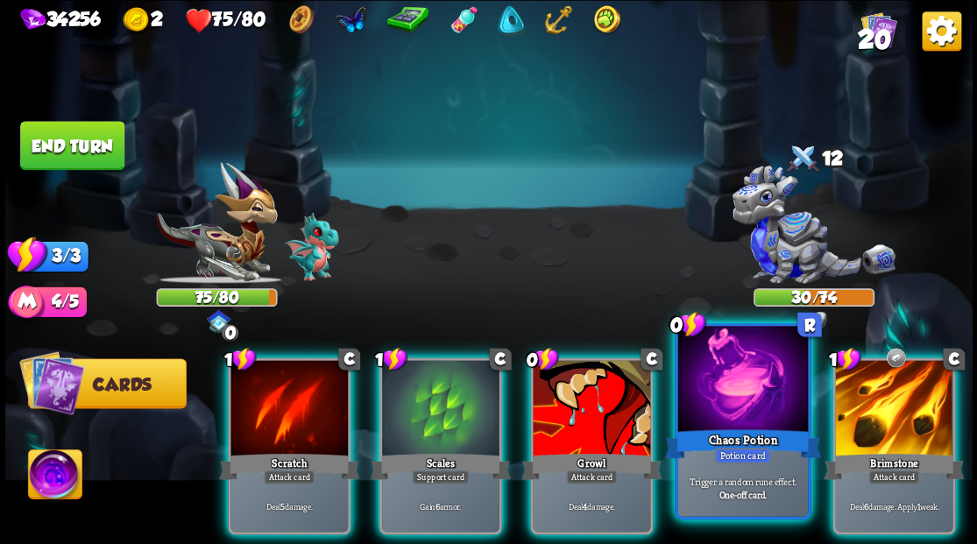
click at [710, 389] on div at bounding box center [742, 381] width 130 height 110
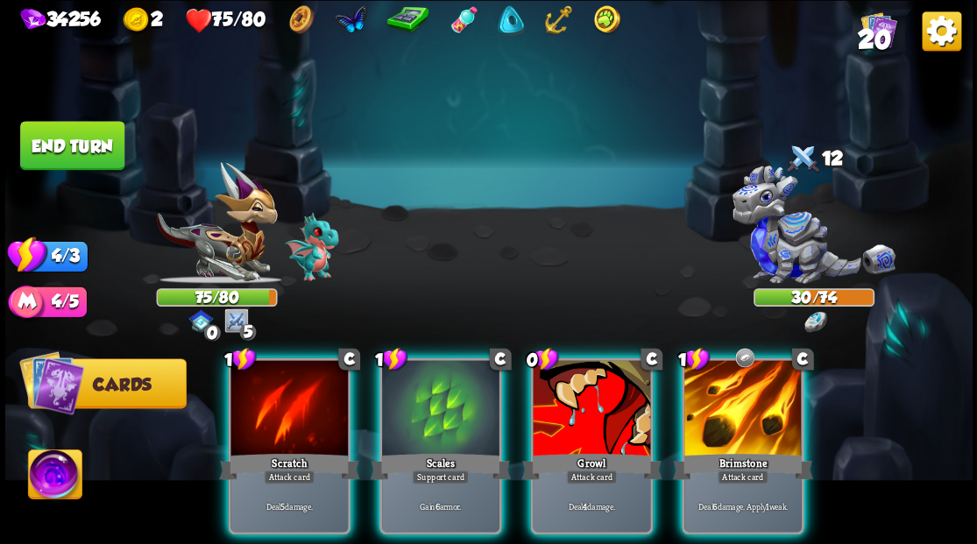
click at [726, 380] on div at bounding box center [742, 409] width 117 height 99
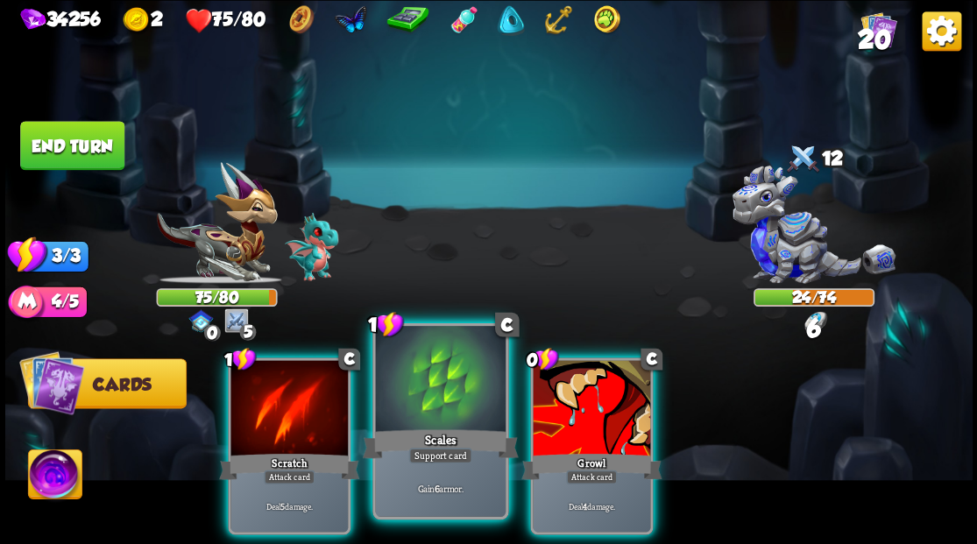
click at [420, 385] on div at bounding box center [440, 381] width 130 height 110
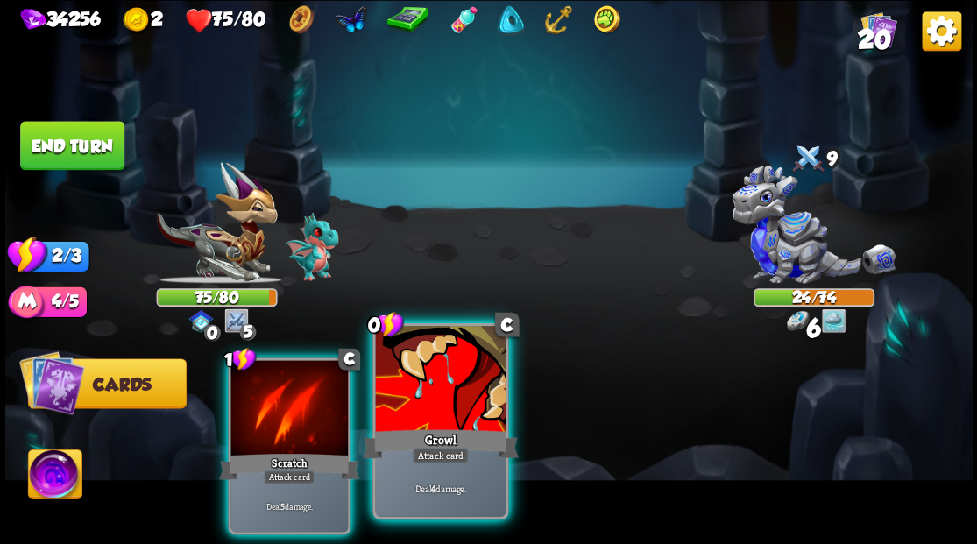
click at [422, 385] on div at bounding box center [440, 381] width 130 height 110
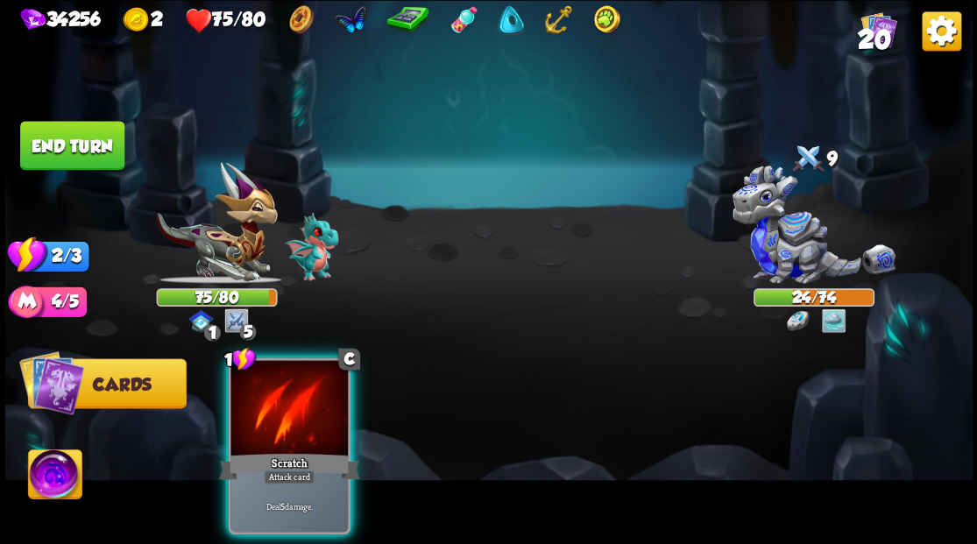
drag, startPoint x: 301, startPoint y: 394, endPoint x: 167, endPoint y: 258, distance: 191.4
click at [287, 375] on div at bounding box center [288, 409] width 117 height 99
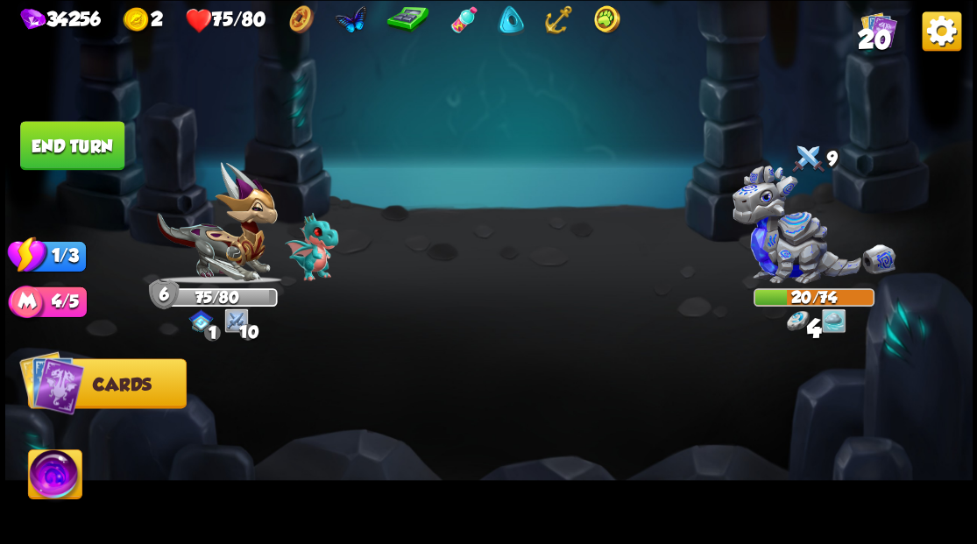
click at [81, 152] on button "End turn" at bounding box center [72, 145] width 104 height 49
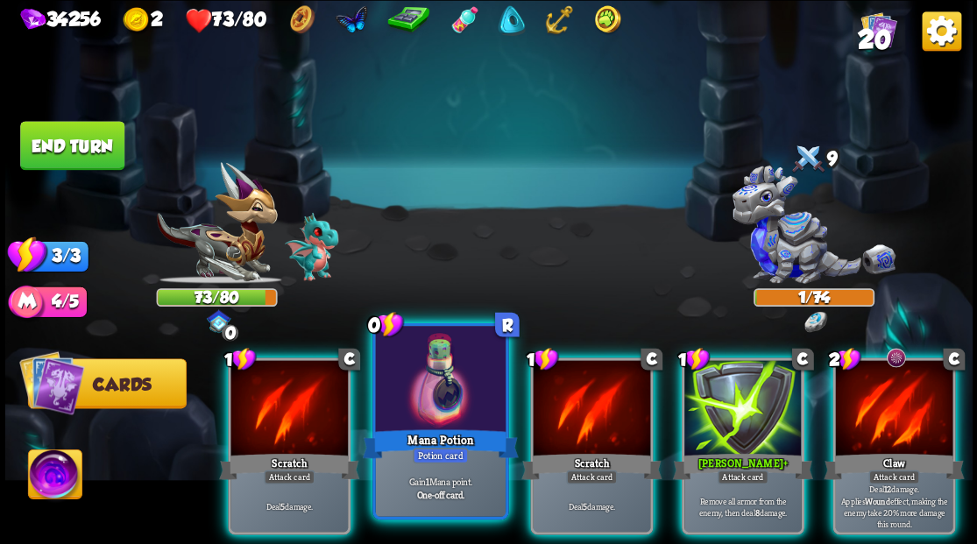
click at [443, 389] on div at bounding box center [440, 381] width 130 height 110
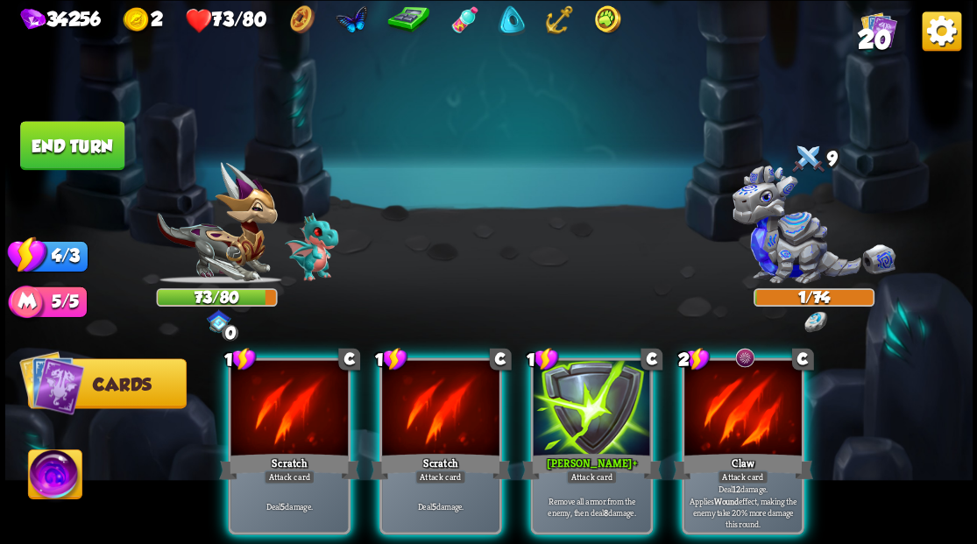
click at [734, 405] on div at bounding box center [742, 409] width 117 height 99
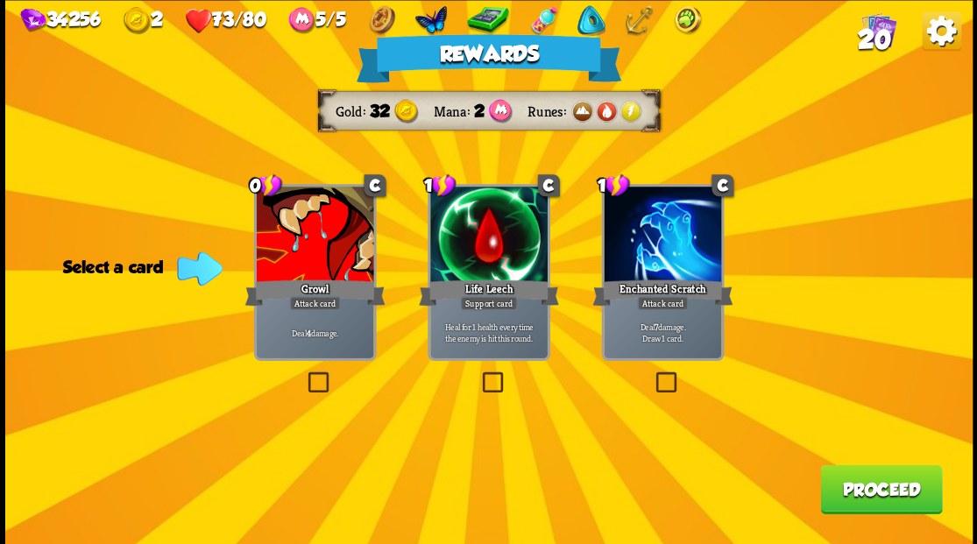
click at [887, 492] on button "Proceed" at bounding box center [881, 488] width 122 height 49
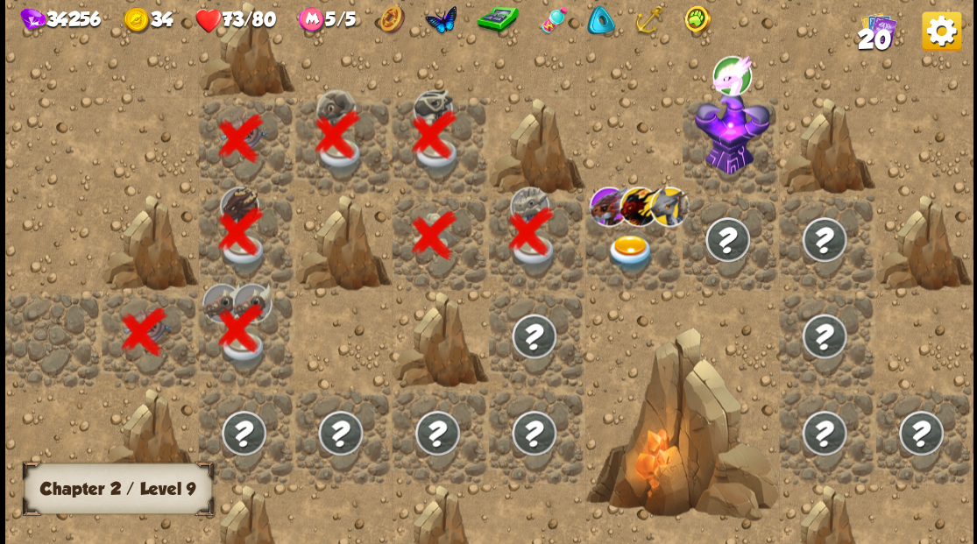
click at [618, 238] on img at bounding box center [630, 253] width 48 height 38
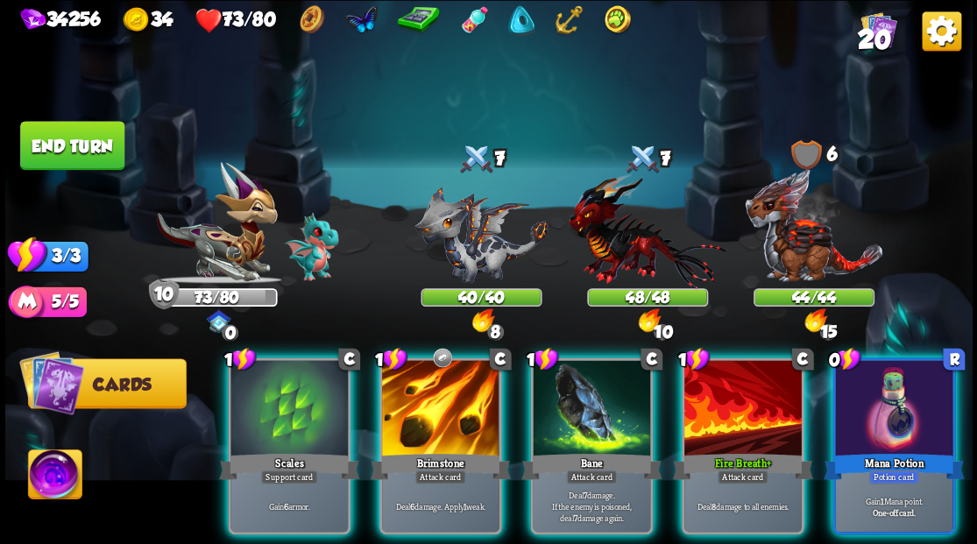
click at [47, 479] on img at bounding box center [54, 476] width 53 height 54
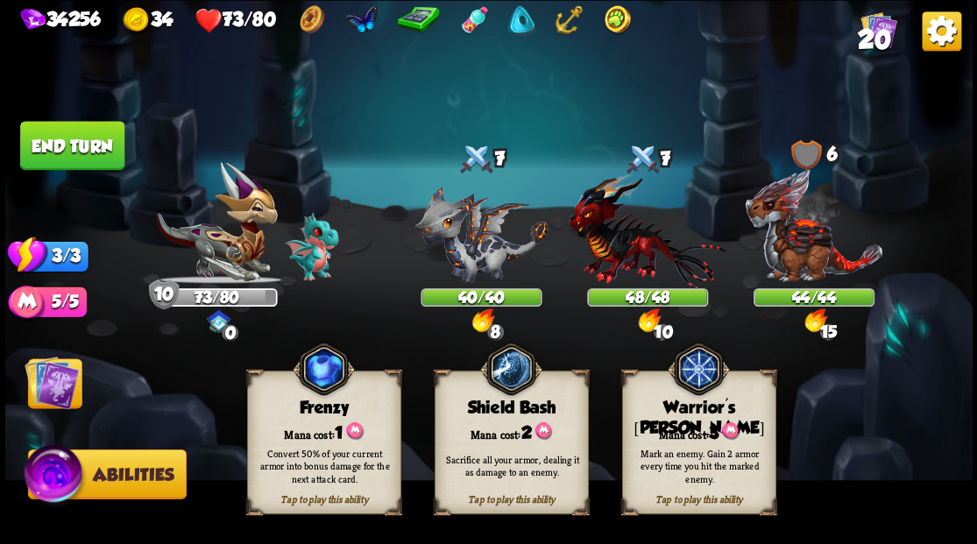
click at [689, 442] on div "Mark an enemy. Gain 2 armor every time you hit the marked enemy." at bounding box center [699, 465] width 154 height 60
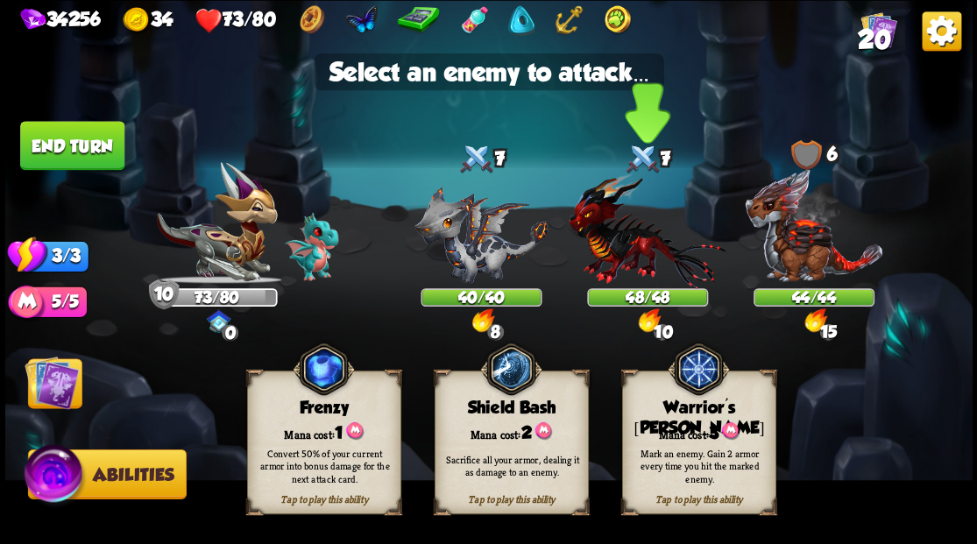
click at [632, 252] on img at bounding box center [647, 231] width 157 height 116
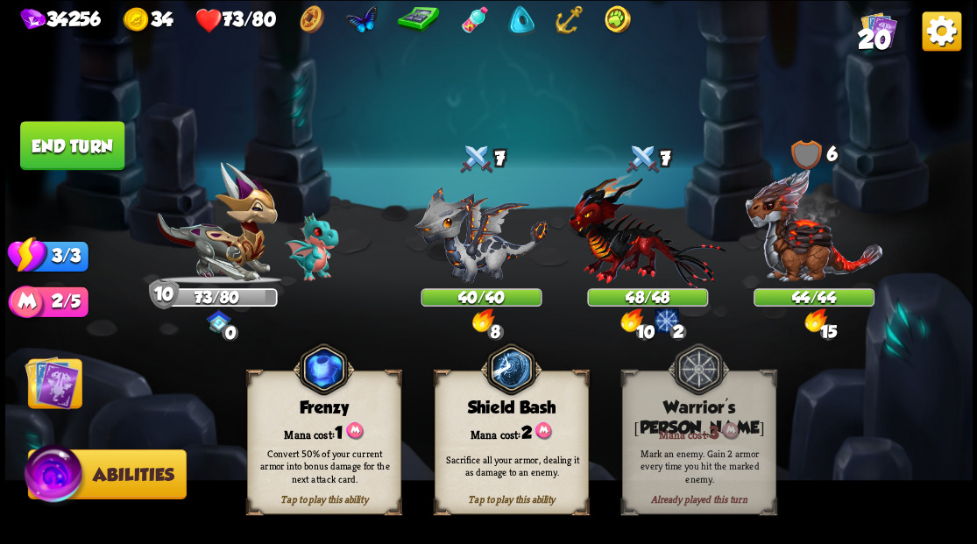
click at [54, 382] on img at bounding box center [52, 382] width 54 height 54
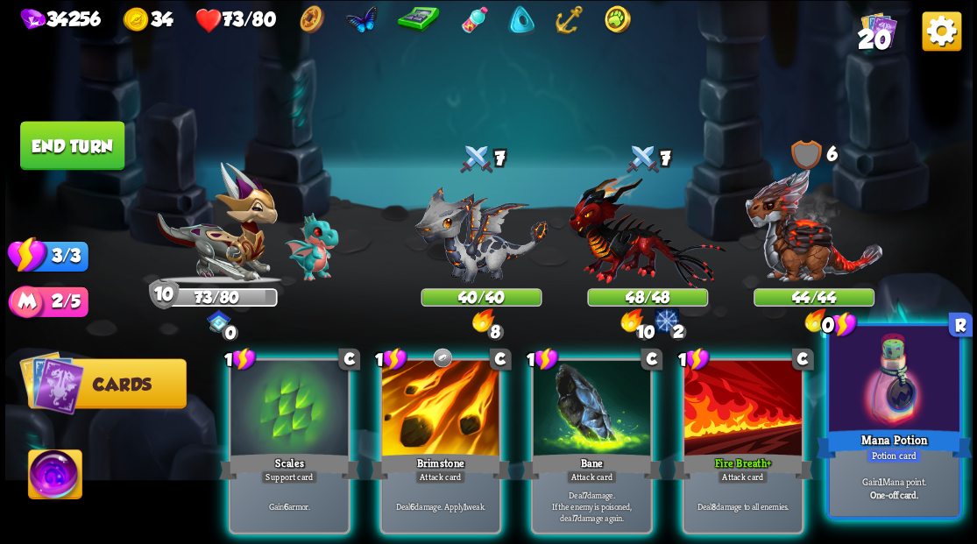
click at [876, 401] on div at bounding box center [894, 381] width 130 height 110
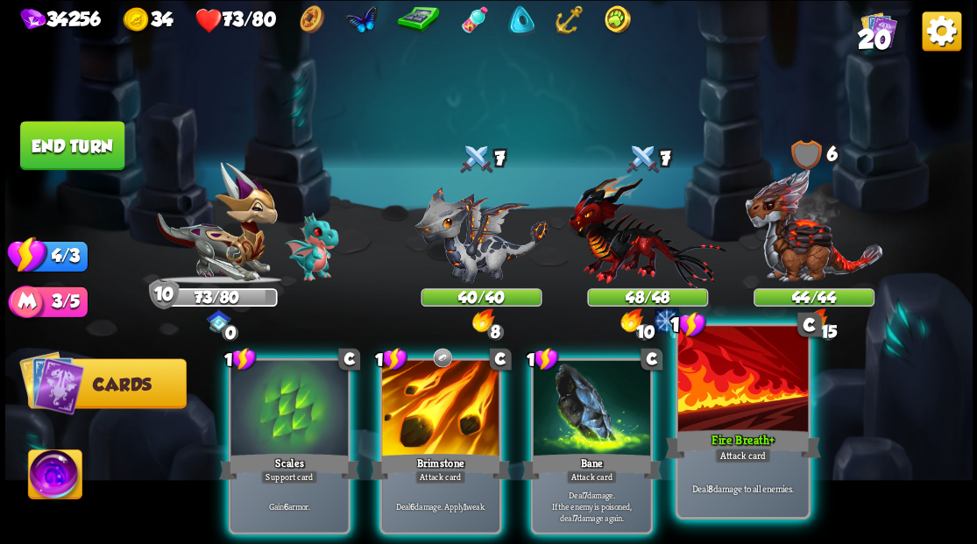
click at [760, 390] on div at bounding box center [742, 381] width 130 height 110
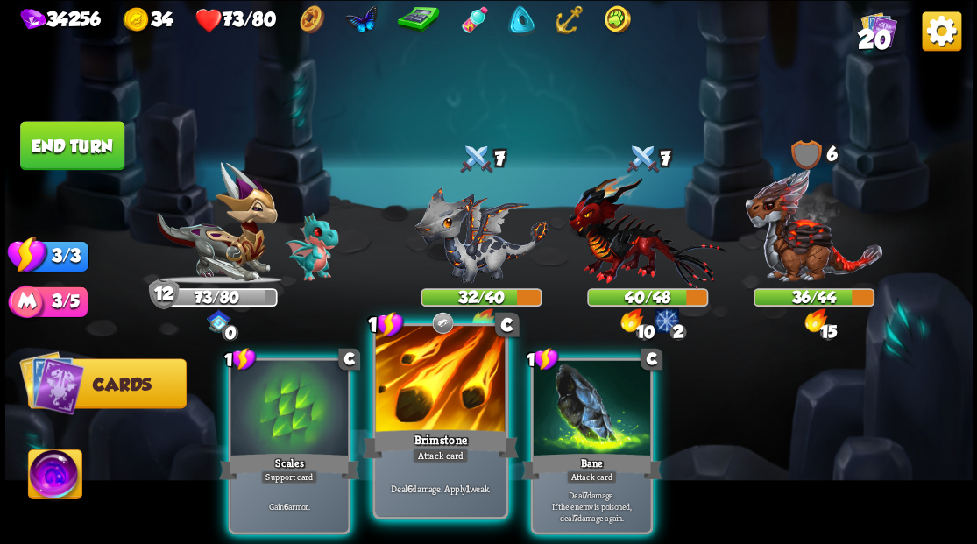
click at [439, 418] on div at bounding box center [440, 381] width 130 height 110
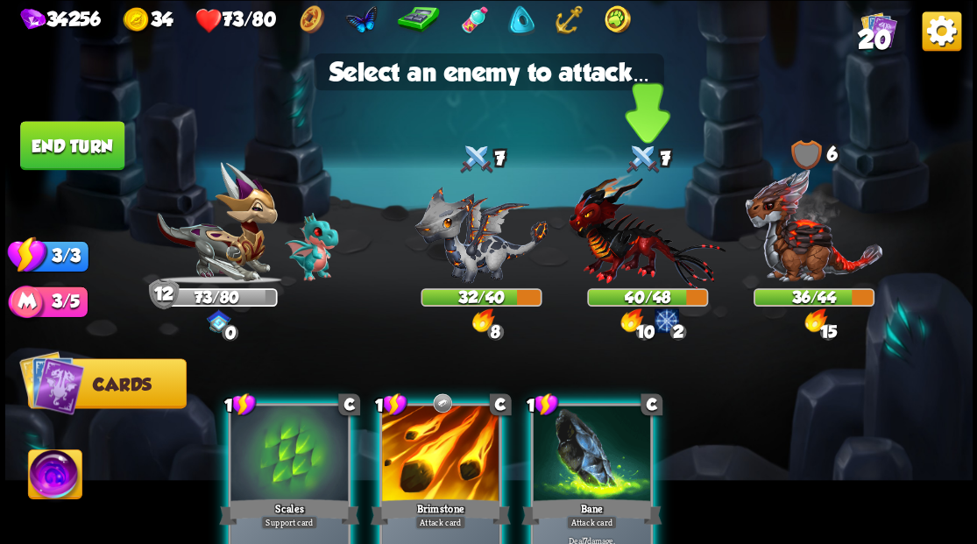
click at [626, 263] on img at bounding box center [647, 231] width 157 height 116
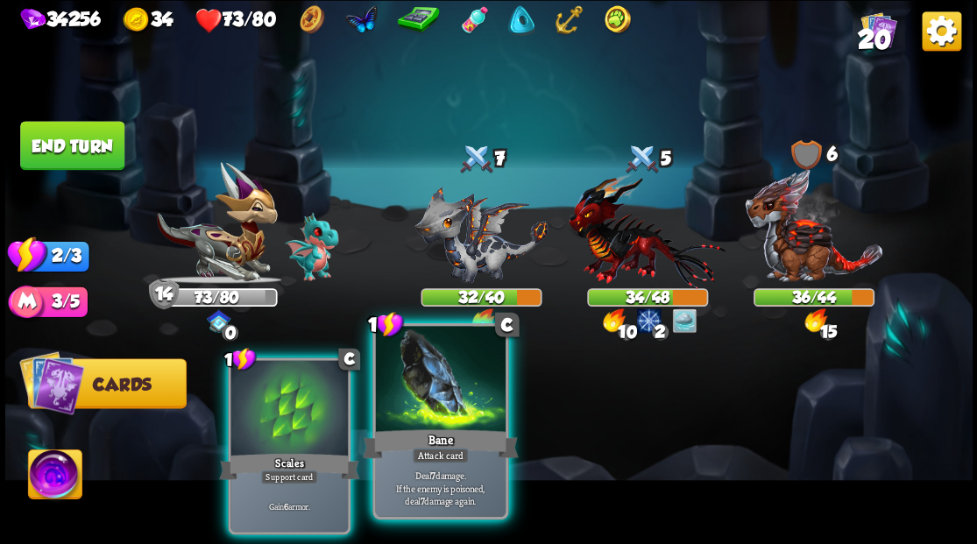
drag, startPoint x: 420, startPoint y: 415, endPoint x: 457, endPoint y: 401, distance: 39.4
click at [421, 417] on div at bounding box center [440, 381] width 130 height 110
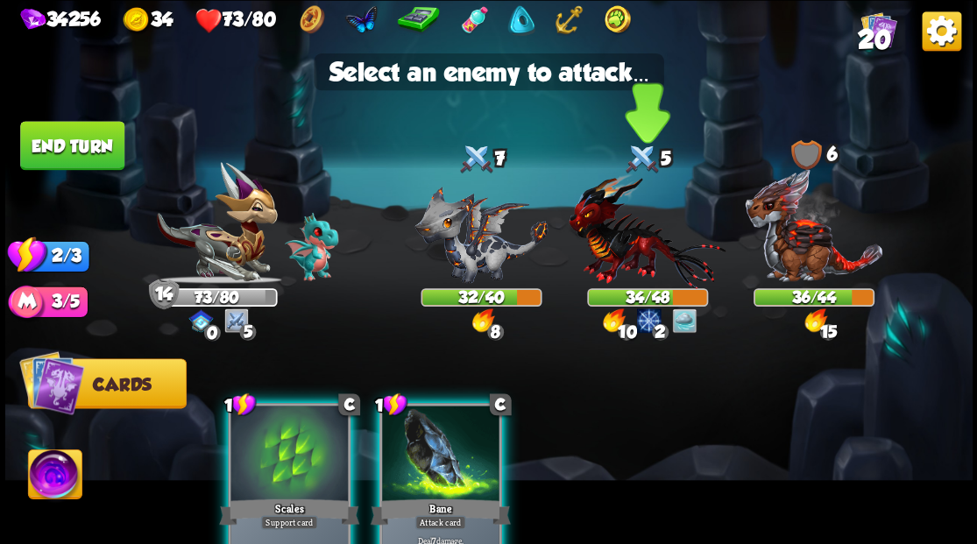
click at [622, 257] on img at bounding box center [647, 231] width 157 height 116
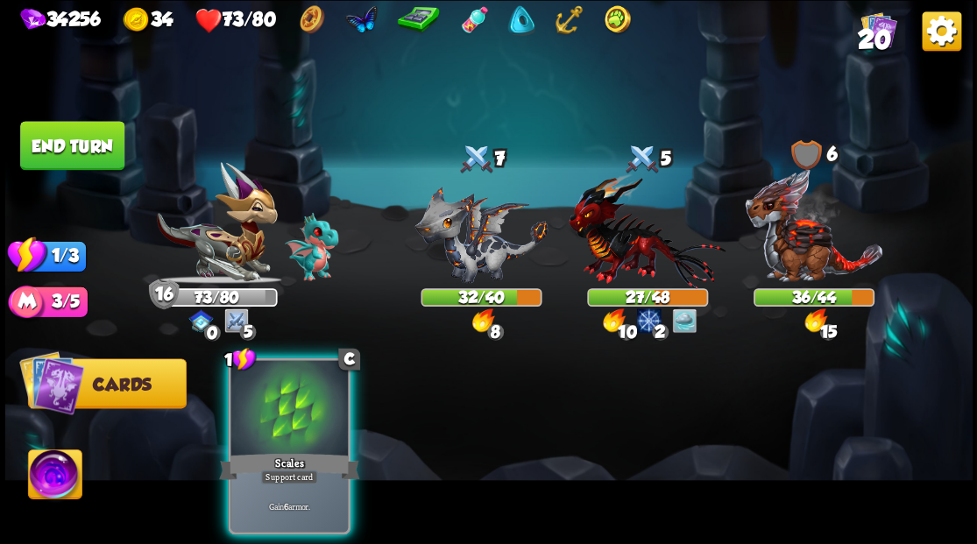
drag, startPoint x: 314, startPoint y: 392, endPoint x: 187, endPoint y: 315, distance: 148.1
click at [293, 379] on div at bounding box center [288, 409] width 117 height 99
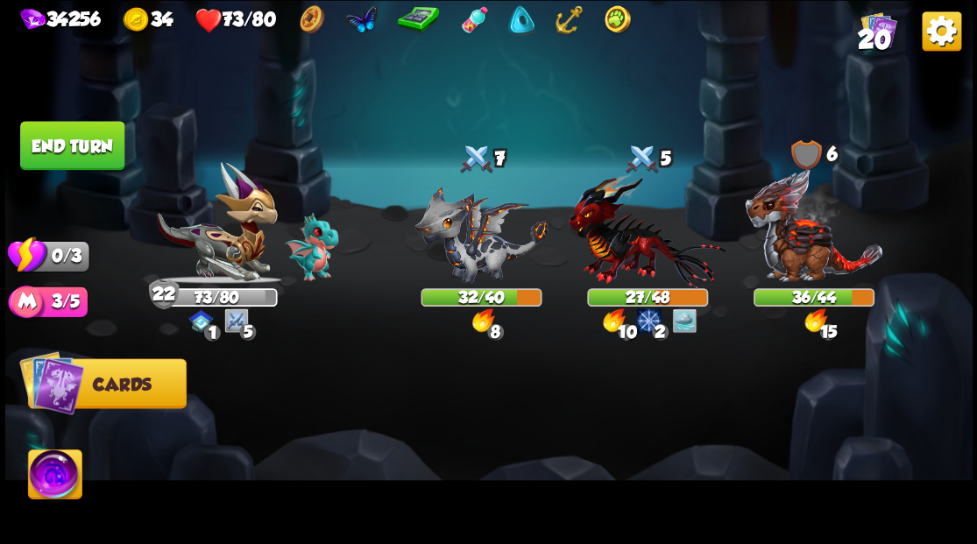
click at [64, 156] on button "End turn" at bounding box center [71, 145] width 107 height 50
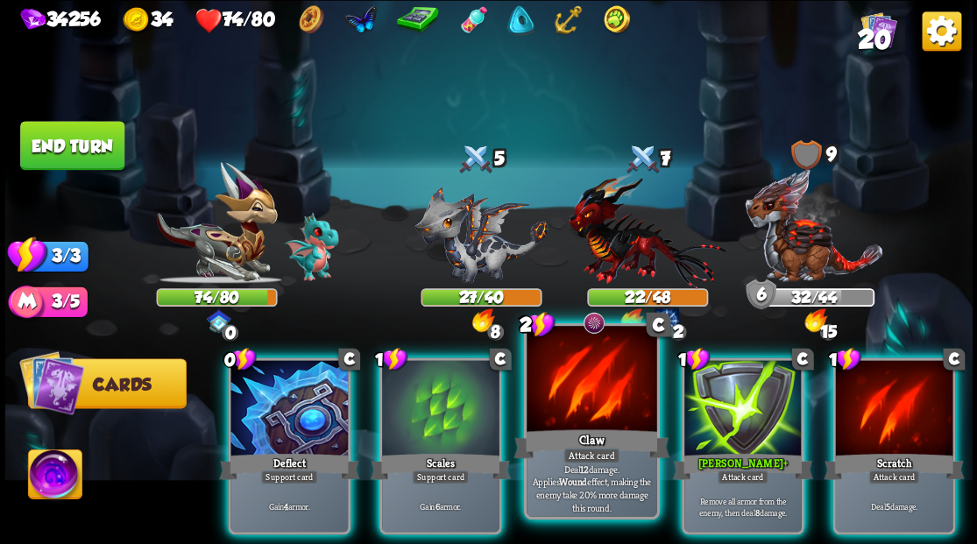
click at [583, 378] on div at bounding box center [591, 381] width 130 height 110
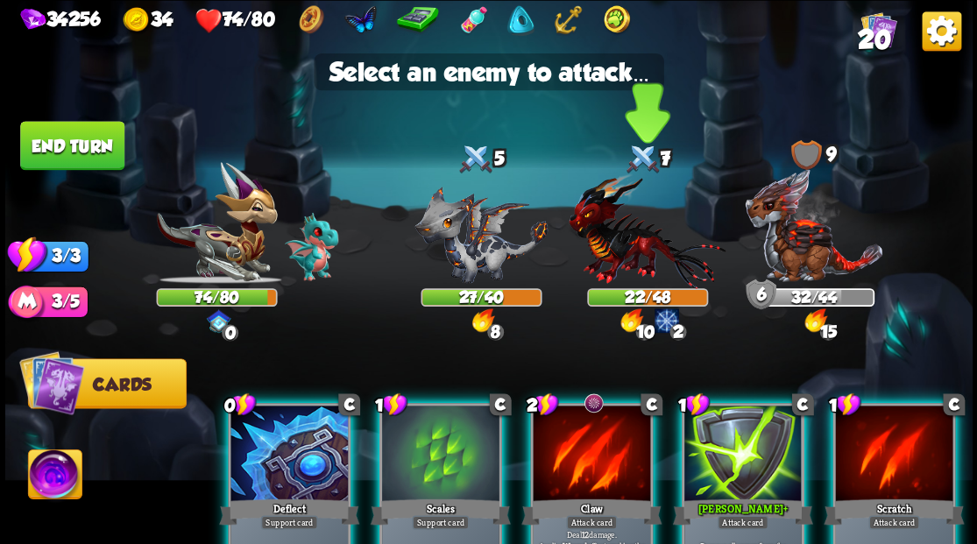
click at [618, 244] on img at bounding box center [647, 231] width 157 height 116
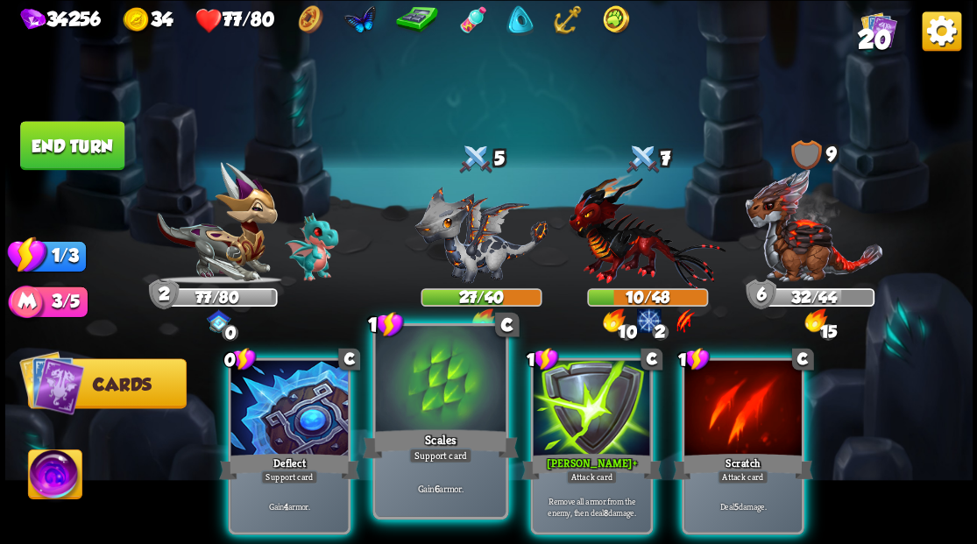
click at [435, 387] on div at bounding box center [440, 381] width 130 height 110
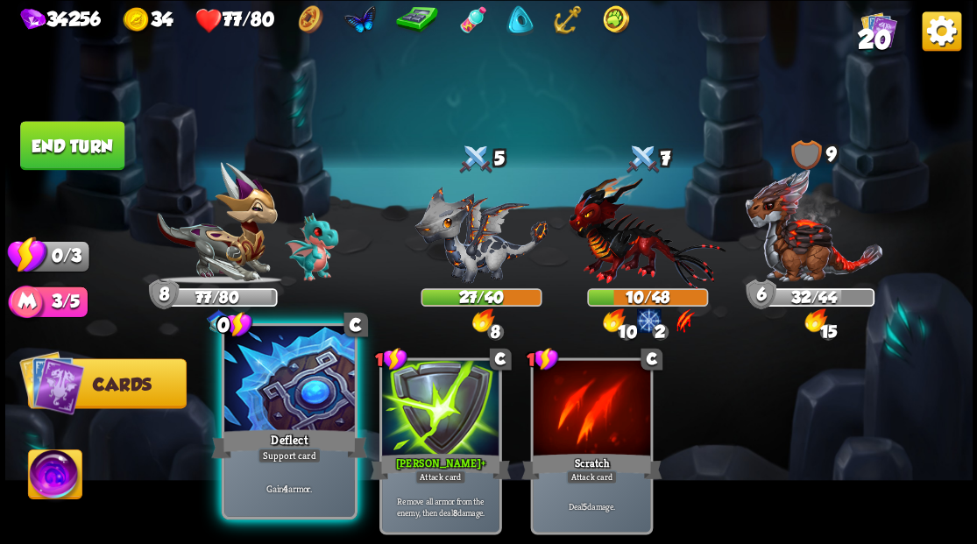
click at [310, 398] on div at bounding box center [289, 381] width 130 height 110
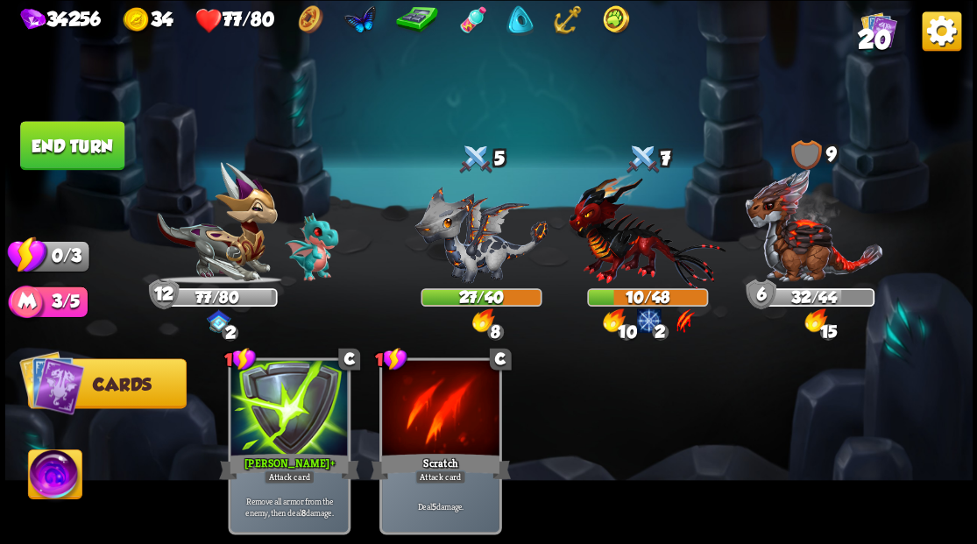
click at [67, 151] on button "End turn" at bounding box center [72, 145] width 104 height 49
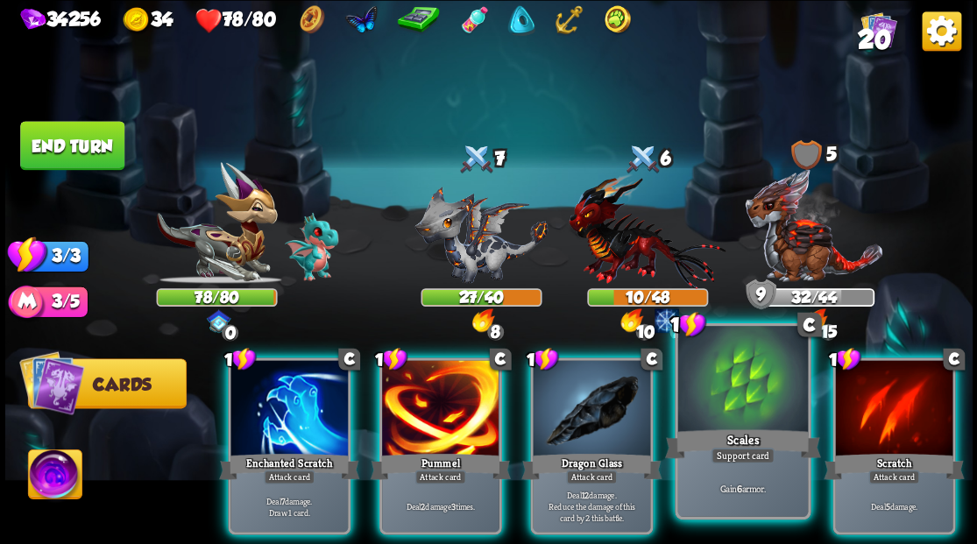
click at [739, 382] on div at bounding box center [742, 381] width 130 height 110
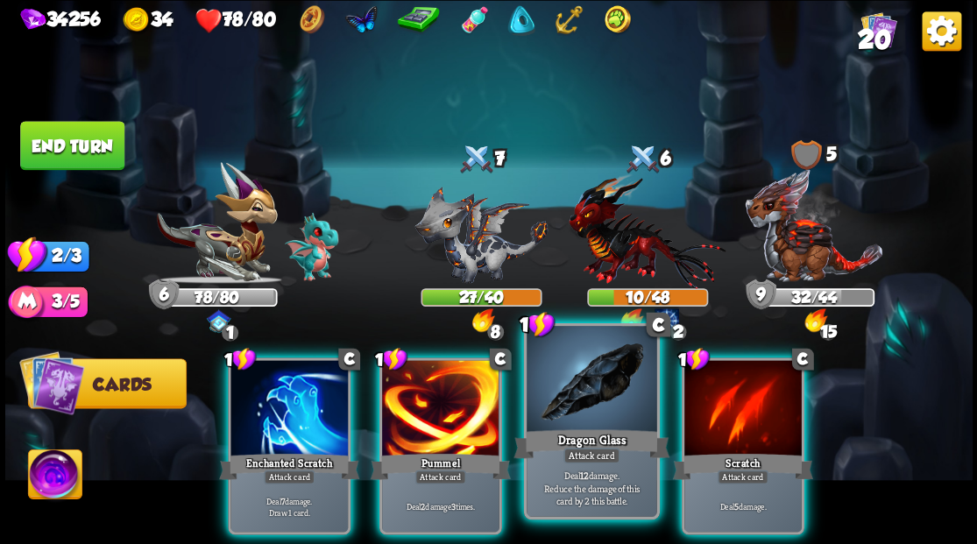
click at [569, 406] on div at bounding box center [591, 381] width 130 height 110
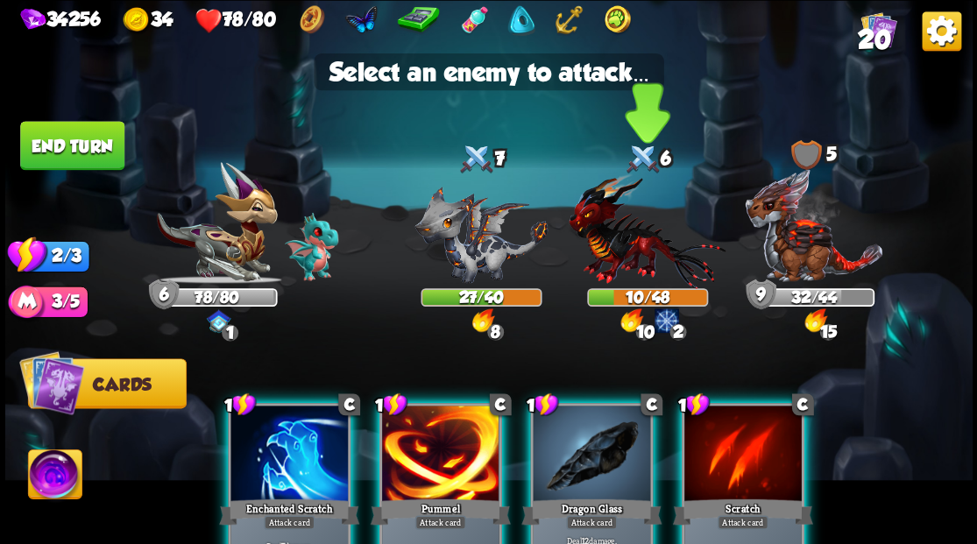
click at [613, 240] on img at bounding box center [647, 231] width 157 height 116
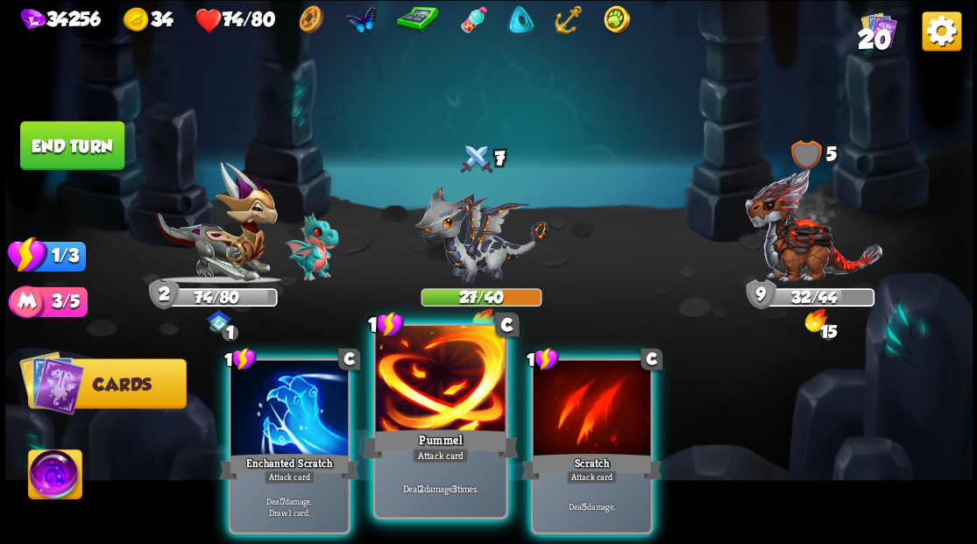
click at [420, 401] on div at bounding box center [440, 381] width 130 height 110
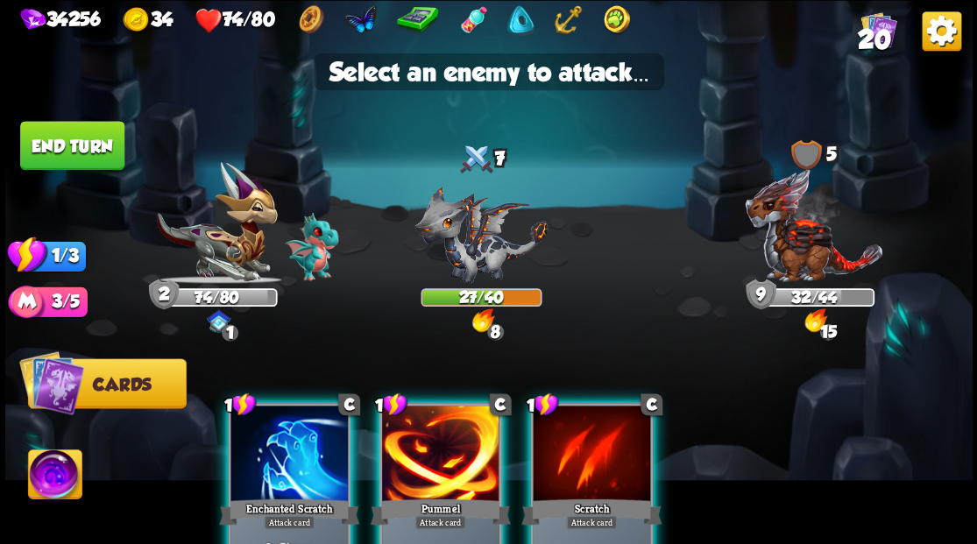
click at [430, 452] on div at bounding box center [440, 455] width 117 height 99
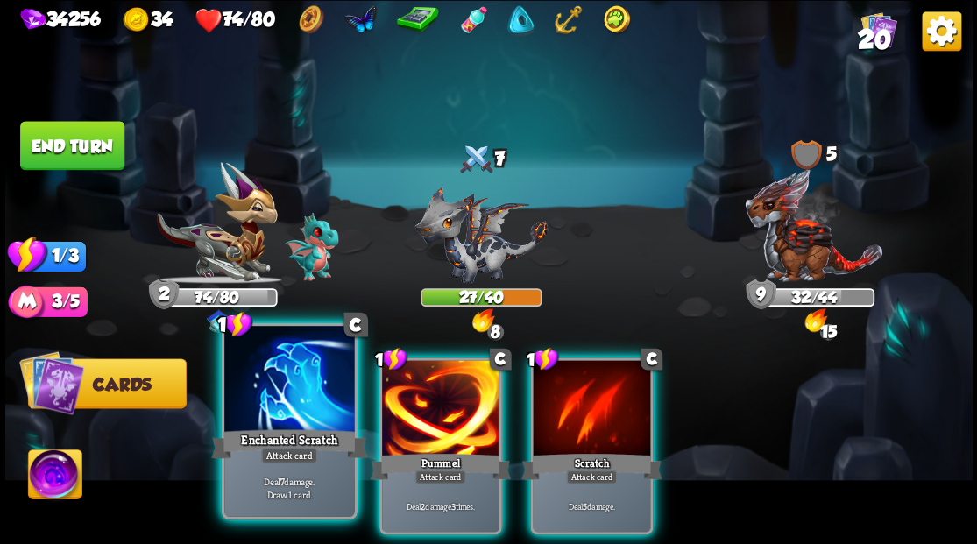
click at [300, 413] on div at bounding box center [289, 381] width 130 height 110
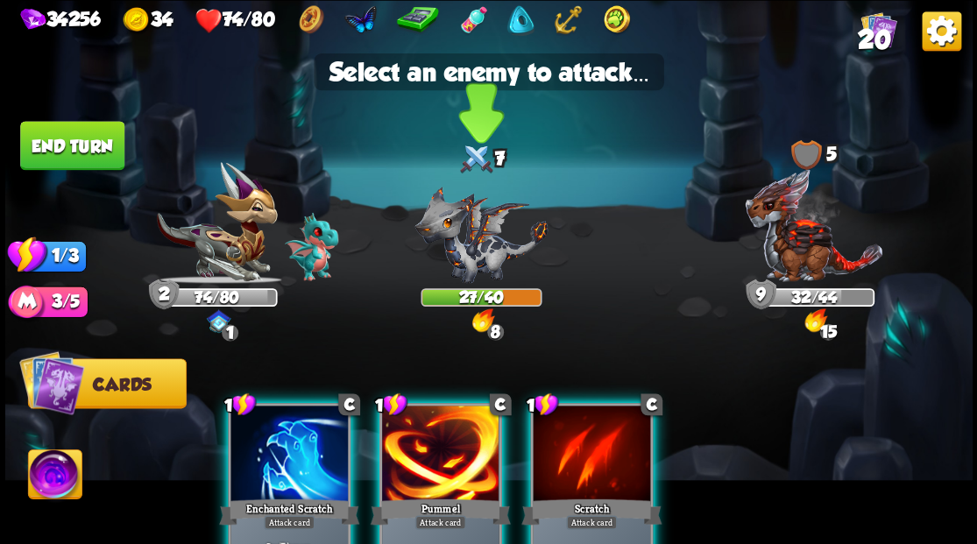
click at [447, 257] on img at bounding box center [480, 234] width 133 height 97
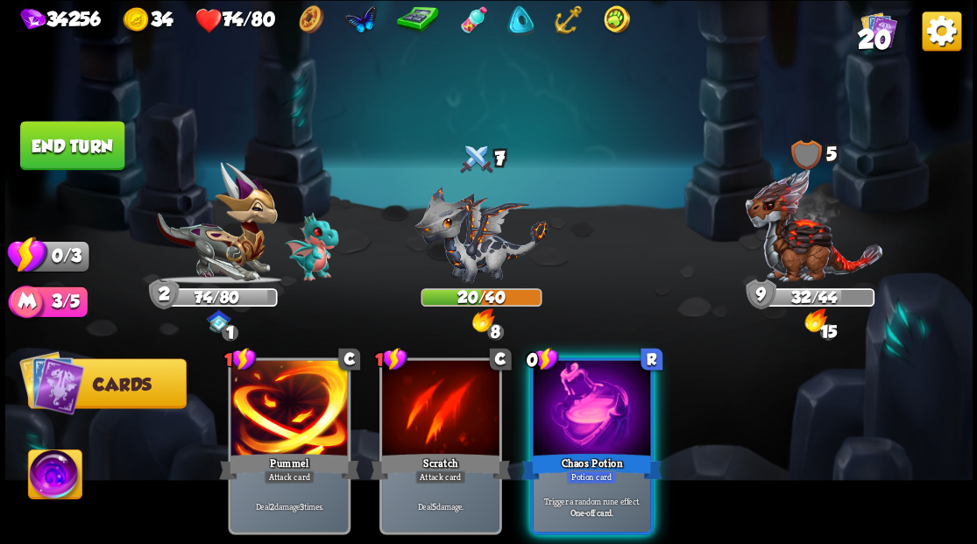
click at [566, 381] on div at bounding box center [591, 409] width 117 height 99
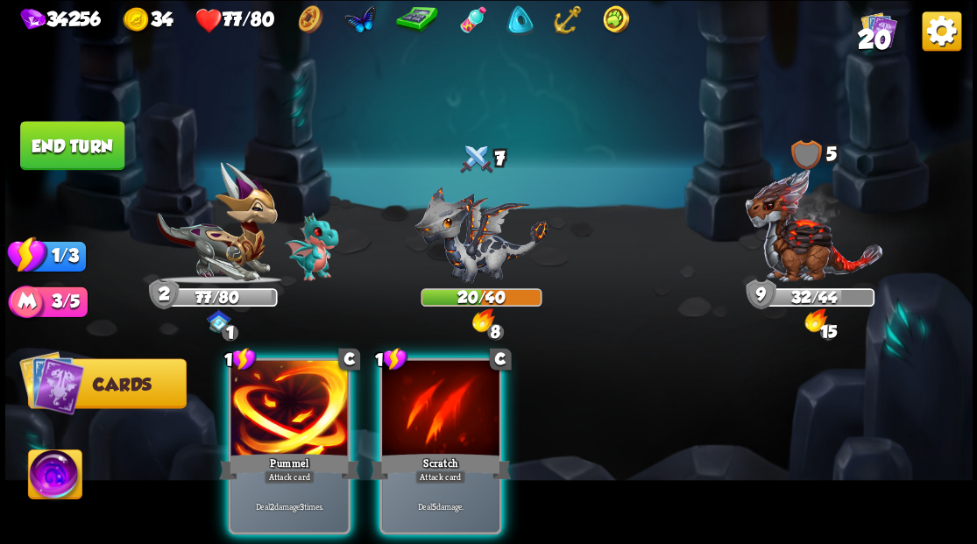
click at [59, 158] on button "End turn" at bounding box center [72, 145] width 106 height 50
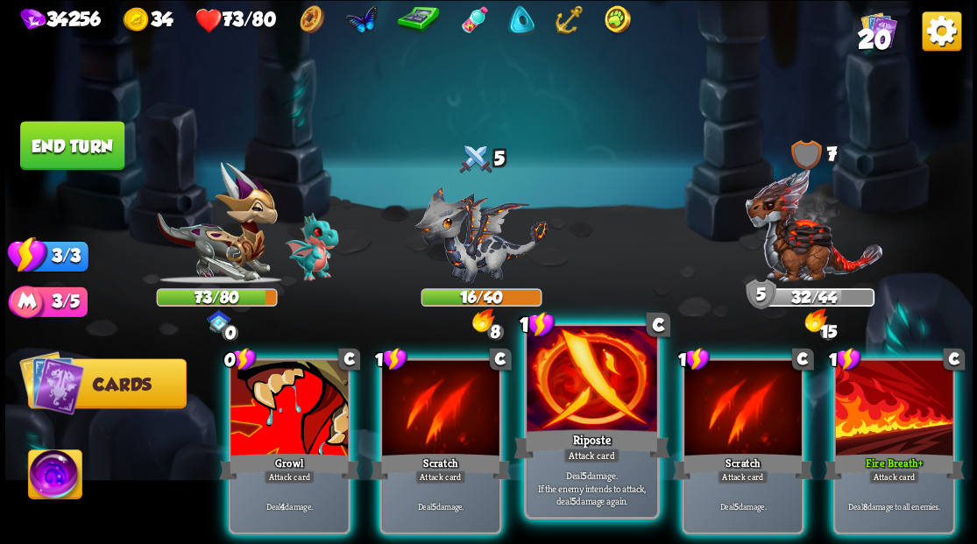
click at [585, 410] on div at bounding box center [591, 381] width 130 height 110
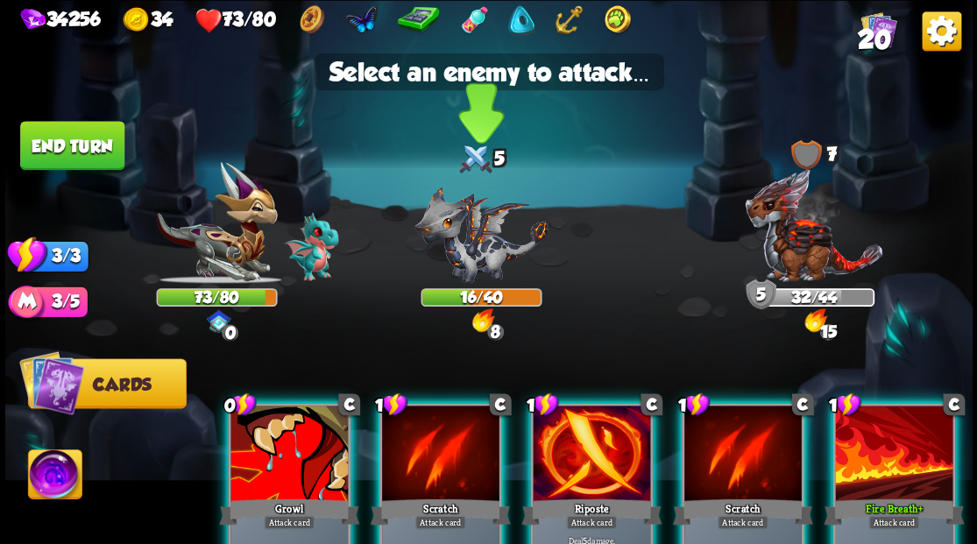
click at [483, 268] on img at bounding box center [480, 234] width 133 height 97
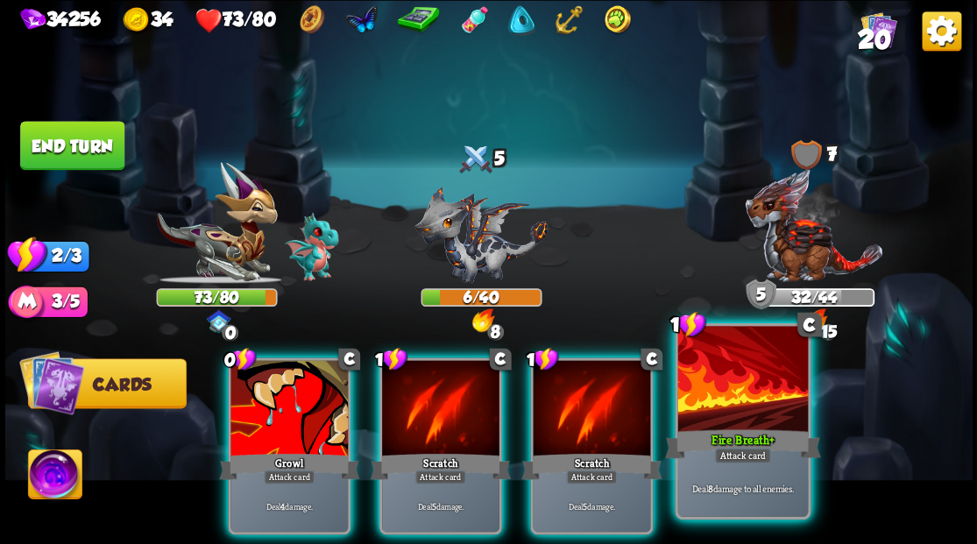
click at [743, 384] on div at bounding box center [742, 381] width 130 height 110
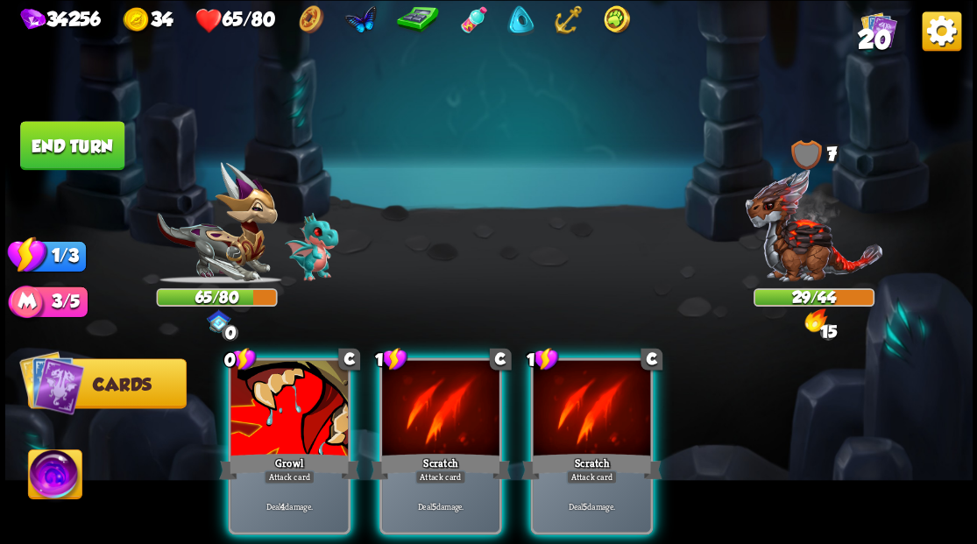
click at [564, 413] on div at bounding box center [591, 409] width 117 height 99
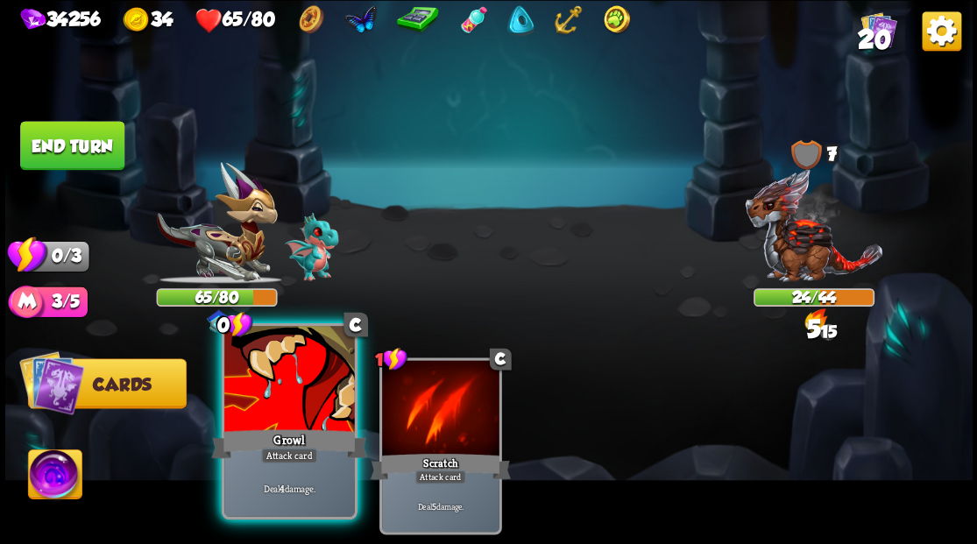
click at [300, 377] on div at bounding box center [289, 381] width 130 height 110
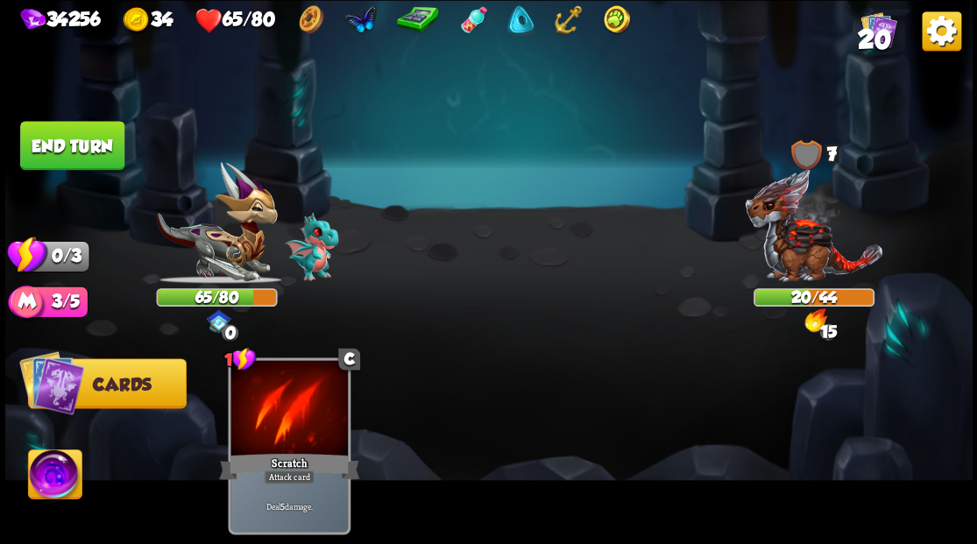
click at [79, 141] on button "End turn" at bounding box center [72, 145] width 104 height 49
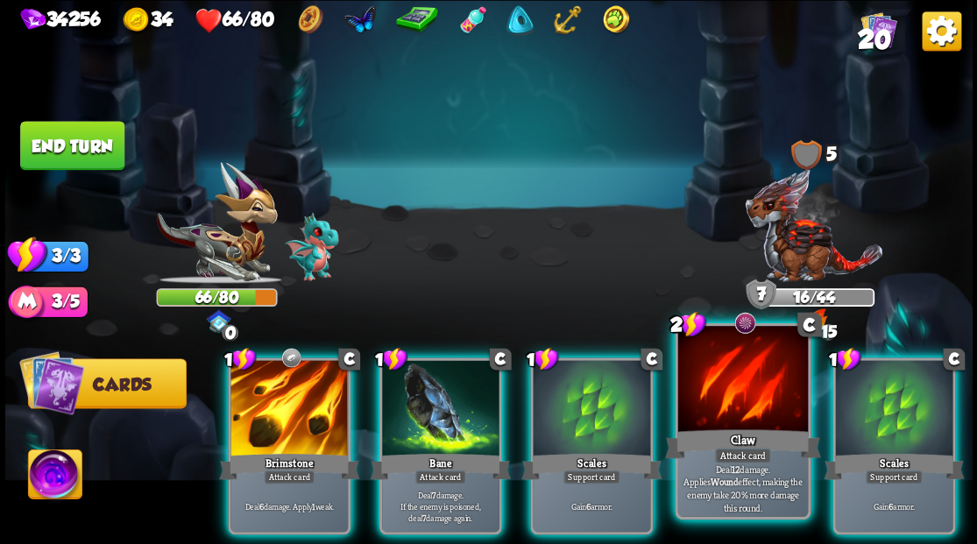
click at [741, 395] on div at bounding box center [742, 381] width 130 height 110
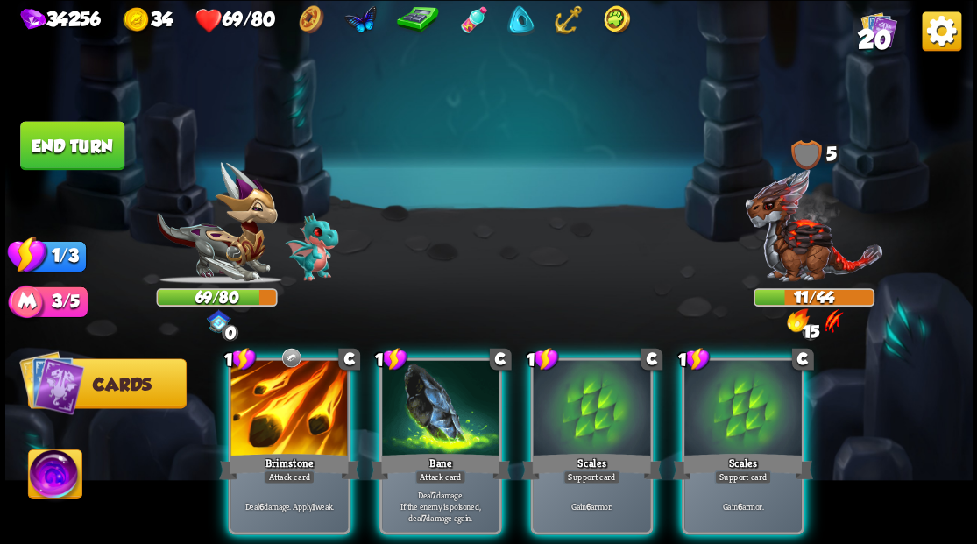
click at [70, 138] on button "End turn" at bounding box center [72, 145] width 104 height 49
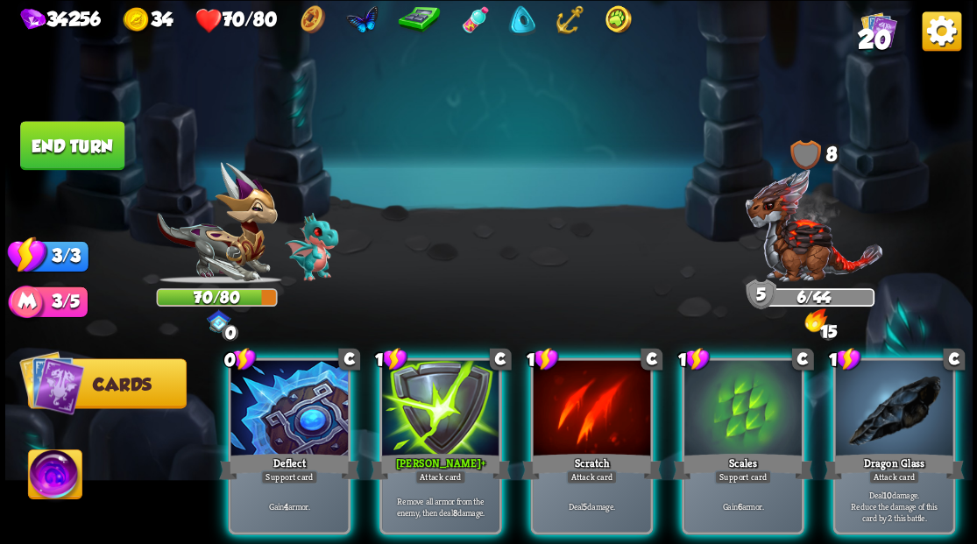
click at [92, 151] on button "End turn" at bounding box center [72, 145] width 104 height 49
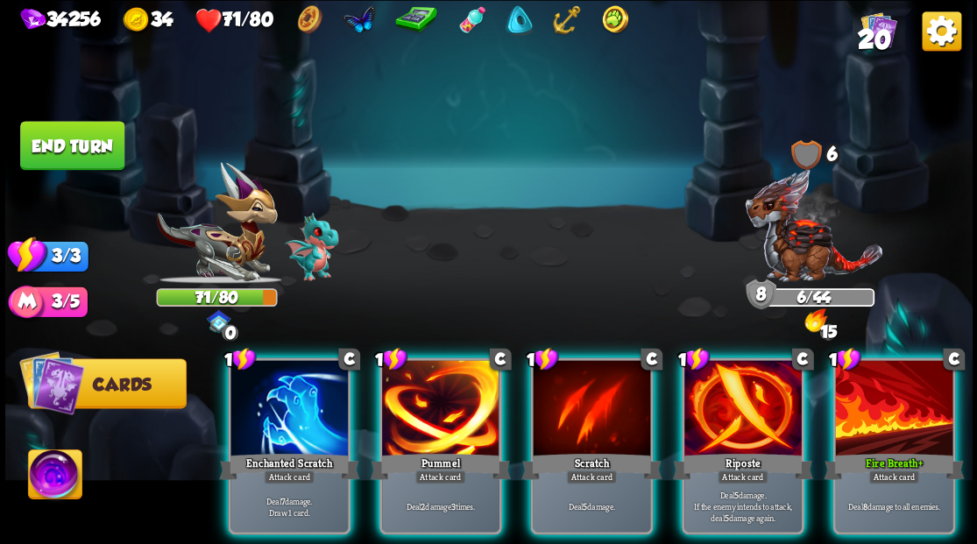
click at [88, 150] on button "End turn" at bounding box center [72, 145] width 104 height 49
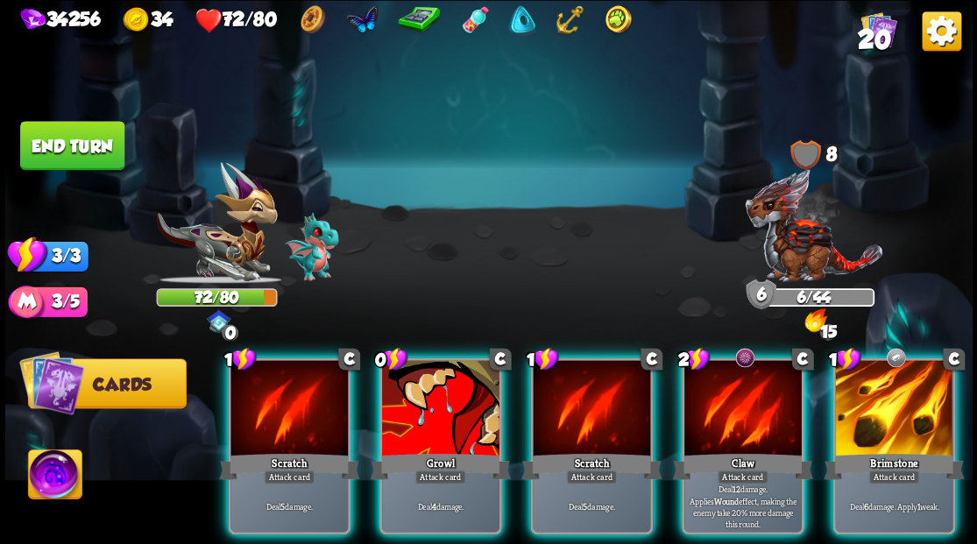
click at [102, 151] on button "End turn" at bounding box center [71, 145] width 107 height 50
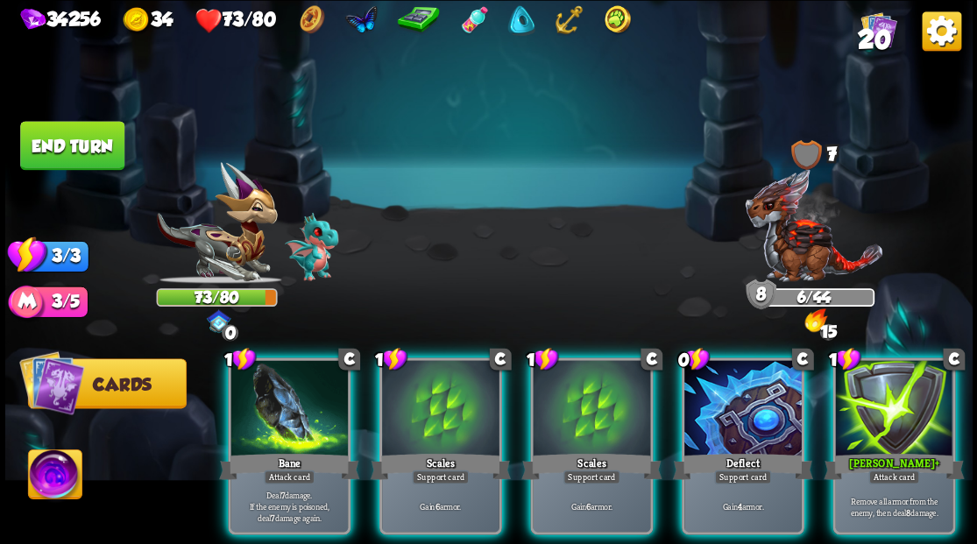
click at [103, 147] on button "End turn" at bounding box center [72, 145] width 104 height 49
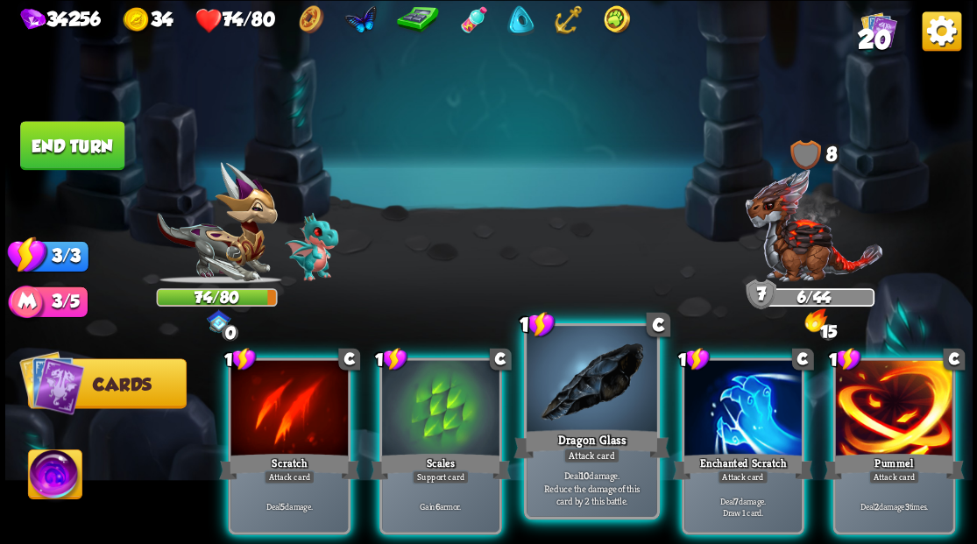
click at [578, 394] on div at bounding box center [591, 381] width 130 height 110
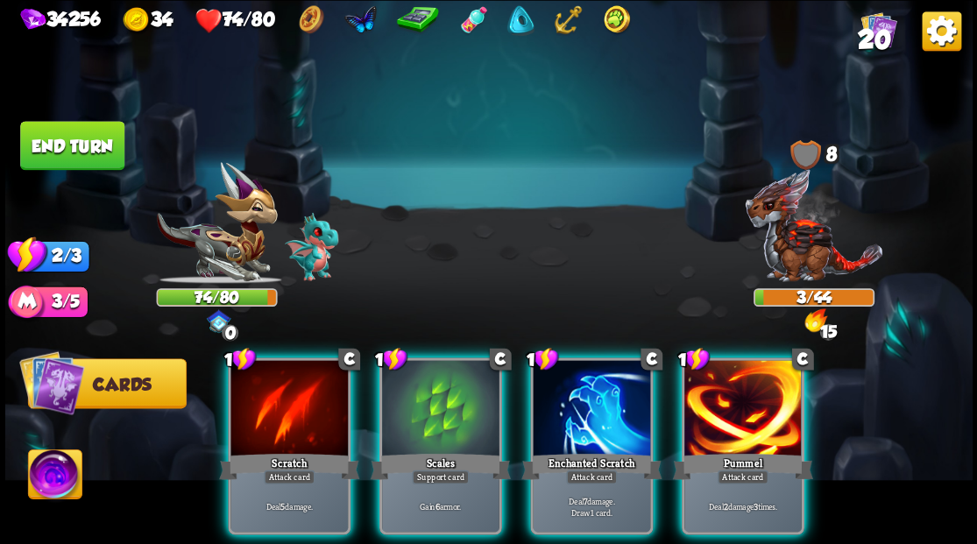
click at [729, 399] on div at bounding box center [742, 409] width 117 height 99
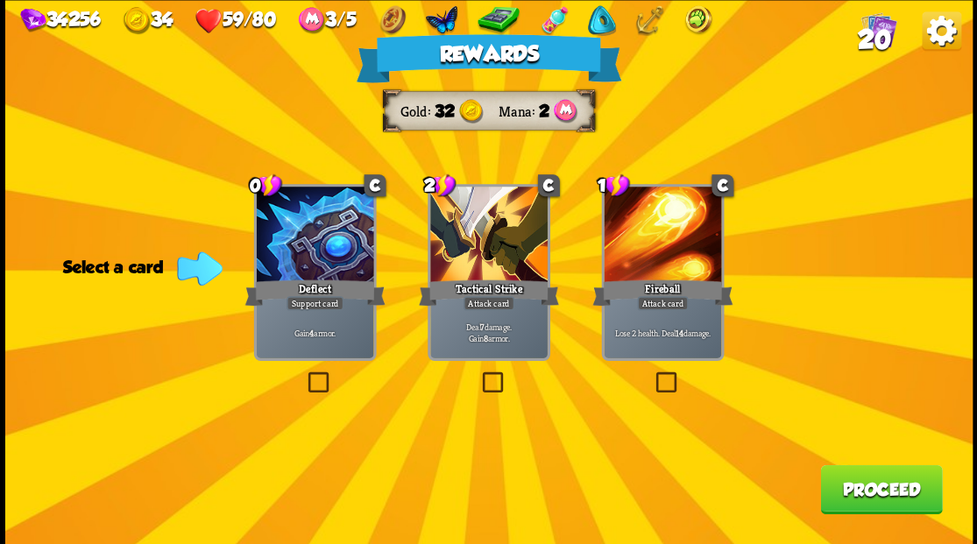
click at [870, 23] on img at bounding box center [878, 29] width 36 height 36
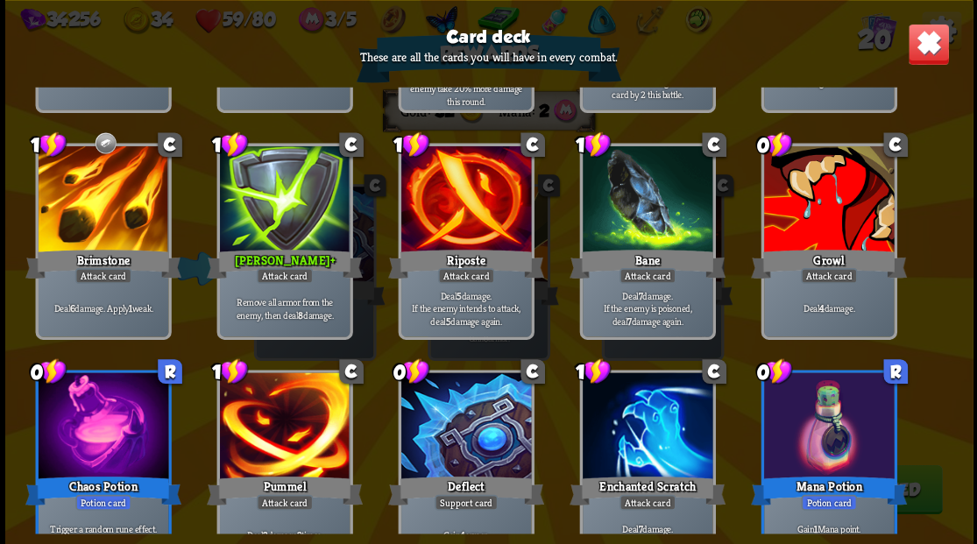
scroll to position [551, 0]
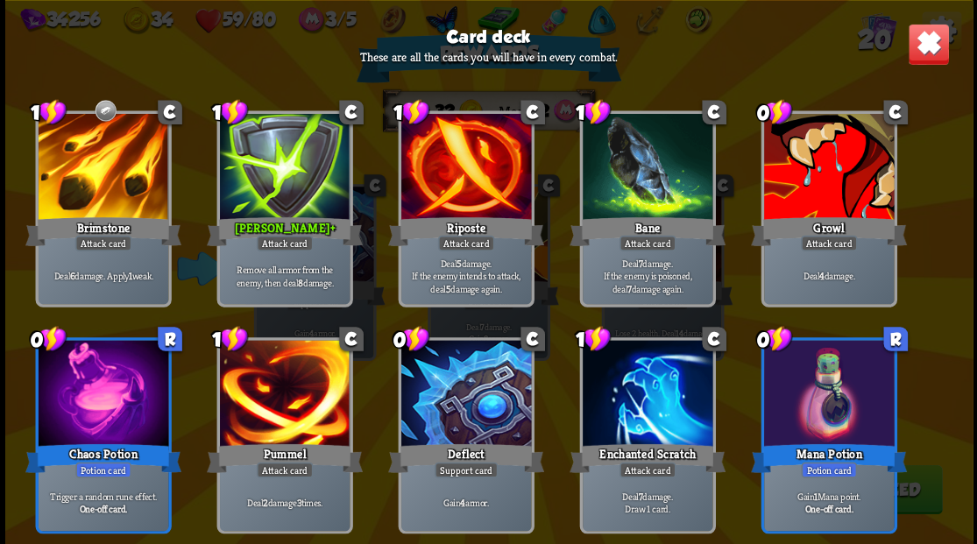
click at [925, 58] on img at bounding box center [928, 44] width 42 height 42
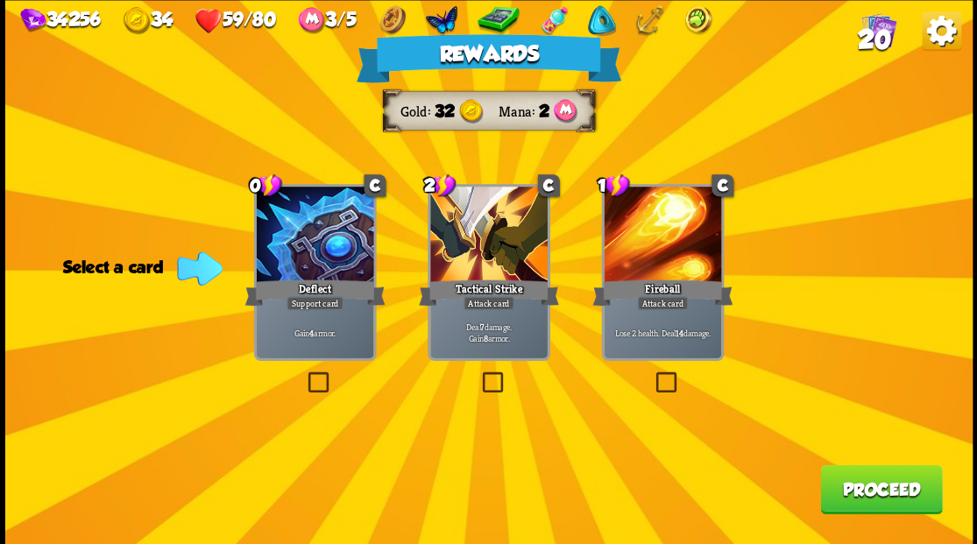
click at [874, 490] on button "Proceed" at bounding box center [881, 488] width 122 height 49
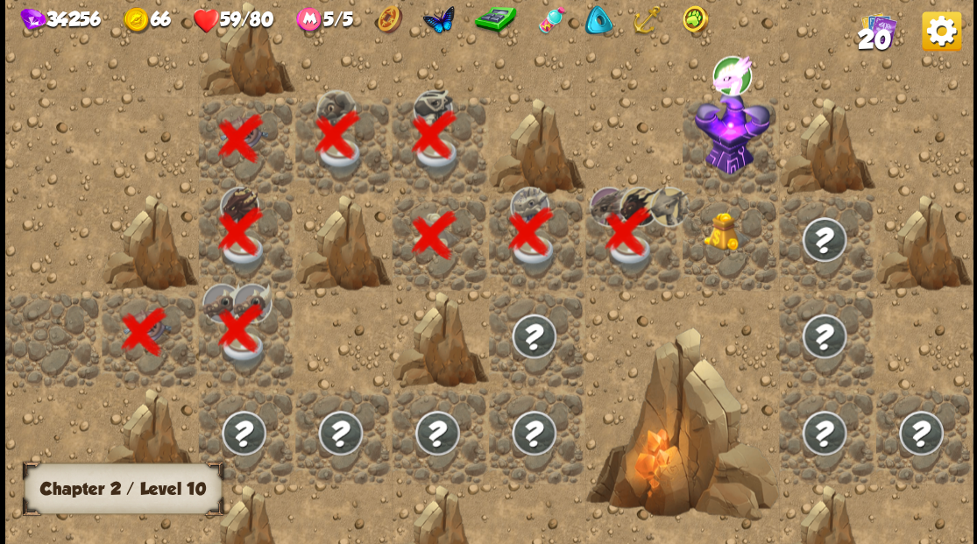
click at [734, 254] on div at bounding box center [730, 242] width 96 height 96
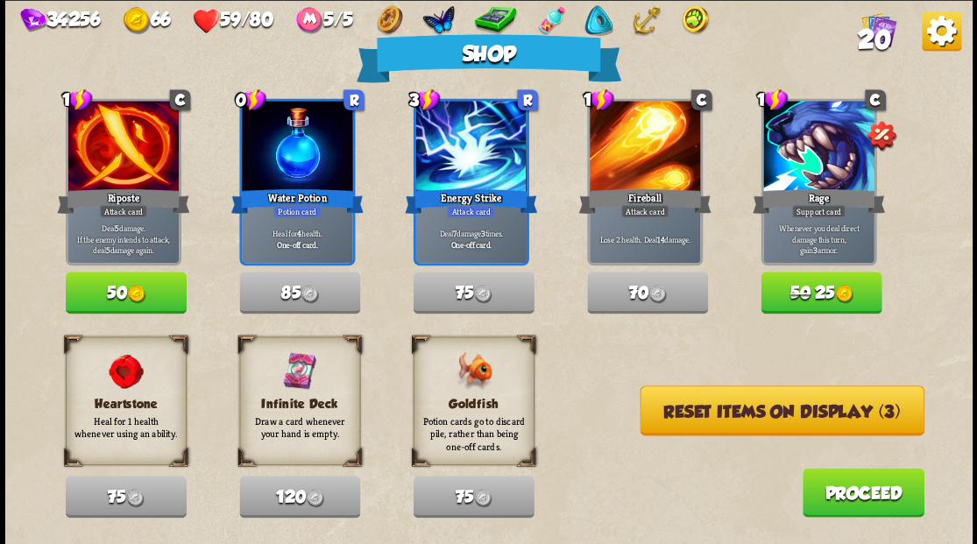
click at [733, 418] on button "Reset items on display (3)" at bounding box center [782, 410] width 284 height 50
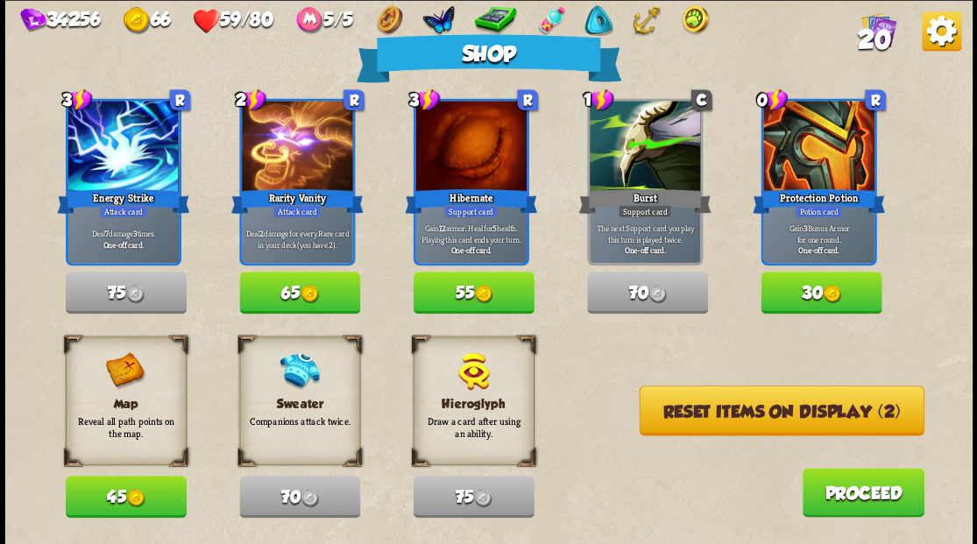
click at [733, 415] on button "Reset items on display (2)" at bounding box center [781, 410] width 285 height 50
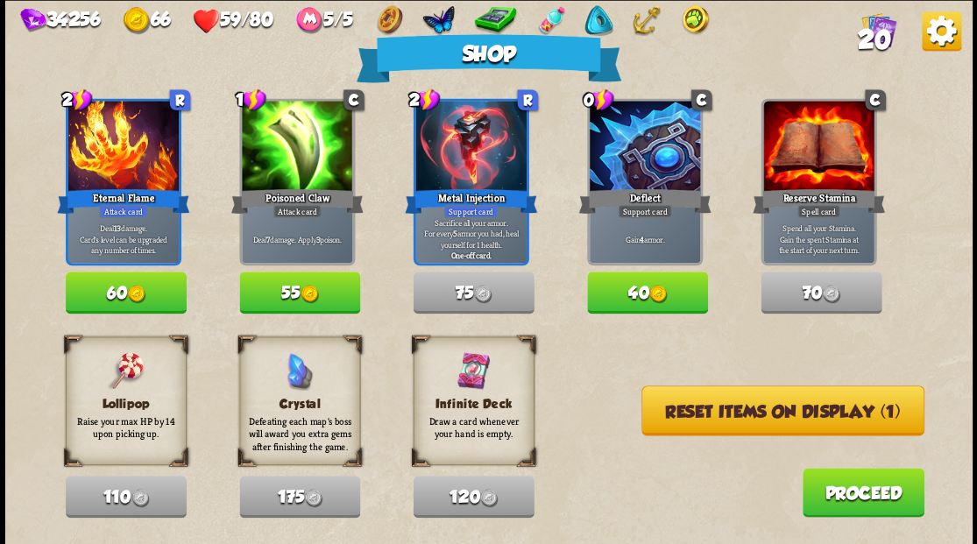
click at [732, 413] on button "Reset items on display (1)" at bounding box center [782, 410] width 283 height 50
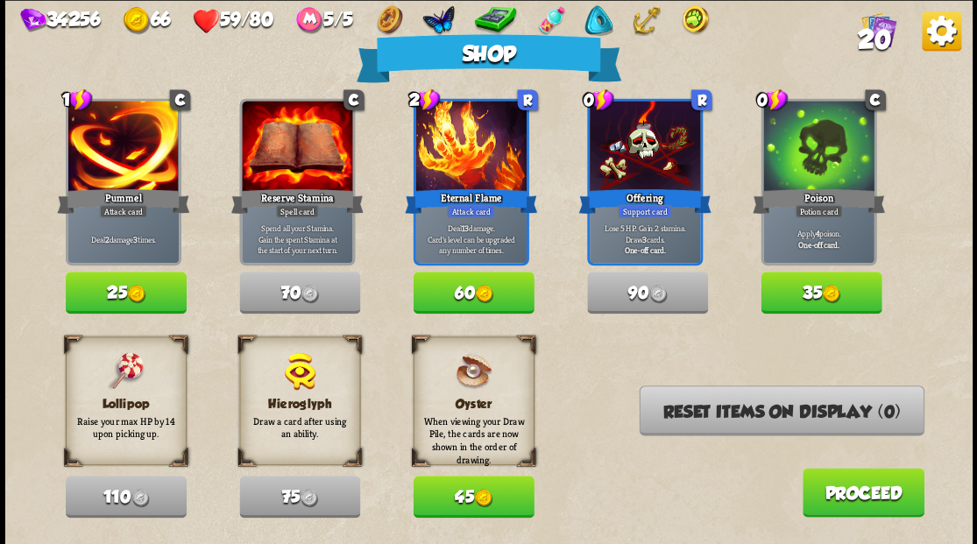
click at [855, 502] on button "Proceed" at bounding box center [863, 492] width 122 height 49
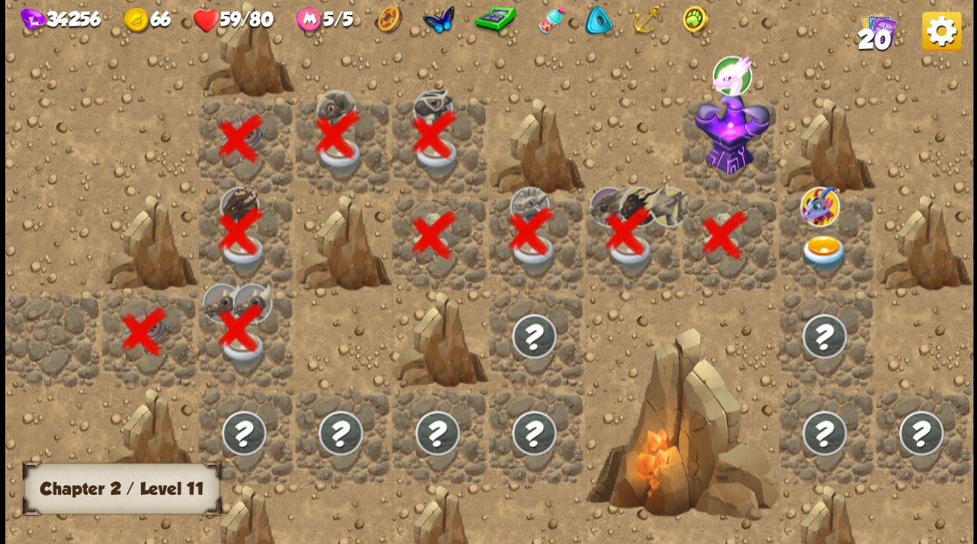
scroll to position [0, 336]
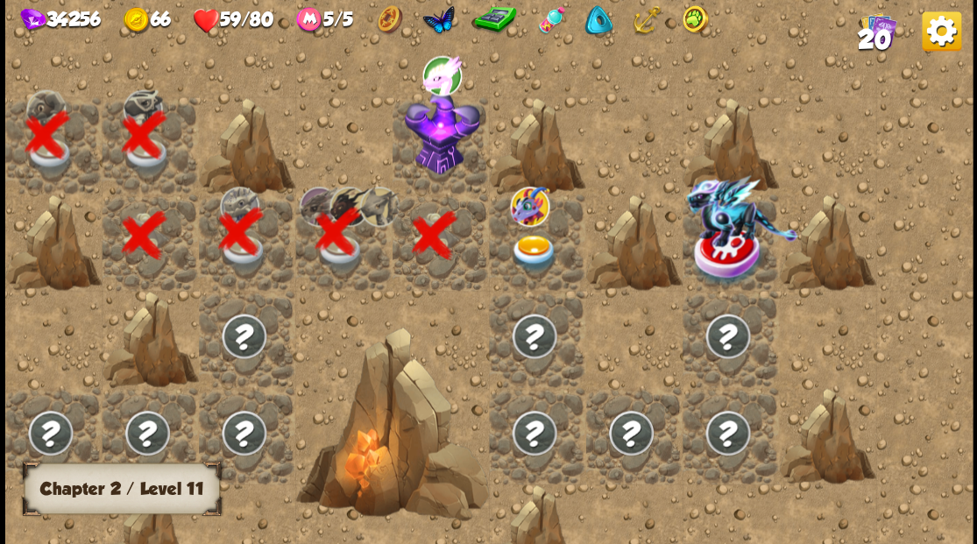
click at [437, 158] on img at bounding box center [441, 131] width 75 height 85
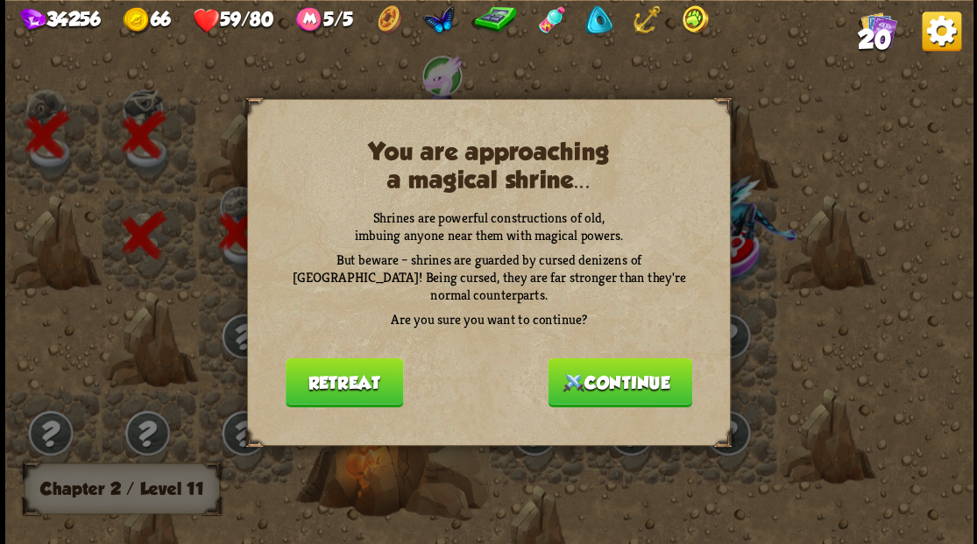
click at [632, 392] on button "Continue" at bounding box center [620, 381] width 145 height 49
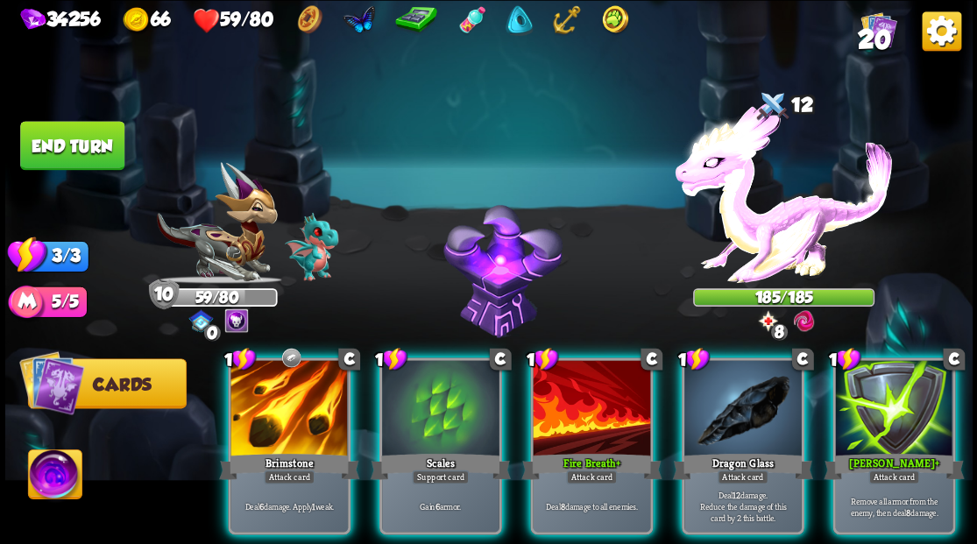
click at [878, 41] on span "20" at bounding box center [873, 40] width 33 height 30
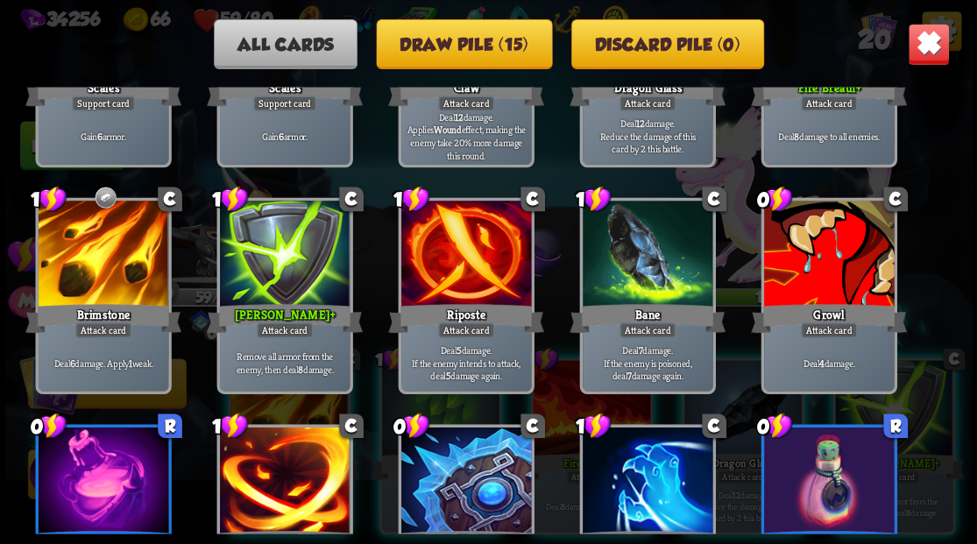
scroll to position [551, 0]
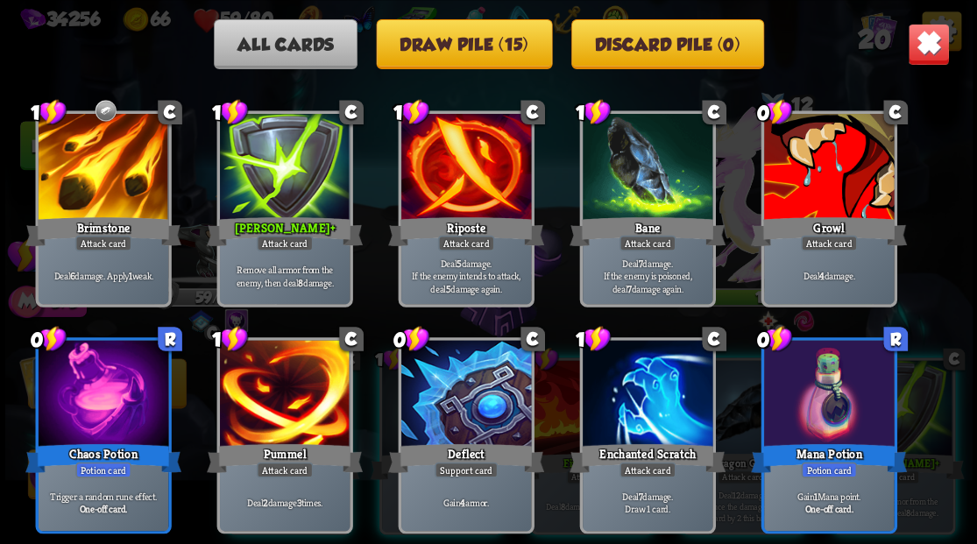
click at [927, 60] on img at bounding box center [928, 44] width 42 height 42
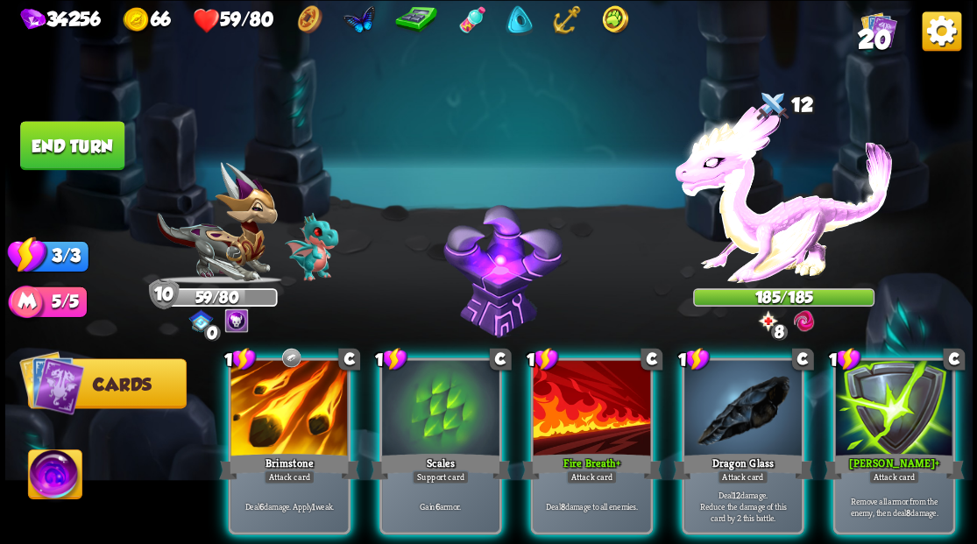
click at [63, 475] on img at bounding box center [54, 476] width 53 height 54
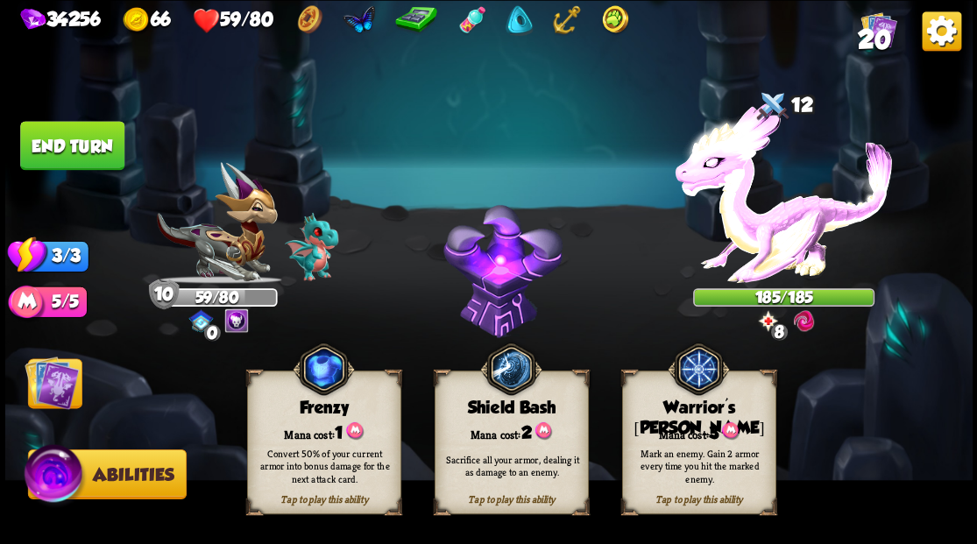
click at [720, 443] on div "Mark an enemy. Gain 2 armor every time you hit the marked enemy." at bounding box center [699, 465] width 154 height 60
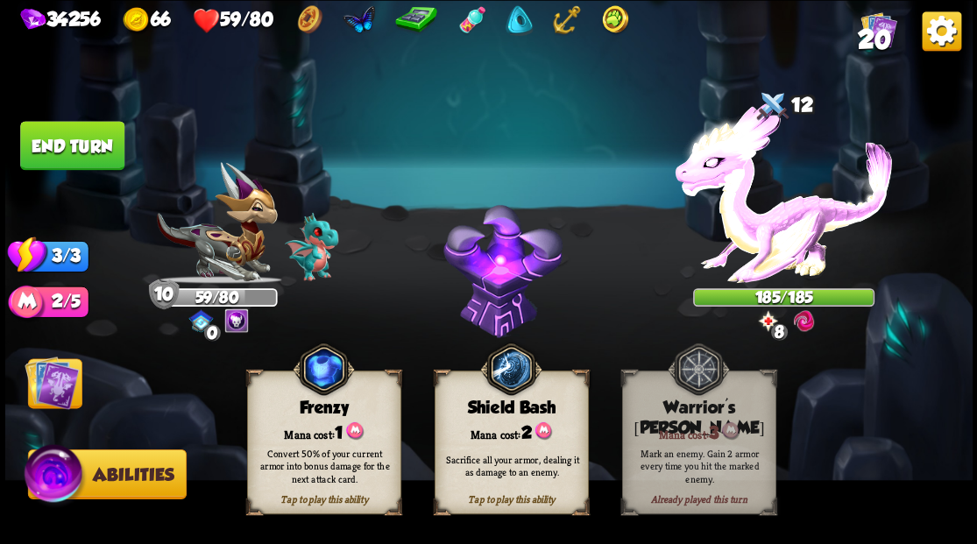
click at [54, 392] on img at bounding box center [52, 382] width 54 height 54
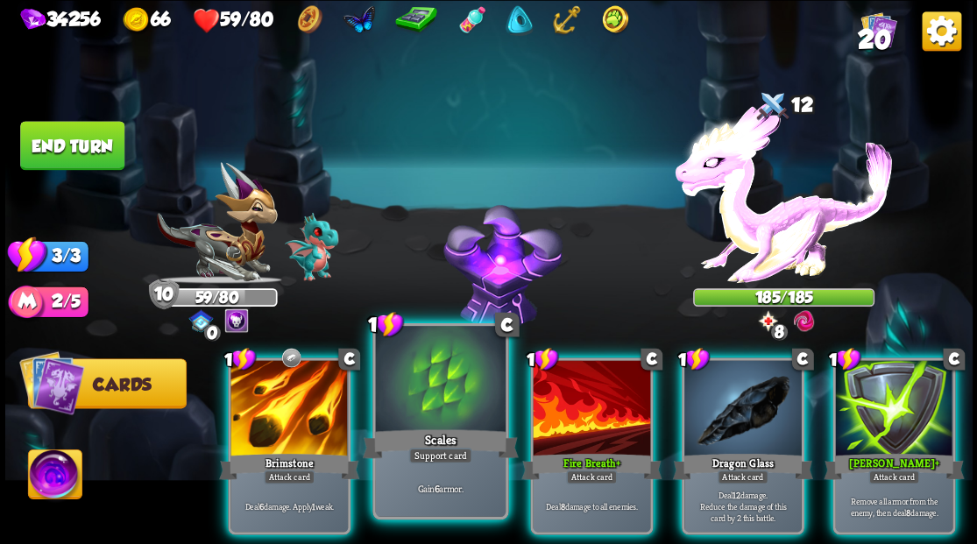
click at [435, 411] on div at bounding box center [440, 381] width 130 height 110
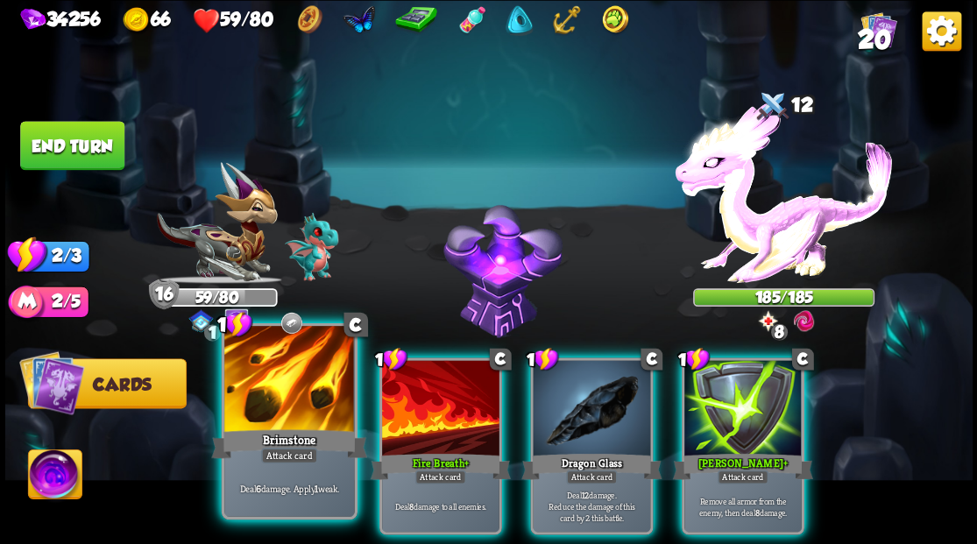
click at [277, 406] on div at bounding box center [289, 381] width 130 height 110
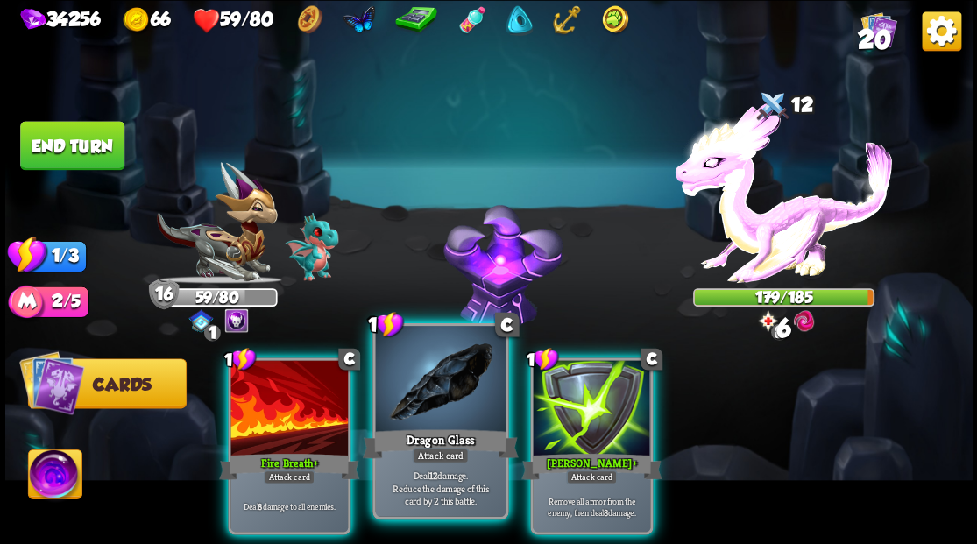
click at [437, 405] on div at bounding box center [440, 381] width 130 height 110
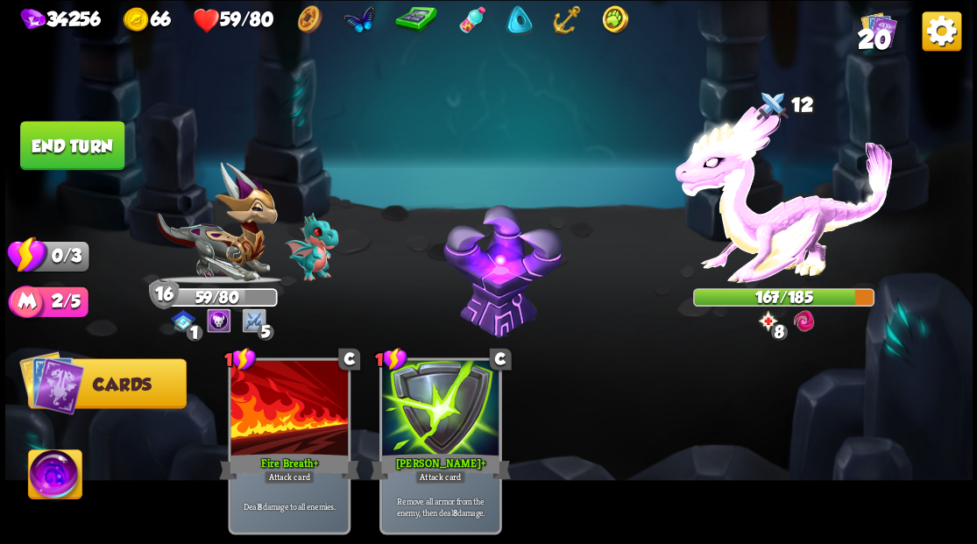
click at [67, 131] on button "End turn" at bounding box center [71, 145] width 107 height 50
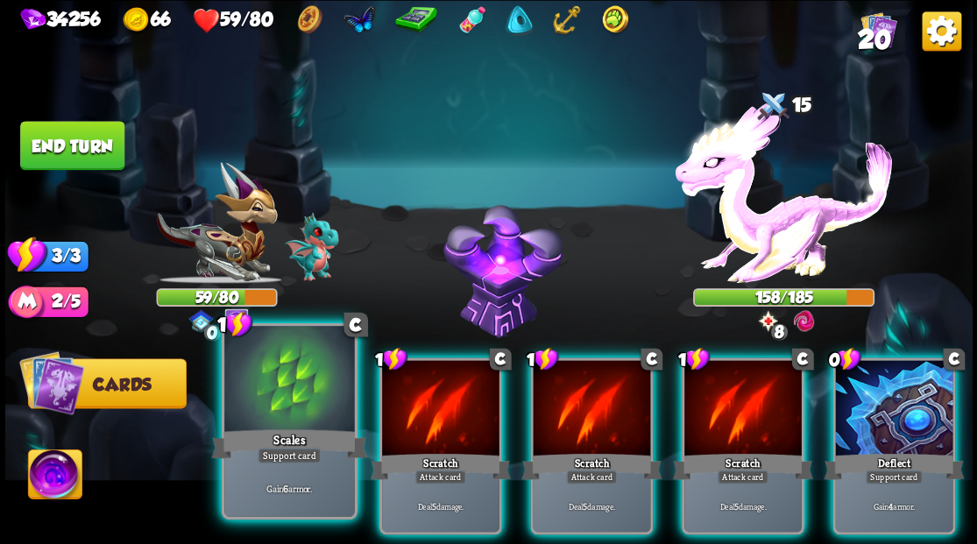
click at [258, 384] on div at bounding box center [289, 381] width 130 height 110
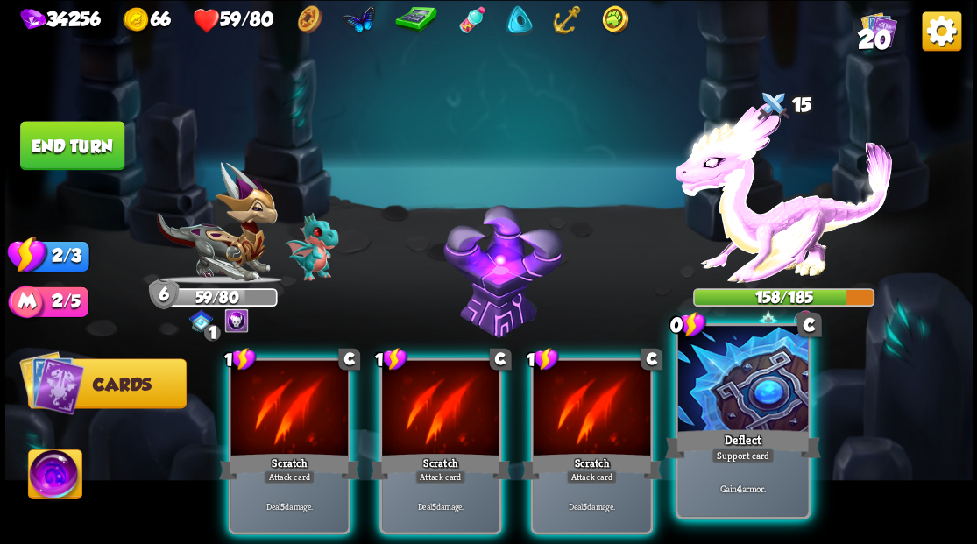
click at [766, 418] on div at bounding box center [742, 381] width 130 height 110
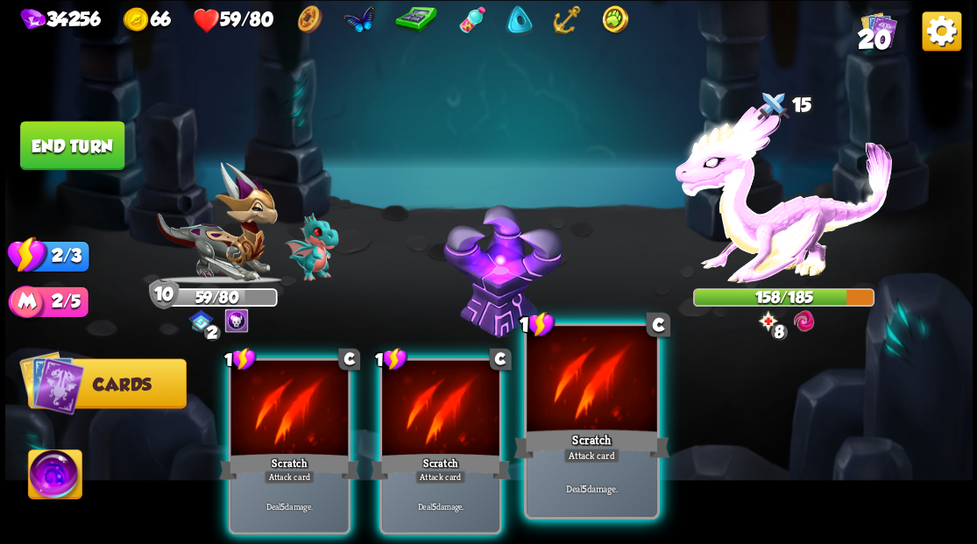
click at [595, 411] on div at bounding box center [591, 381] width 130 height 110
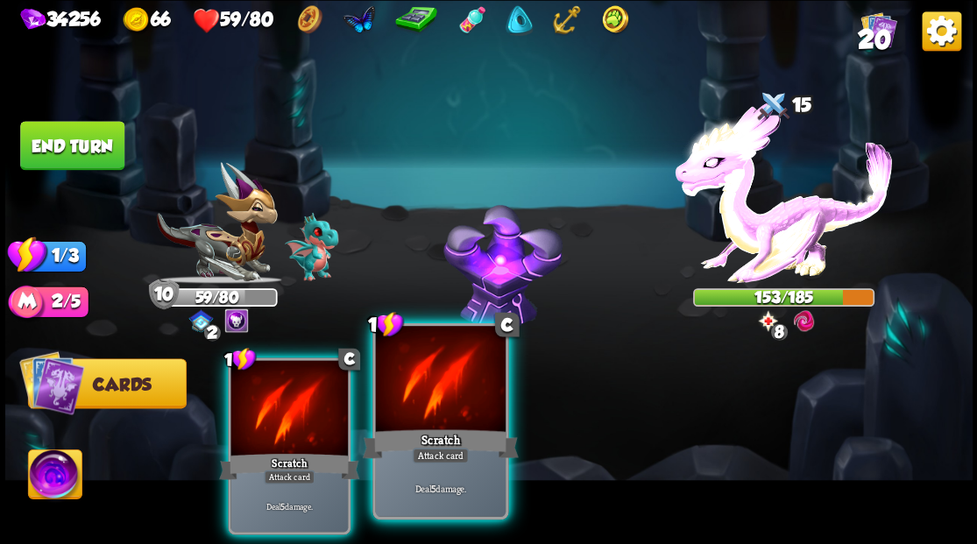
click at [448, 379] on div at bounding box center [440, 381] width 130 height 110
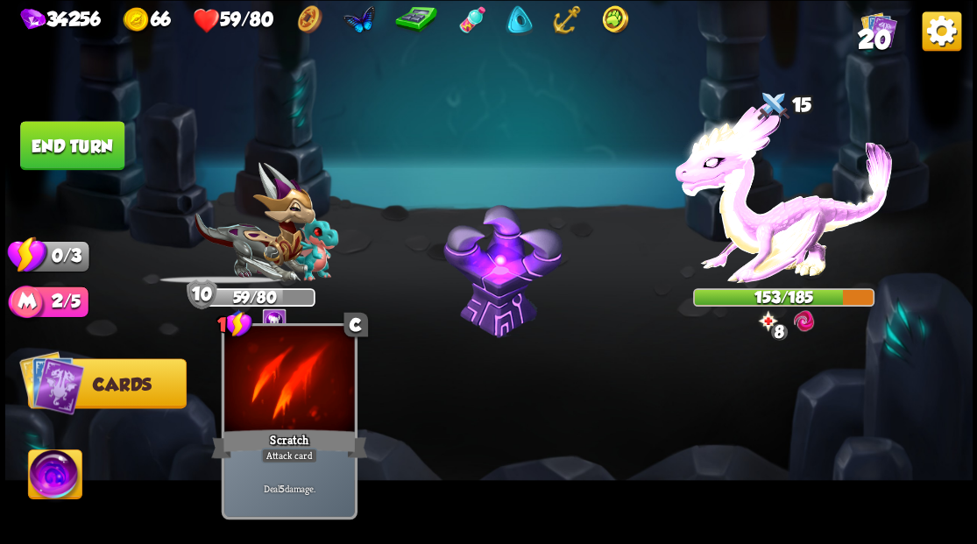
drag, startPoint x: 353, startPoint y: 380, endPoint x: 336, endPoint y: 380, distance: 17.5
click at [346, 380] on div "1 C Scratch Attack card Deal 5 damage." at bounding box center [585, 423] width 774 height 242
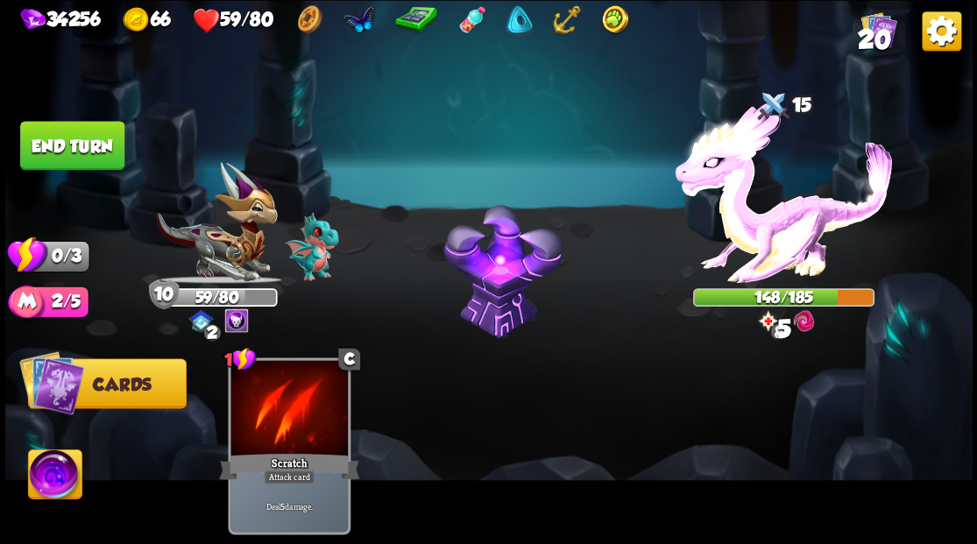
click at [77, 147] on button "End turn" at bounding box center [72, 145] width 104 height 49
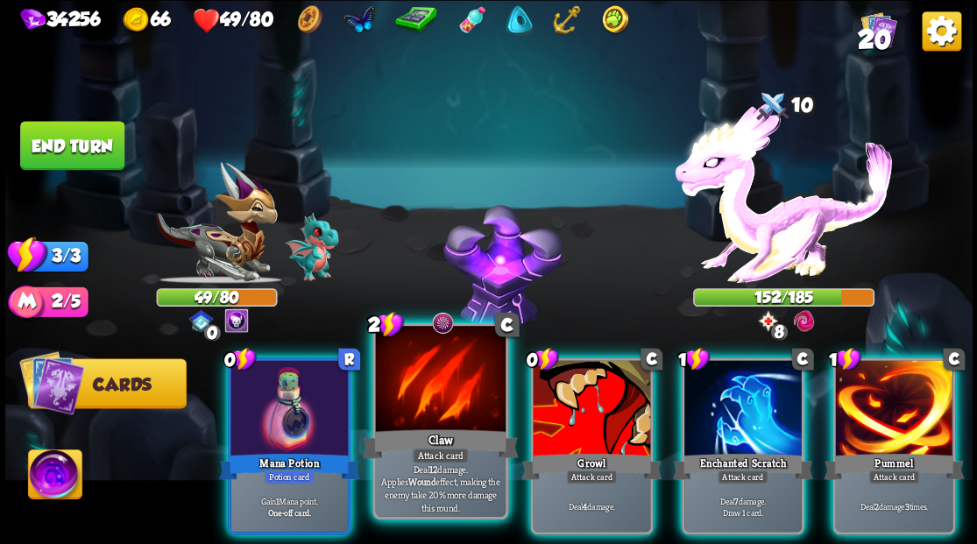
click at [442, 396] on div at bounding box center [440, 381] width 130 height 110
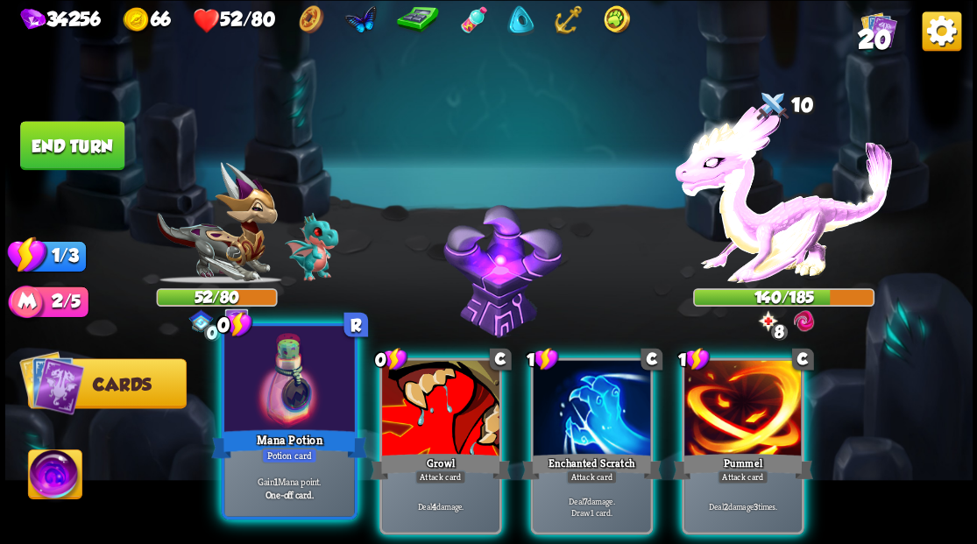
click at [282, 379] on div at bounding box center [289, 381] width 130 height 110
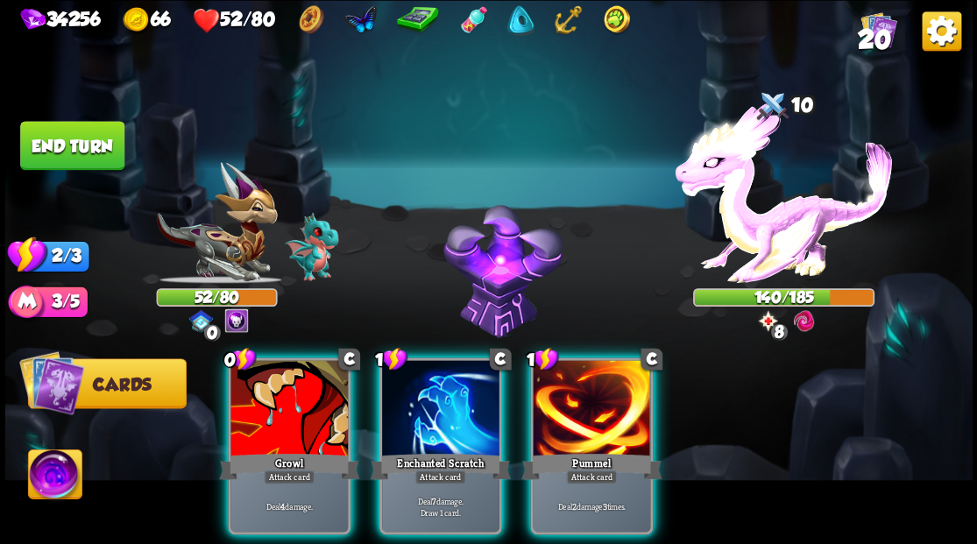
click at [596, 408] on div at bounding box center [591, 409] width 117 height 99
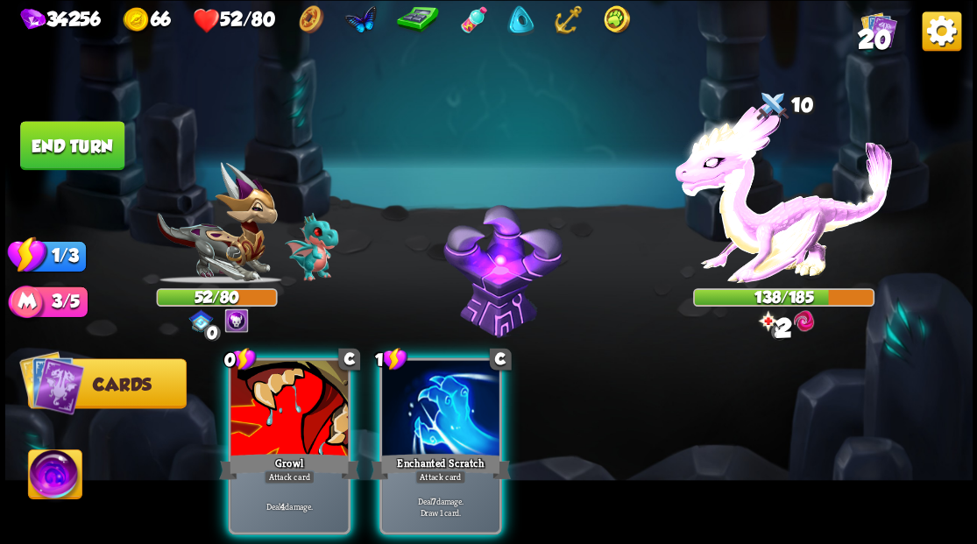
click at [406, 398] on div at bounding box center [440, 409] width 117 height 99
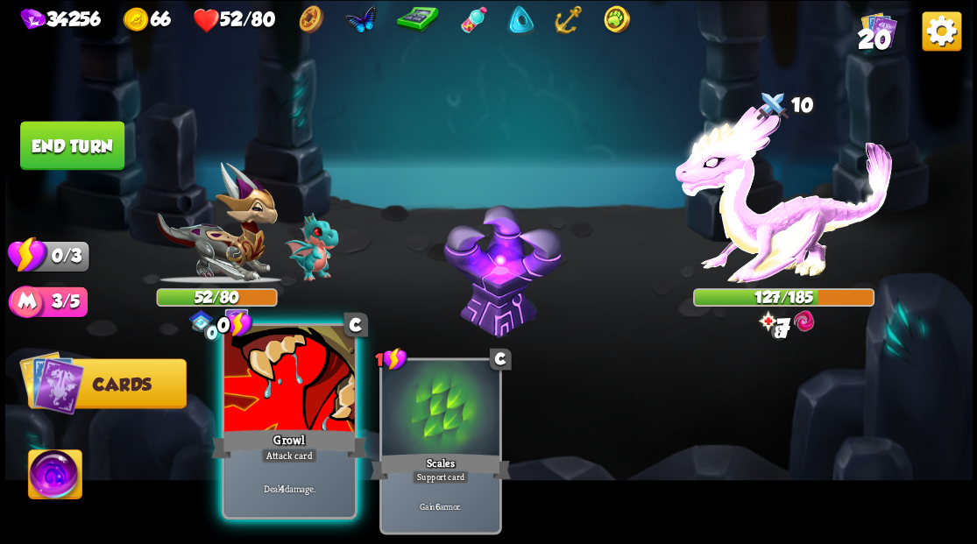
click at [294, 391] on div at bounding box center [289, 381] width 130 height 110
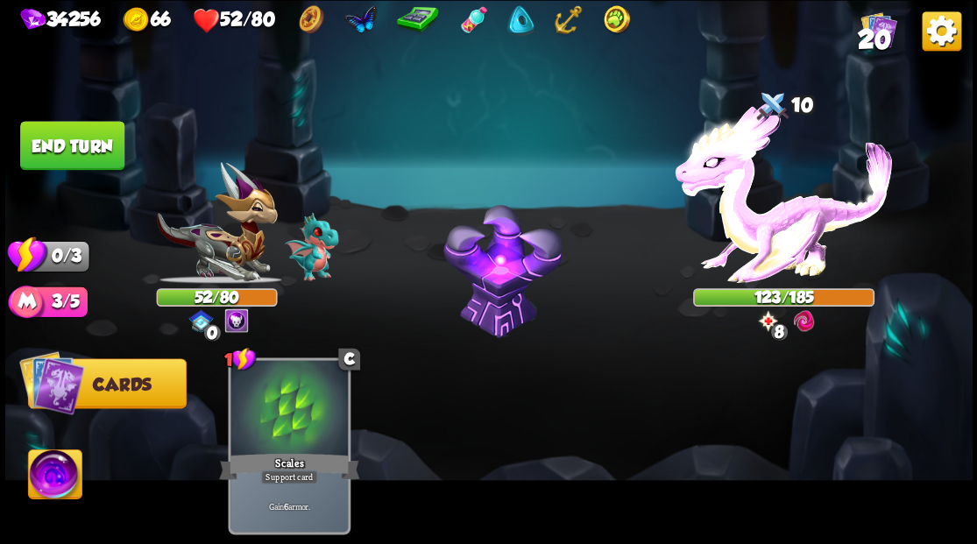
click at [72, 102] on img at bounding box center [488, 272] width 967 height 544
click at [78, 137] on button "End turn" at bounding box center [72, 145] width 104 height 49
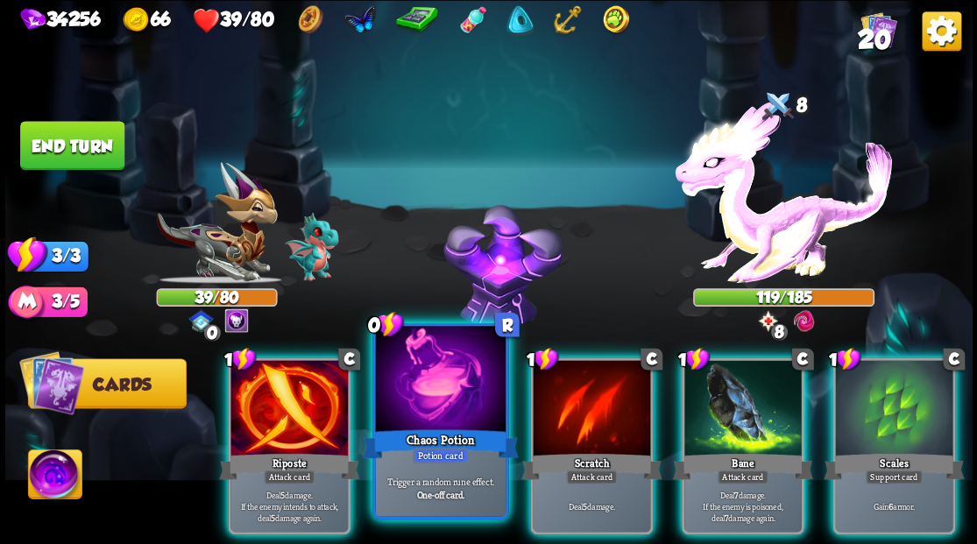
click at [433, 393] on div at bounding box center [440, 381] width 130 height 110
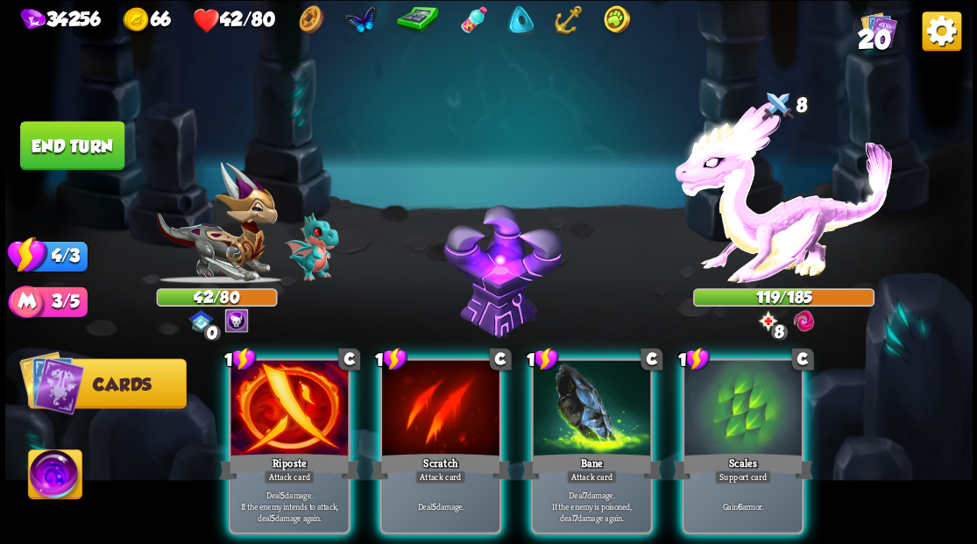
click at [720, 399] on div at bounding box center [742, 409] width 117 height 99
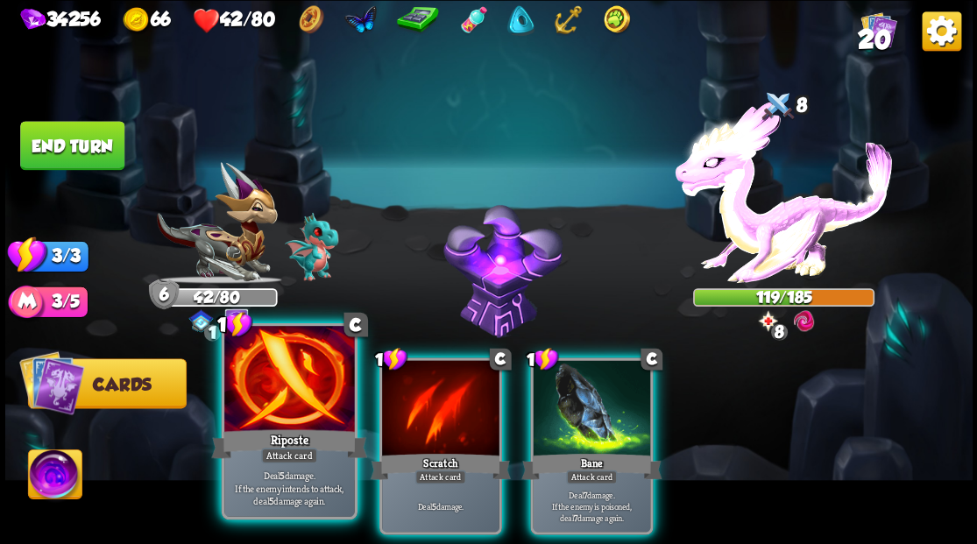
click at [296, 406] on div at bounding box center [289, 381] width 130 height 110
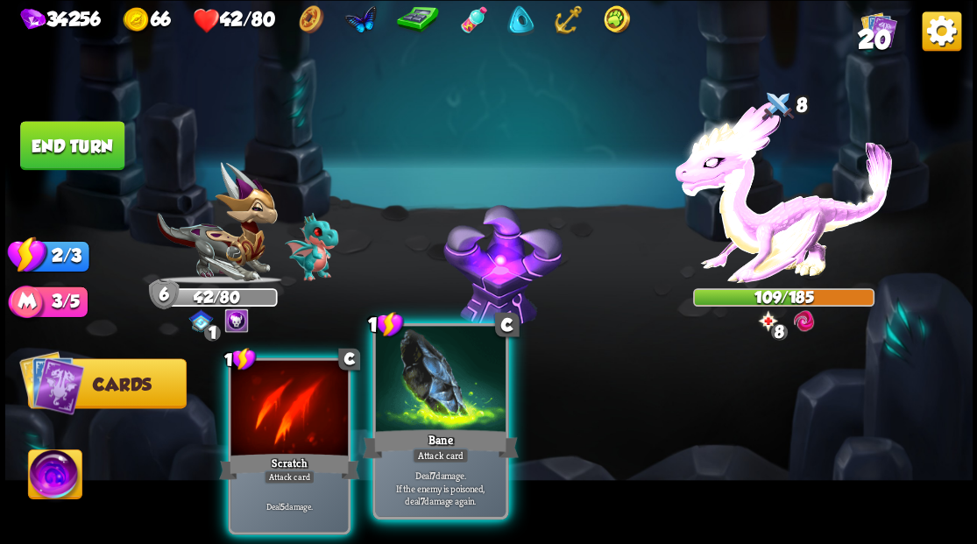
click at [398, 425] on div at bounding box center [440, 381] width 130 height 110
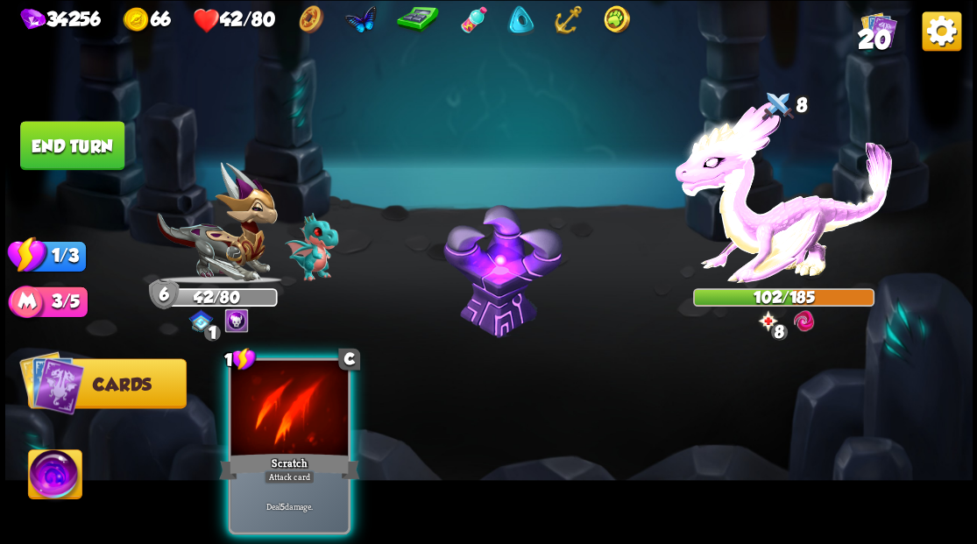
drag, startPoint x: 314, startPoint y: 398, endPoint x: 315, endPoint y: 376, distance: 21.9
click at [310, 399] on div at bounding box center [288, 409] width 117 height 99
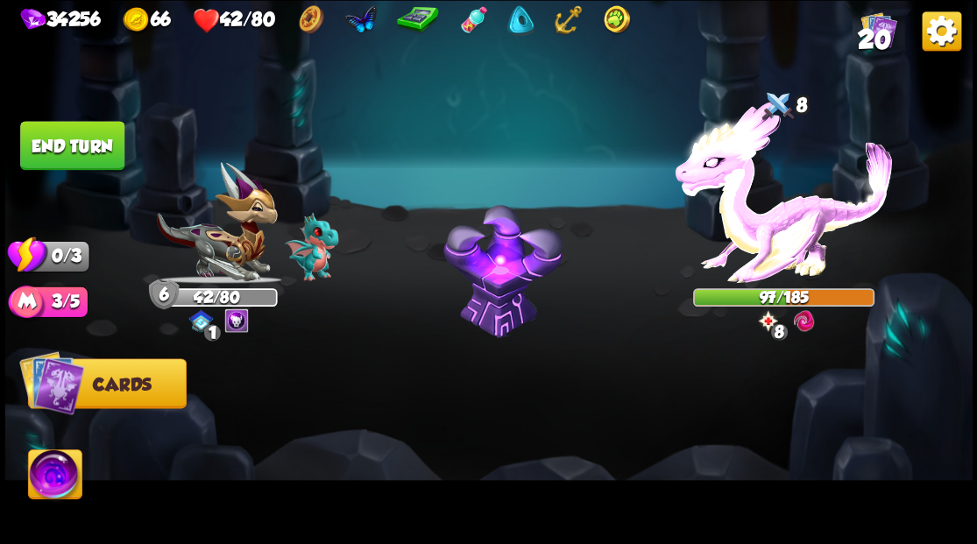
drag, startPoint x: 52, startPoint y: 162, endPoint x: 435, endPoint y: 18, distance: 409.2
click at [52, 161] on button "End turn" at bounding box center [72, 145] width 104 height 49
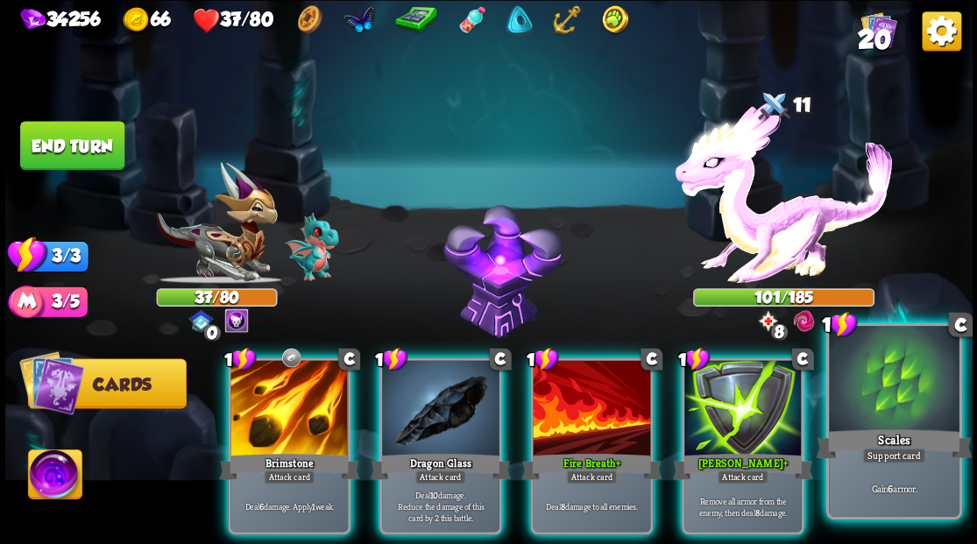
click at [923, 385] on div at bounding box center [894, 381] width 130 height 110
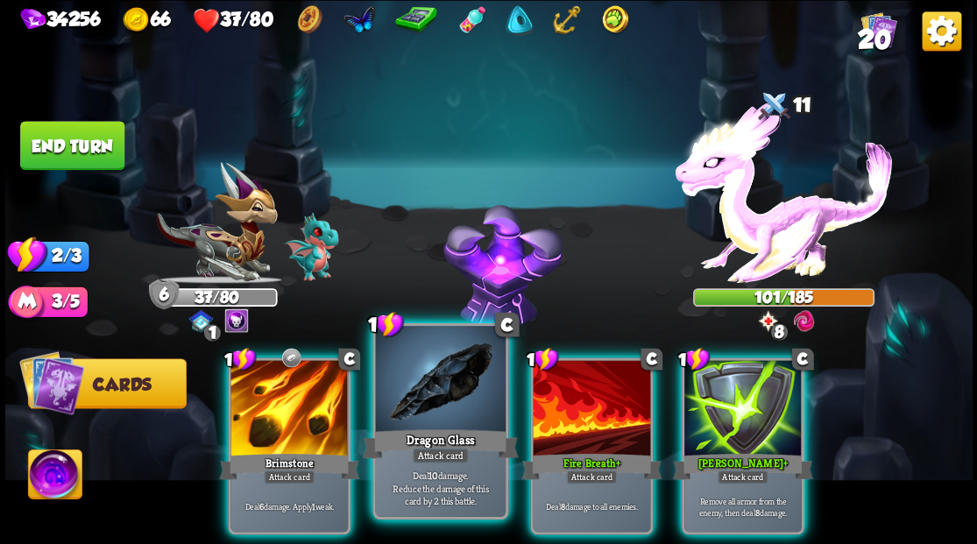
click at [415, 389] on div at bounding box center [440, 381] width 130 height 110
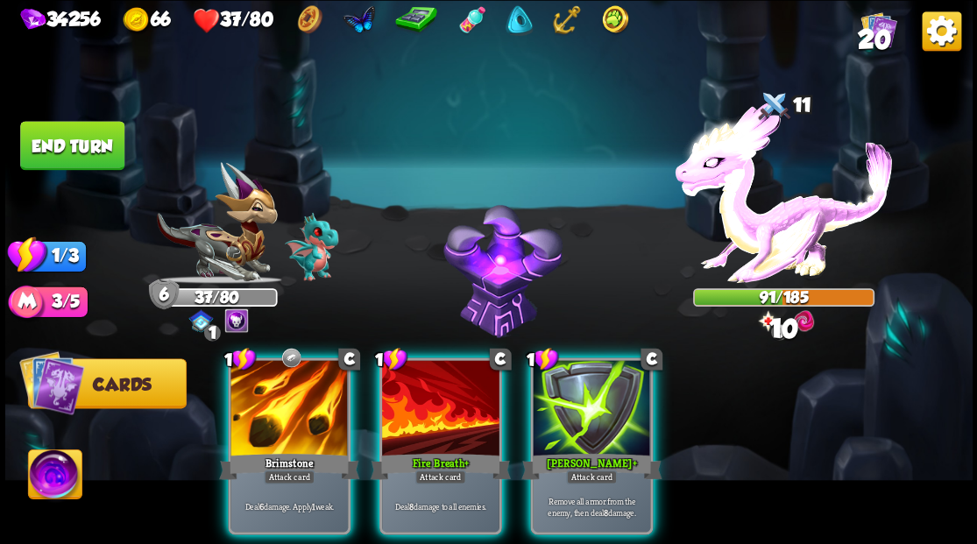
click at [415, 389] on div at bounding box center [440, 409] width 117 height 99
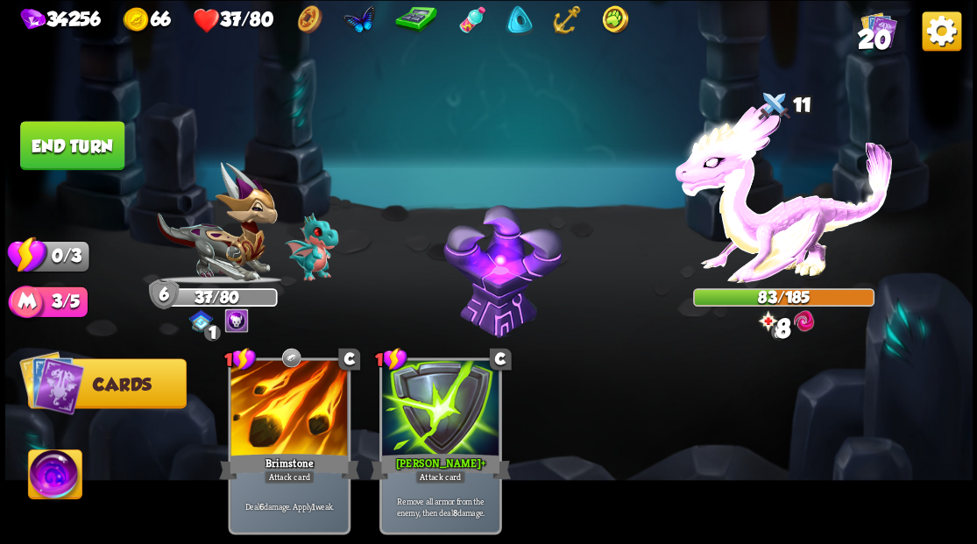
click at [95, 140] on button "End turn" at bounding box center [72, 145] width 104 height 49
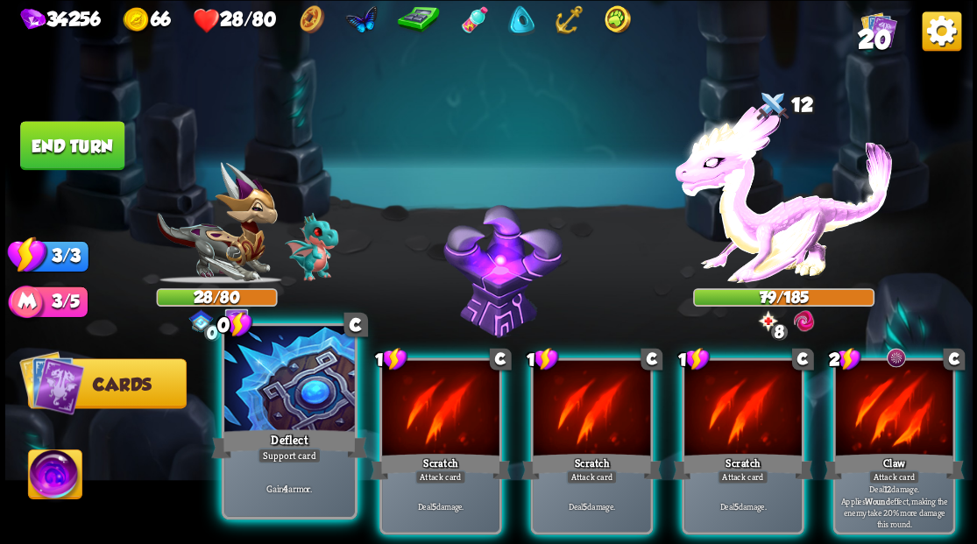
click at [228, 349] on div at bounding box center [289, 381] width 130 height 110
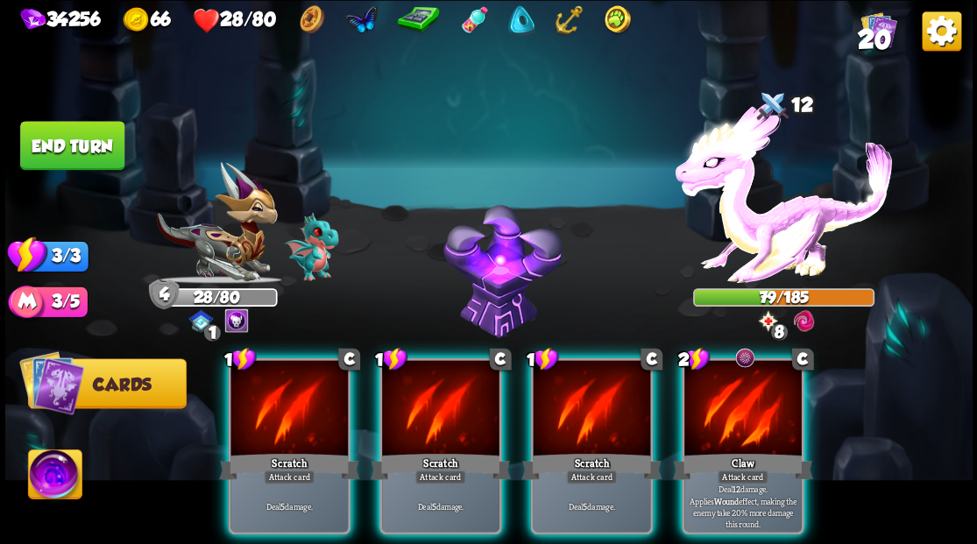
click at [808, 382] on div "1 C Scratch Attack card Deal 5 damage. 1 C Scratch Attack card Deal 5 damage. 1…" at bounding box center [585, 423] width 774 height 242
click at [734, 403] on div at bounding box center [742, 409] width 117 height 99
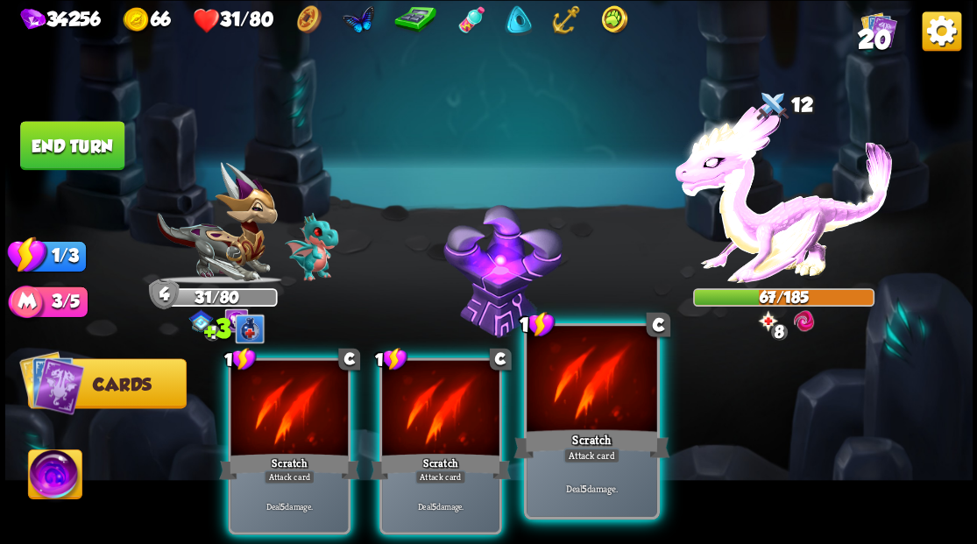
click at [593, 413] on div at bounding box center [591, 381] width 130 height 110
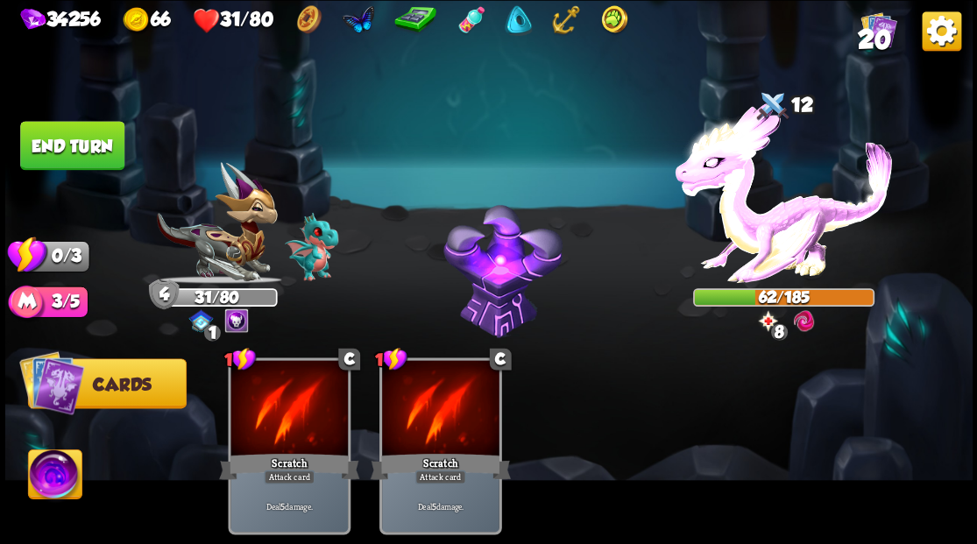
click at [95, 144] on button "End turn" at bounding box center [72, 145] width 104 height 49
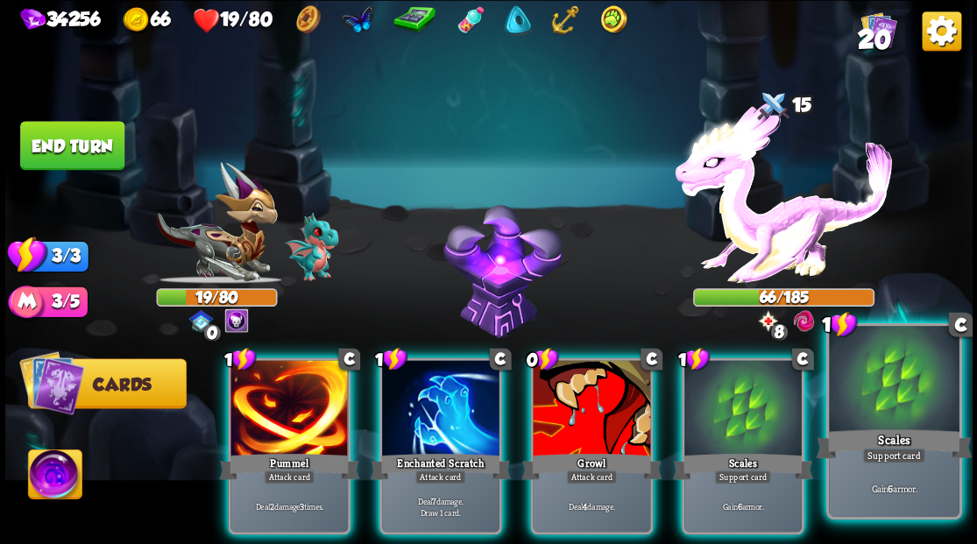
click at [884, 389] on div at bounding box center [894, 381] width 130 height 110
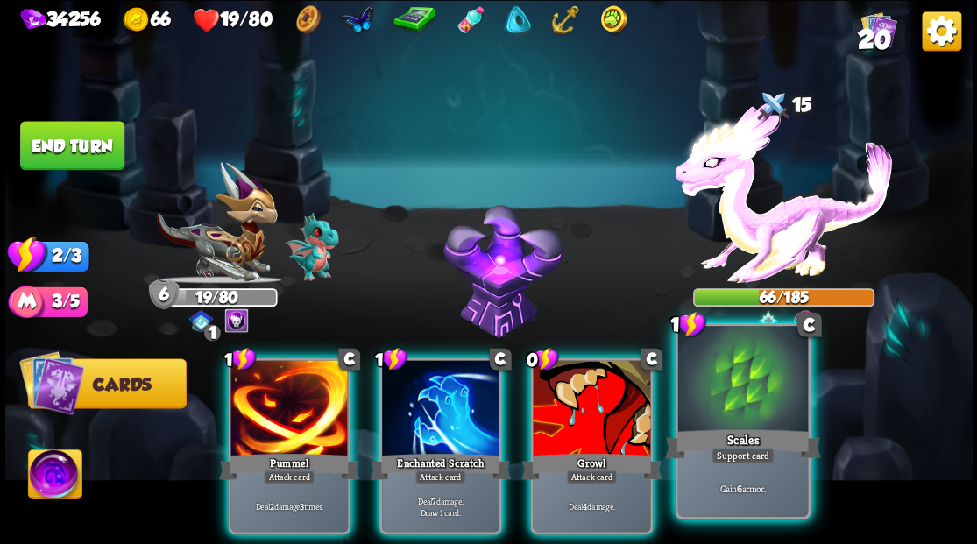
click at [762, 389] on div at bounding box center [742, 381] width 130 height 110
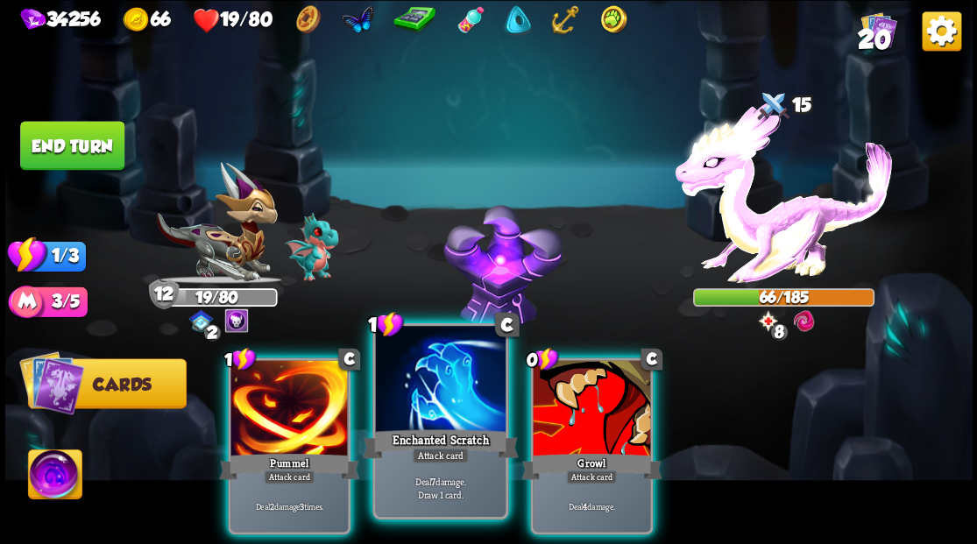
click at [453, 384] on div at bounding box center [440, 381] width 130 height 110
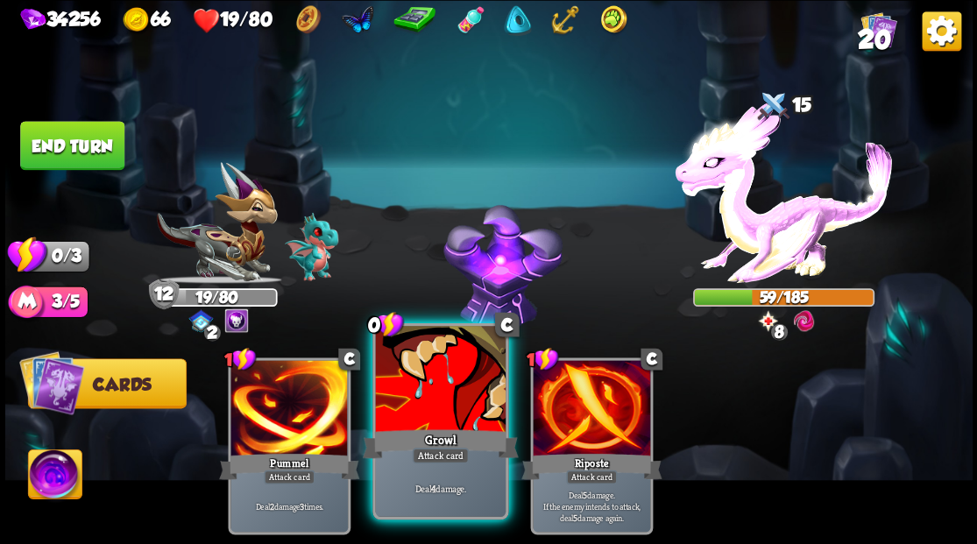
click at [442, 384] on div at bounding box center [440, 381] width 130 height 110
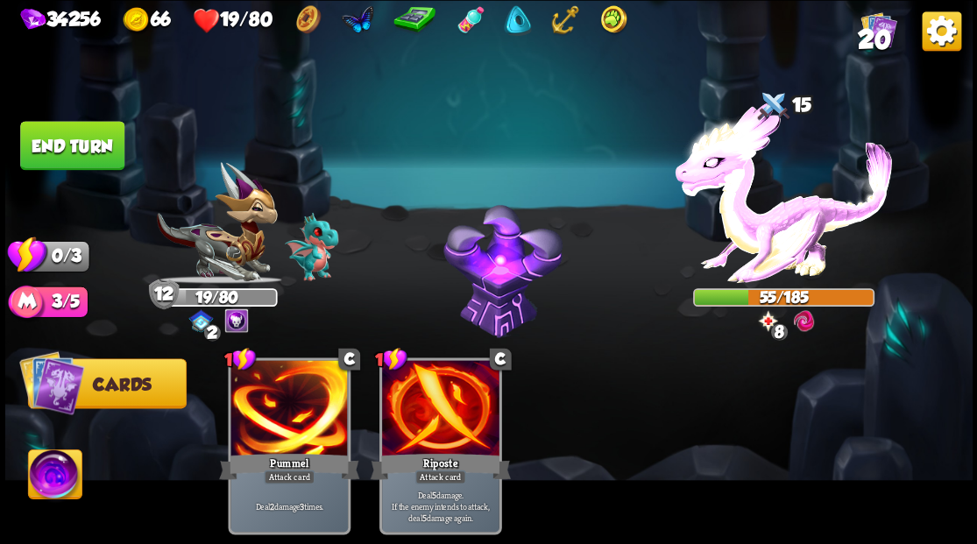
click at [47, 141] on button "End turn" at bounding box center [72, 145] width 104 height 49
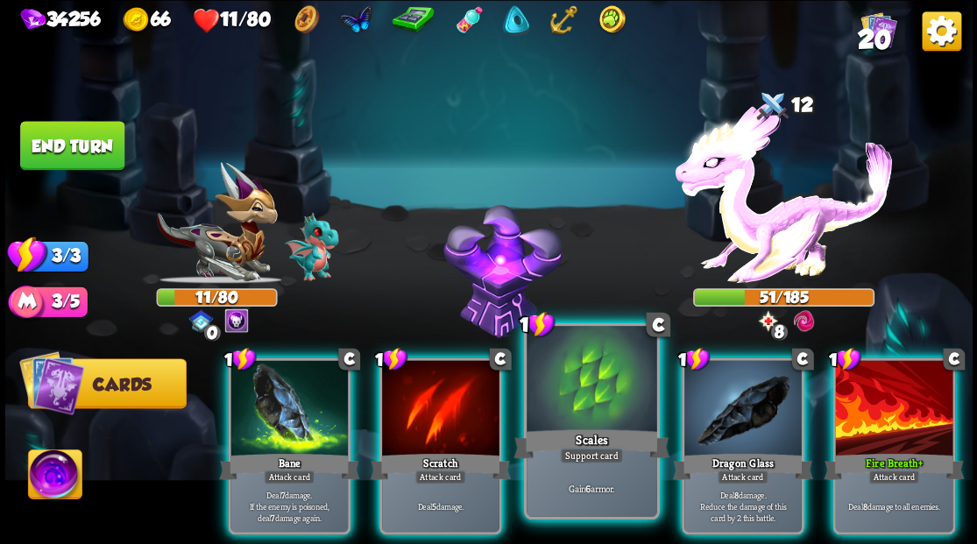
click at [575, 389] on div at bounding box center [591, 381] width 130 height 110
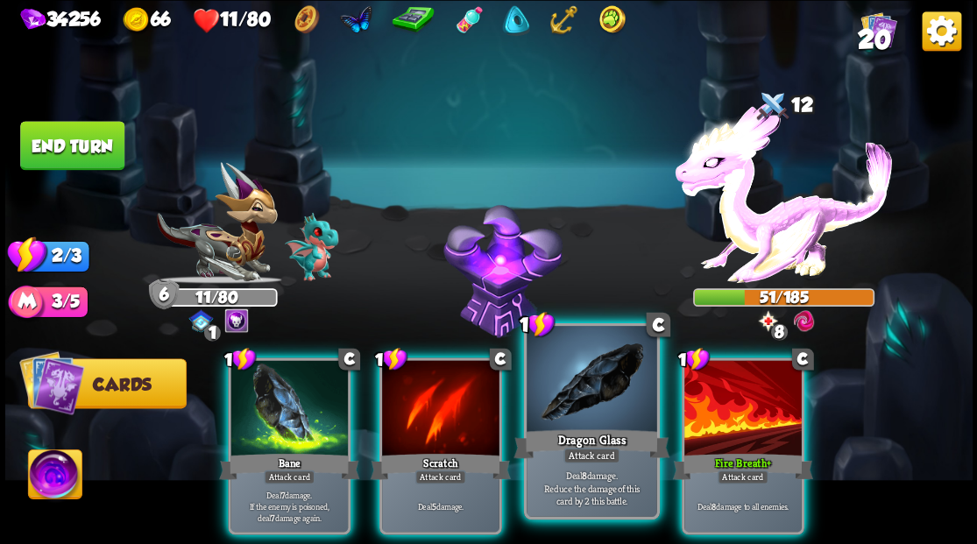
click at [568, 385] on div at bounding box center [591, 381] width 130 height 110
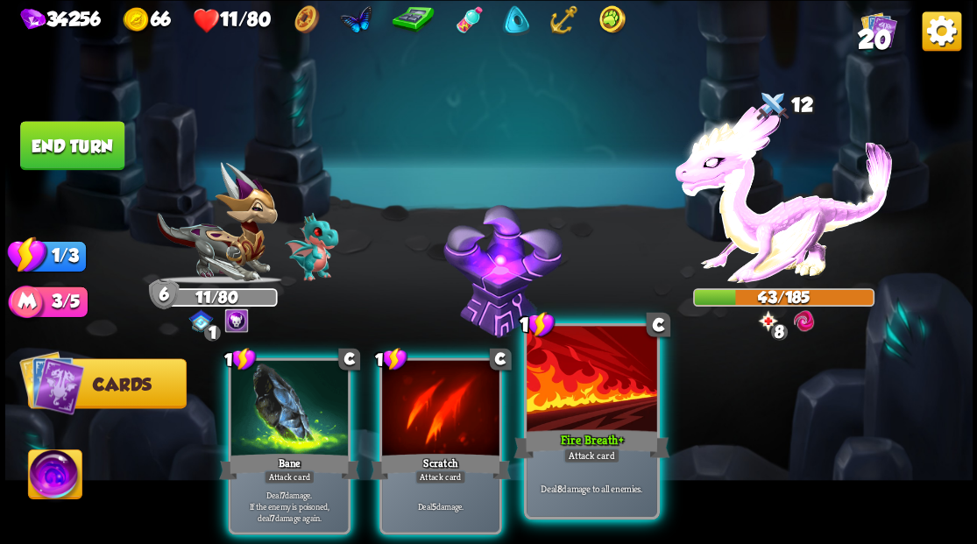
click at [566, 405] on div at bounding box center [591, 381] width 130 height 110
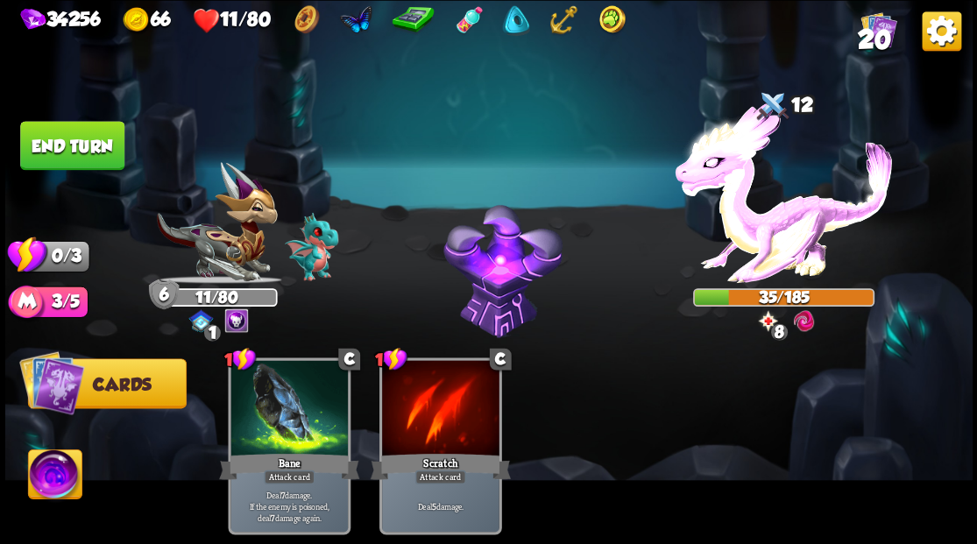
click at [79, 132] on button "End turn" at bounding box center [72, 145] width 104 height 49
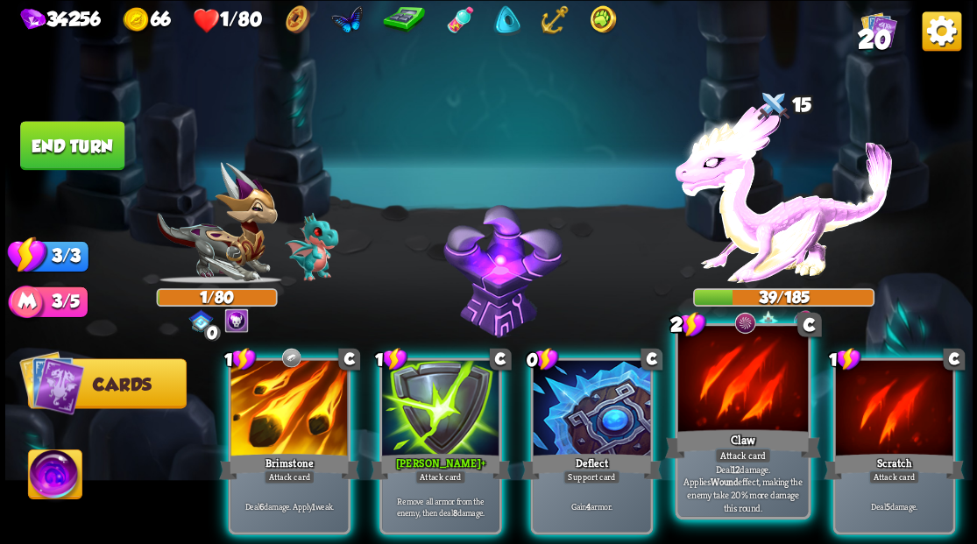
click at [715, 408] on div at bounding box center [742, 381] width 130 height 110
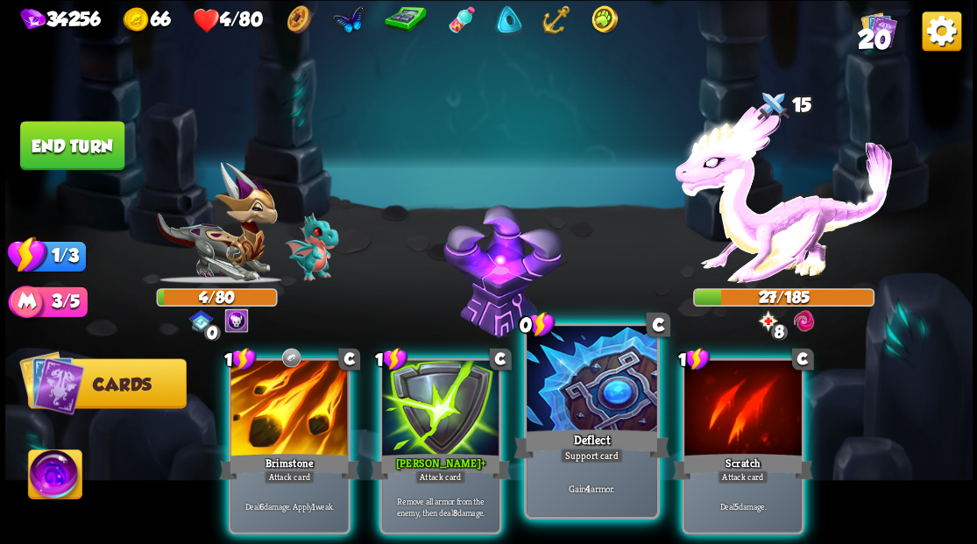
click at [569, 386] on div at bounding box center [591, 381] width 130 height 110
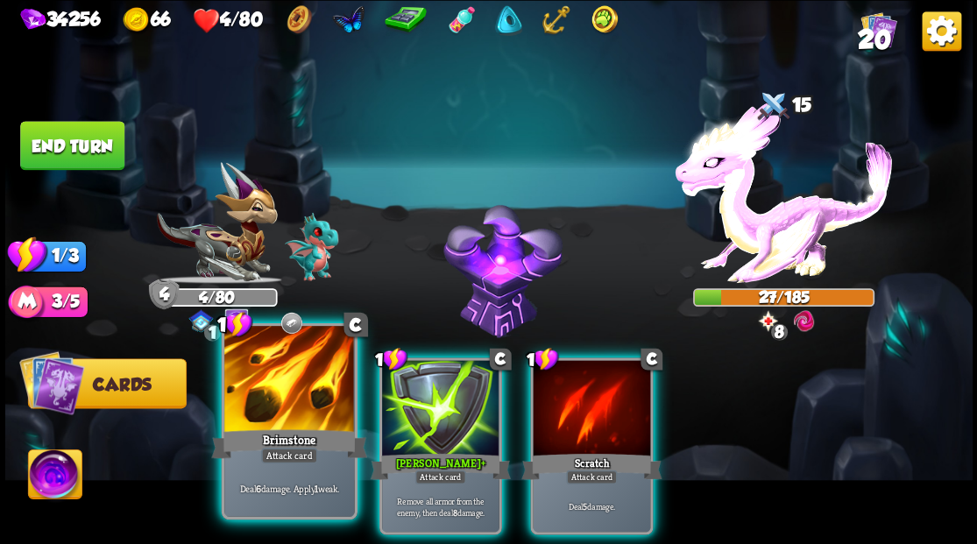
click at [268, 392] on div at bounding box center [289, 381] width 130 height 110
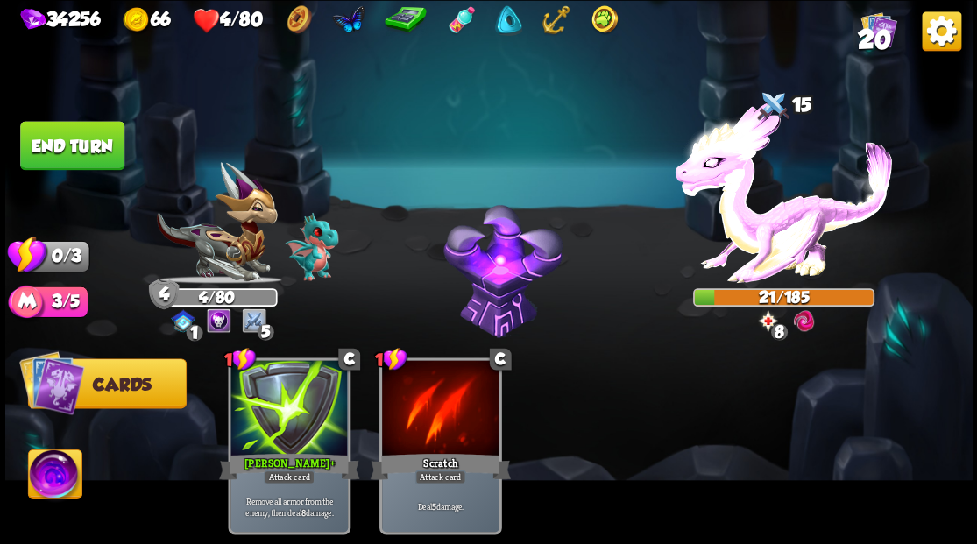
drag, startPoint x: 74, startPoint y: 137, endPoint x: 322, endPoint y: 24, distance: 273.3
click at [142, 100] on div "Select an enemy to attack... You don't have enough stamina to play that card...…" at bounding box center [488, 272] width 967 height 544
drag, startPoint x: 58, startPoint y: 150, endPoint x: 208, endPoint y: 19, distance: 199.4
click at [72, 136] on button "End turn" at bounding box center [72, 145] width 104 height 49
